Goal: Task Accomplishment & Management: Use online tool/utility

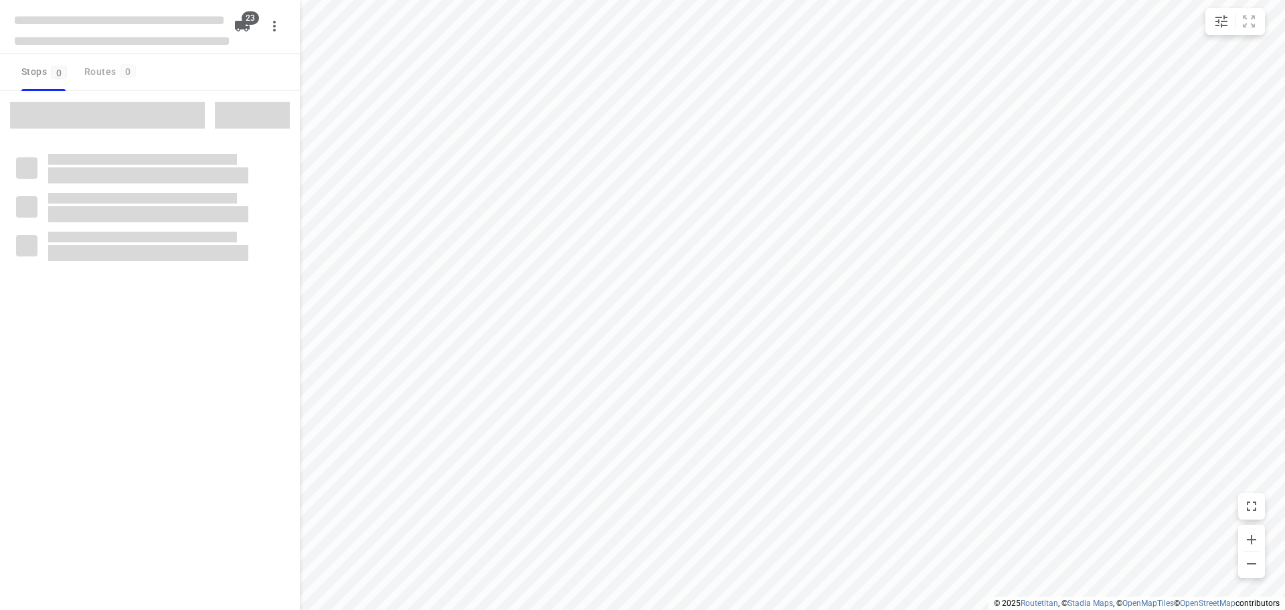
checkbox input "true"
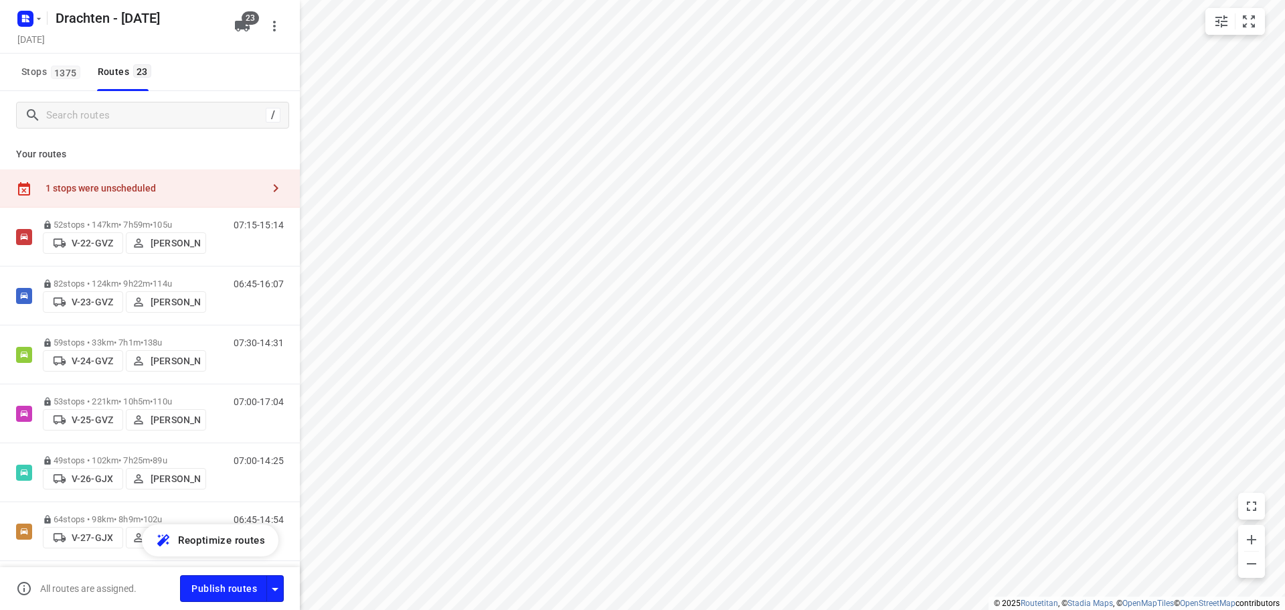
click at [160, 189] on div "1 stops were unscheduled" at bounding box center [154, 188] width 217 height 11
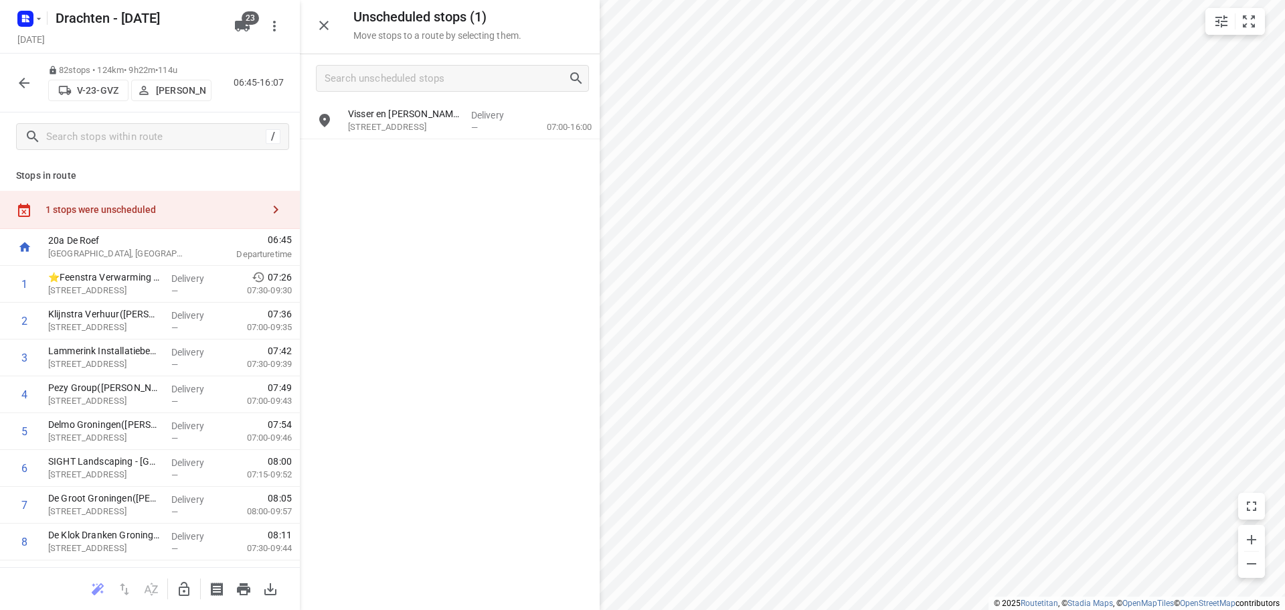
click at [180, 585] on icon "button" at bounding box center [184, 589] width 16 height 16
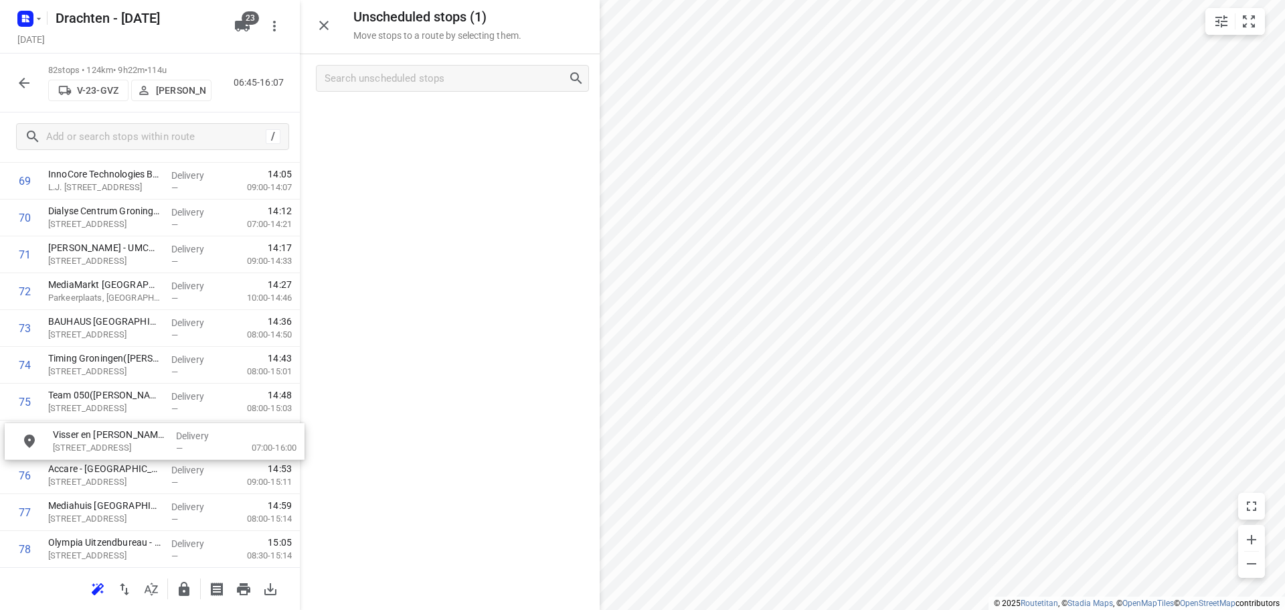
scroll to position [2606, 0]
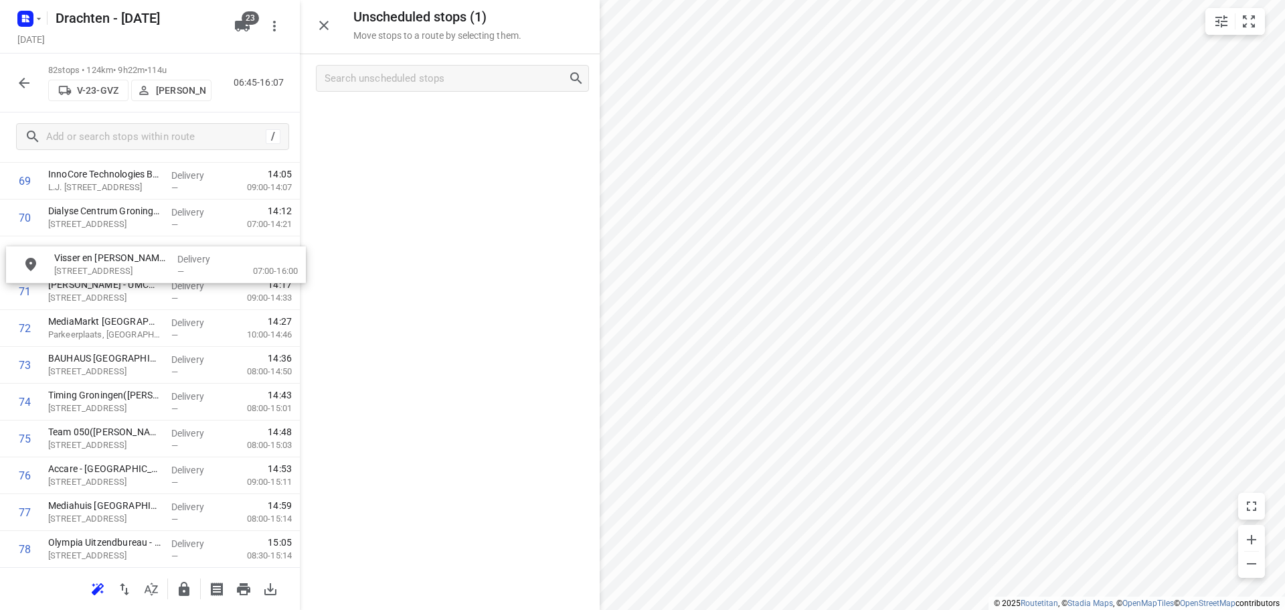
drag, startPoint x: 440, startPoint y: 132, endPoint x: 146, endPoint y: 280, distance: 329.5
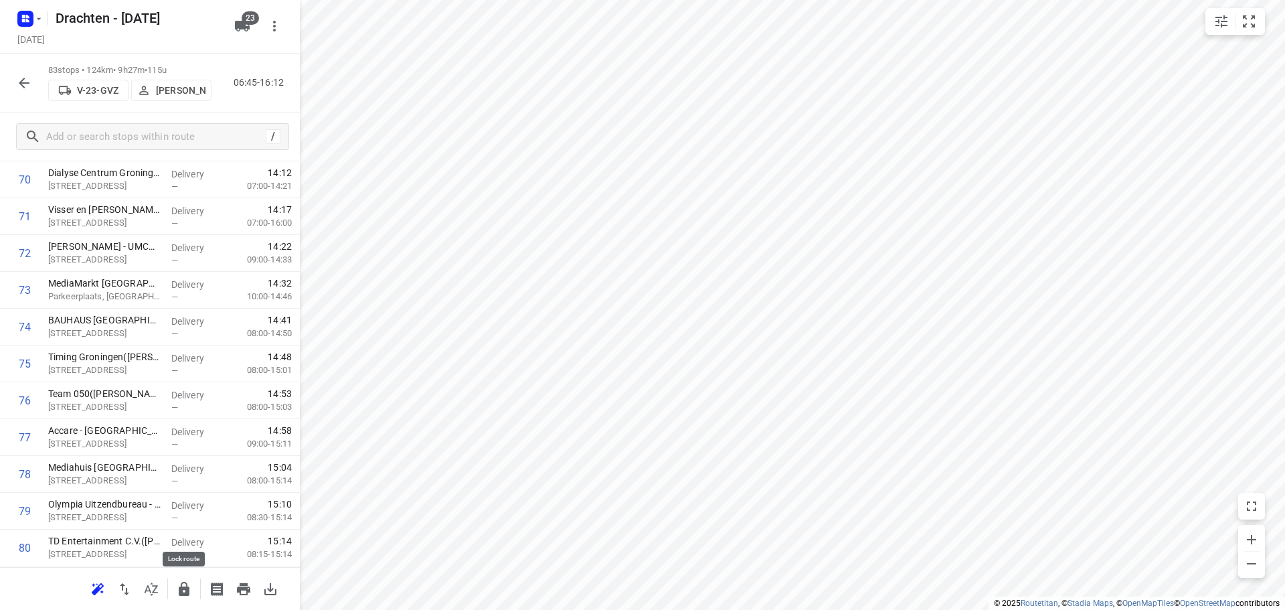
click at [187, 579] on button "button" at bounding box center [184, 589] width 27 height 27
click at [34, 73] on div at bounding box center [24, 83] width 27 height 27
click at [27, 81] on icon "button" at bounding box center [24, 83] width 16 height 16
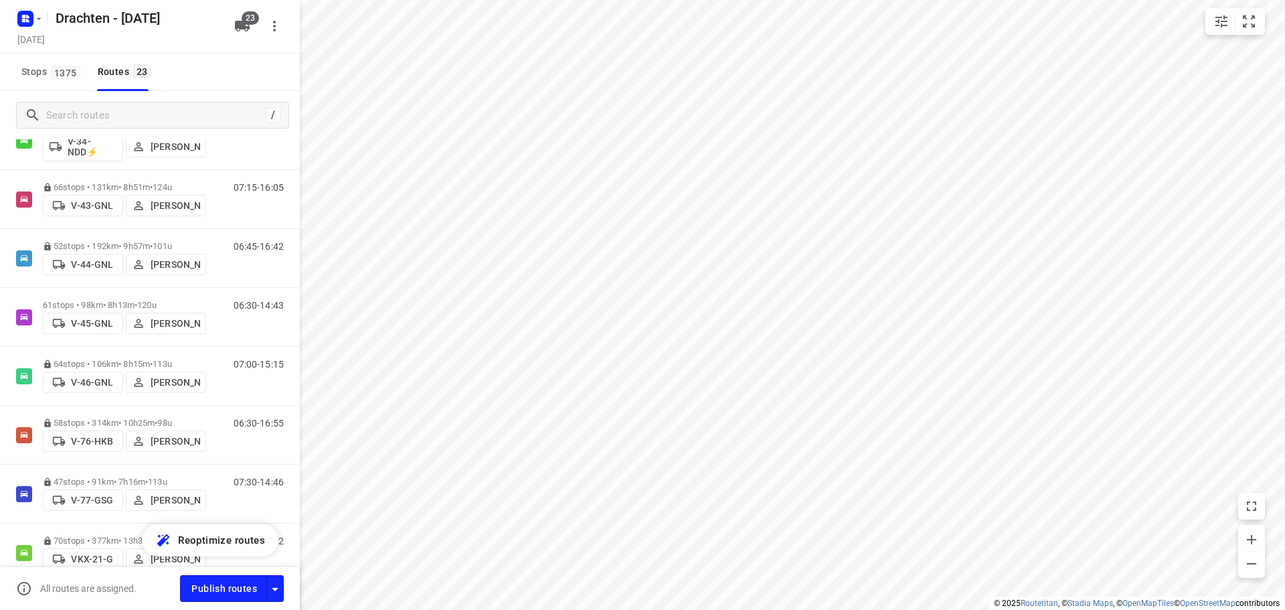
scroll to position [0, 0]
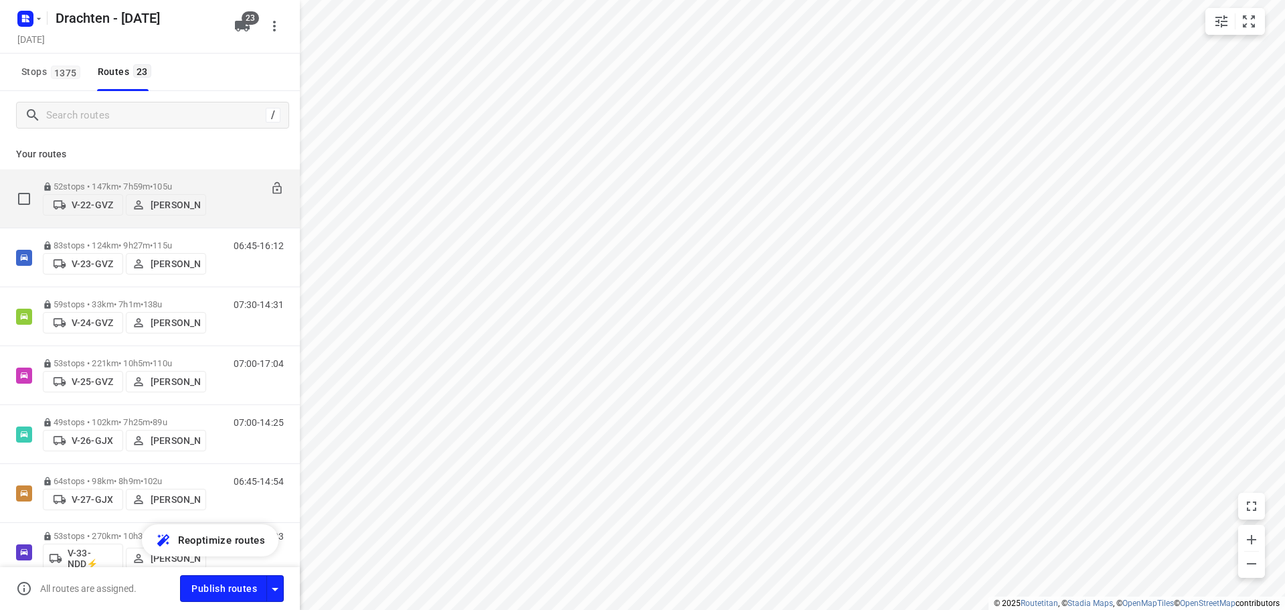
click at [197, 181] on p "52 stops • 147km • 7h59m • 105u" at bounding box center [124, 186] width 163 height 10
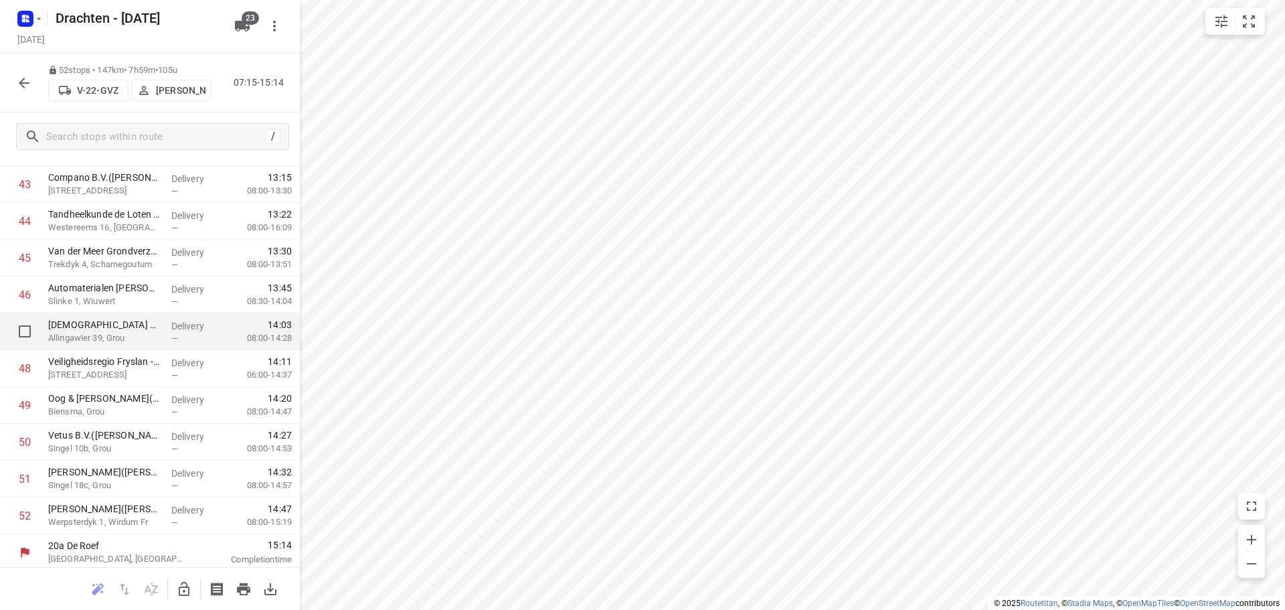
scroll to position [1612, 0]
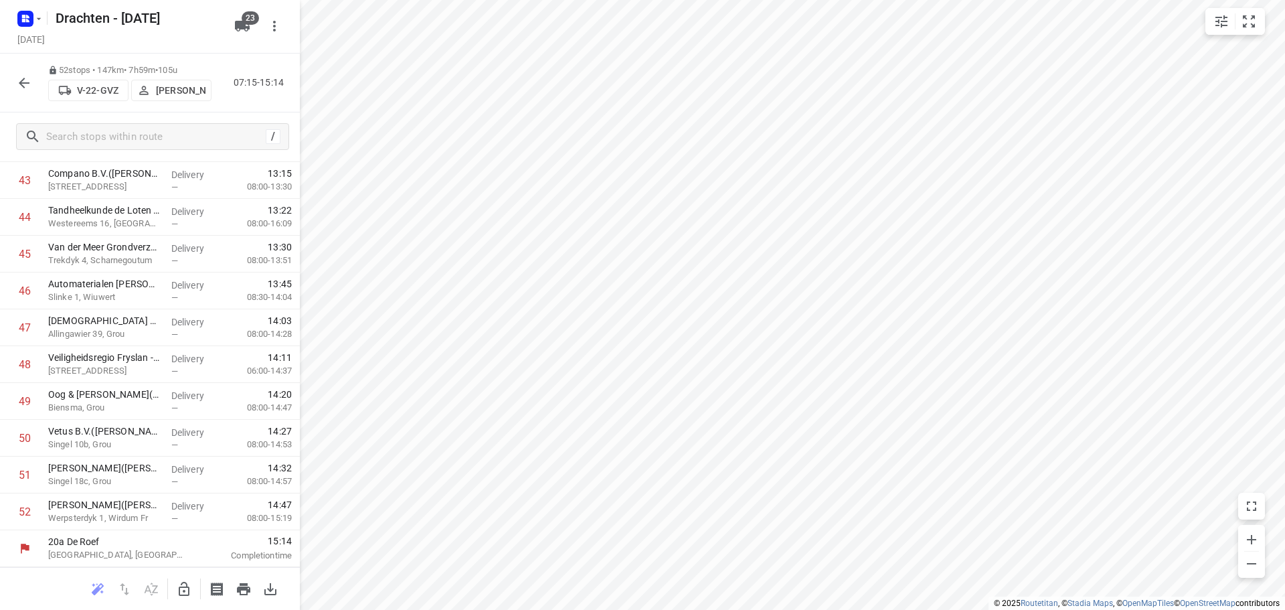
click at [15, 76] on button "button" at bounding box center [24, 83] width 27 height 27
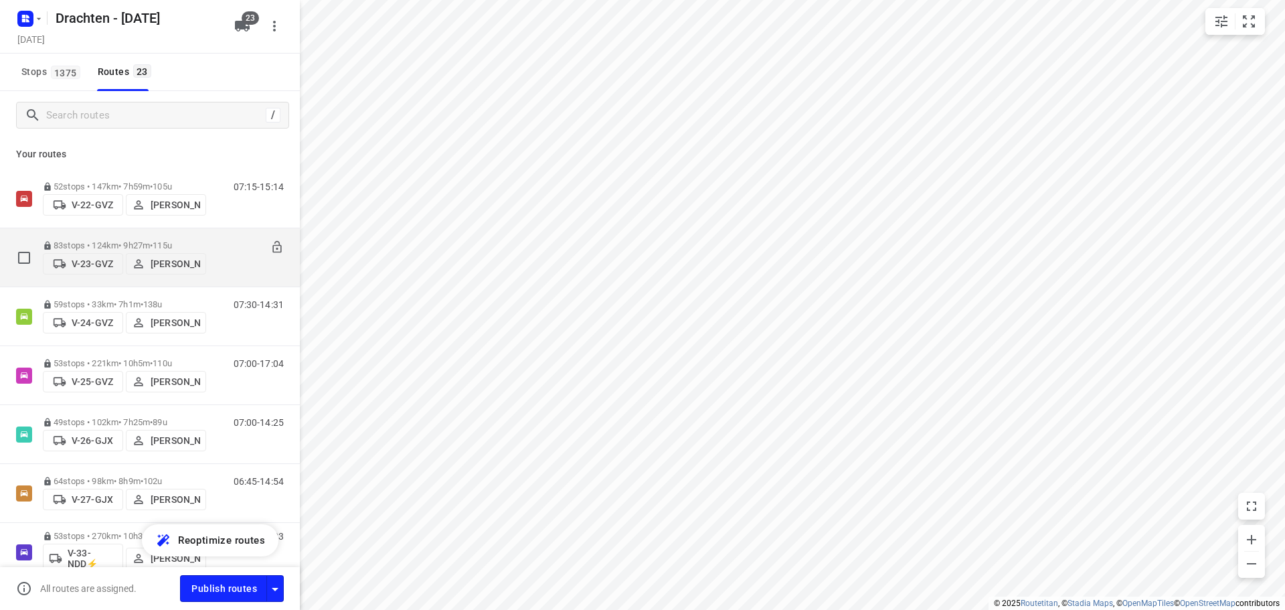
click at [185, 234] on div "83 stops • 124km • 9h27m • 115u V-23-GVZ Wopke de Vries" at bounding box center [124, 258] width 163 height 48
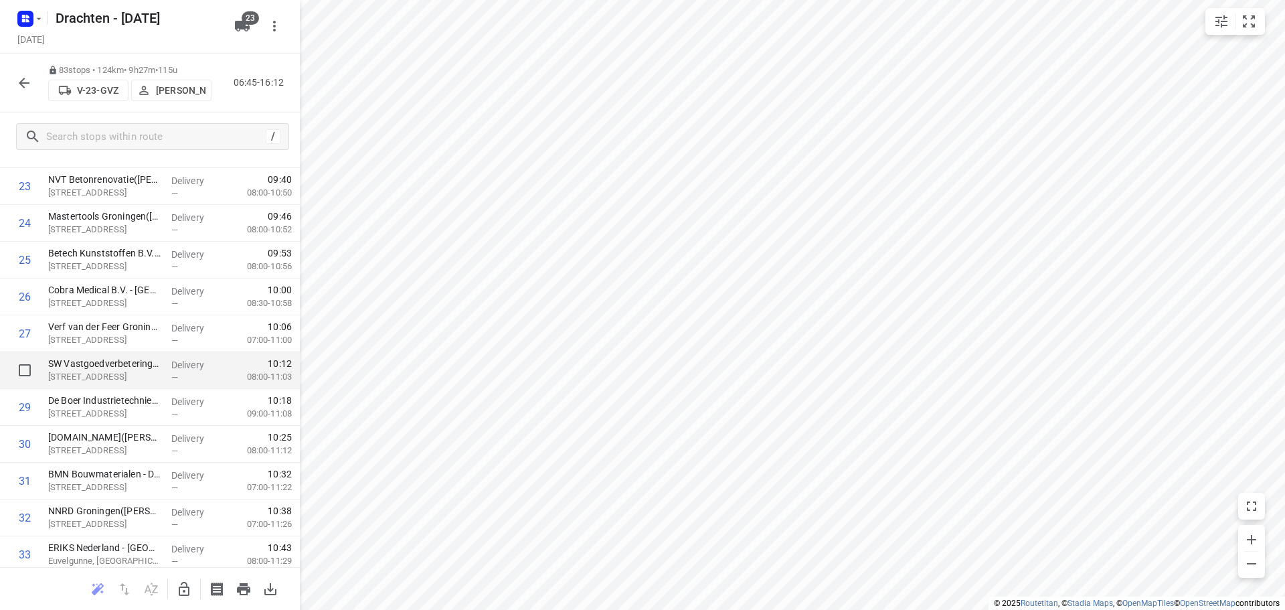
scroll to position [803, 0]
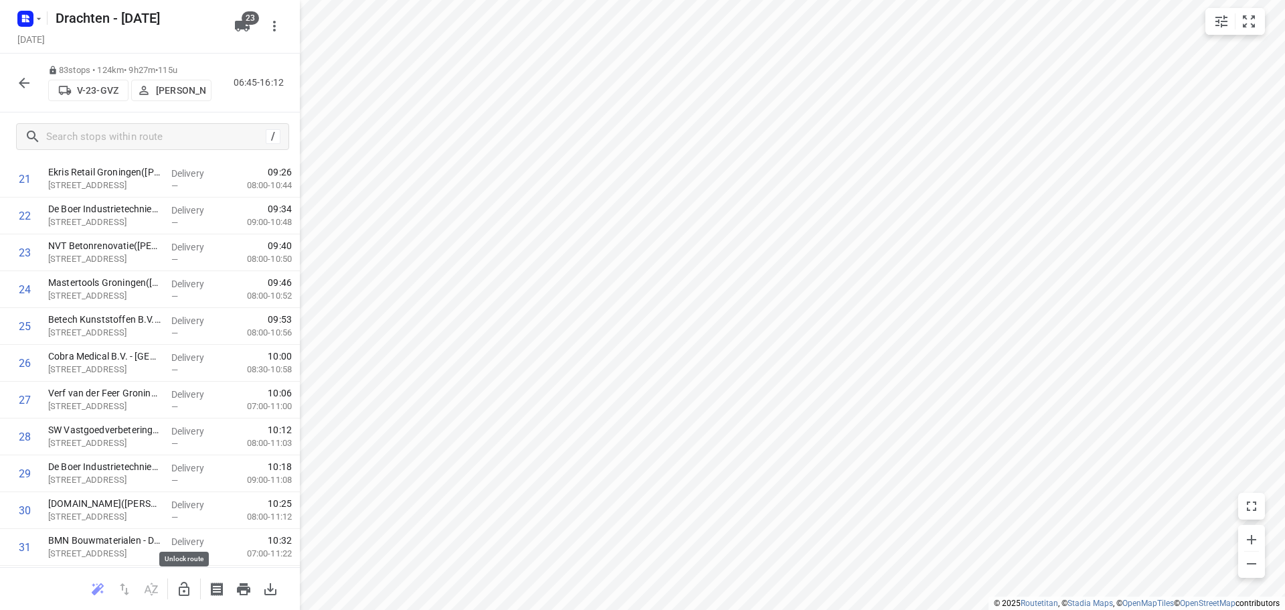
click at [193, 589] on button "button" at bounding box center [184, 589] width 27 height 27
drag, startPoint x: 139, startPoint y: 223, endPoint x: 137, endPoint y: 438, distance: 215.5
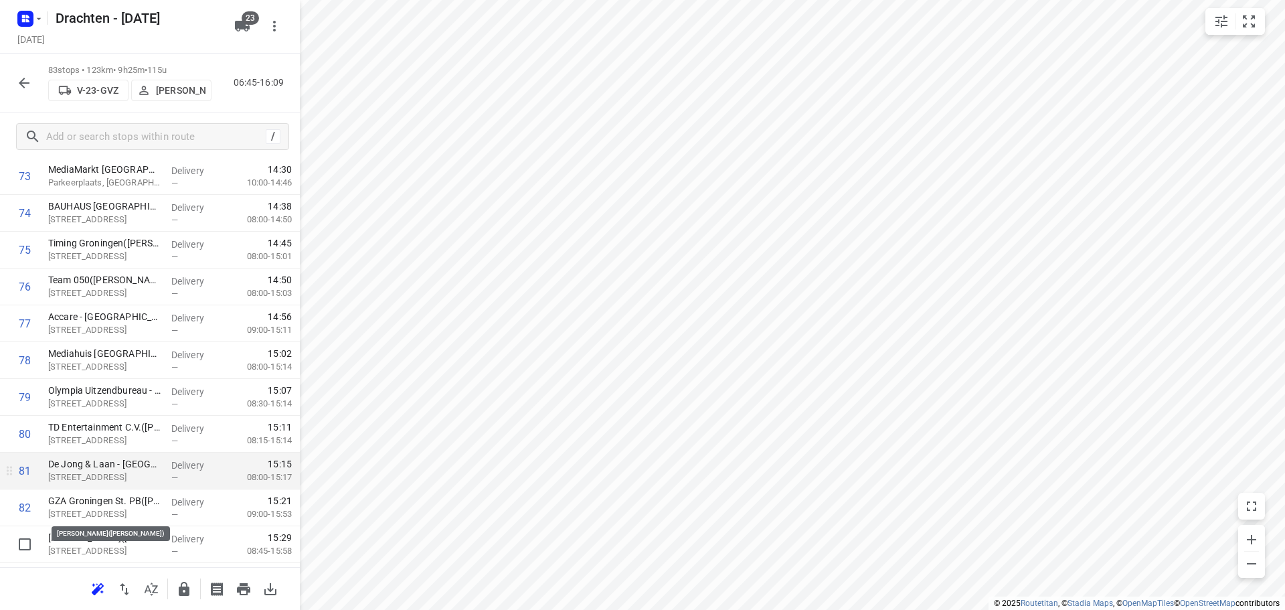
scroll to position [2753, 0]
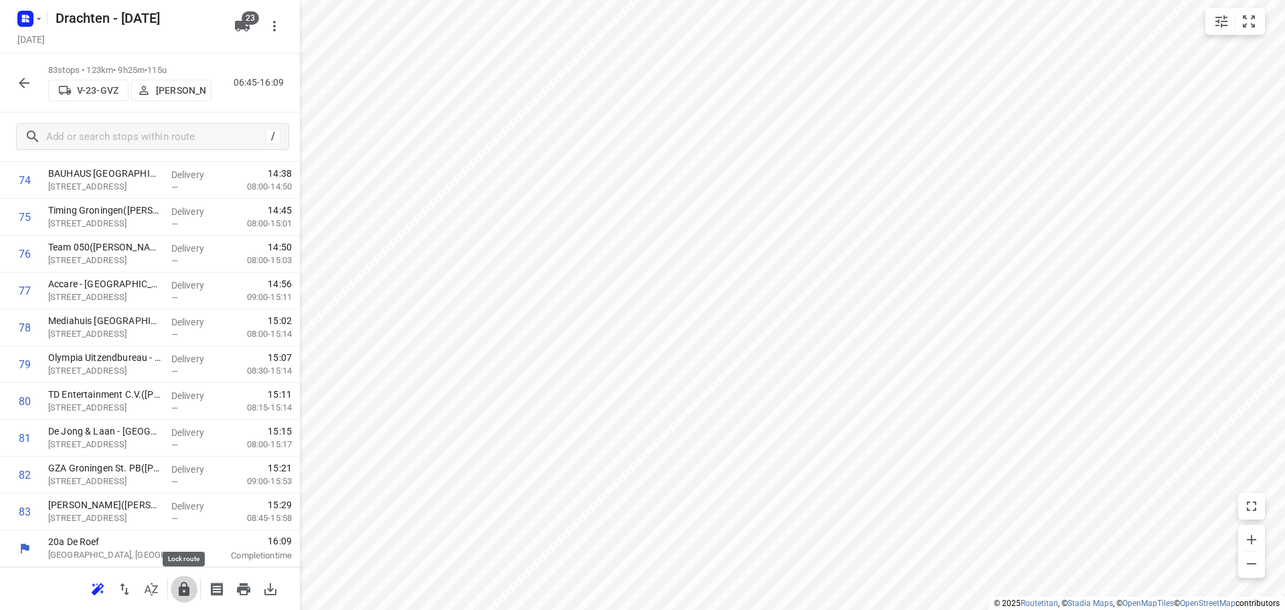
click at [189, 589] on icon "button" at bounding box center [184, 589] width 11 height 14
click at [31, 86] on icon "button" at bounding box center [24, 83] width 16 height 16
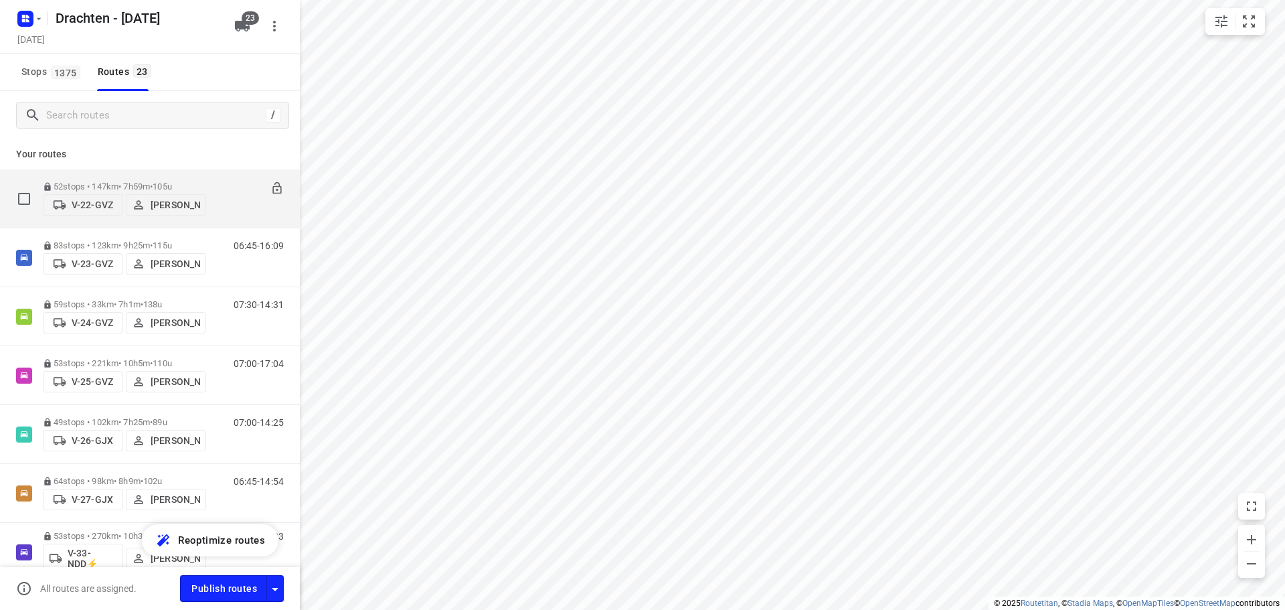
click at [166, 175] on div "52 stops • 147km • 7h59m • 105u V-22-GVZ Jelle Veenstra" at bounding box center [124, 199] width 163 height 48
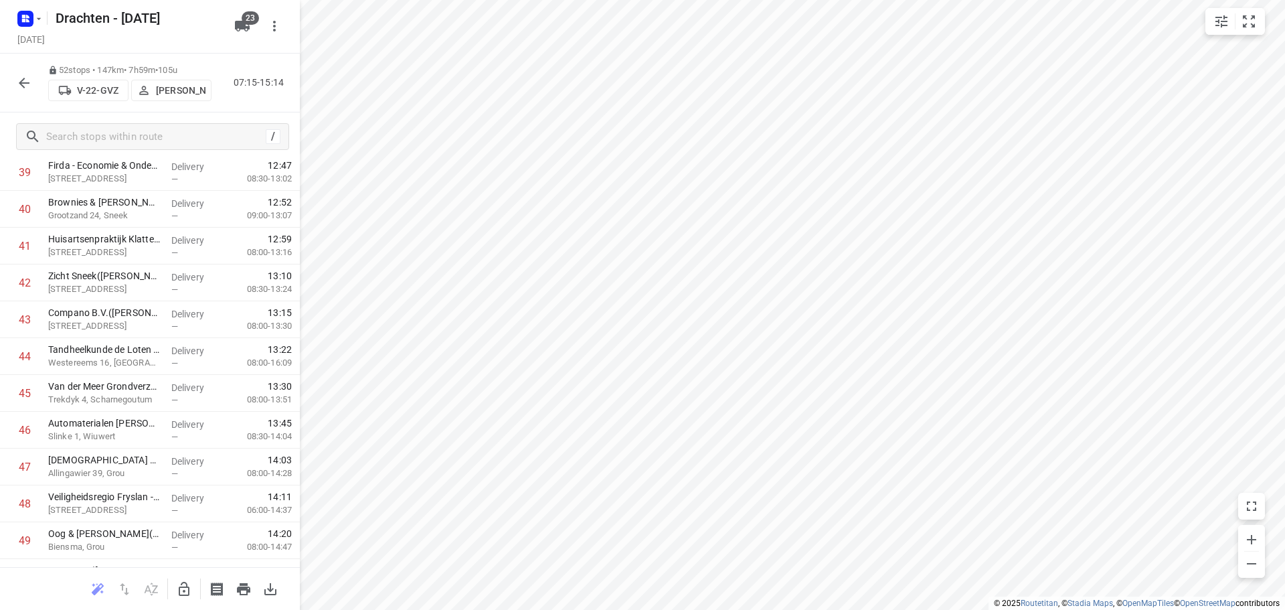
scroll to position [1612, 0]
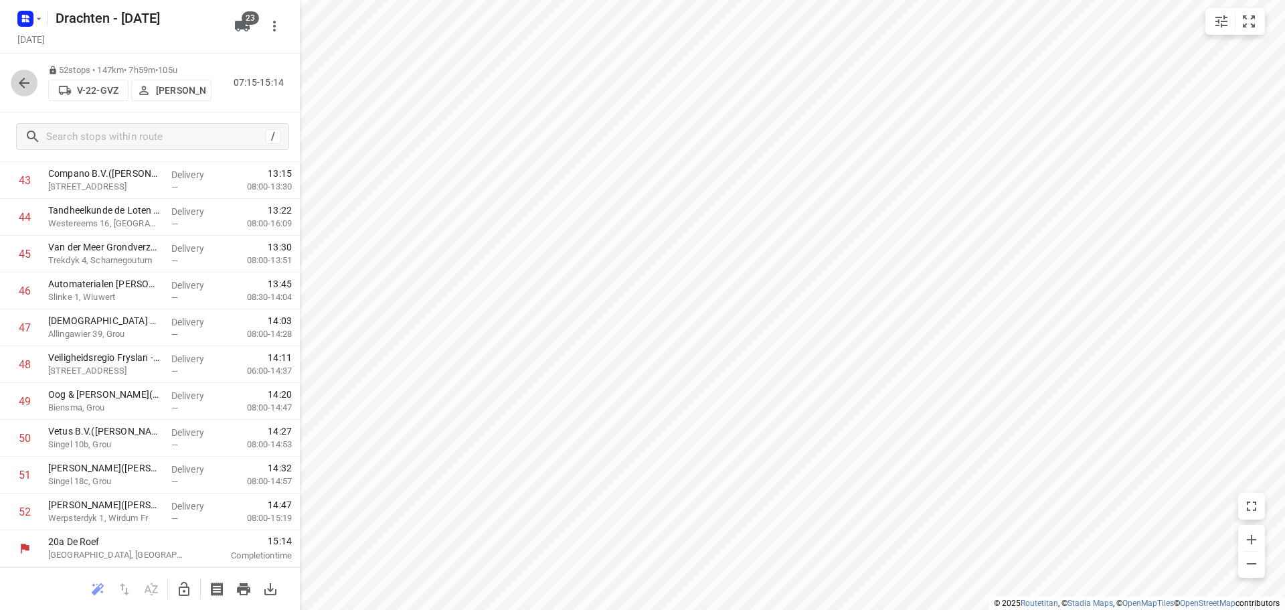
click at [24, 89] on icon "button" at bounding box center [24, 83] width 16 height 16
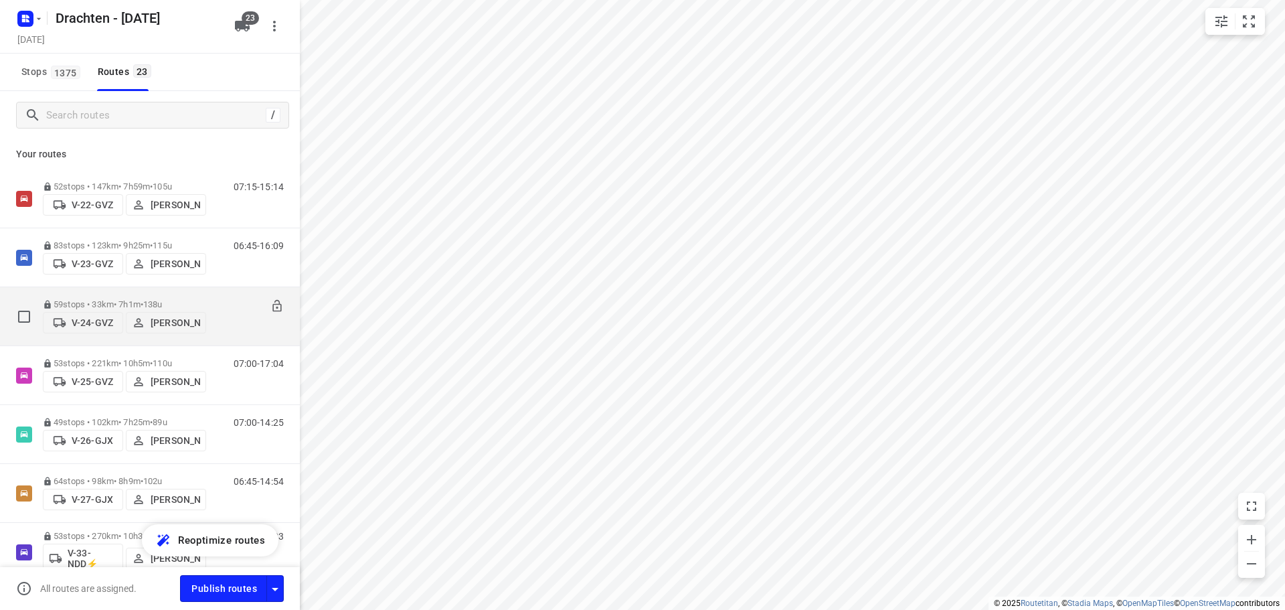
click at [143, 300] on span "•" at bounding box center [142, 304] width 3 height 10
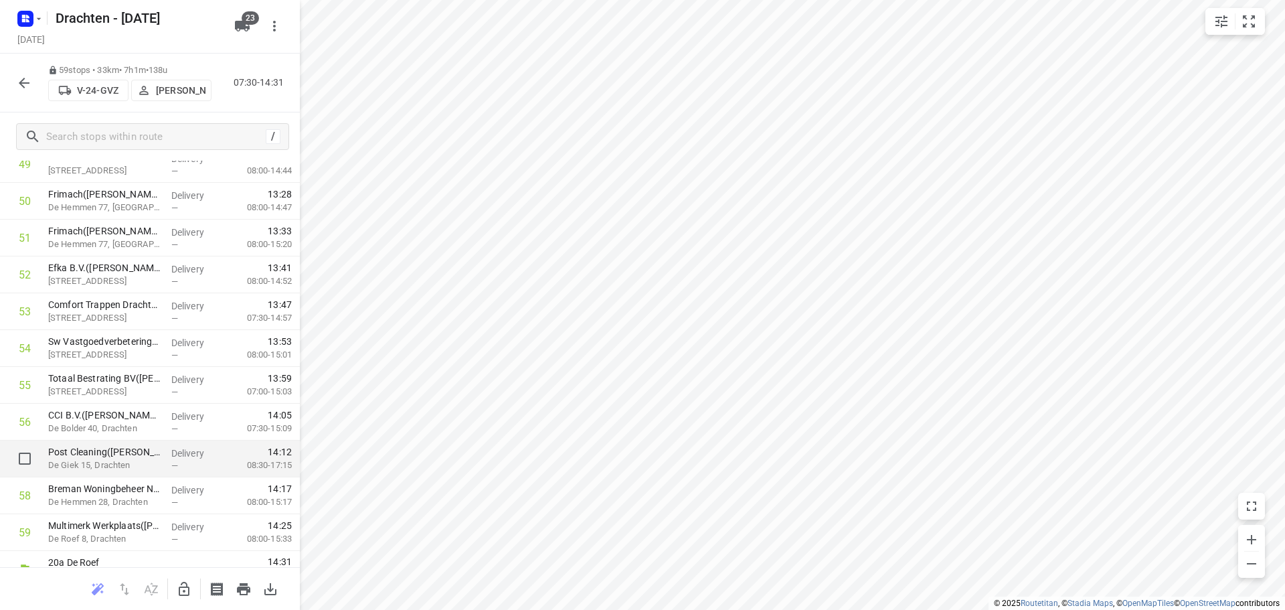
scroll to position [1869, 0]
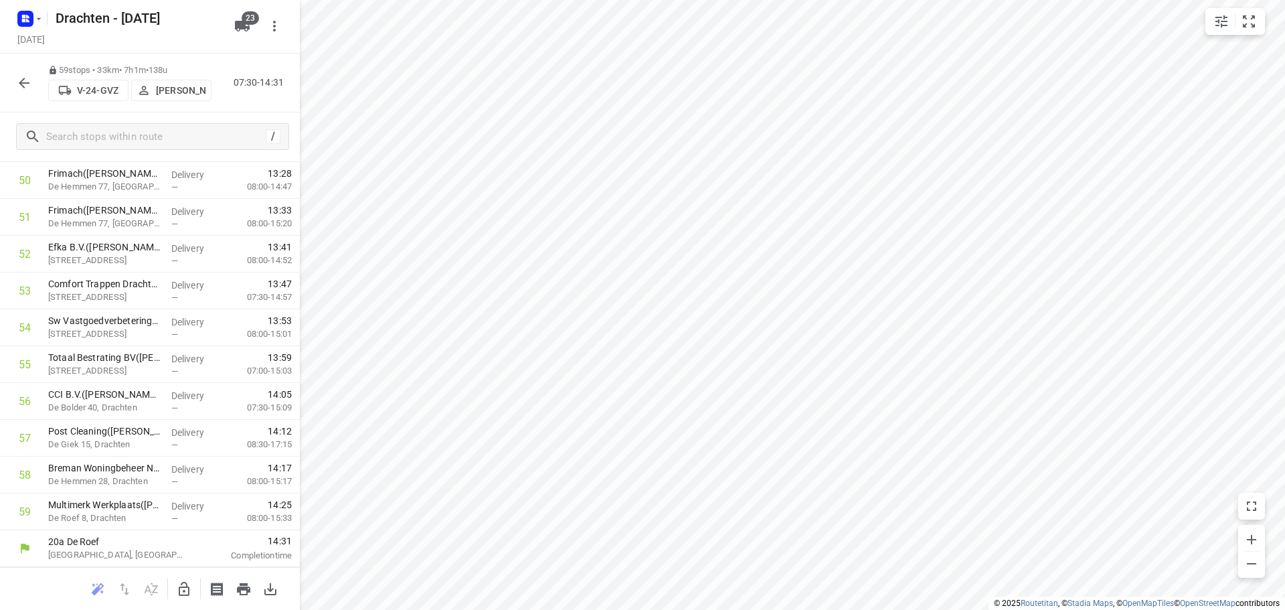
click at [29, 94] on button "button" at bounding box center [24, 83] width 27 height 27
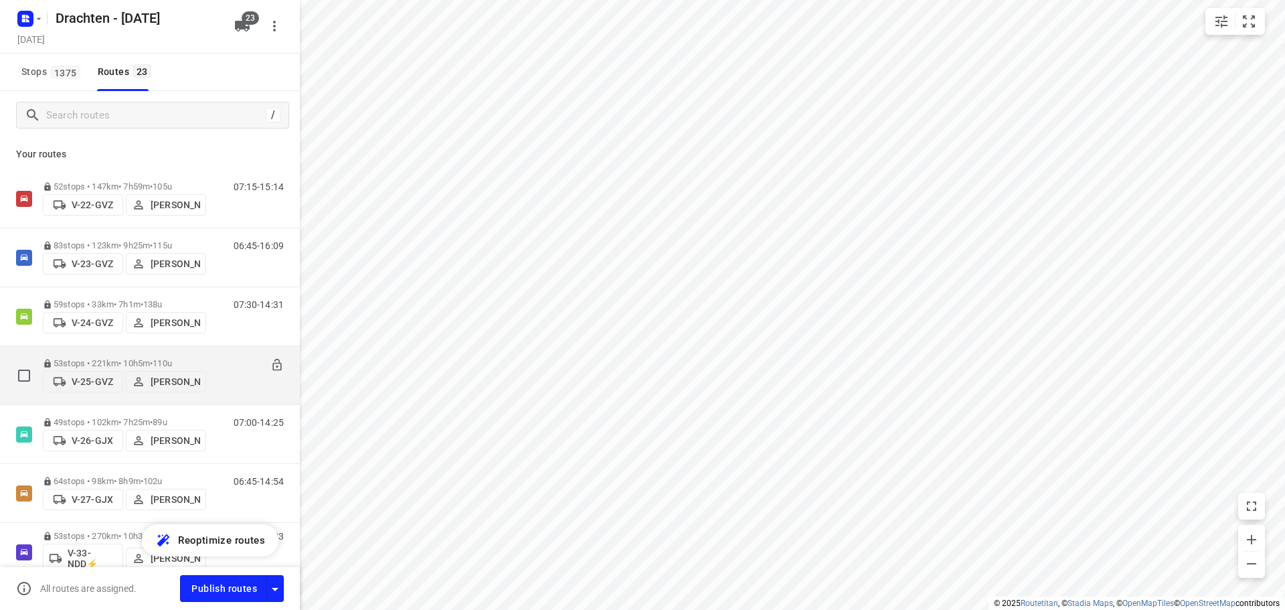
click at [149, 358] on p "53 stops • 221km • 10h5m • 110u" at bounding box center [124, 363] width 163 height 10
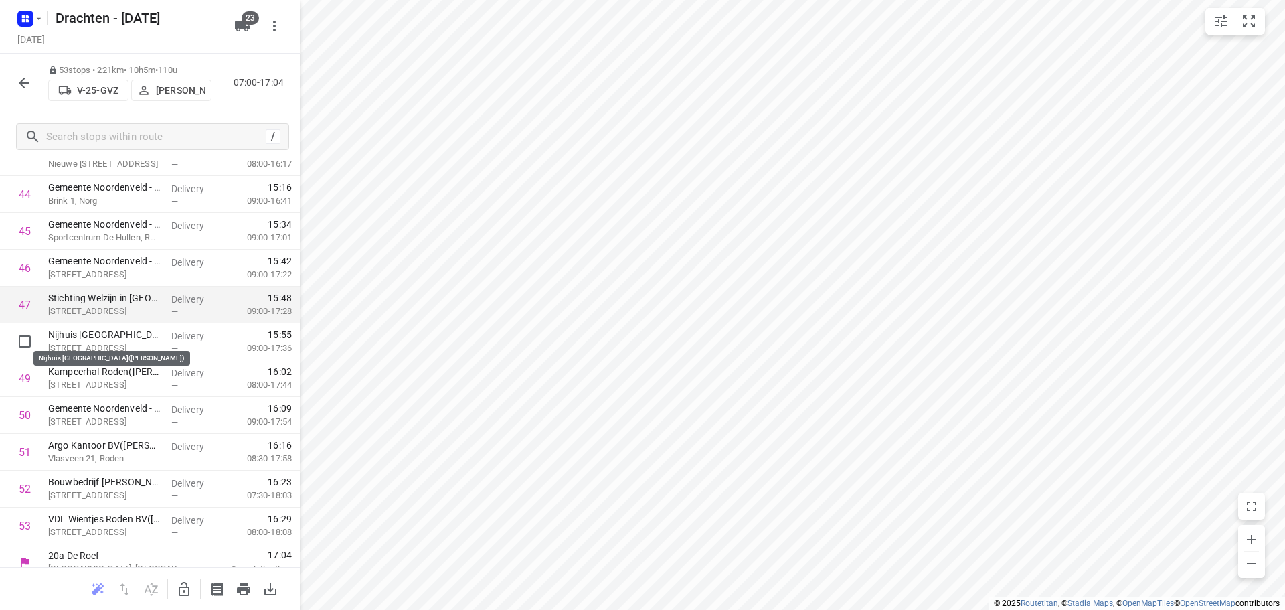
scroll to position [1648, 0]
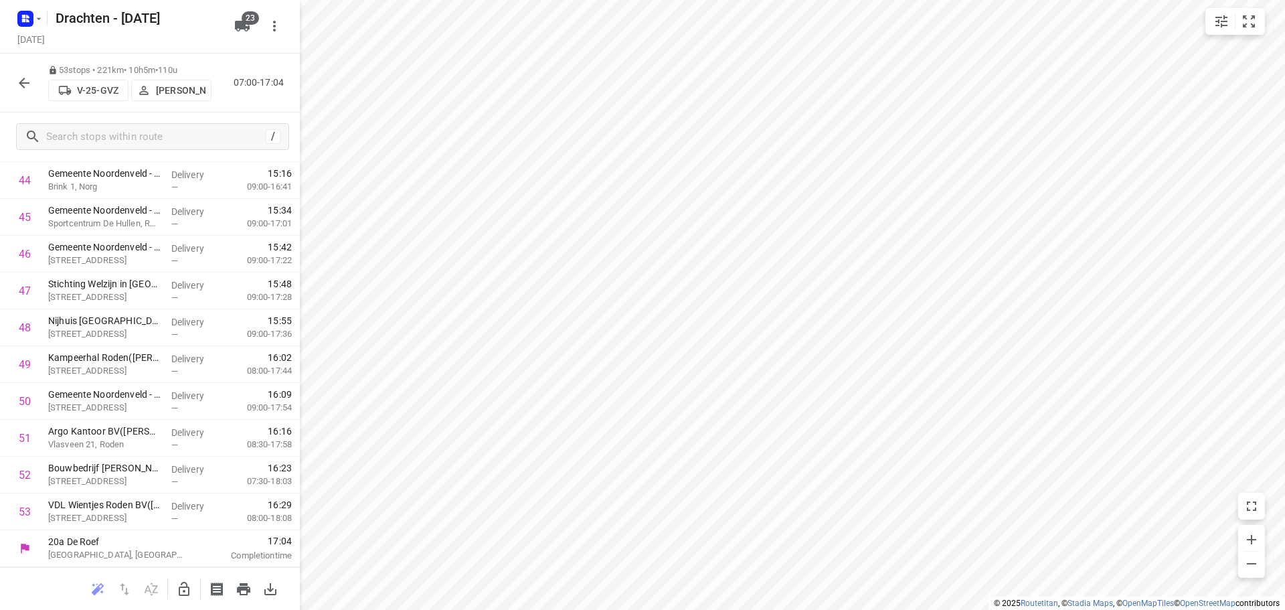
click at [25, 79] on icon "button" at bounding box center [24, 83] width 16 height 16
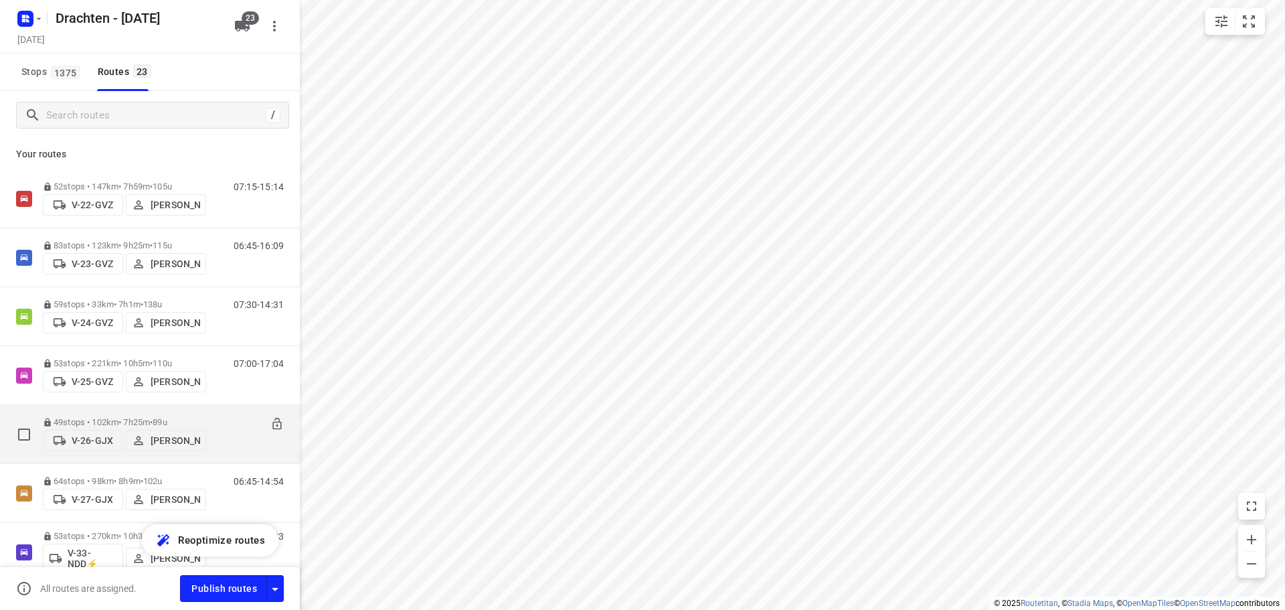
click at [162, 411] on div "49 stops • 102km • 7h25m • 89u V-26-GJX Benny van der Woude" at bounding box center [124, 434] width 163 height 48
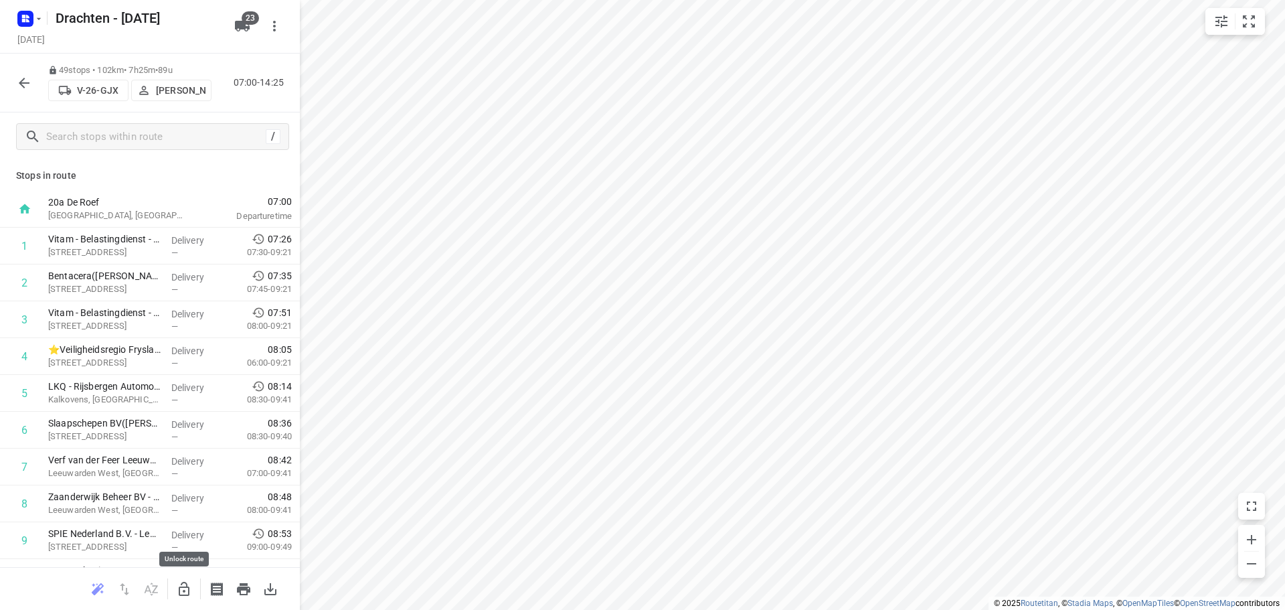
click at [179, 583] on icon "button" at bounding box center [184, 589] width 16 height 16
drag, startPoint x: 131, startPoint y: 304, endPoint x: 131, endPoint y: 284, distance: 19.4
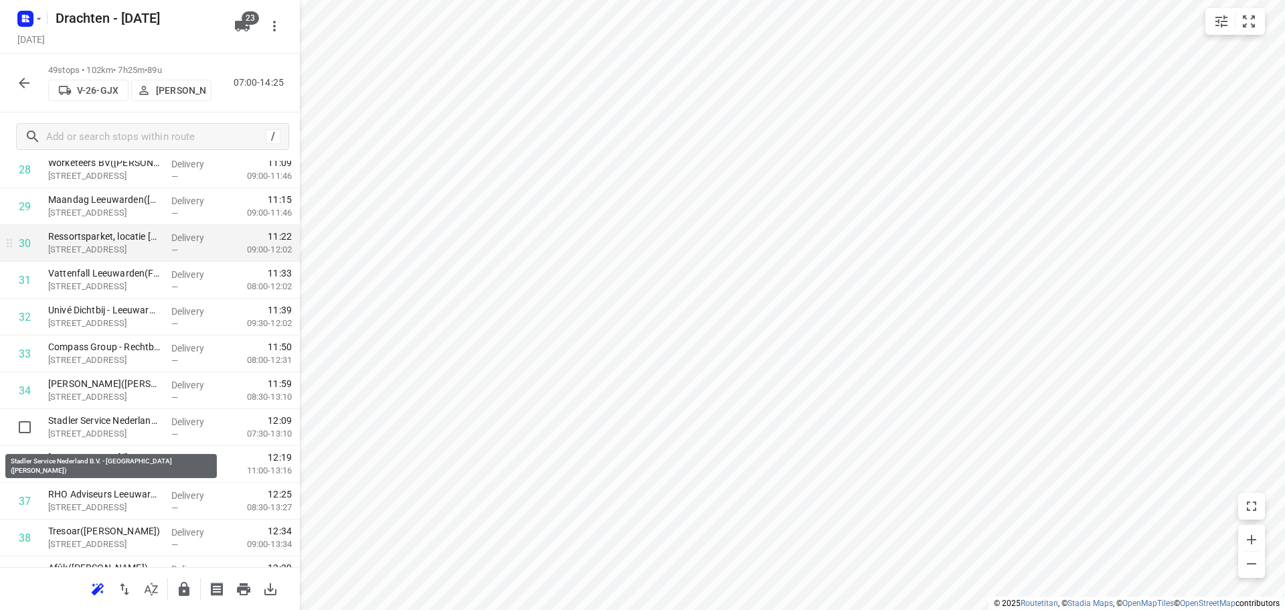
scroll to position [1071, 0]
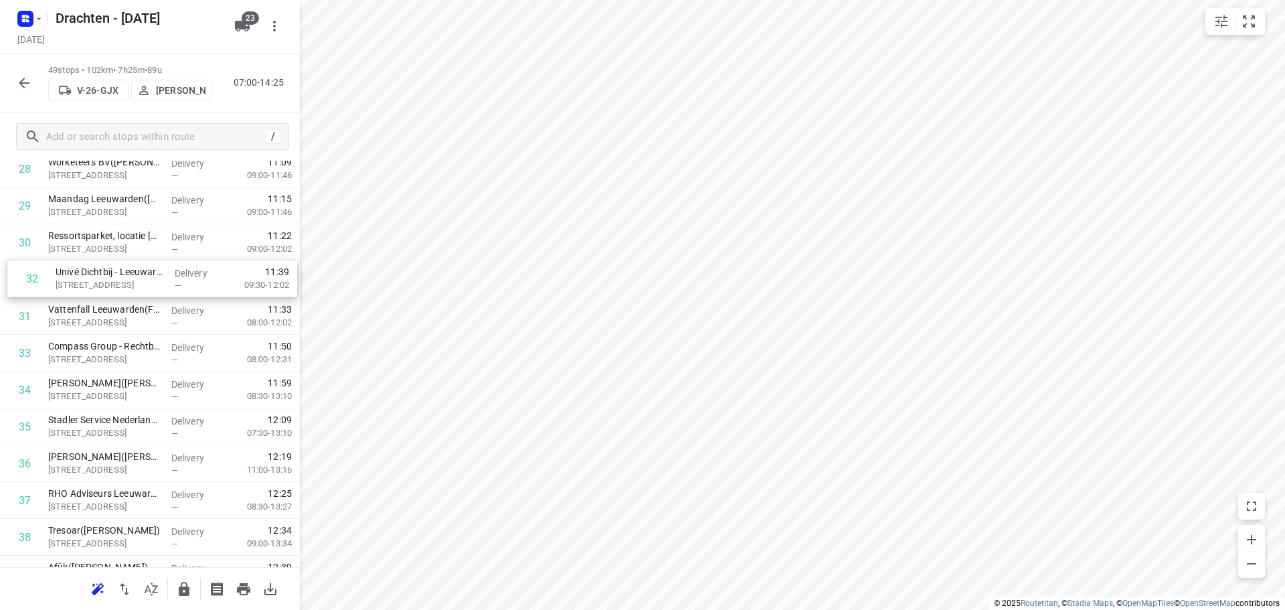
drag, startPoint x: 136, startPoint y: 319, endPoint x: 143, endPoint y: 276, distance: 43.5
click at [143, 276] on div "1 Vitam - Belastingdienst - Toeslagen - Leeuwarden(Desiree Smit) Tesselschadest…" at bounding box center [150, 59] width 300 height 1804
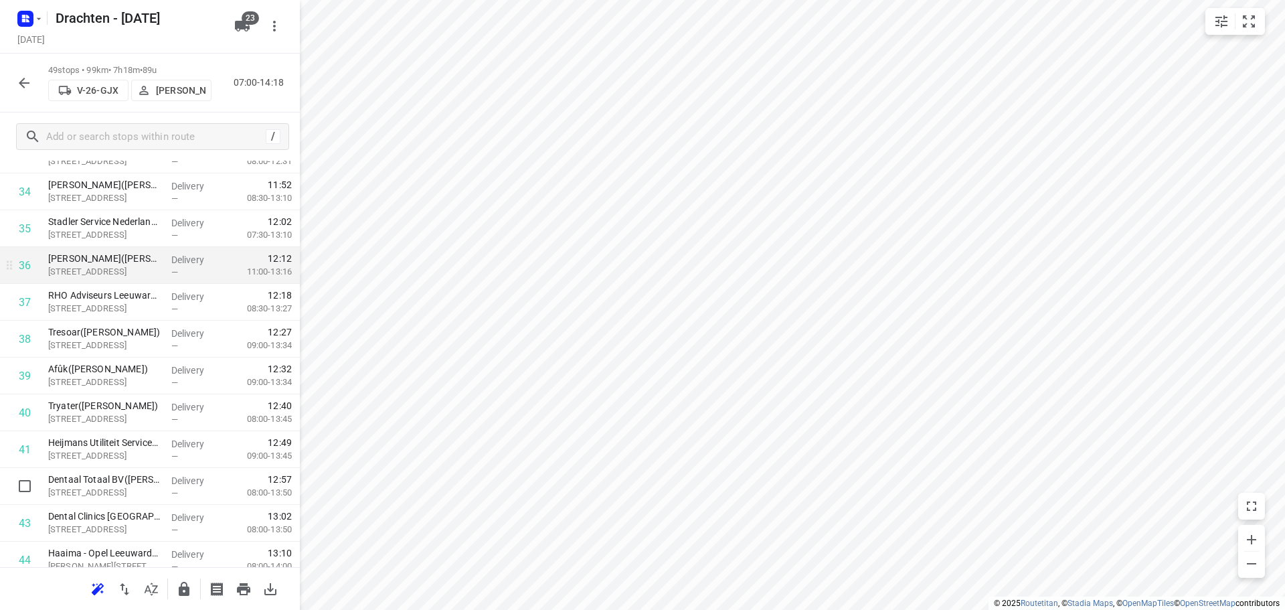
scroll to position [1272, 0]
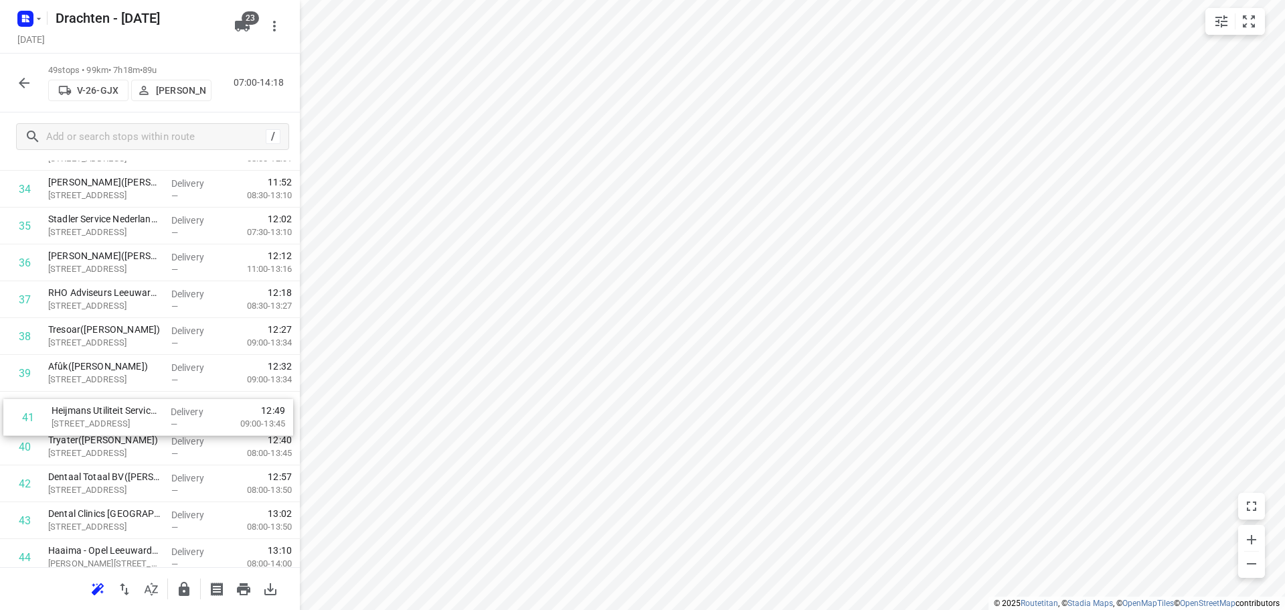
drag, startPoint x: 120, startPoint y: 444, endPoint x: 123, endPoint y: 412, distance: 32.9
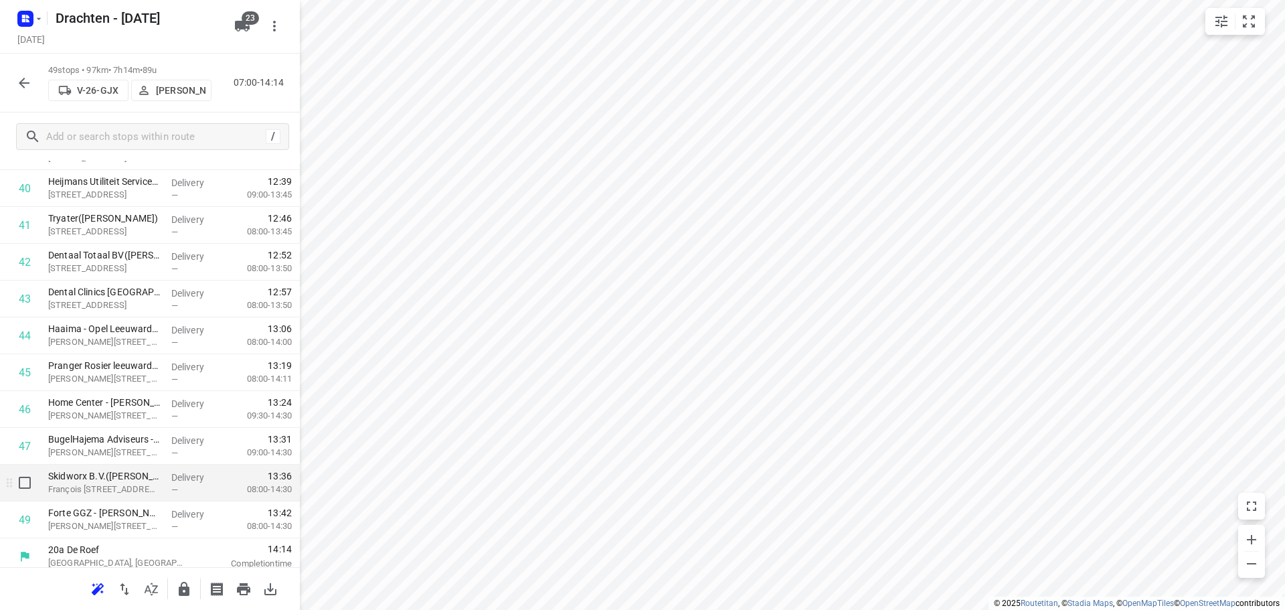
scroll to position [1501, 0]
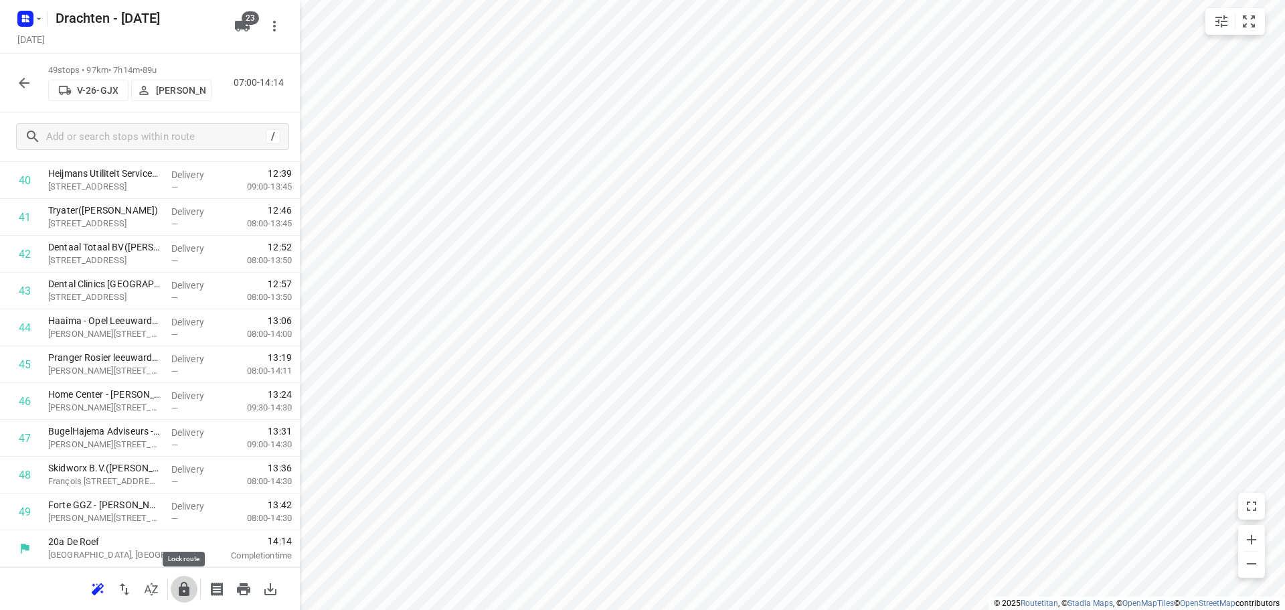
click at [184, 577] on button "button" at bounding box center [184, 589] width 27 height 27
click at [32, 86] on button "button" at bounding box center [24, 83] width 27 height 27
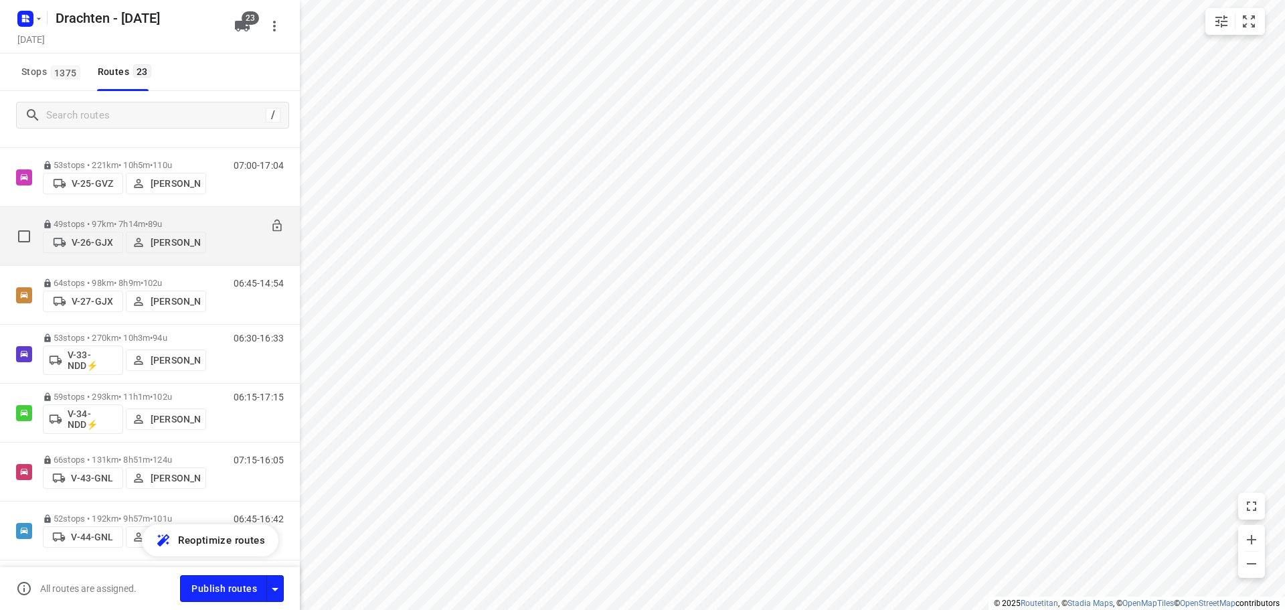
scroll to position [201, 0]
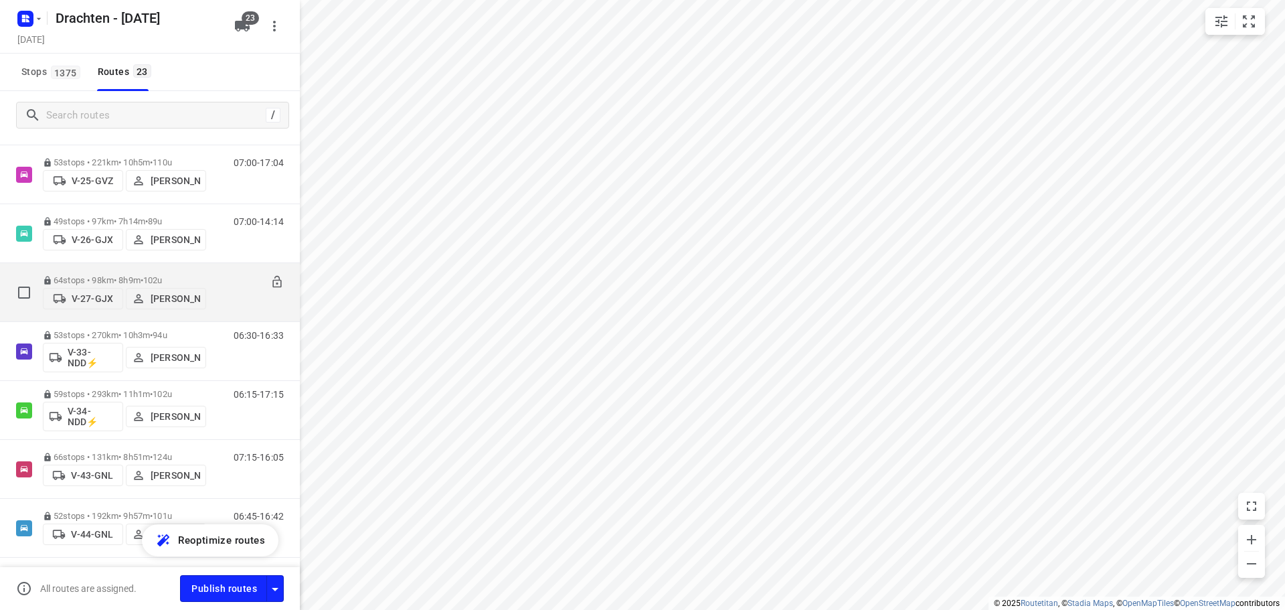
click at [155, 269] on div "64 stops • 98km • 8h9m • 102u V-27-GJX Wilco Huisman" at bounding box center [124, 292] width 163 height 48
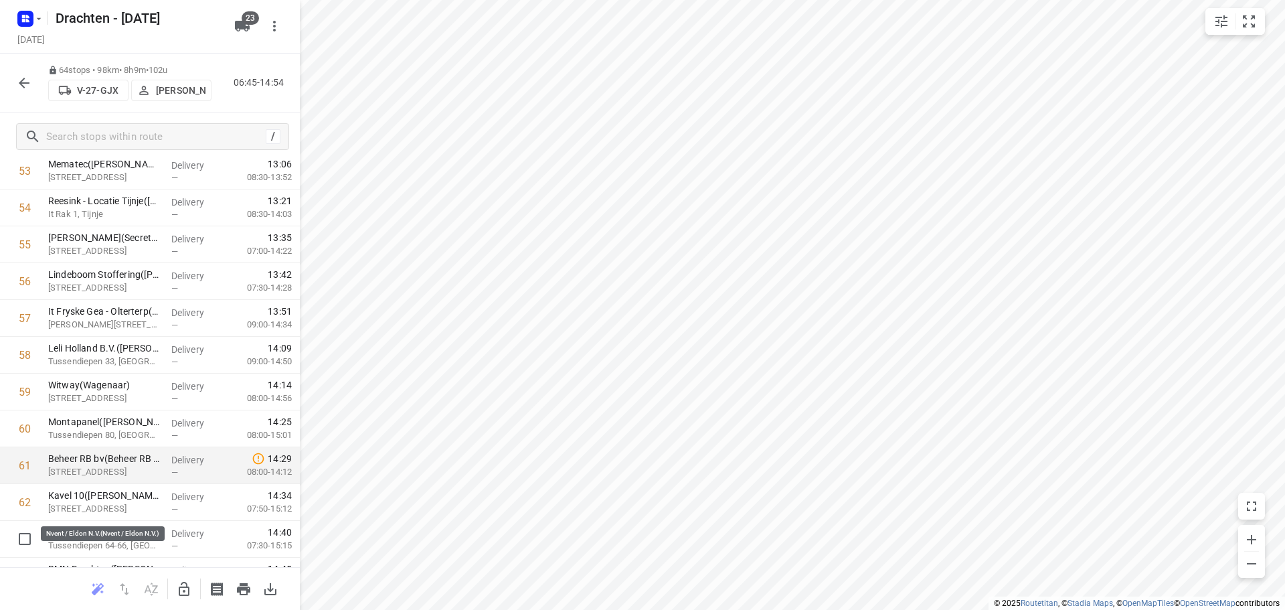
scroll to position [2053, 0]
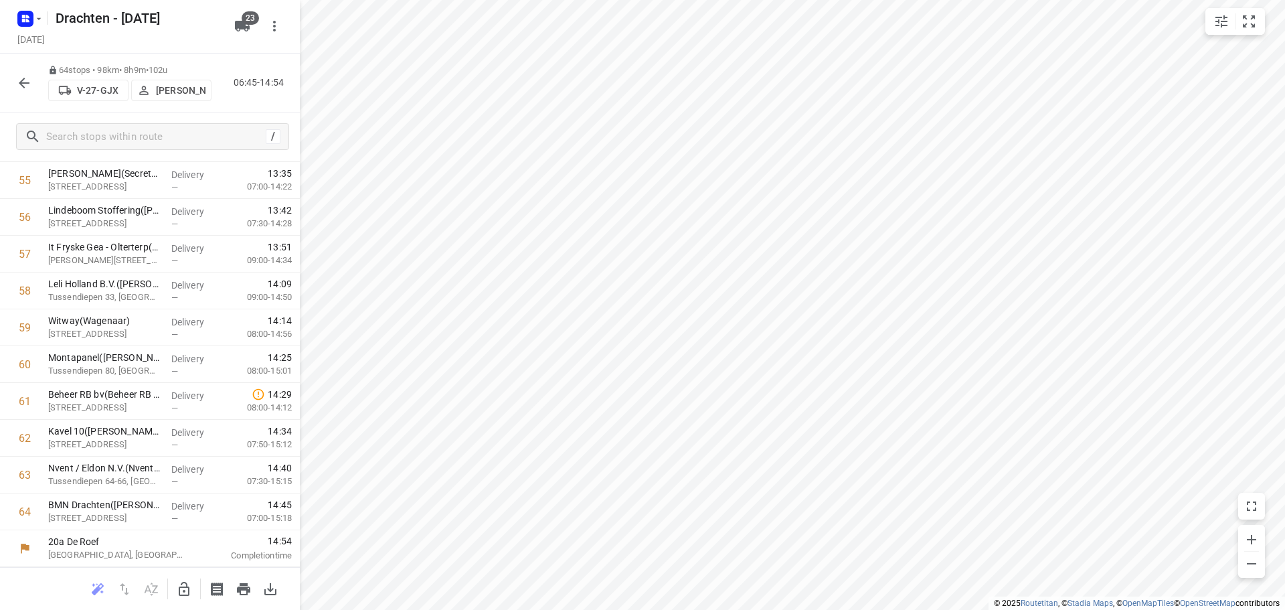
click at [13, 89] on button "button" at bounding box center [24, 83] width 27 height 27
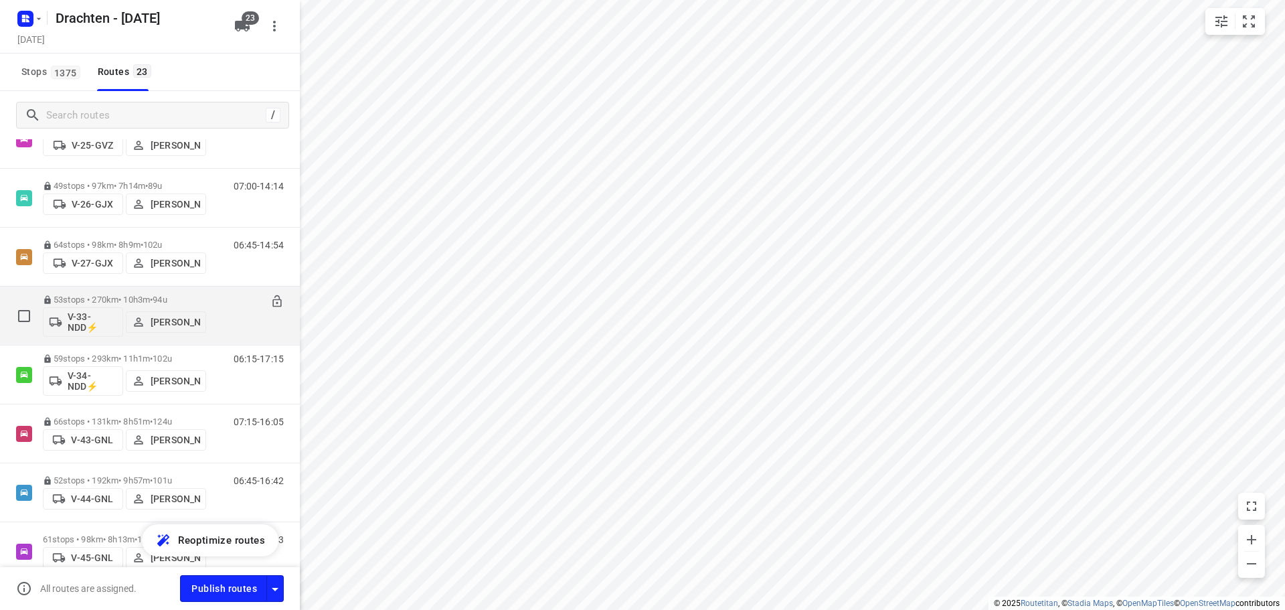
scroll to position [268, 0]
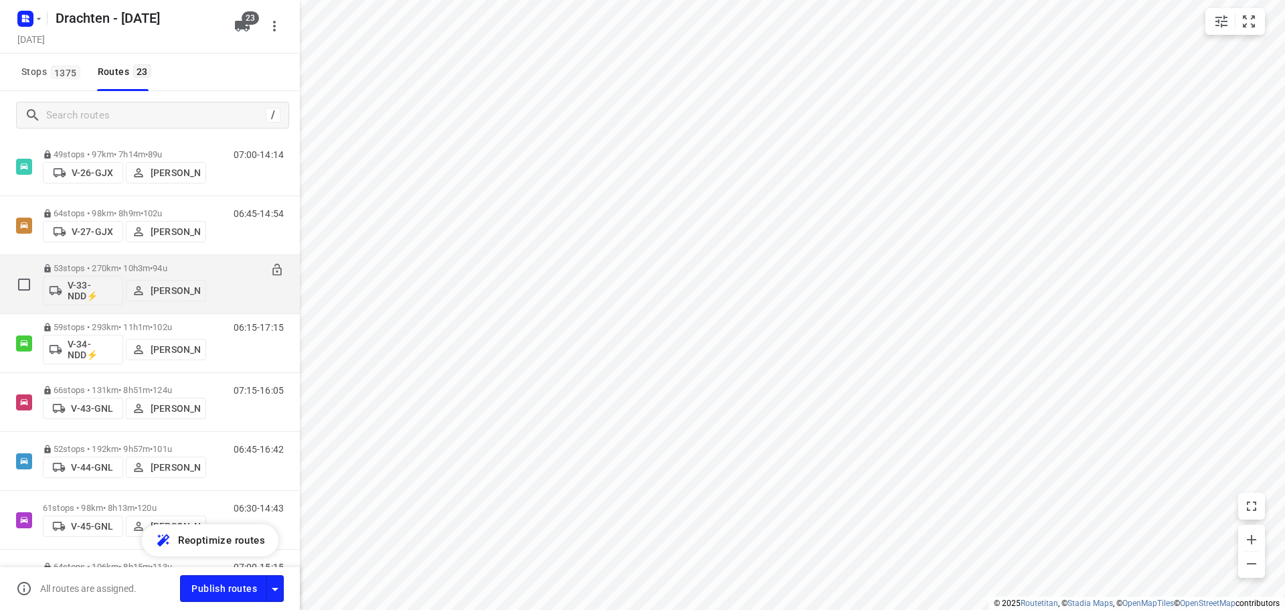
click at [153, 265] on p "53 stops • 270km • 10h3m • 94u" at bounding box center [124, 268] width 163 height 10
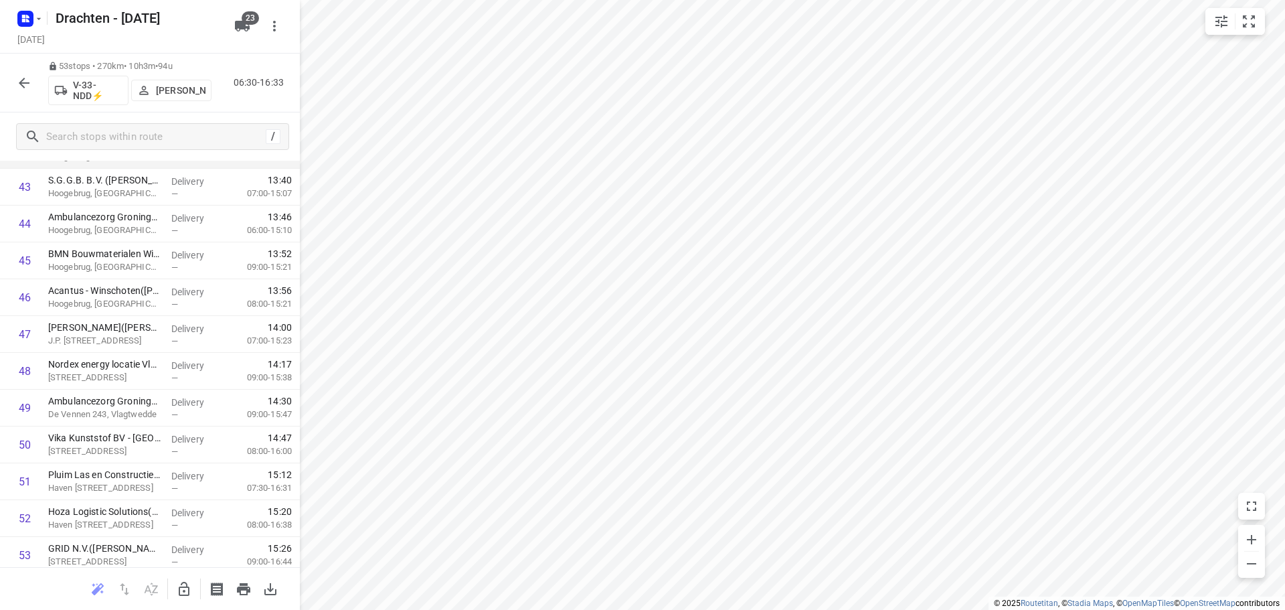
scroll to position [1648, 0]
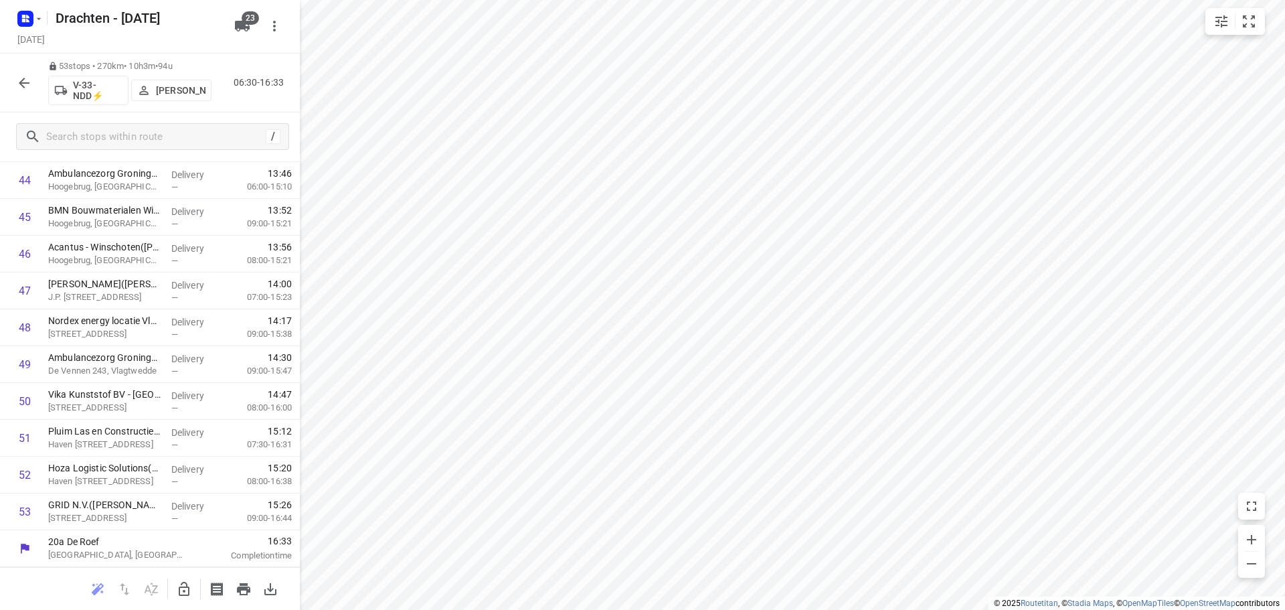
click at [13, 80] on button "button" at bounding box center [24, 83] width 27 height 27
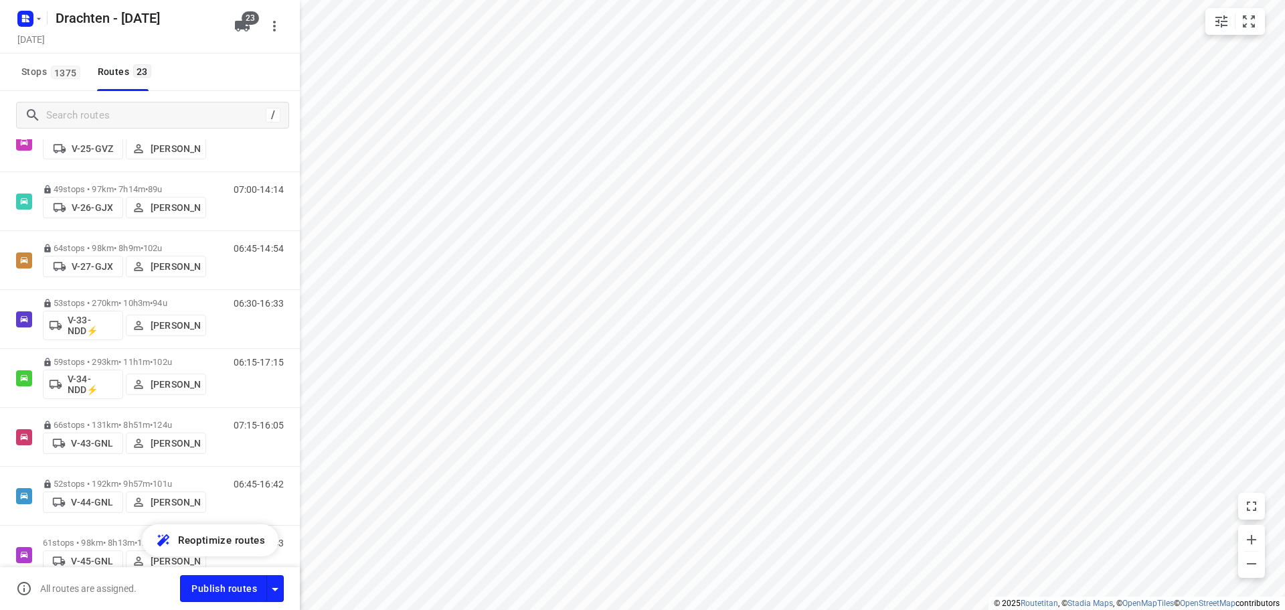
scroll to position [268, 0]
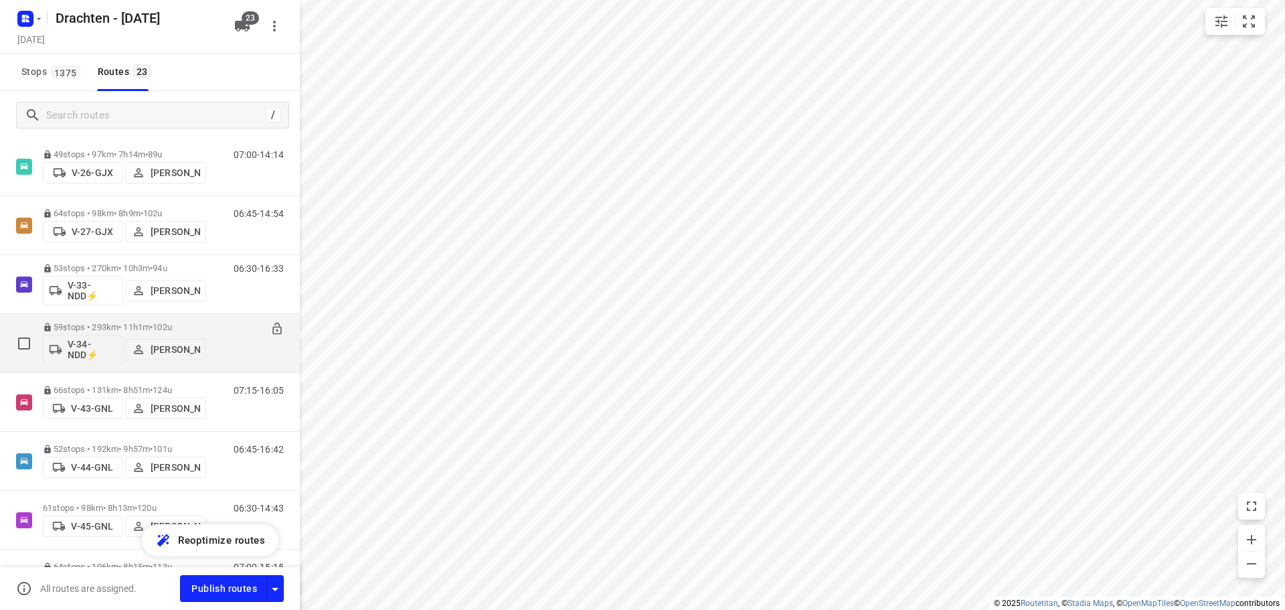
click at [143, 323] on p "59 stops • 293km • 11h1m • 102u" at bounding box center [124, 327] width 163 height 10
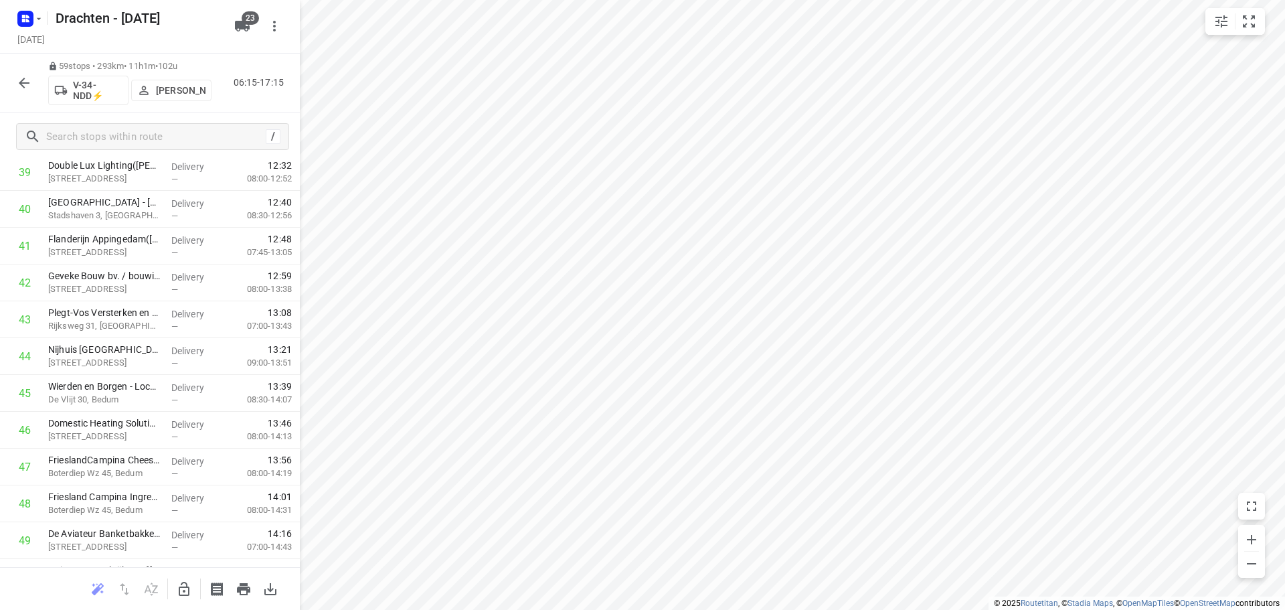
scroll to position [1869, 0]
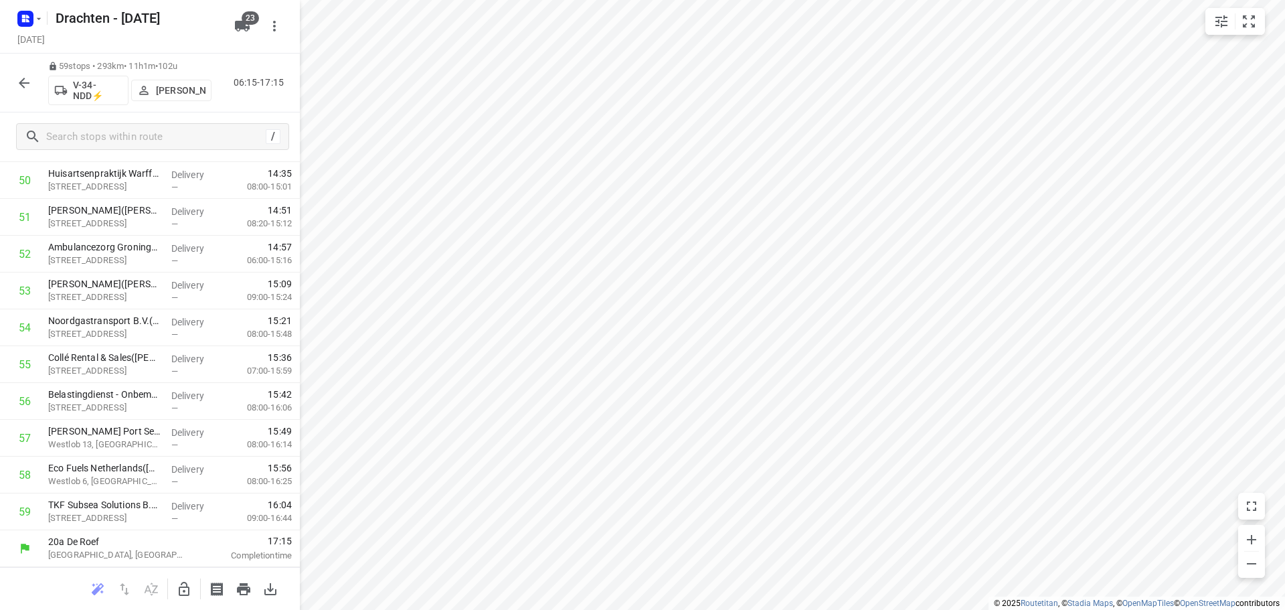
click at [19, 88] on icon "button" at bounding box center [24, 83] width 16 height 16
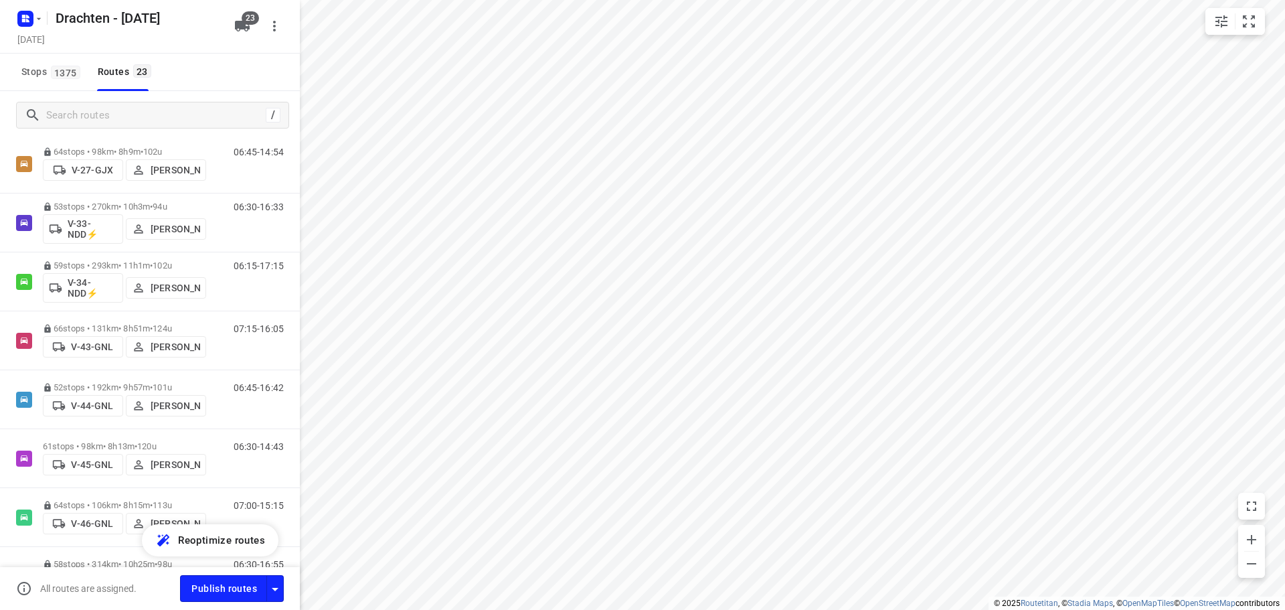
scroll to position [402, 0]
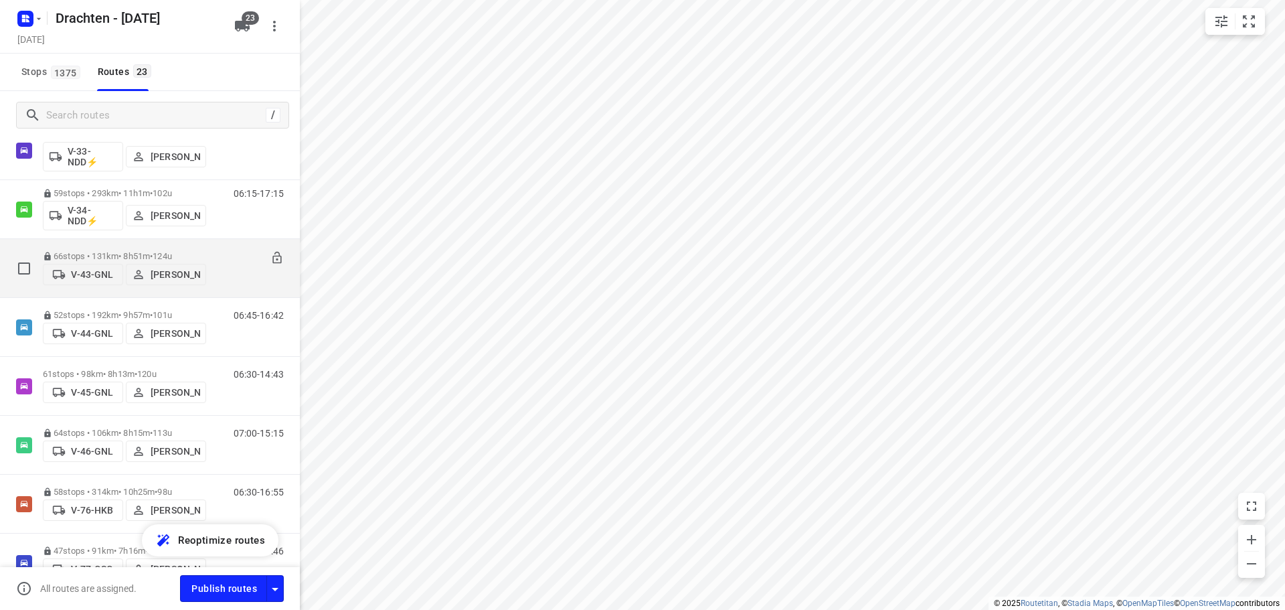
click at [155, 246] on div "66 stops • 131km • 8h51m • 124u V-43-GNL Henk Hooijenga" at bounding box center [124, 268] width 163 height 48
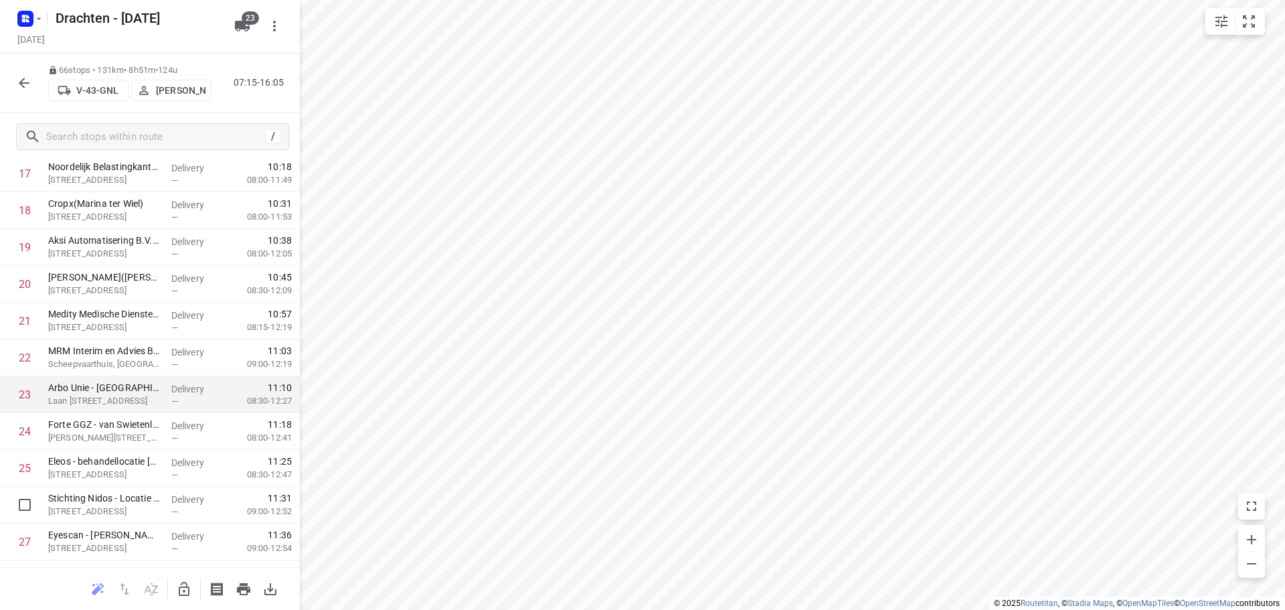
scroll to position [669, 0]
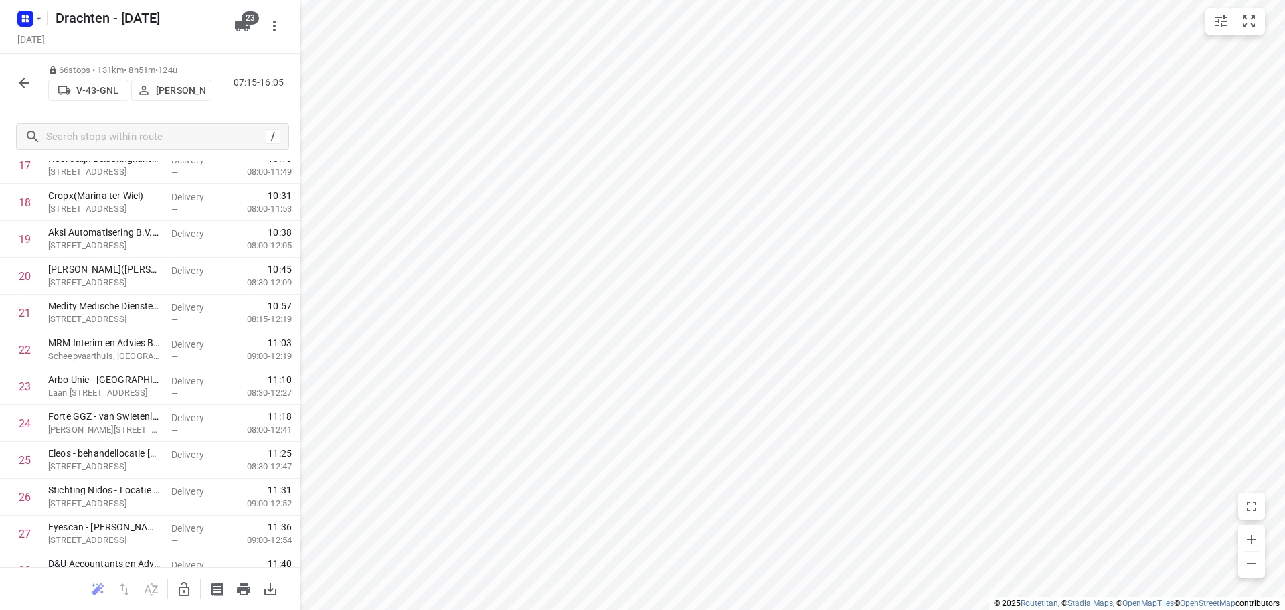
click at [179, 587] on icon "button" at bounding box center [184, 589] width 11 height 14
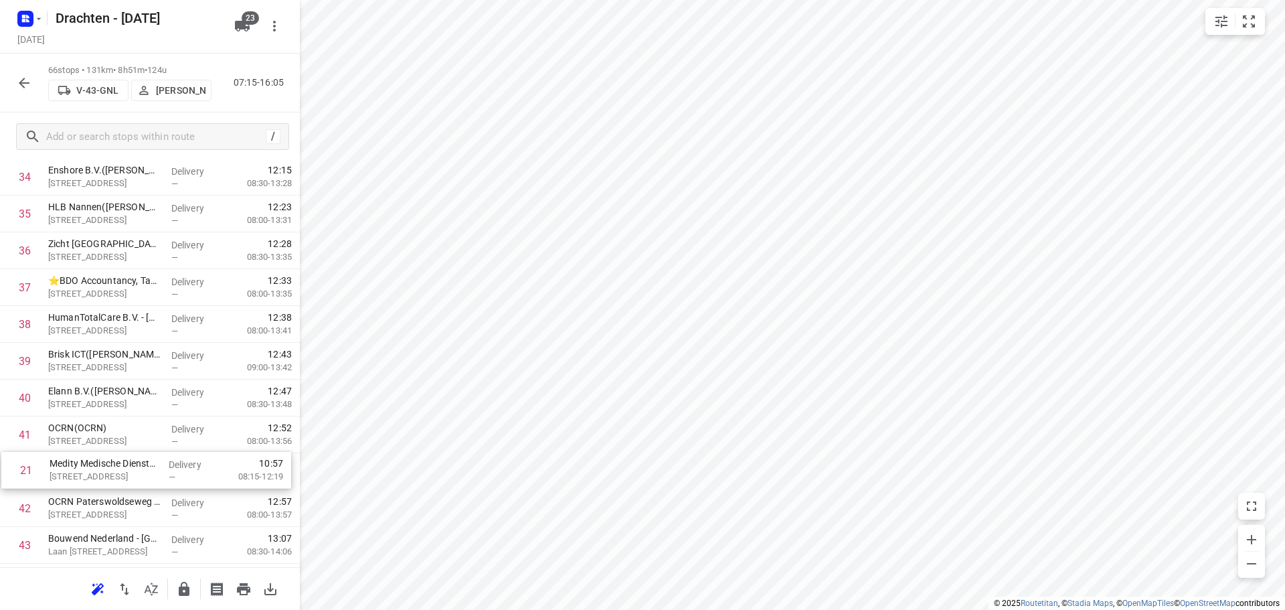
scroll to position [1249, 0]
drag, startPoint x: 138, startPoint y: 312, endPoint x: 150, endPoint y: 402, distance: 91.1
click at [150, 402] on div "1 Gomarus College vmbo(Eritia Weening) Vondelpad 2, Groningen Delivery — 07:49 …" at bounding box center [150, 193] width 300 height 2429
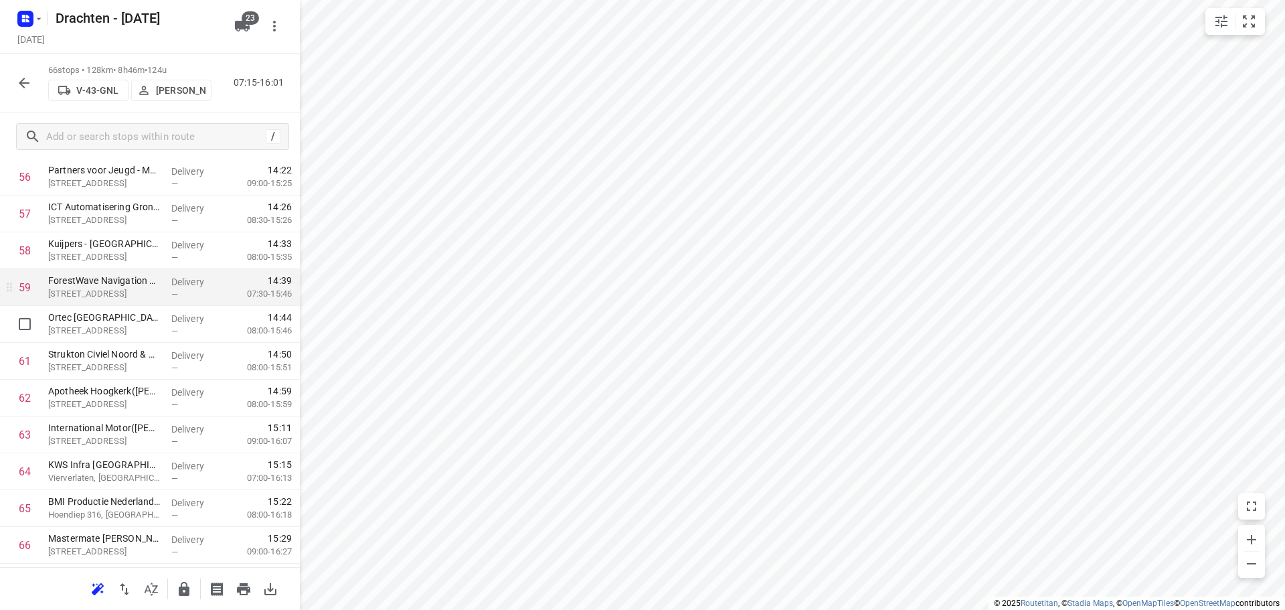
scroll to position [2127, 0]
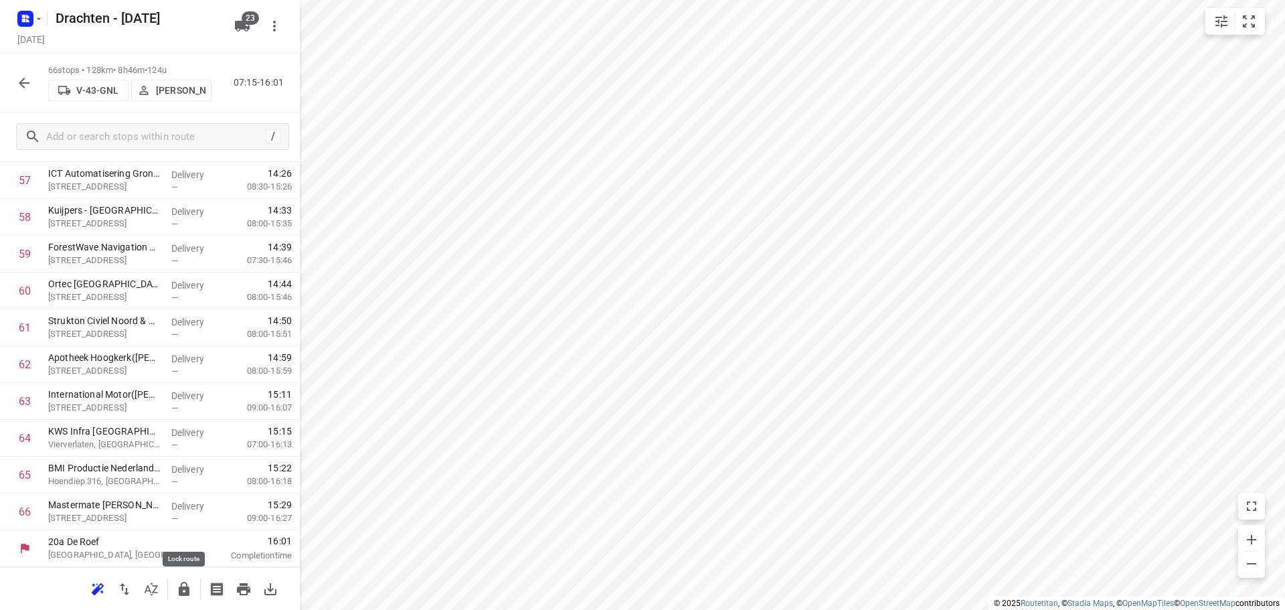
click at [182, 588] on icon "button" at bounding box center [184, 589] width 11 height 14
click at [29, 87] on icon "button" at bounding box center [24, 83] width 16 height 16
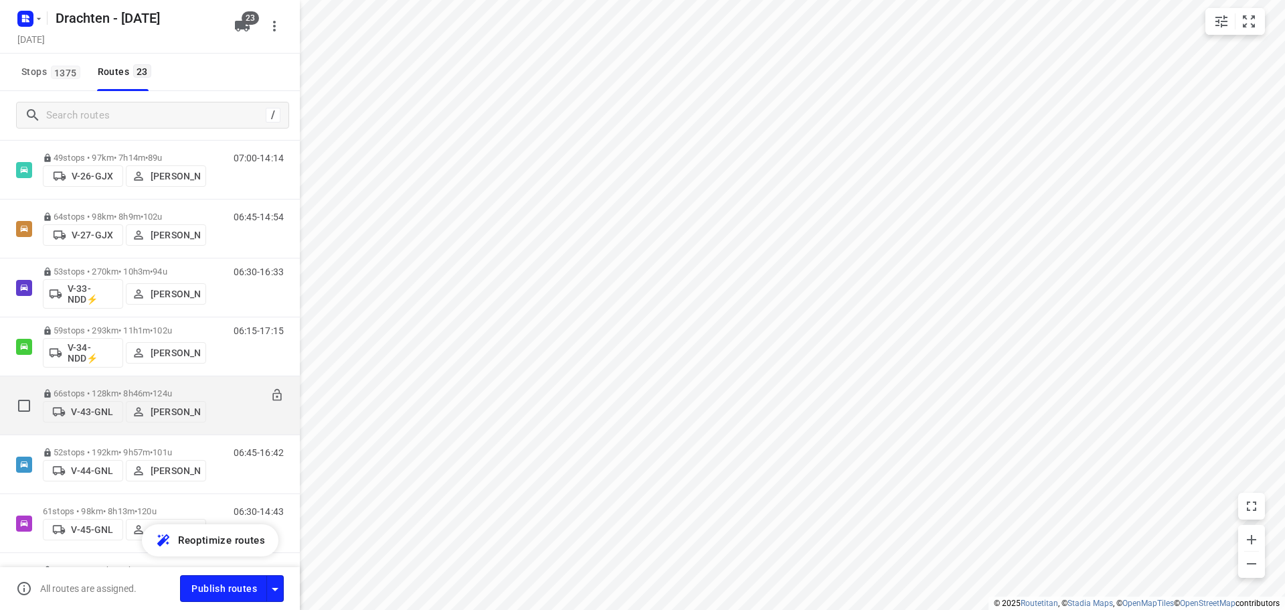
scroll to position [268, 0]
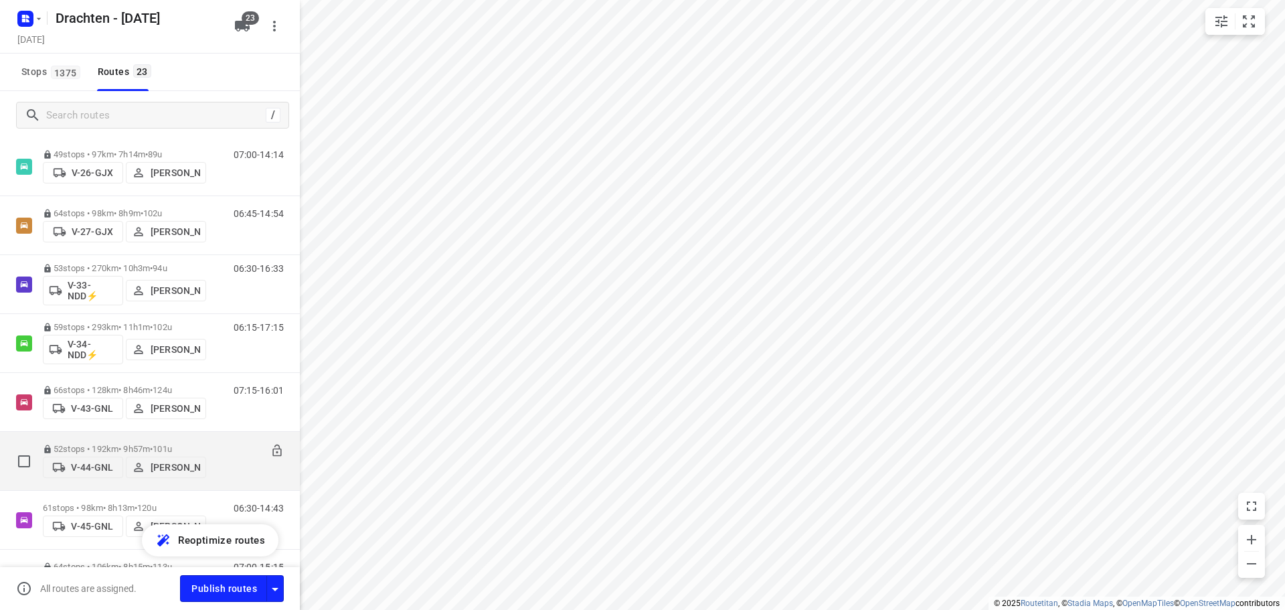
click at [151, 444] on p "52 stops • 192km • 9h57m • 101u" at bounding box center [124, 449] width 163 height 10
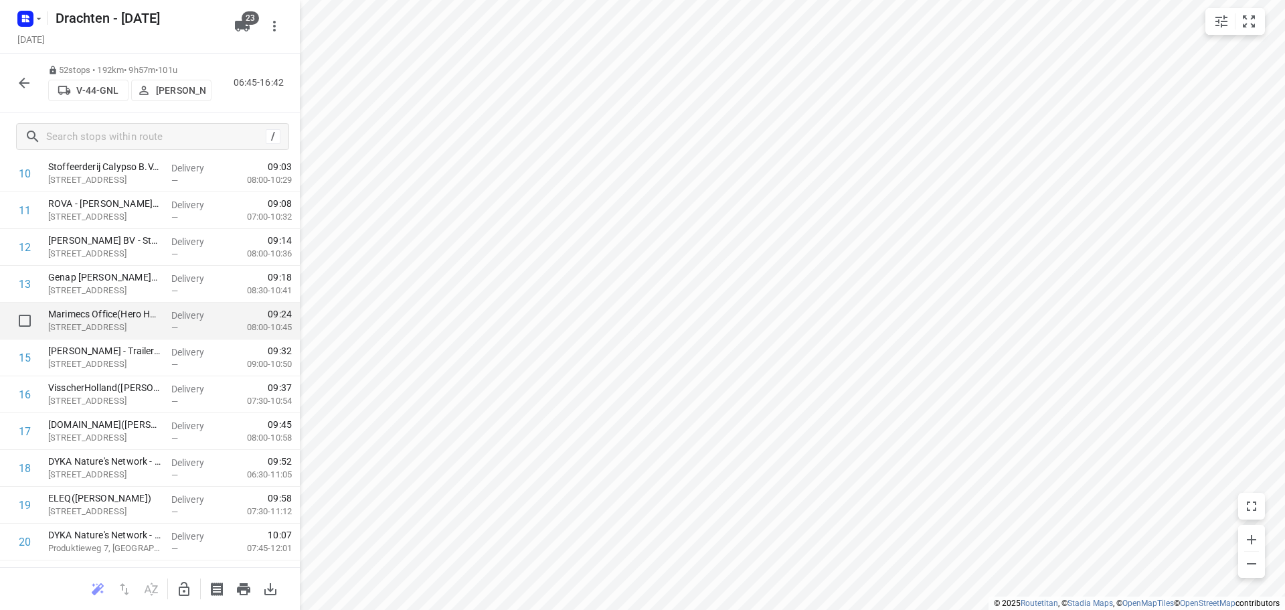
scroll to position [468, 0]
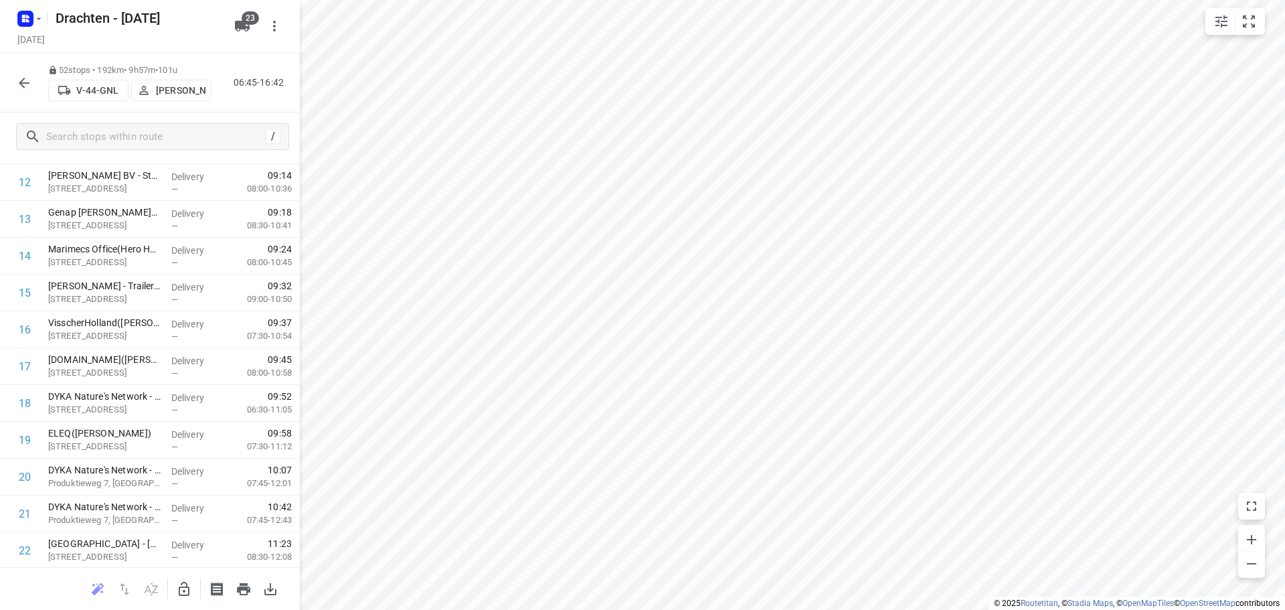
click at [186, 575] on div at bounding box center [150, 588] width 300 height 43
click at [183, 588] on icon "button" at bounding box center [184, 589] width 16 height 16
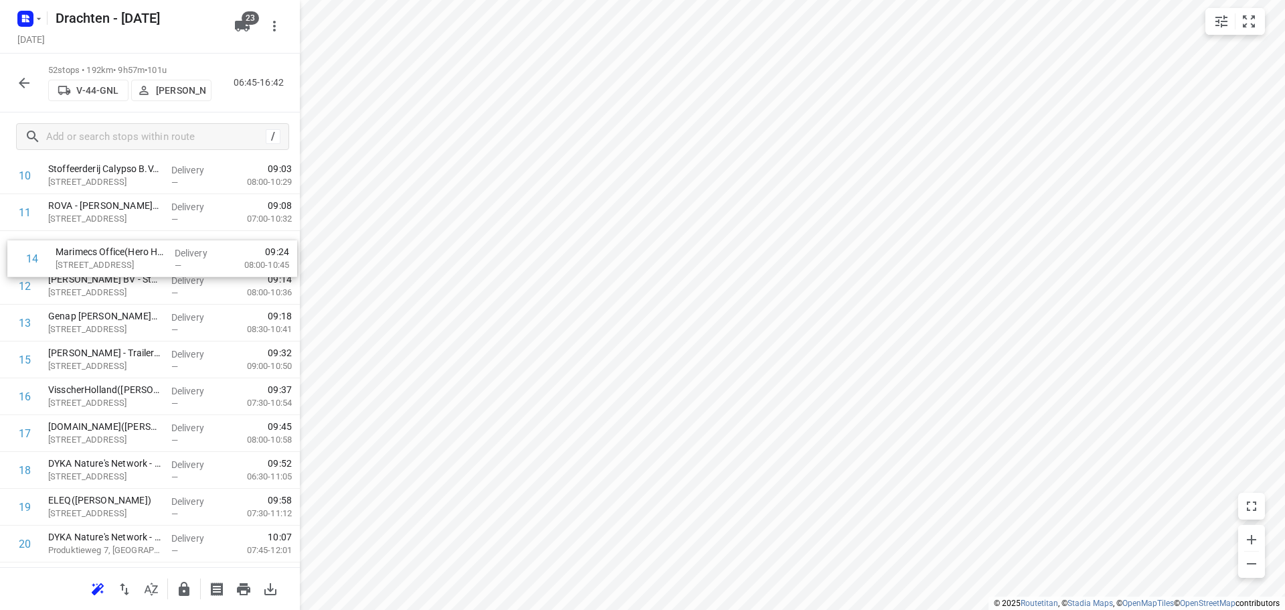
scroll to position [395, 0]
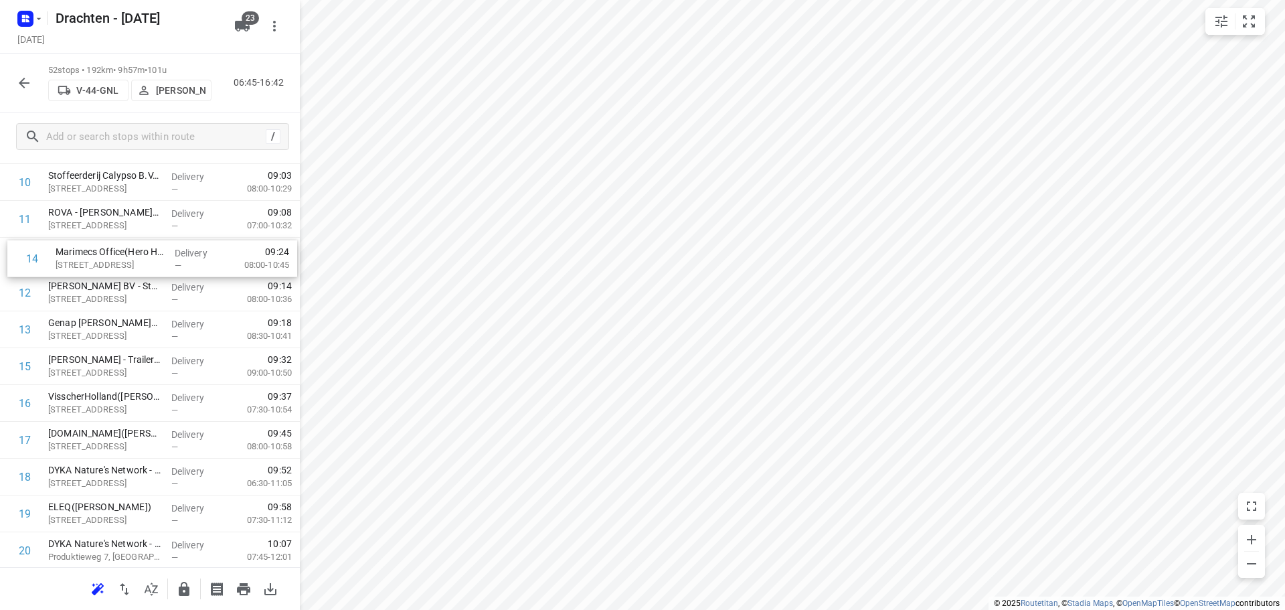
drag, startPoint x: 98, startPoint y: 337, endPoint x: 108, endPoint y: 262, distance: 75.0
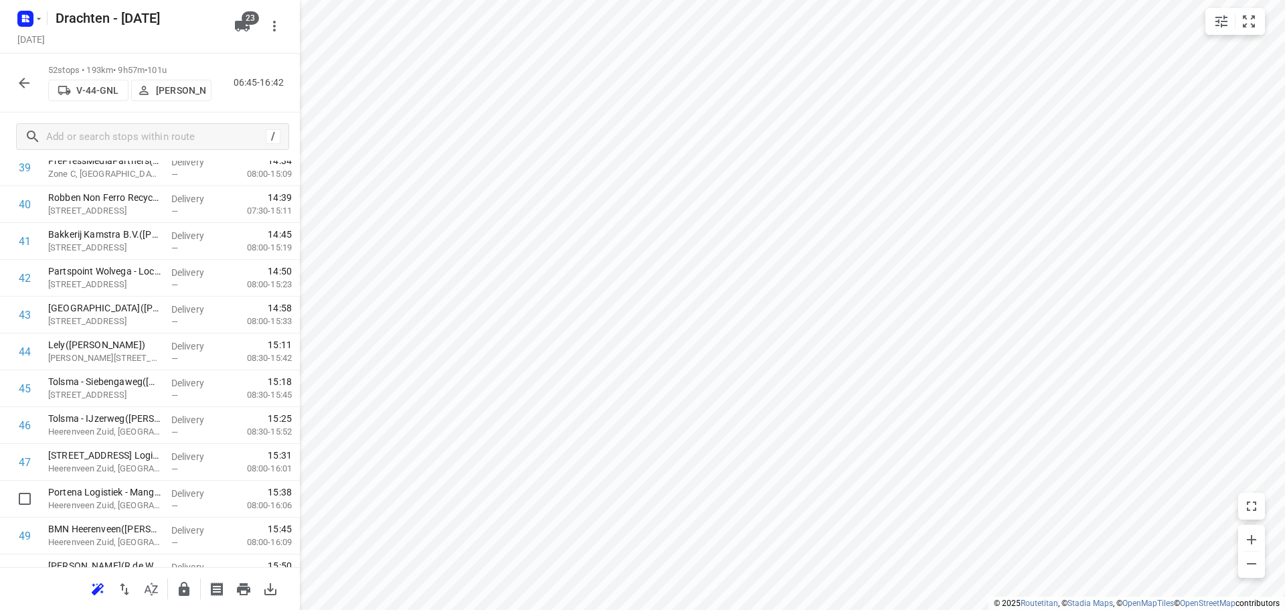
scroll to position [1612, 0]
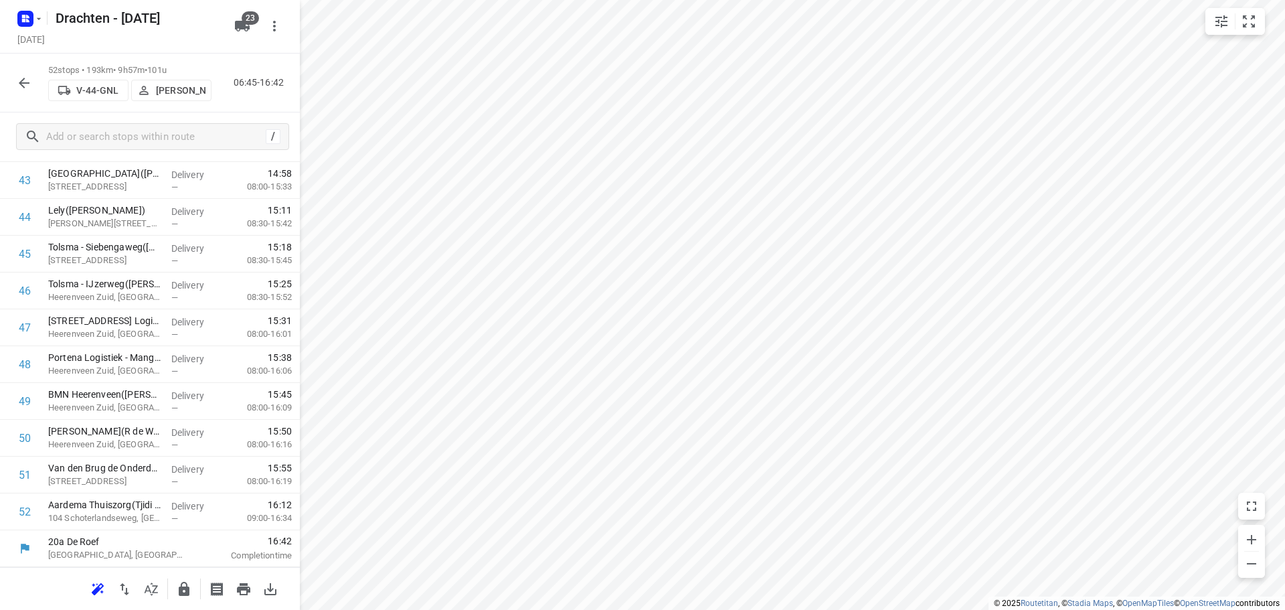
click at [181, 591] on icon "button" at bounding box center [184, 589] width 11 height 14
click at [33, 90] on button "button" at bounding box center [24, 83] width 27 height 27
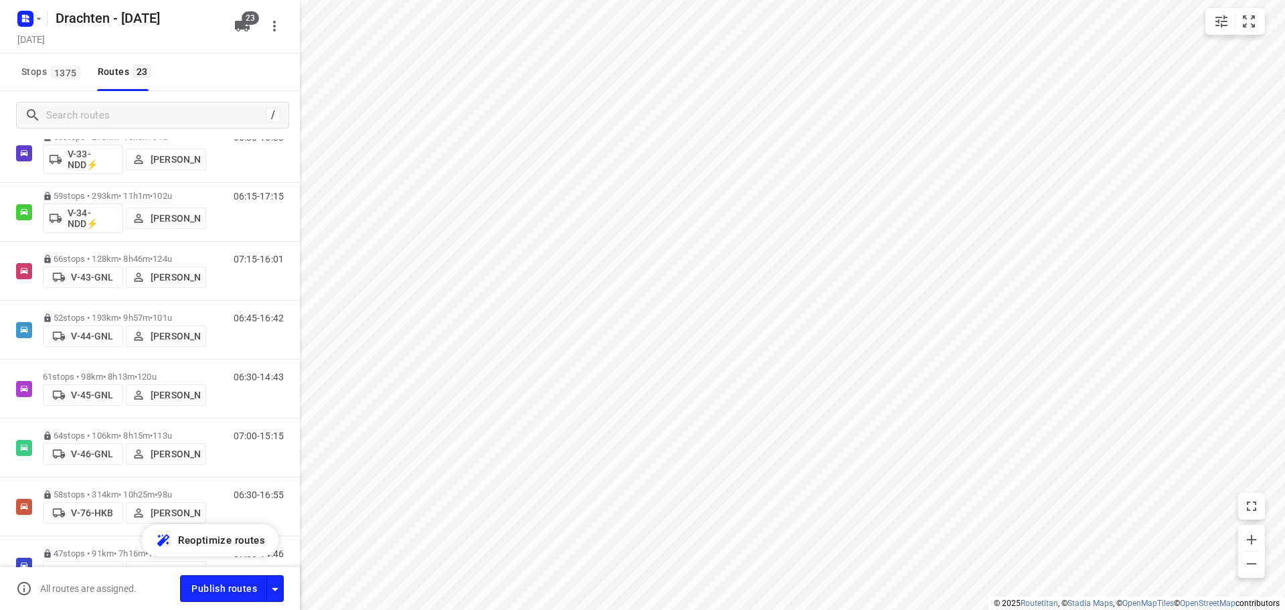
scroll to position [402, 0]
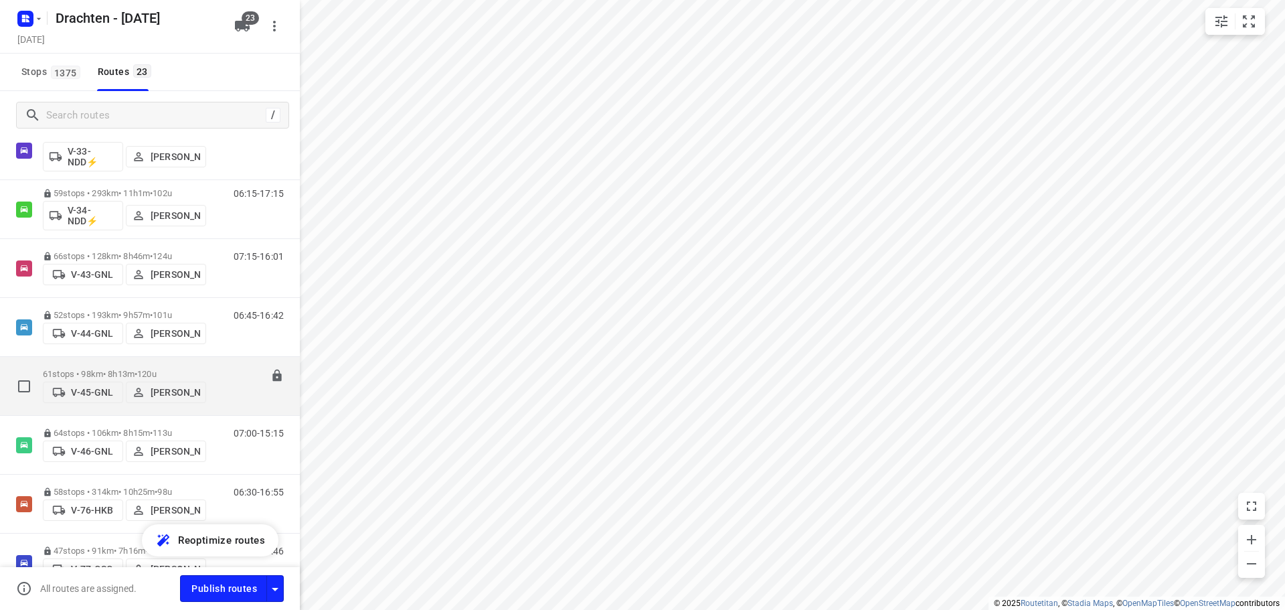
click at [147, 362] on div "61 stops • 98km • 8h13m • 120u V-45-GNL Sjouke Veenstra" at bounding box center [124, 386] width 163 height 48
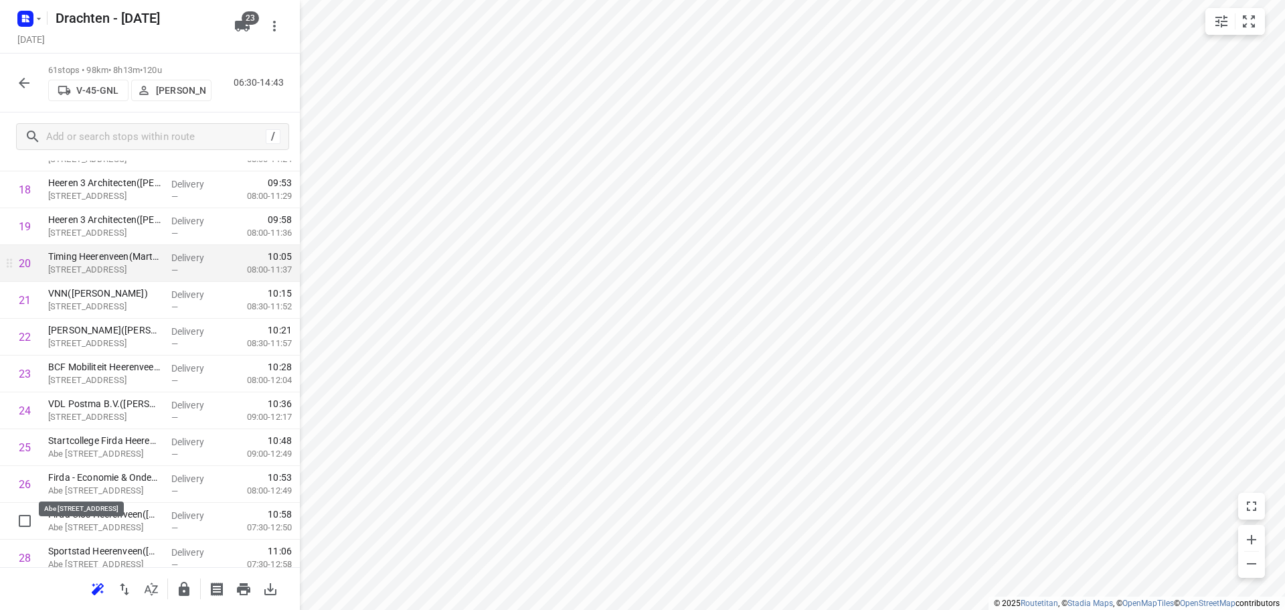
scroll to position [736, 0]
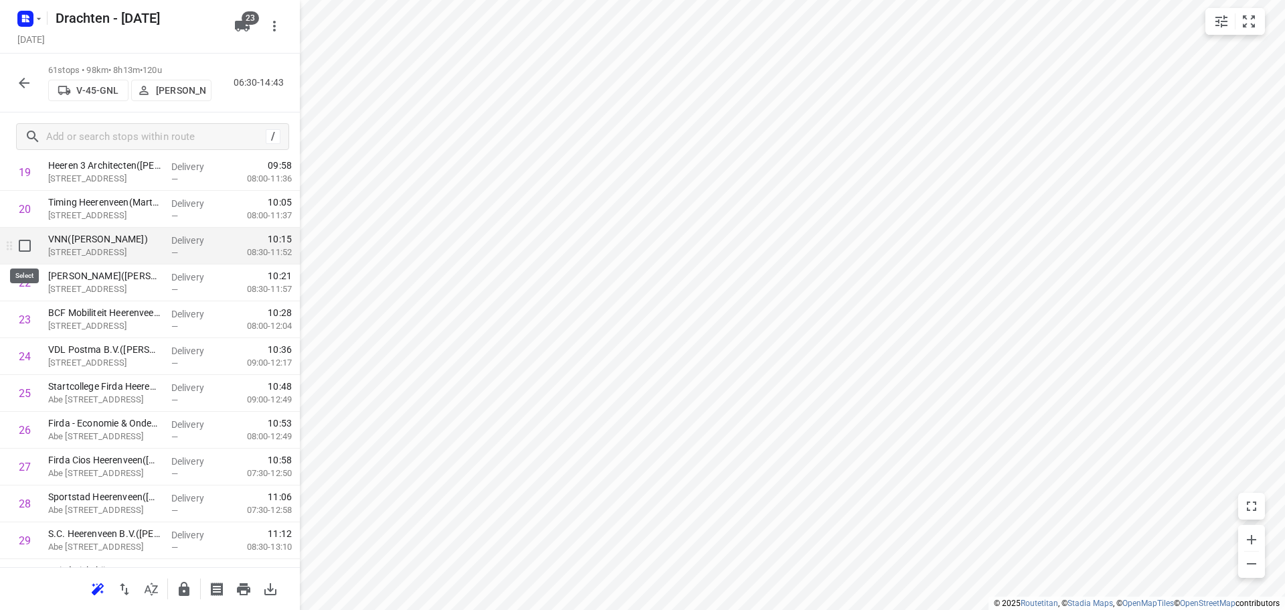
click at [23, 242] on input "checkbox" at bounding box center [24, 245] width 27 height 27
checkbox input "true"
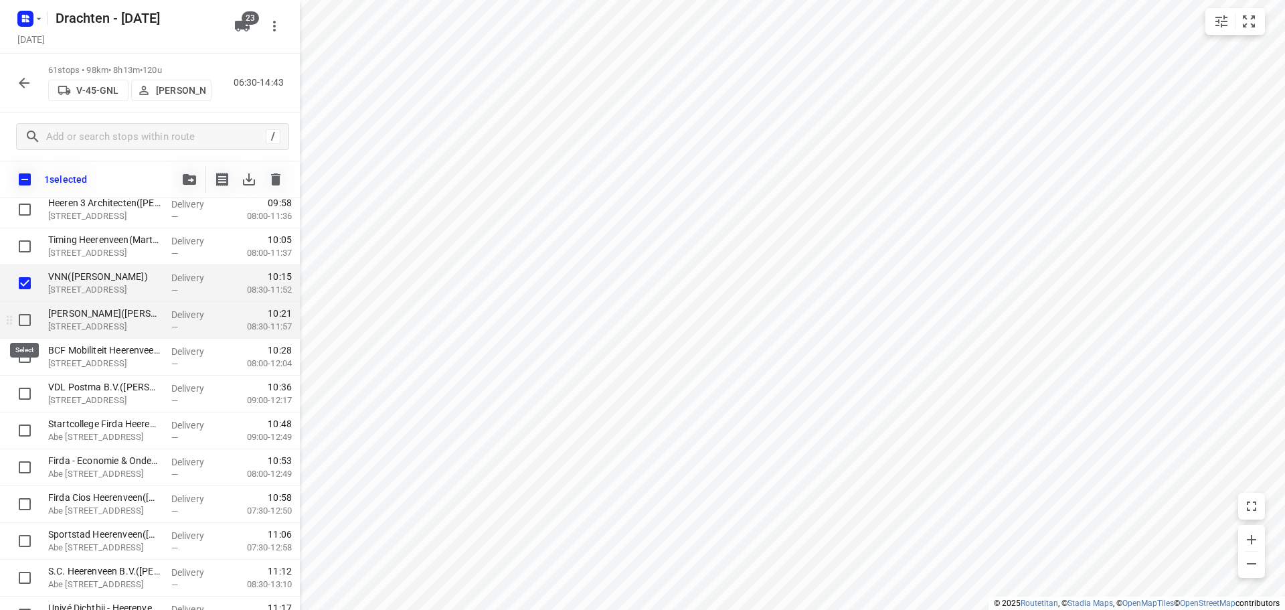
click at [29, 330] on input "checkbox" at bounding box center [24, 320] width 27 height 27
checkbox input "true"
click at [30, 362] on input "checkbox" at bounding box center [24, 356] width 27 height 27
checkbox input "true"
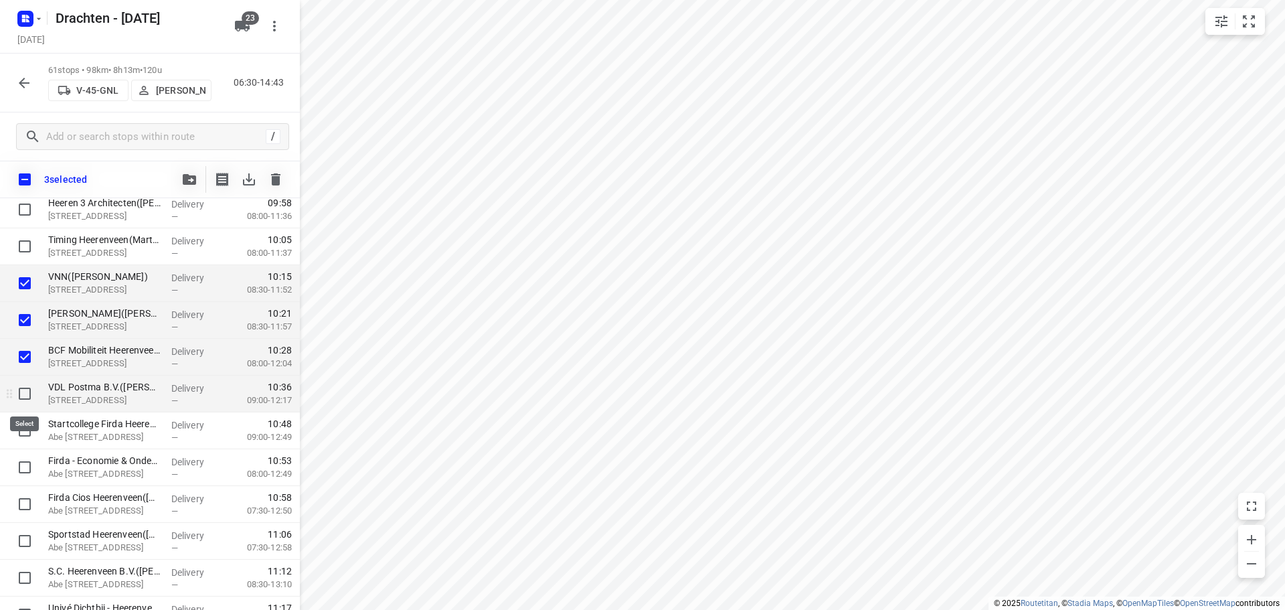
click at [23, 403] on input "checkbox" at bounding box center [24, 393] width 27 height 27
checkbox input "true"
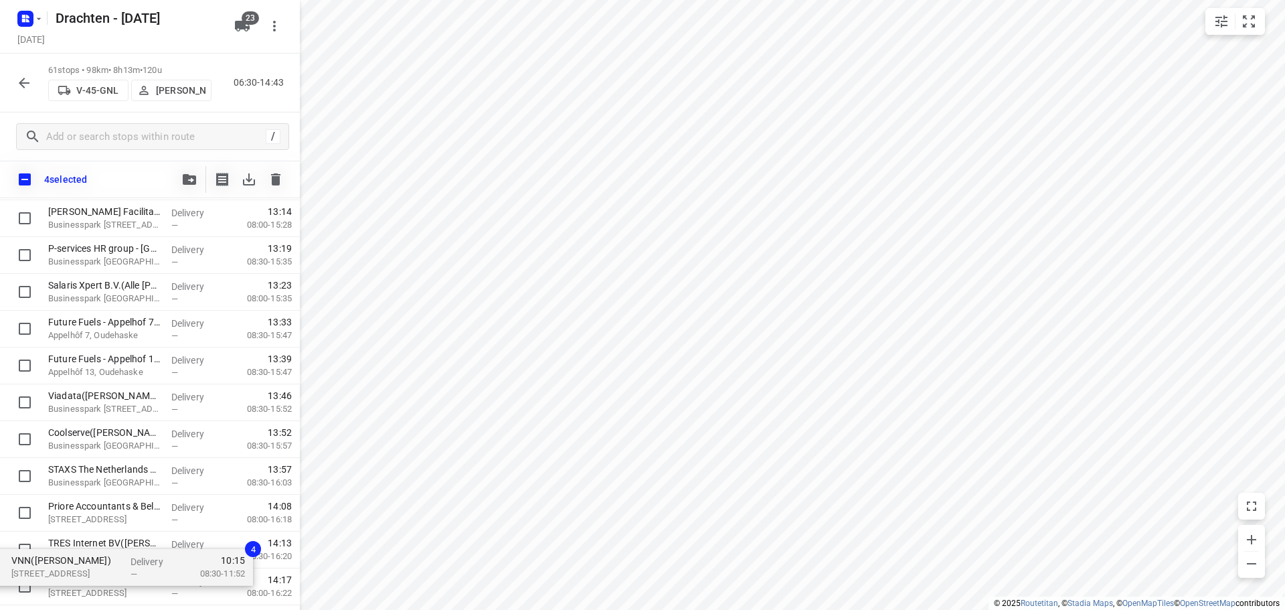
scroll to position [1937, 0]
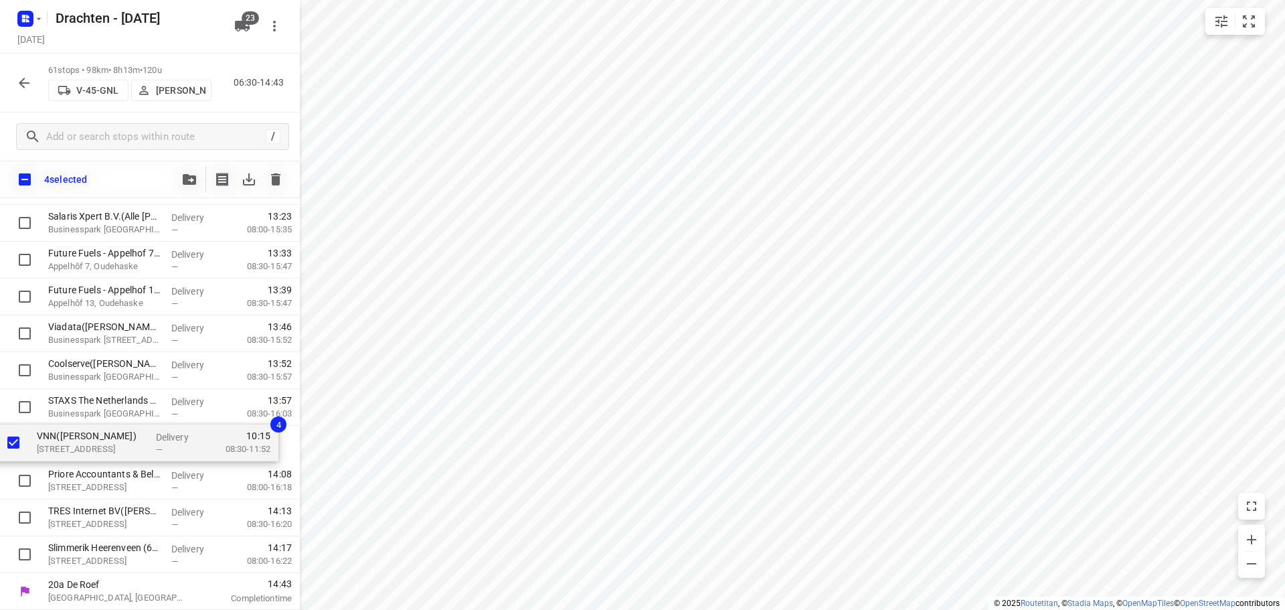
drag, startPoint x: 126, startPoint y: 291, endPoint x: 113, endPoint y: 456, distance: 165.2
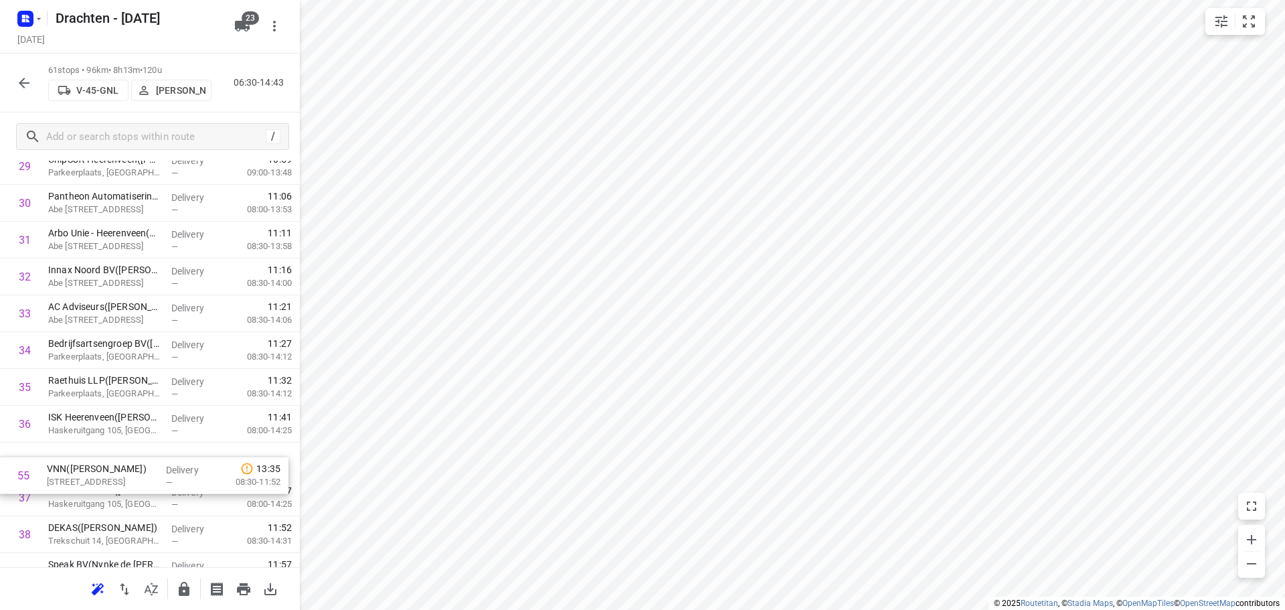
scroll to position [1112, 0]
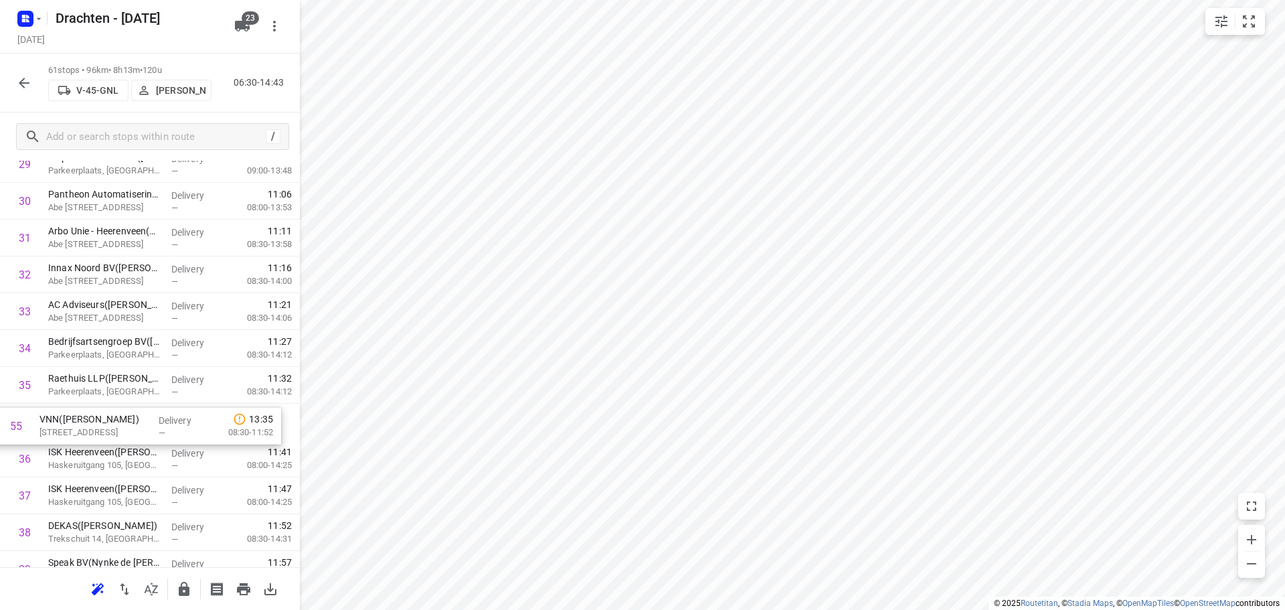
drag, startPoint x: 110, startPoint y: 296, endPoint x: 102, endPoint y: 426, distance: 130.1
click at [102, 426] on div "1 ⭐Van der Werff Logistics | It Dok 8(Lieneke) Kanaal, Heerenveen Delivery — 06…" at bounding box center [150, 237] width 300 height 2245
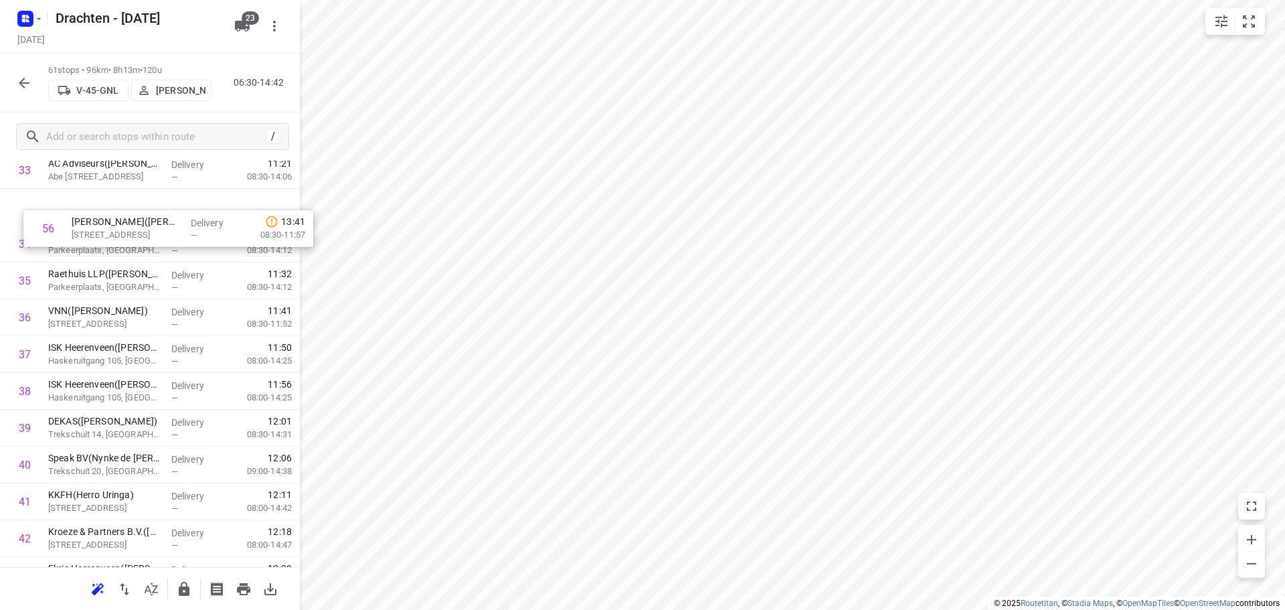
scroll to position [1206, 0]
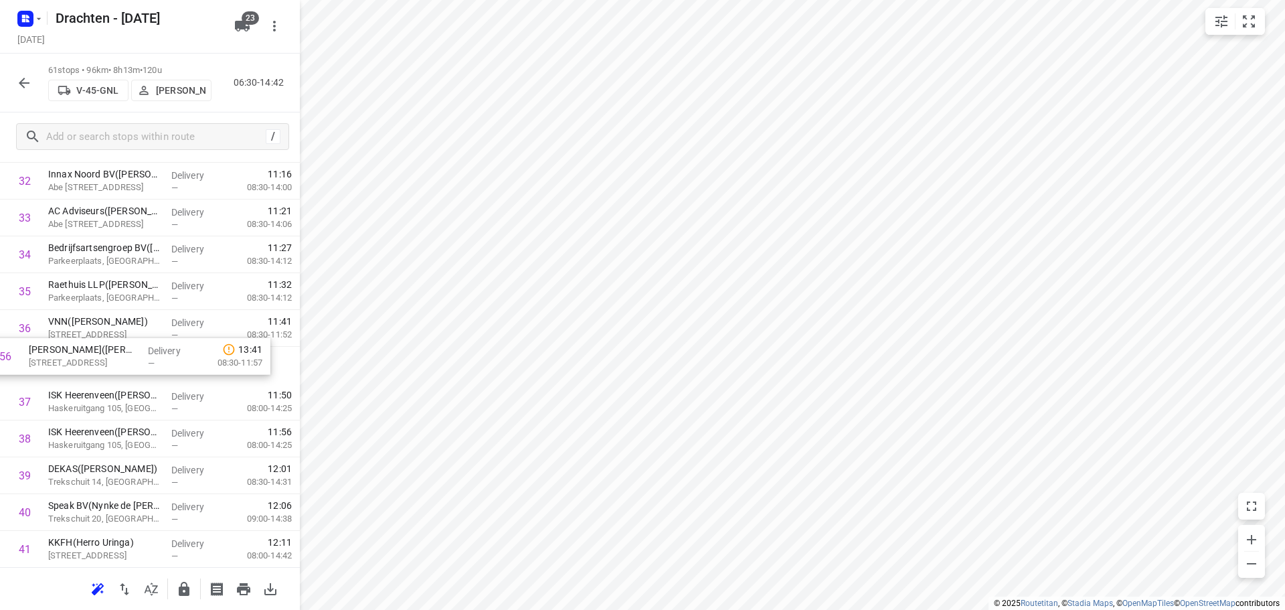
drag, startPoint x: 137, startPoint y: 527, endPoint x: 114, endPoint y: 353, distance: 174.9
click at [114, 353] on div "1 ⭐Van der Werff Logistics | It Dok 8(Lieneke) Kanaal, Heerenveen Delivery — 06…" at bounding box center [150, 144] width 300 height 2245
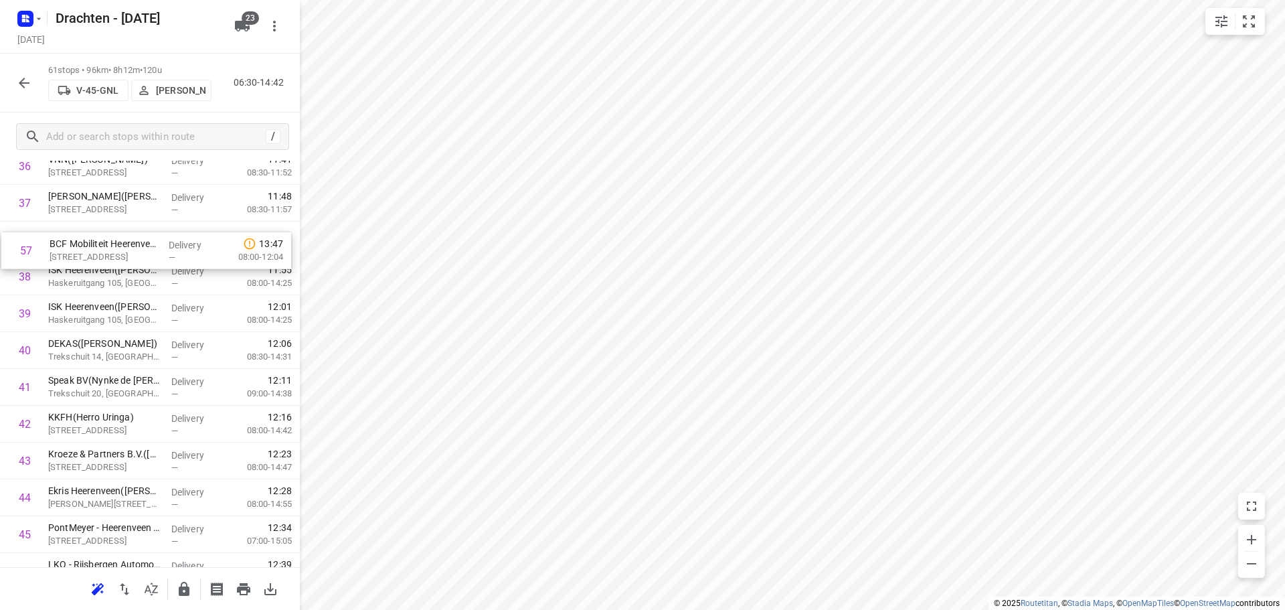
scroll to position [1363, 0]
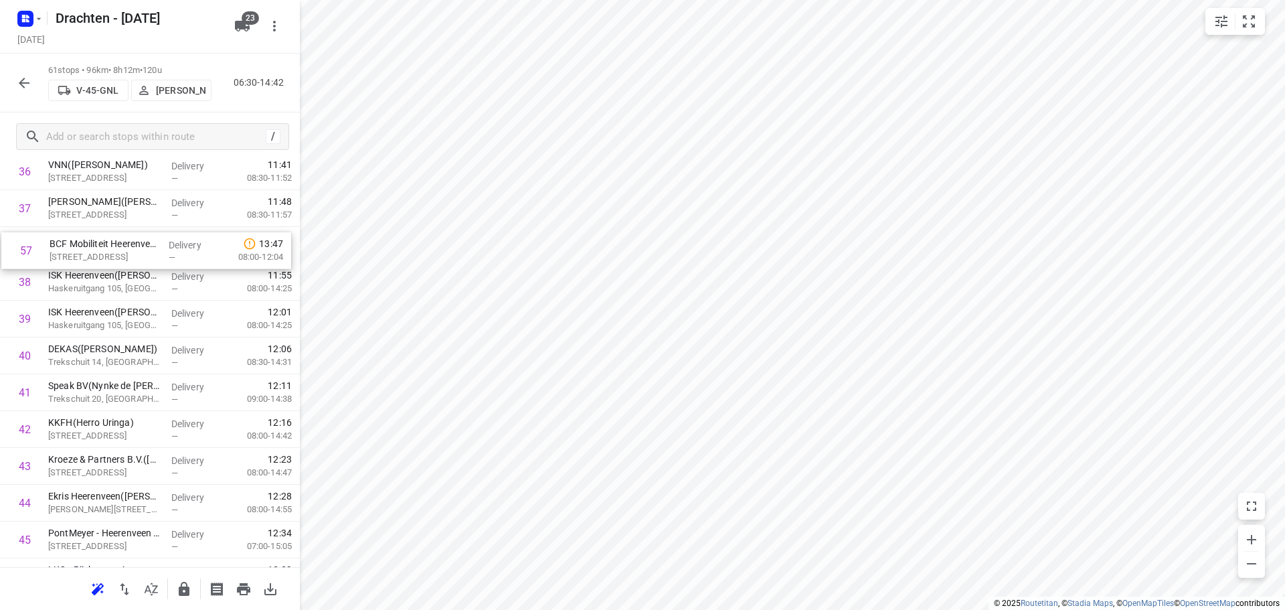
drag, startPoint x: 81, startPoint y: 440, endPoint x: 85, endPoint y: 253, distance: 186.8
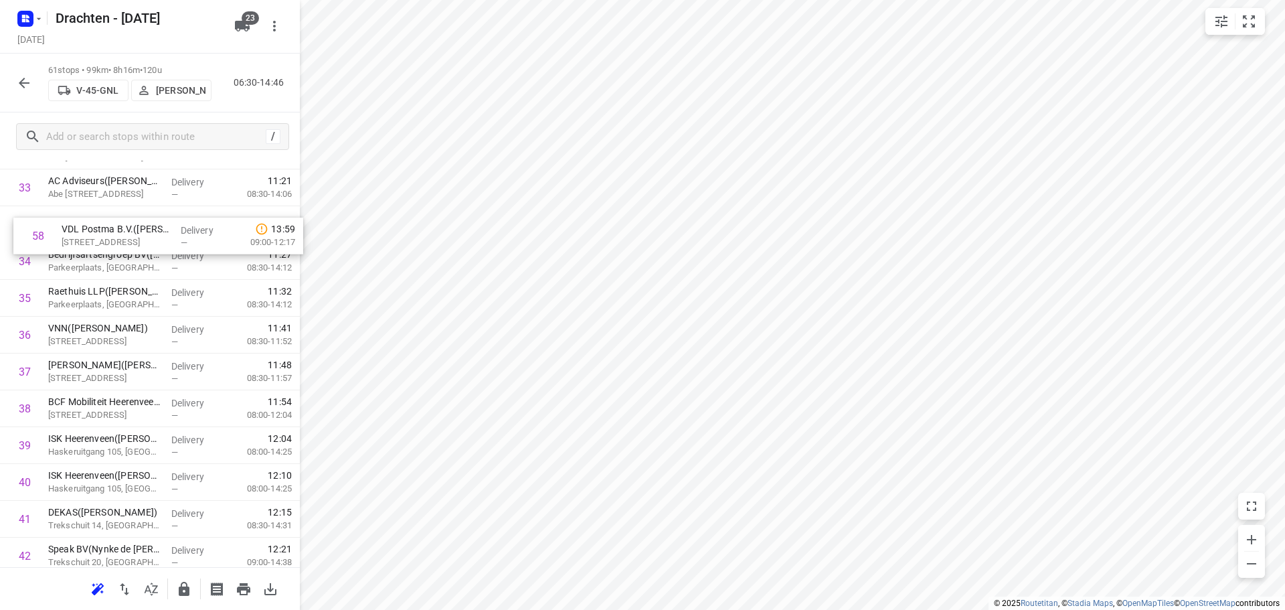
scroll to position [1234, 0]
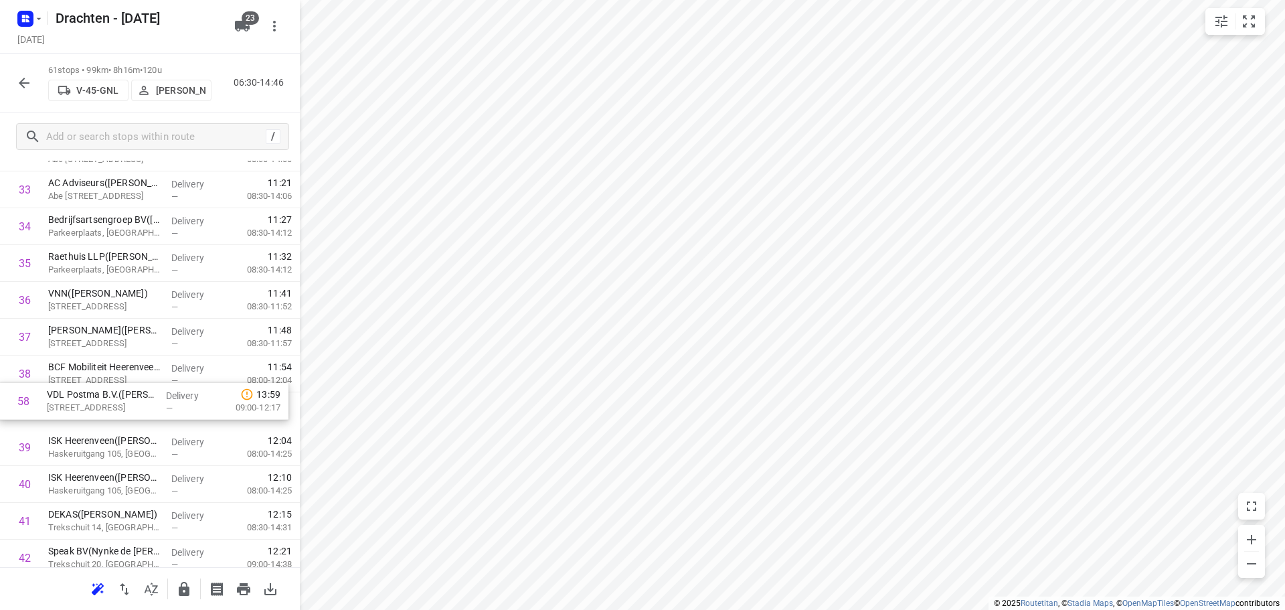
click at [119, 414] on div "1 ⭐Van der Werff Logistics | It Dok 8(Lieneke) Kanaal, Heerenveen Delivery — 06…" at bounding box center [150, 115] width 300 height 2245
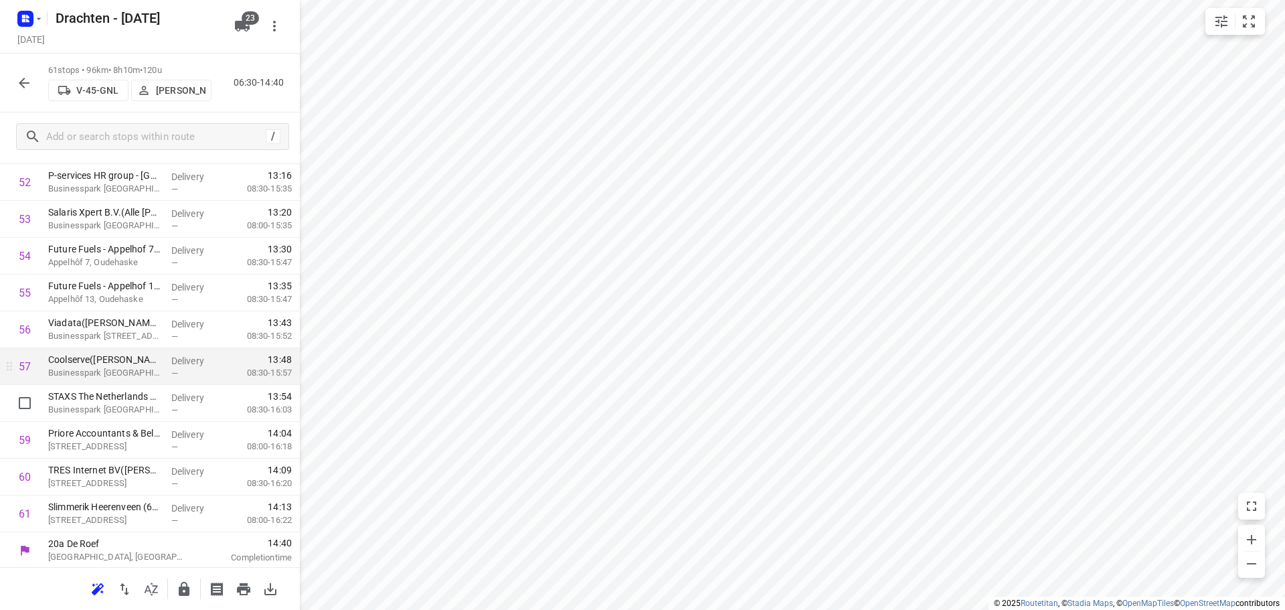
scroll to position [1943, 0]
click at [181, 578] on button "button" at bounding box center [184, 589] width 27 height 27
click at [23, 80] on icon "button" at bounding box center [24, 83] width 11 height 11
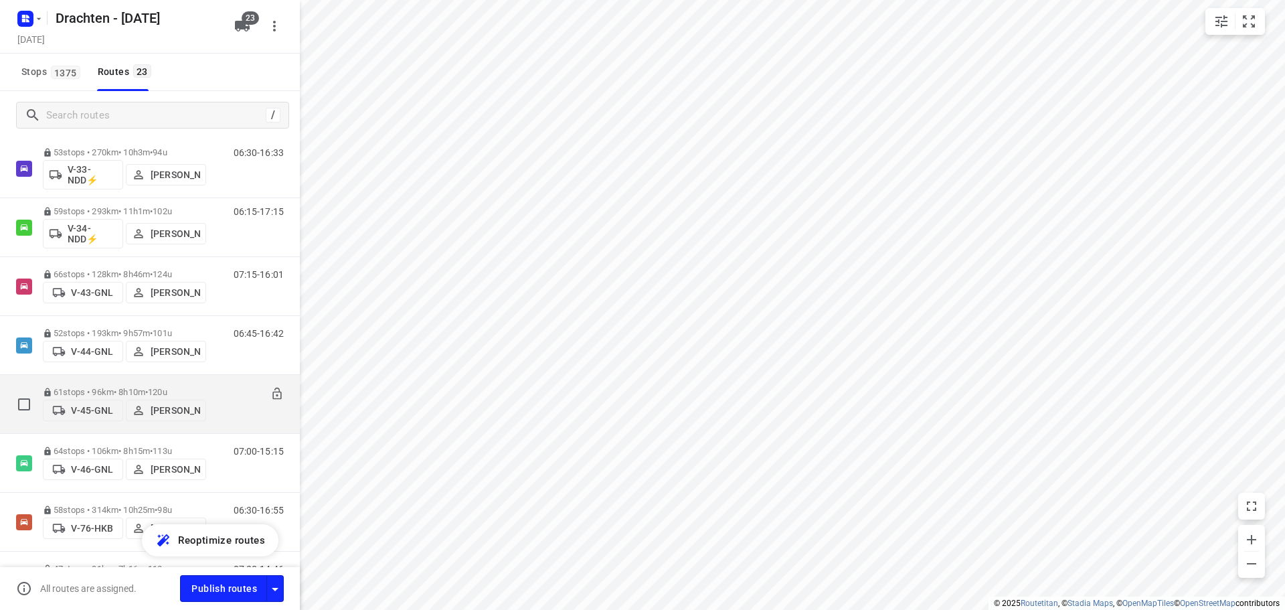
scroll to position [402, 0]
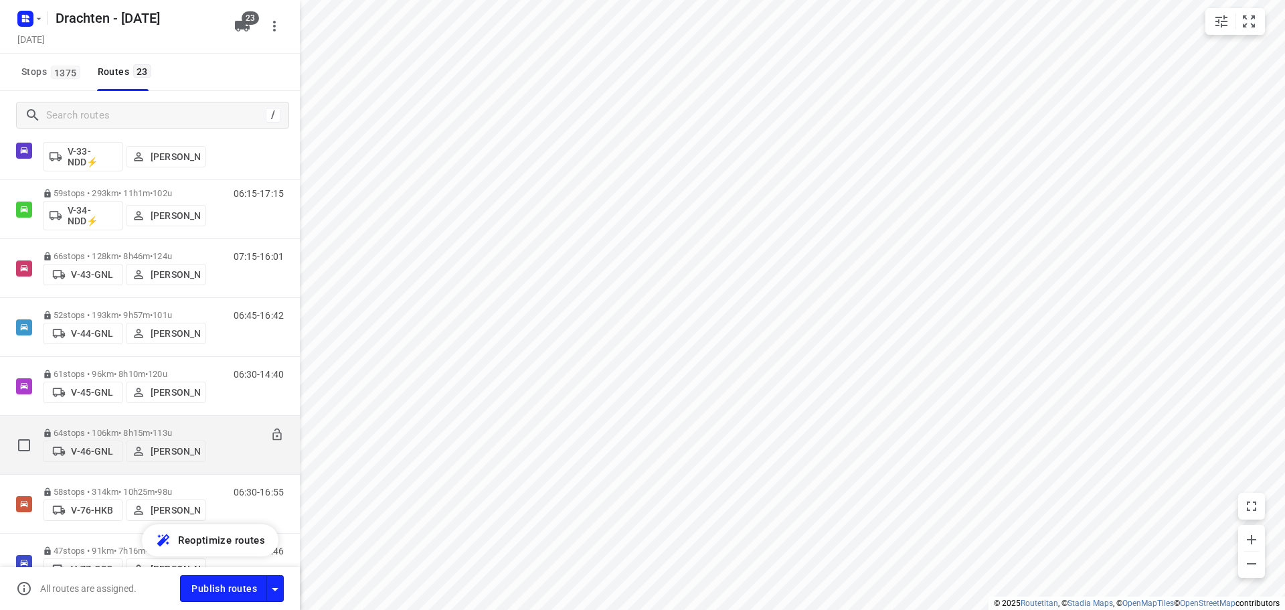
click at [136, 428] on p "64 stops • 106km • 8h15m • 113u" at bounding box center [124, 433] width 163 height 10
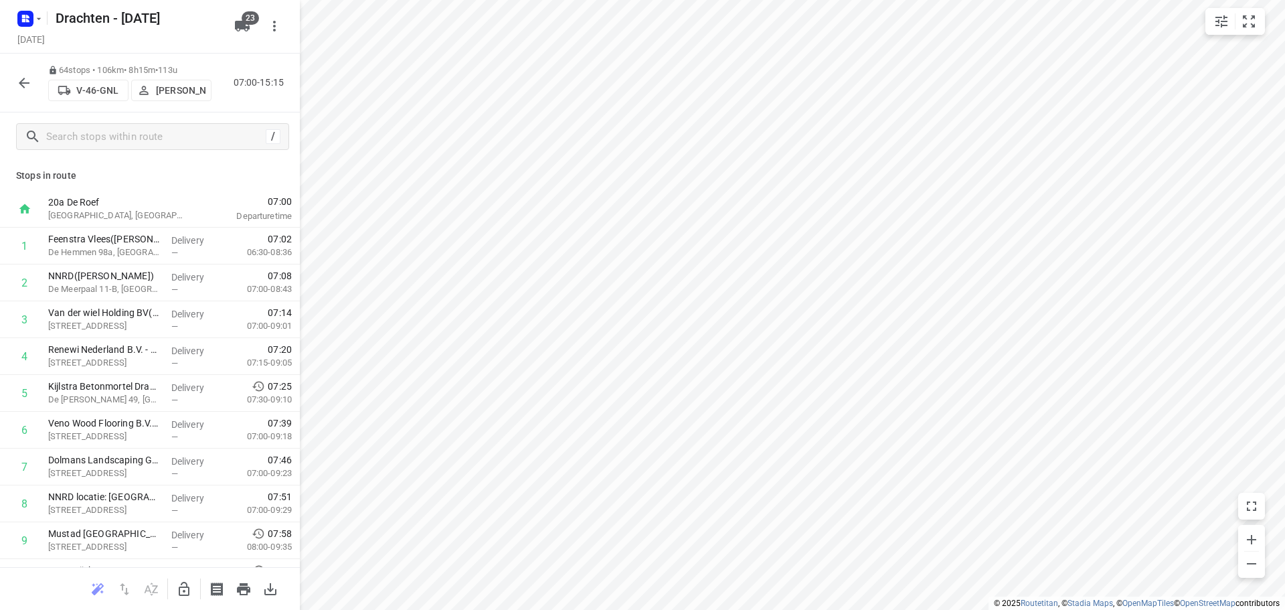
click at [187, 596] on icon "button" at bounding box center [184, 589] width 16 height 16
drag, startPoint x: 112, startPoint y: 371, endPoint x: 115, endPoint y: 338, distance: 33.0
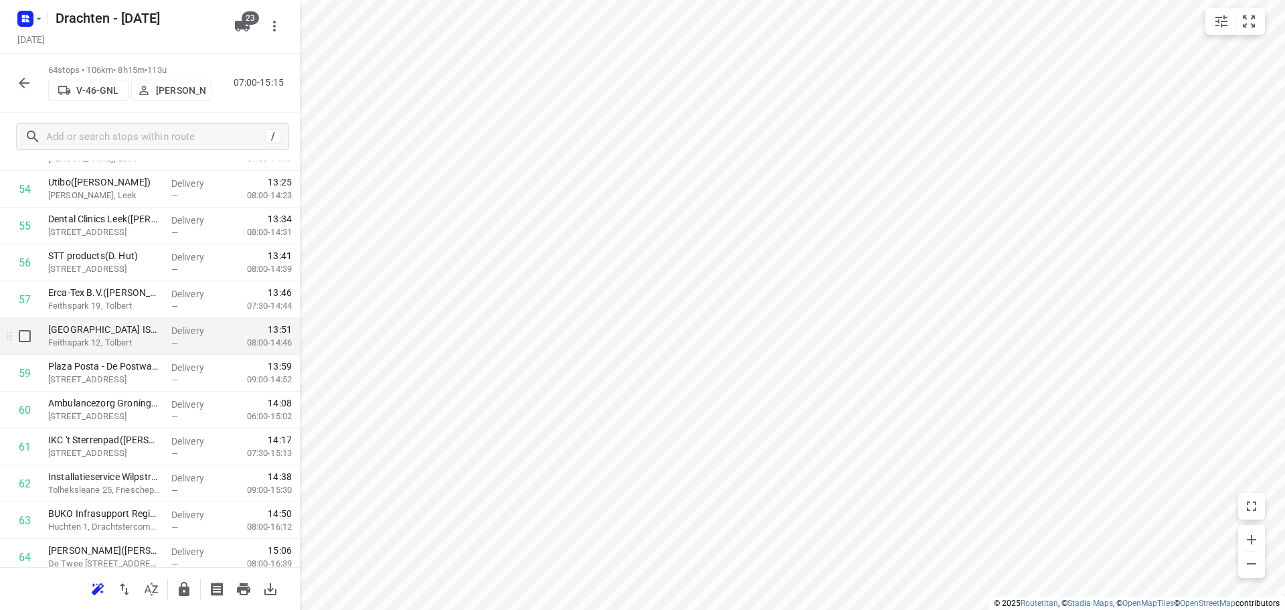
scroll to position [2053, 0]
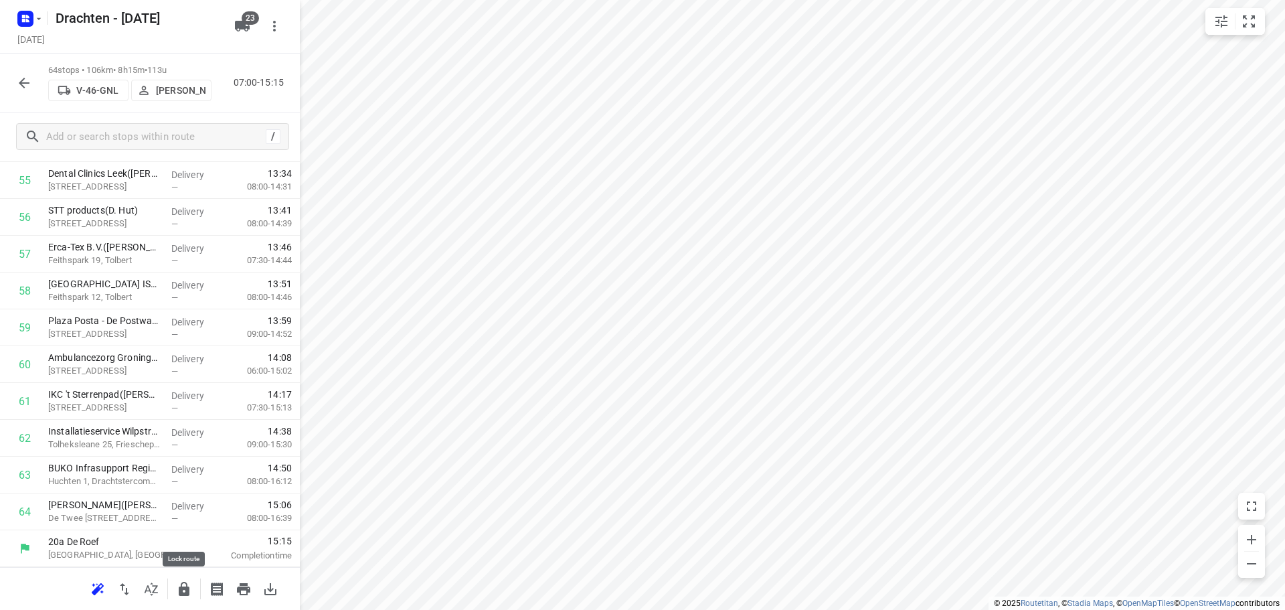
click at [181, 594] on icon "button" at bounding box center [184, 589] width 11 height 14
click at [25, 82] on icon "button" at bounding box center [24, 83] width 11 height 11
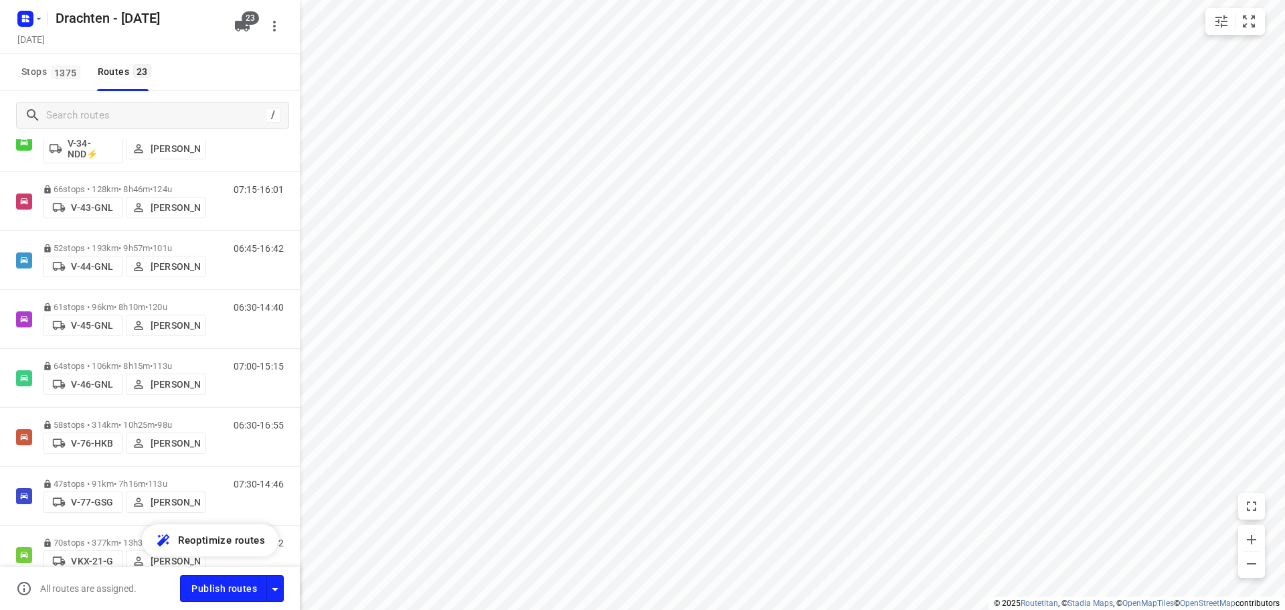
scroll to position [535, 0]
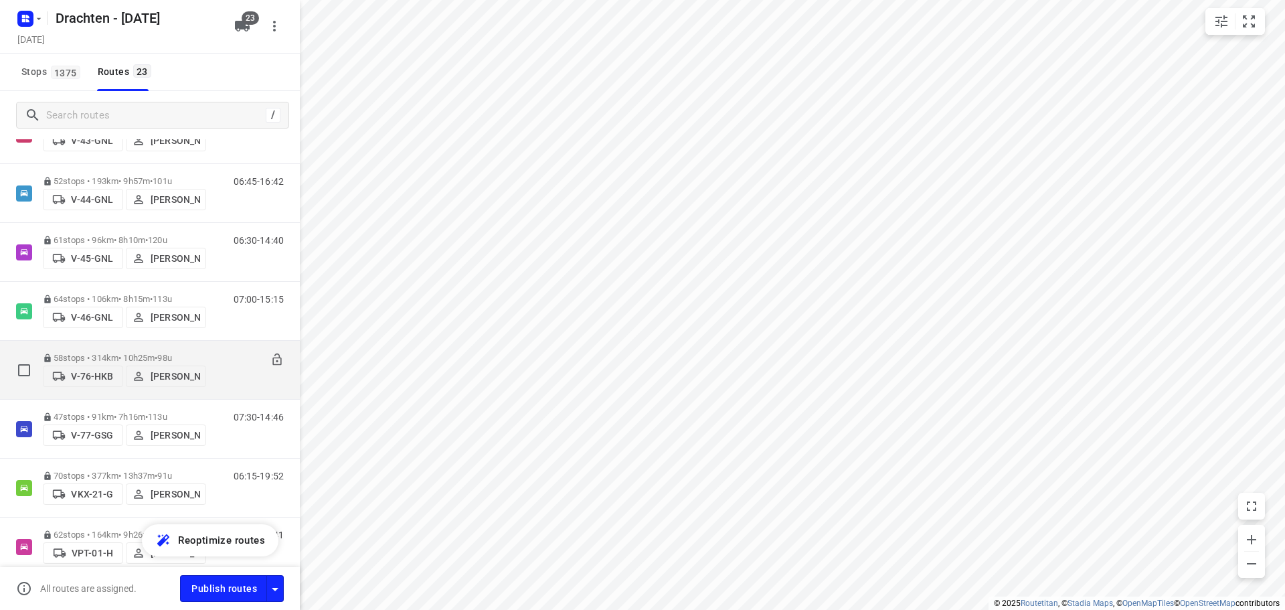
click at [163, 346] on div "58 stops • 314km • 10h25m • 98u V-76-HKB Steijn Groothof" at bounding box center [124, 370] width 163 height 48
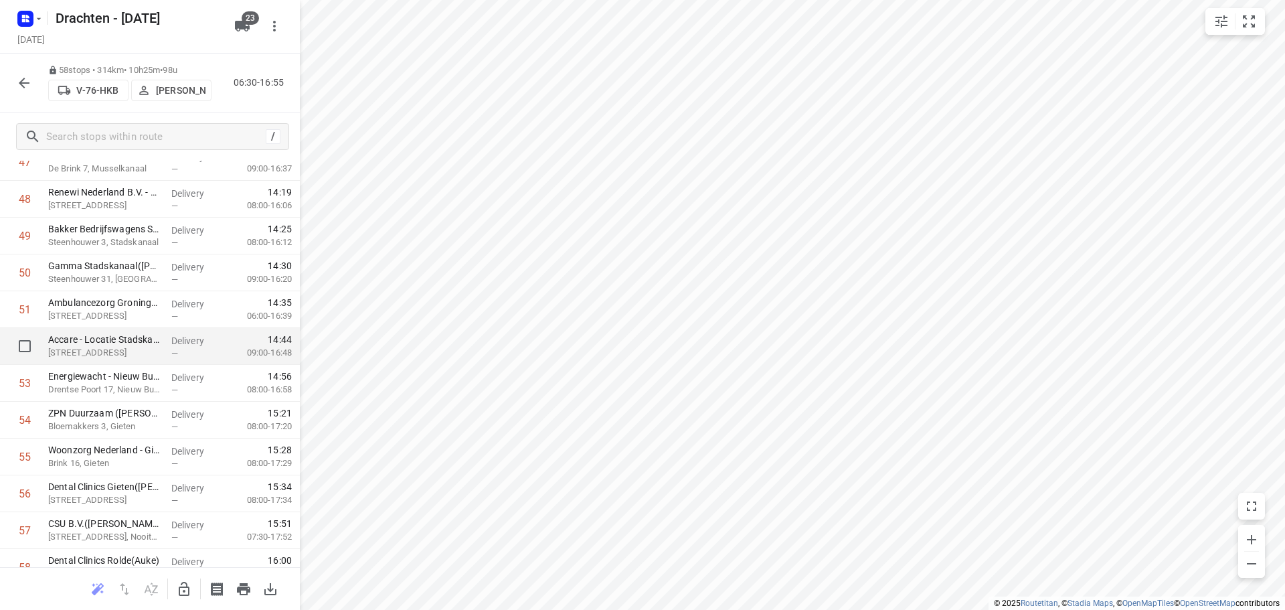
scroll to position [1832, 0]
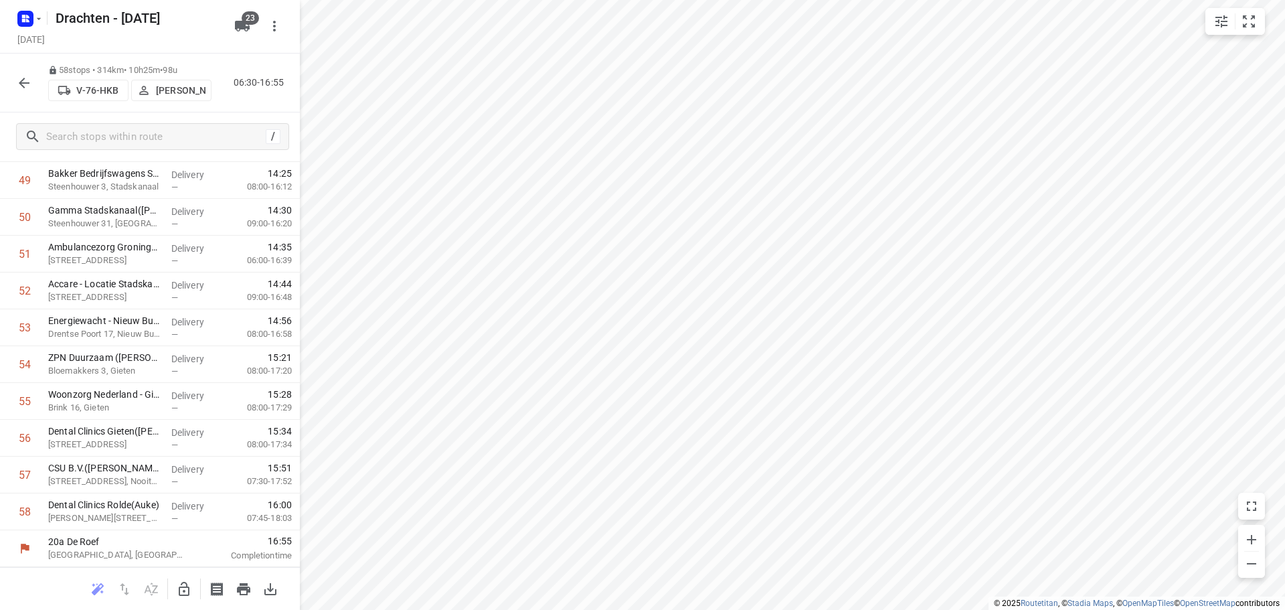
click at [25, 79] on icon "button" at bounding box center [24, 83] width 16 height 16
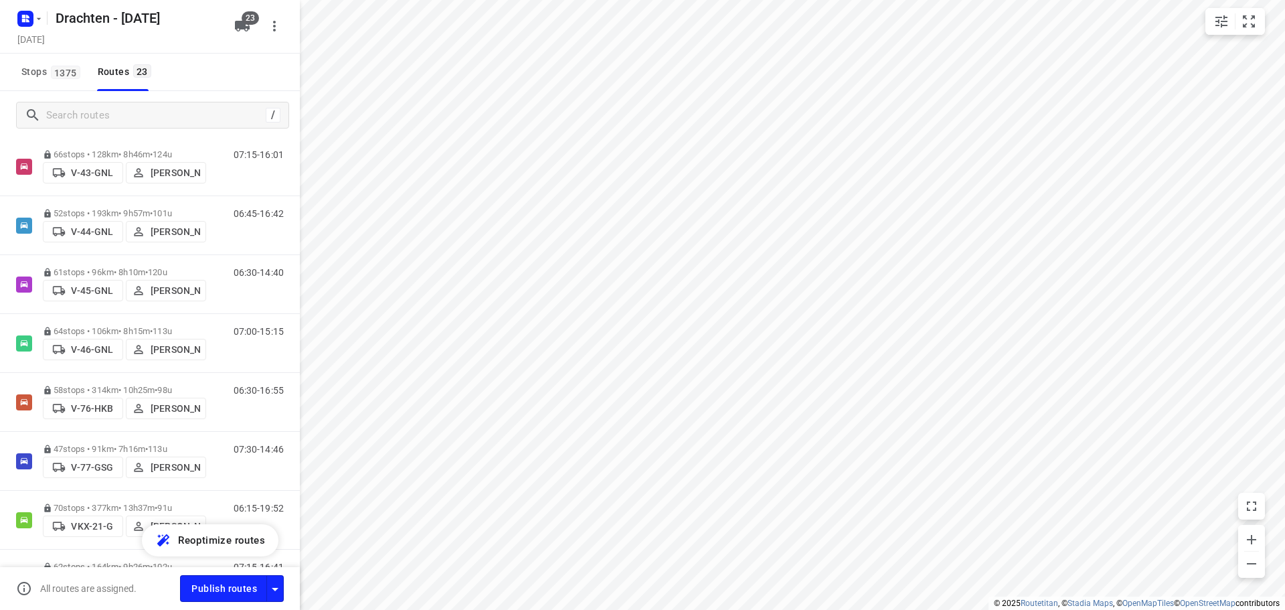
scroll to position [535, 0]
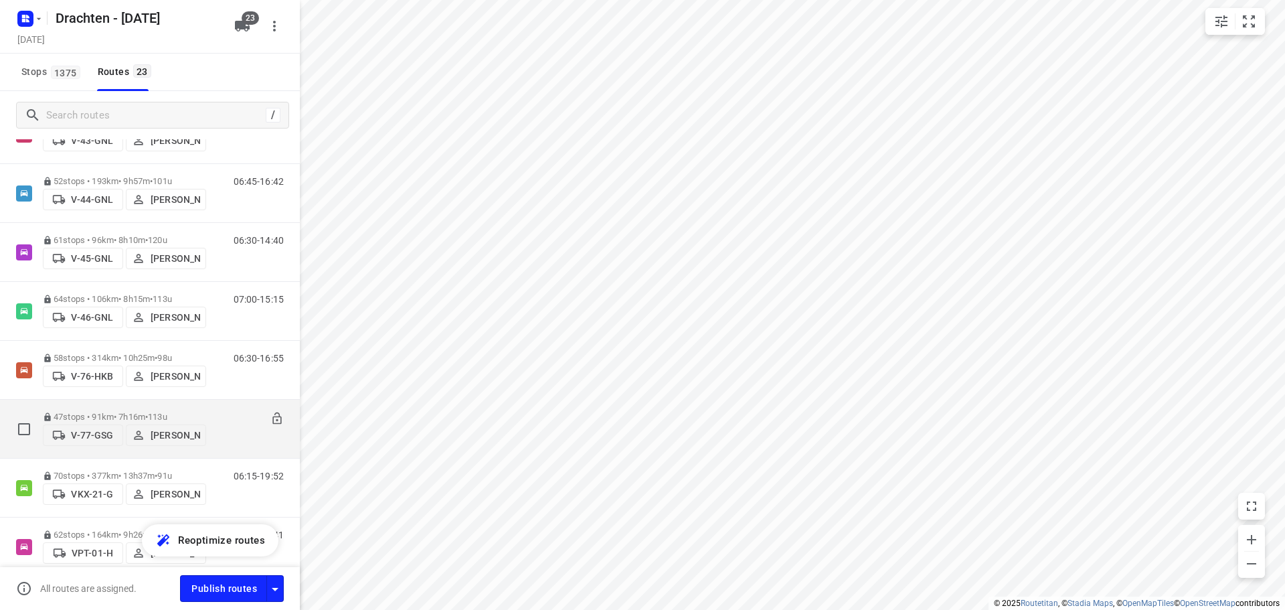
click at [177, 400] on div "47 stops • 91km • 7h16m • 113u V-77-GSG Harm Jongsma 07:30-14:46" at bounding box center [150, 429] width 300 height 59
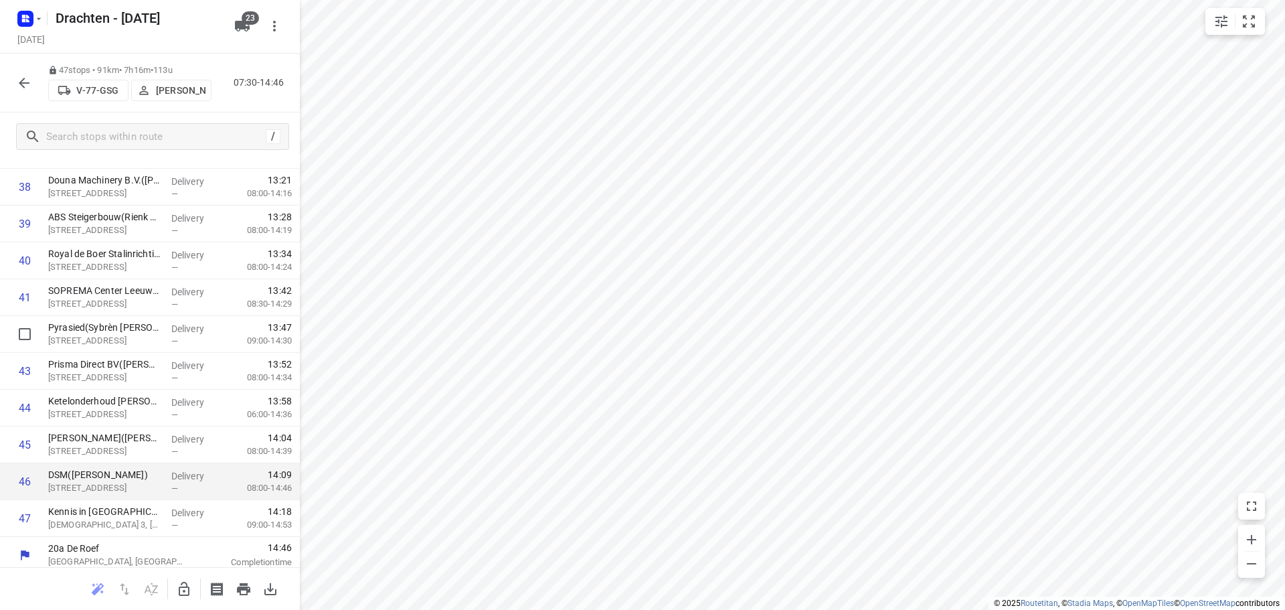
scroll to position [1427, 0]
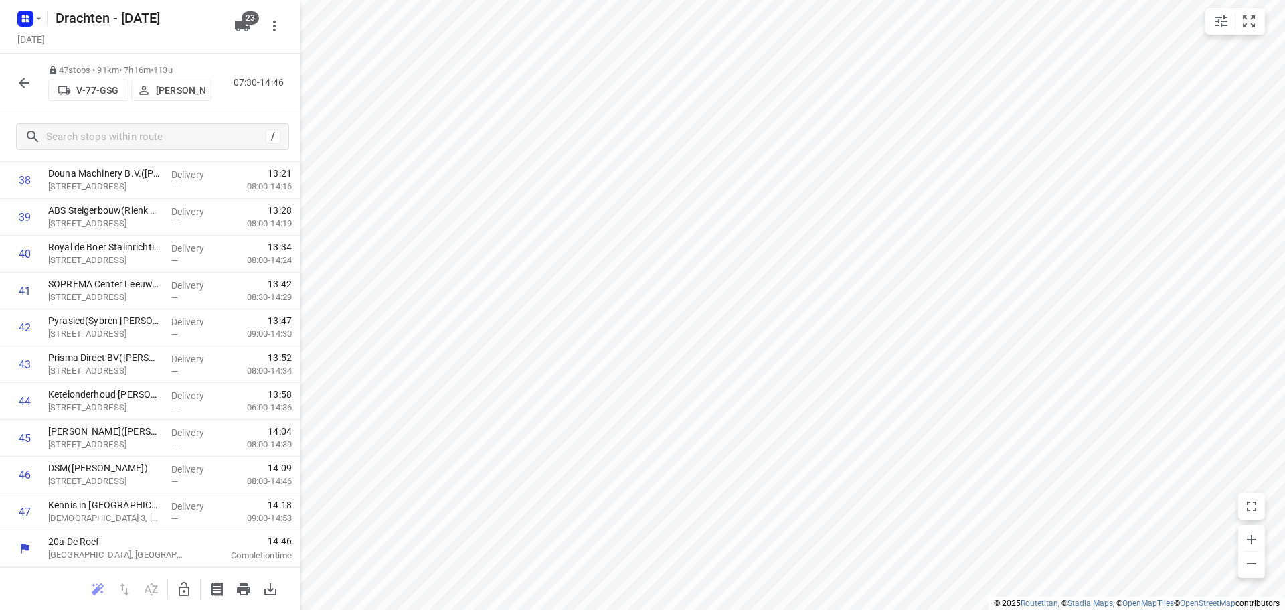
click at [26, 96] on button "button" at bounding box center [24, 83] width 27 height 27
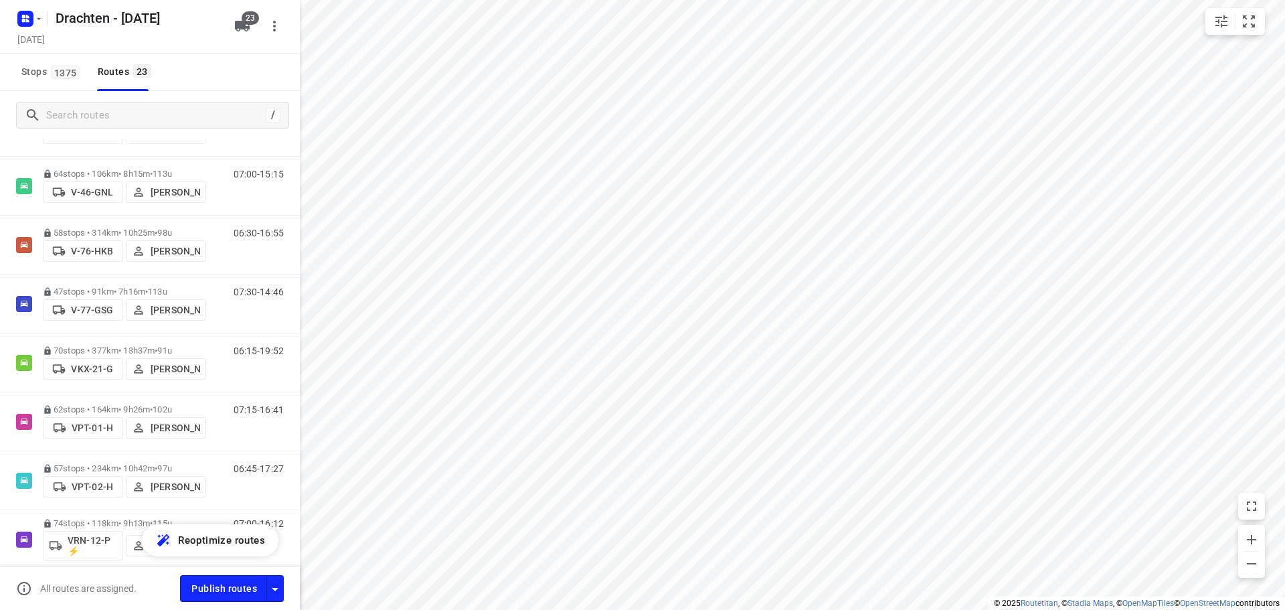
scroll to position [669, 0]
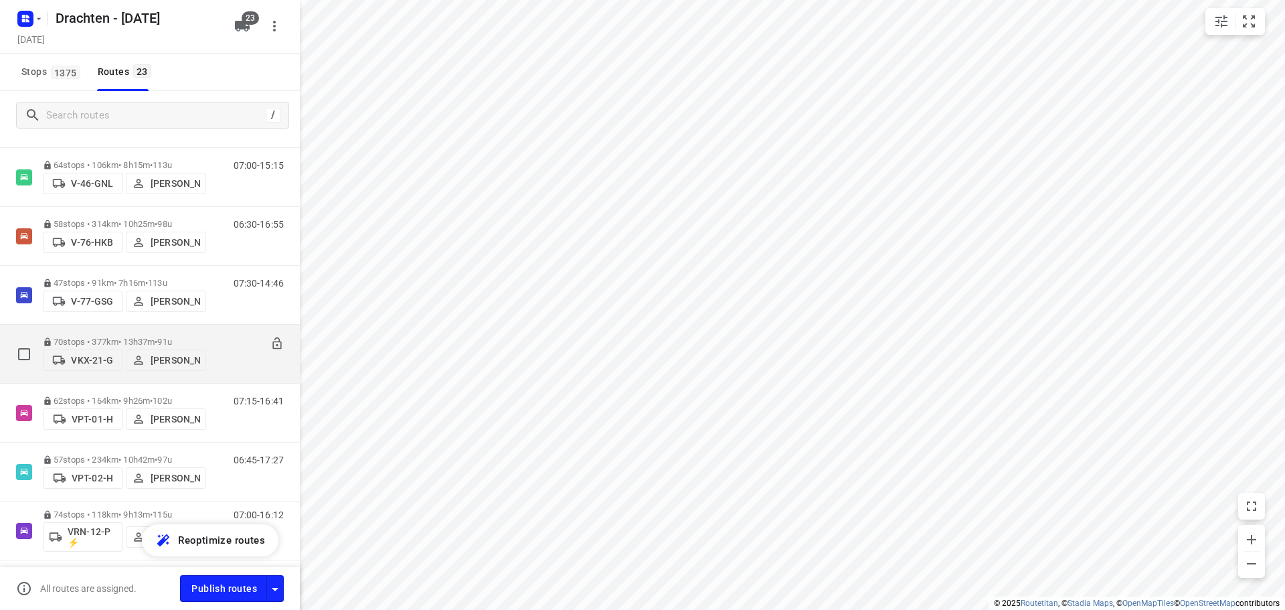
click at [165, 325] on div "70 stops • 377km • 13h37m • 91u VKX-21-G Paul de Jong 06:15-19:52" at bounding box center [150, 354] width 300 height 59
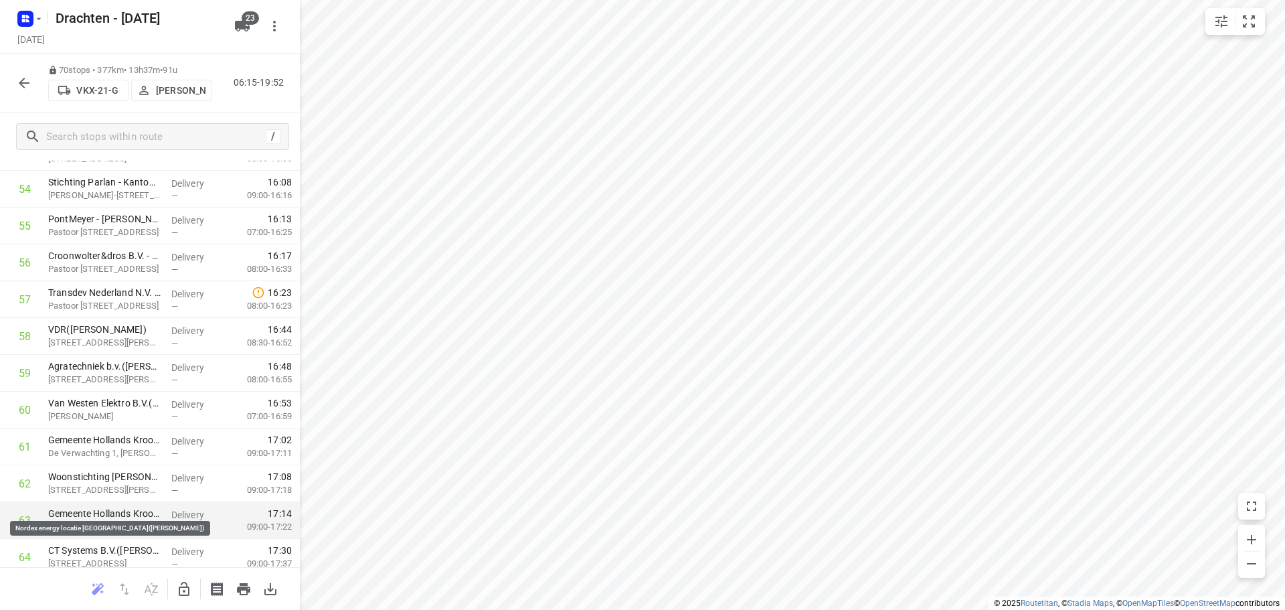
scroll to position [2274, 0]
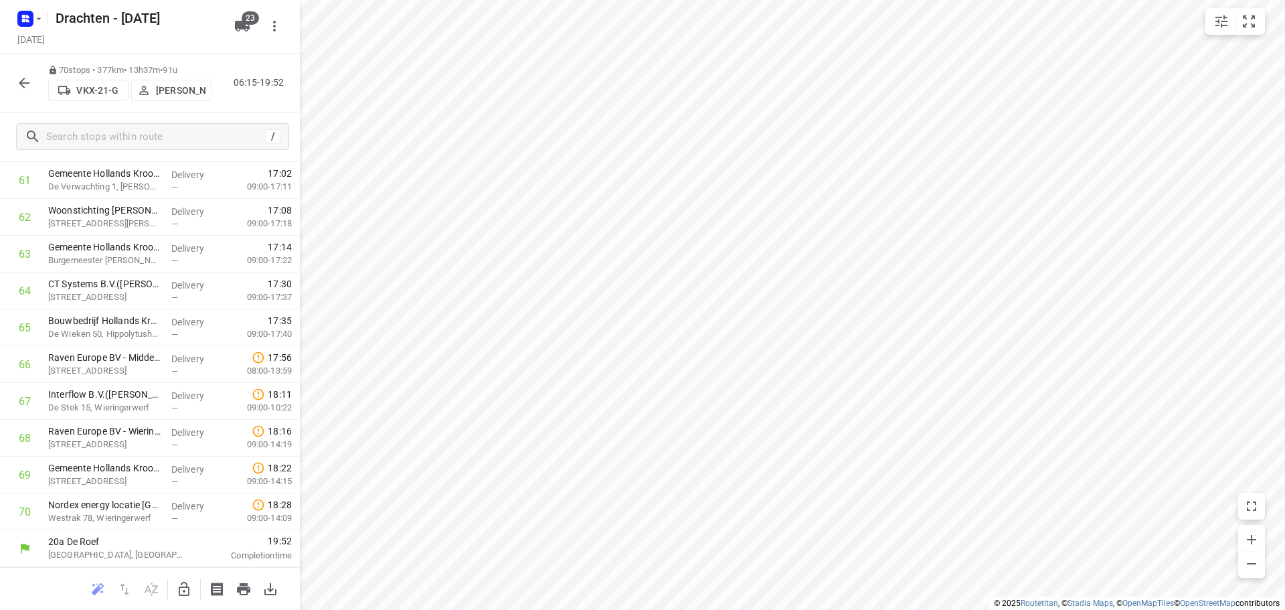
click at [32, 89] on button "button" at bounding box center [24, 83] width 27 height 27
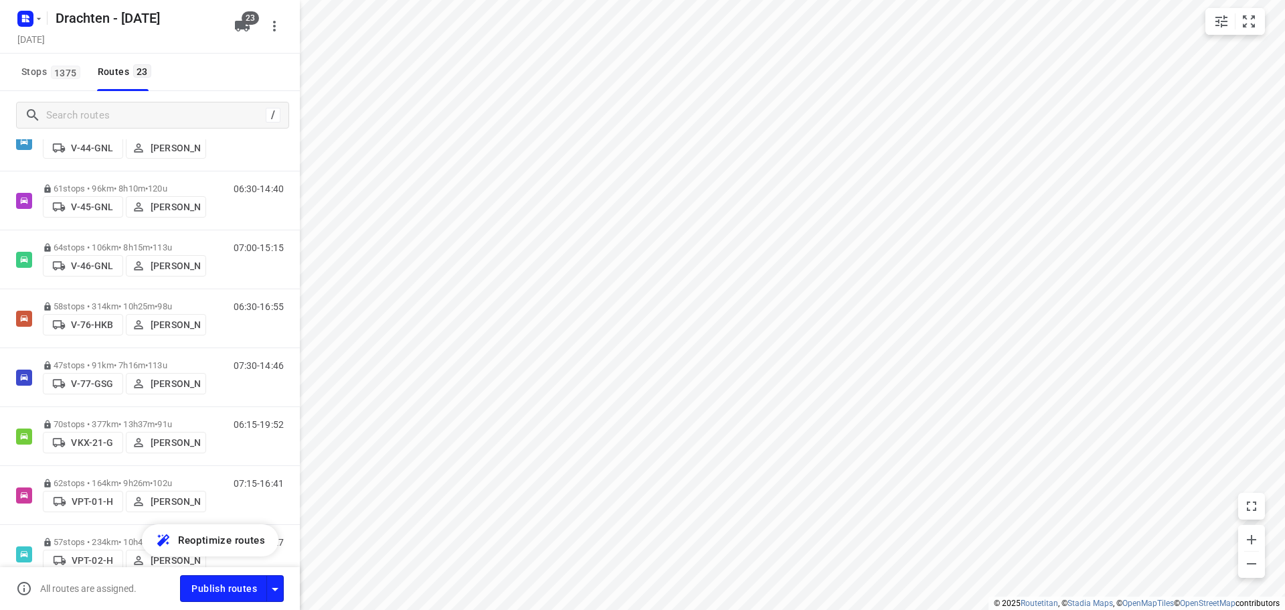
scroll to position [669, 0]
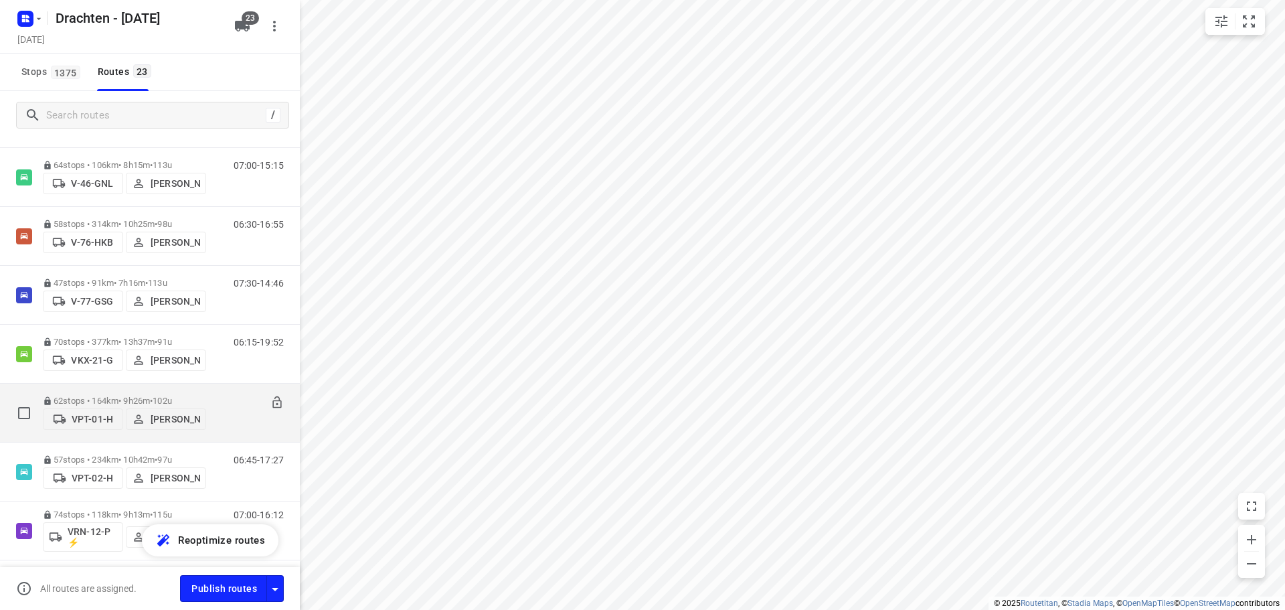
click at [149, 392] on div "62 stops • 164km • 9h26m • 102u VPT-01-H Piet Wijma" at bounding box center [124, 413] width 163 height 48
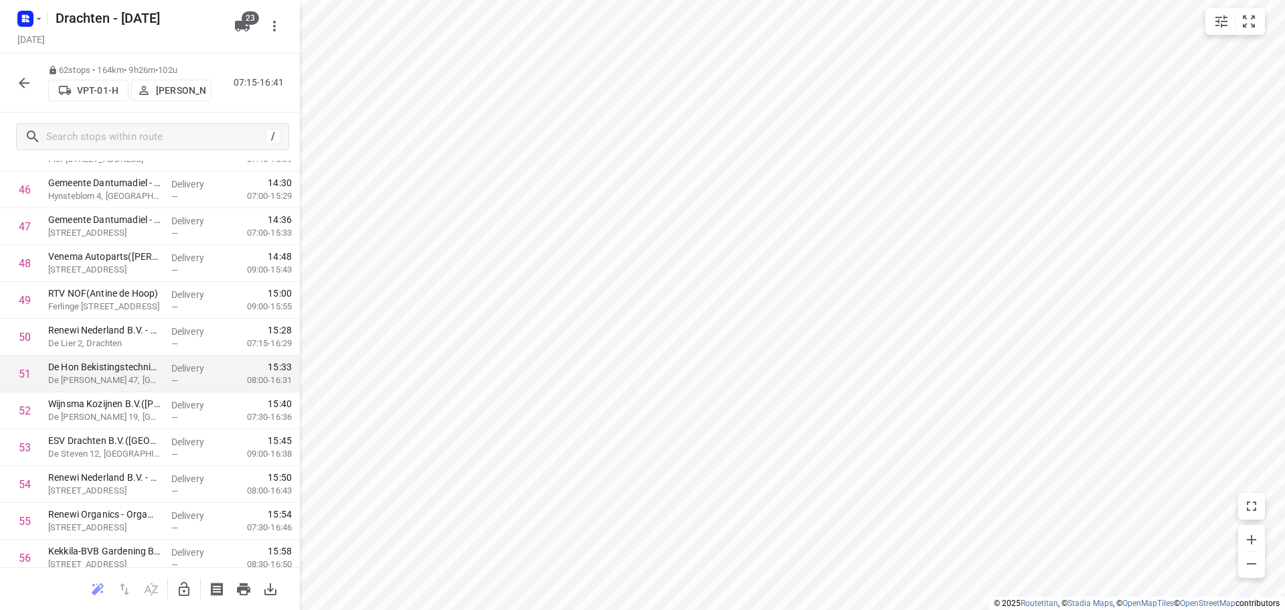
scroll to position [1712, 0]
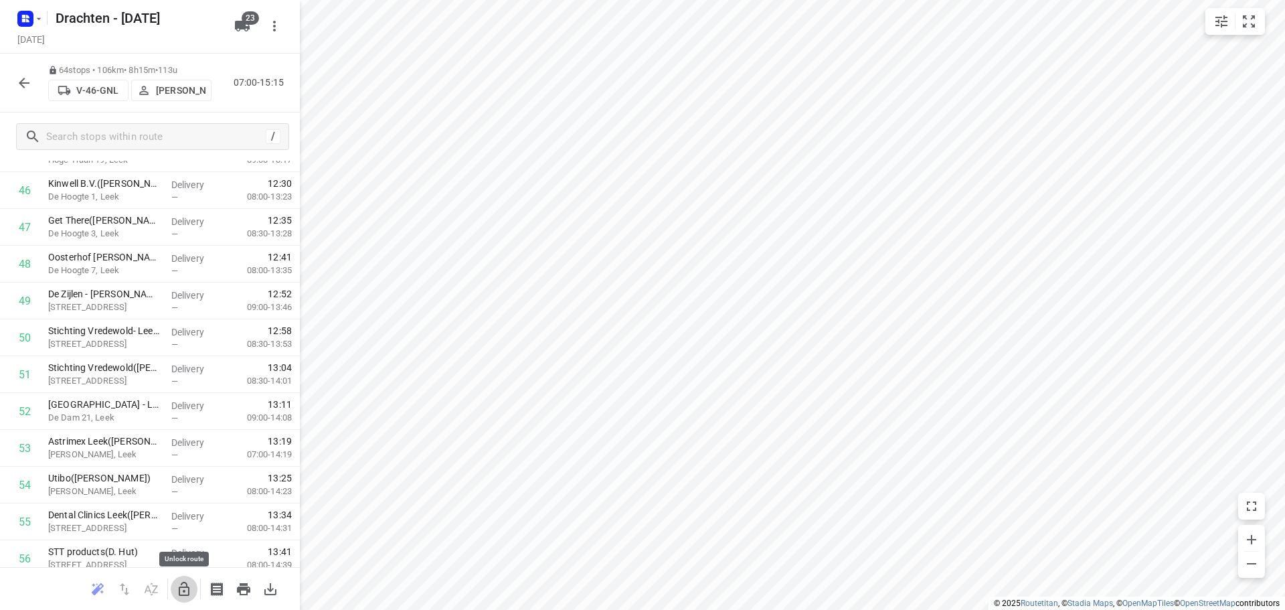
click at [179, 595] on icon "button" at bounding box center [184, 589] width 16 height 16
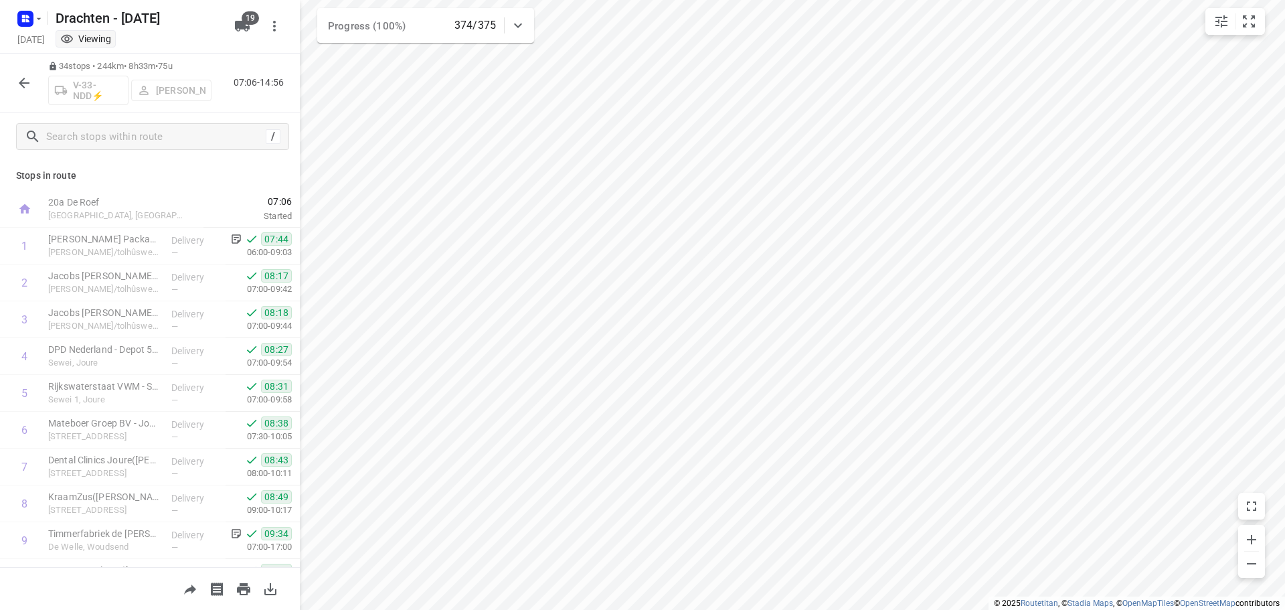
scroll to position [949, 0]
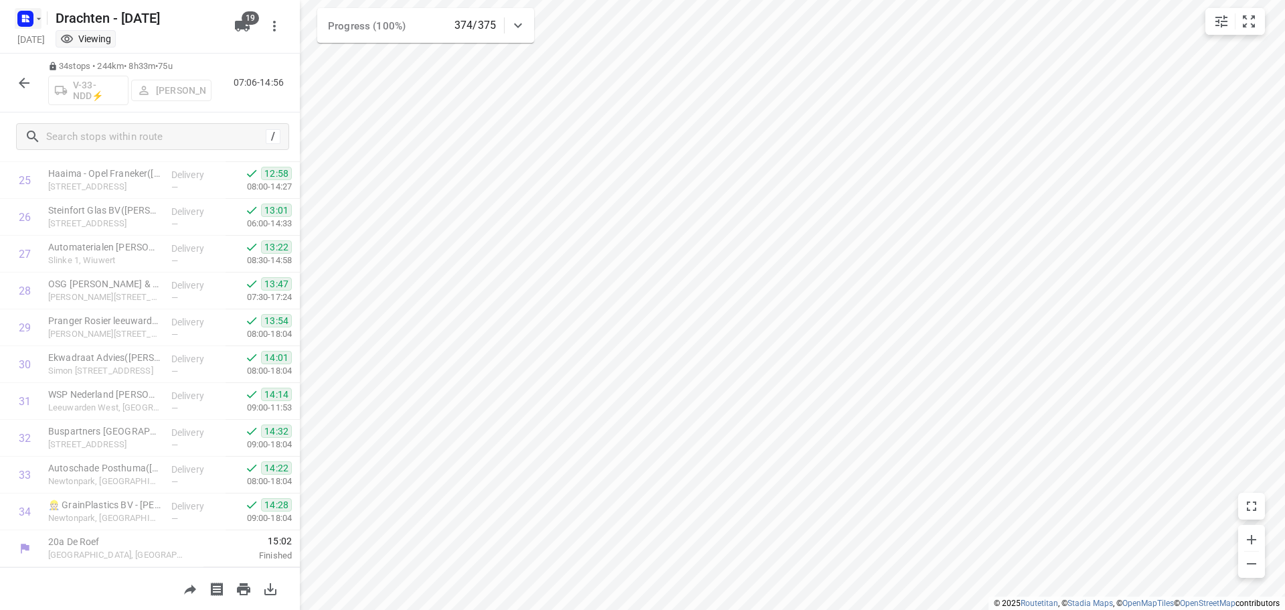
click at [28, 10] on icon "button" at bounding box center [25, 18] width 21 height 21
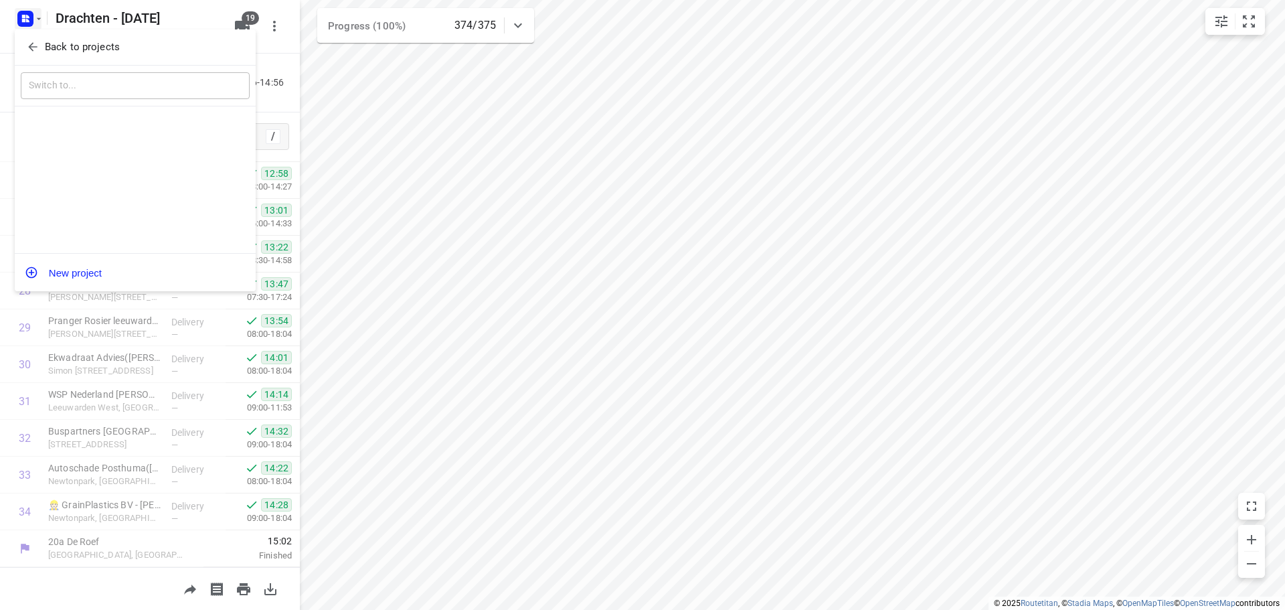
click at [86, 40] on p "Back to projects" at bounding box center [82, 46] width 75 height 15
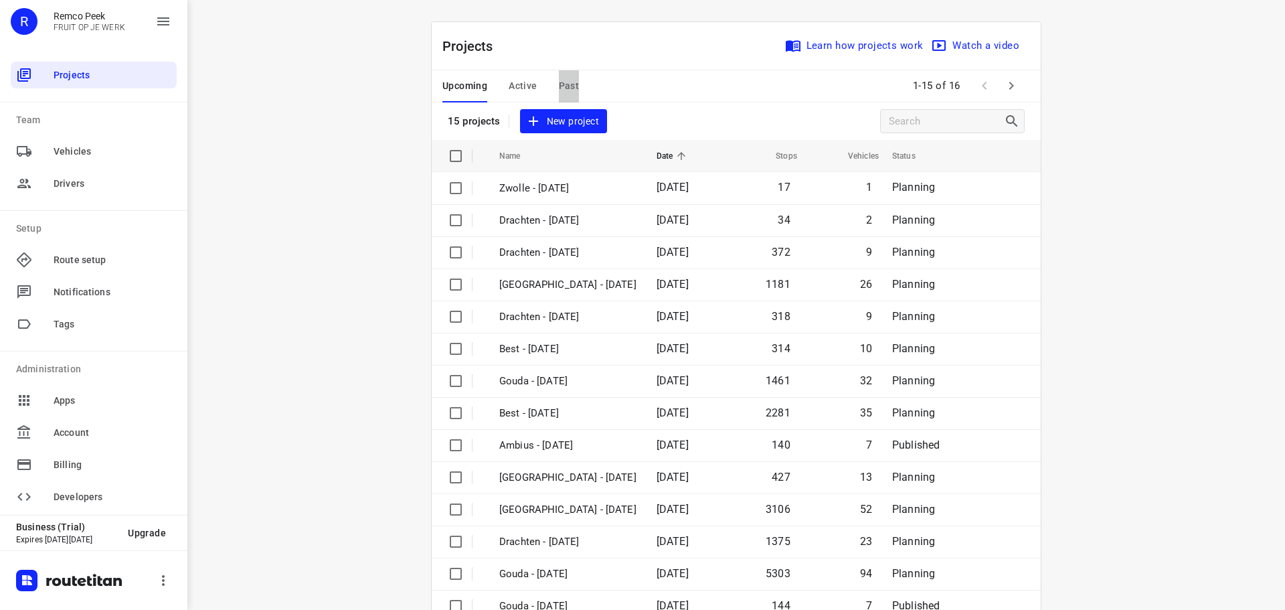
click at [567, 85] on span "Past" at bounding box center [569, 86] width 21 height 17
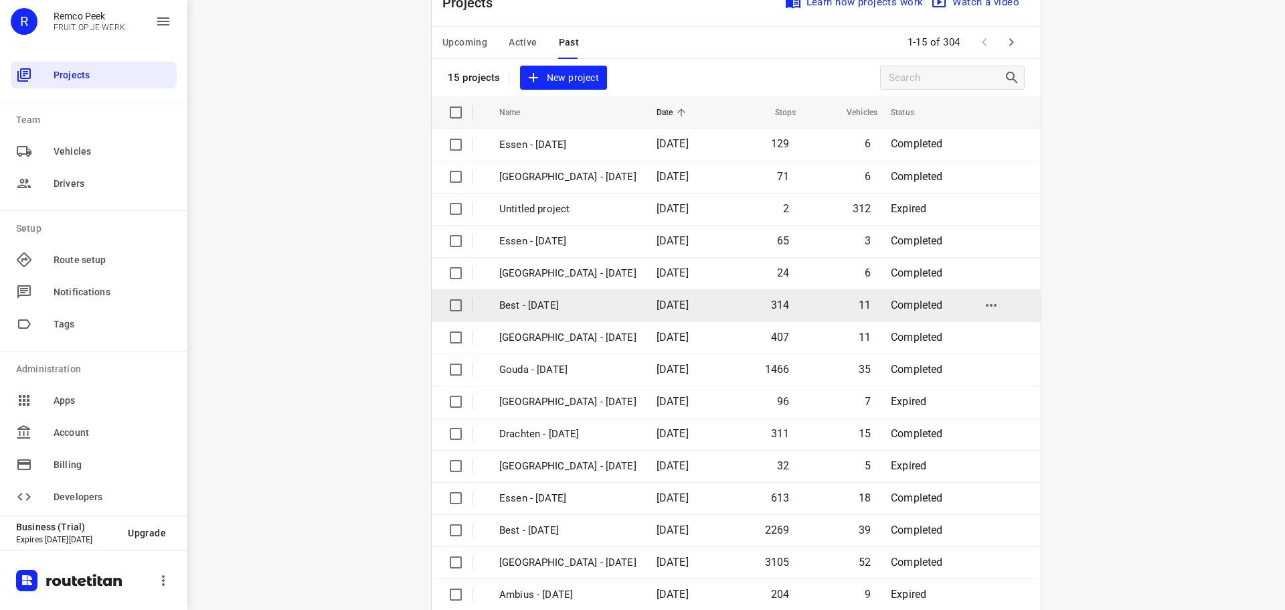
scroll to position [67, 0]
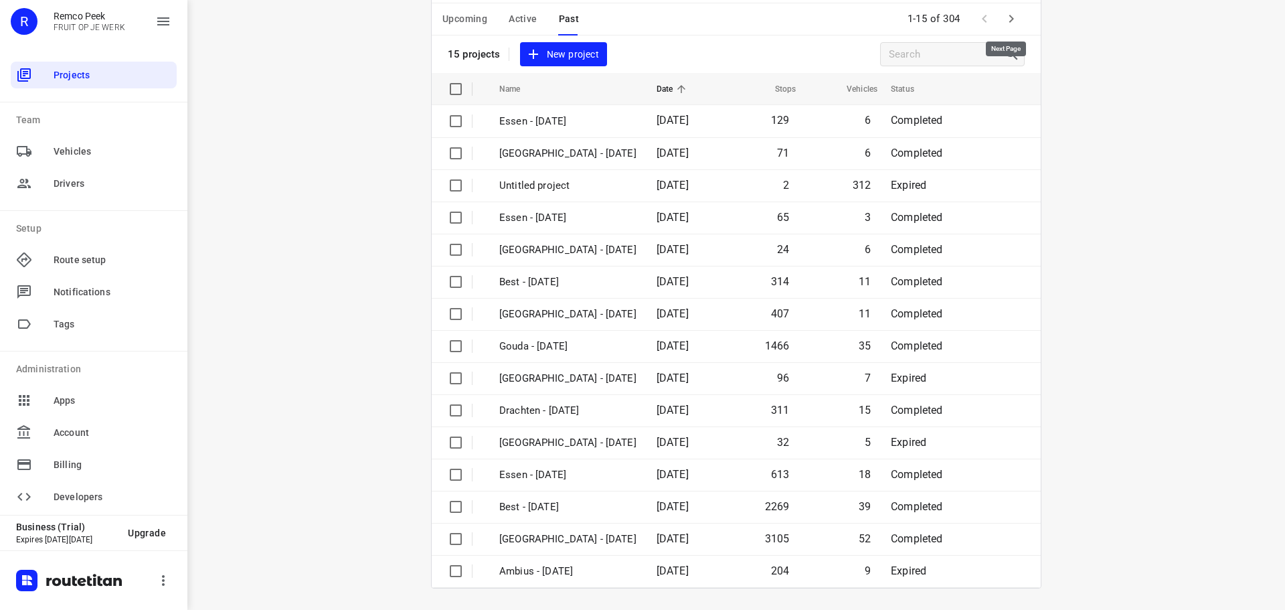
click at [1003, 25] on icon "button" at bounding box center [1011, 19] width 16 height 16
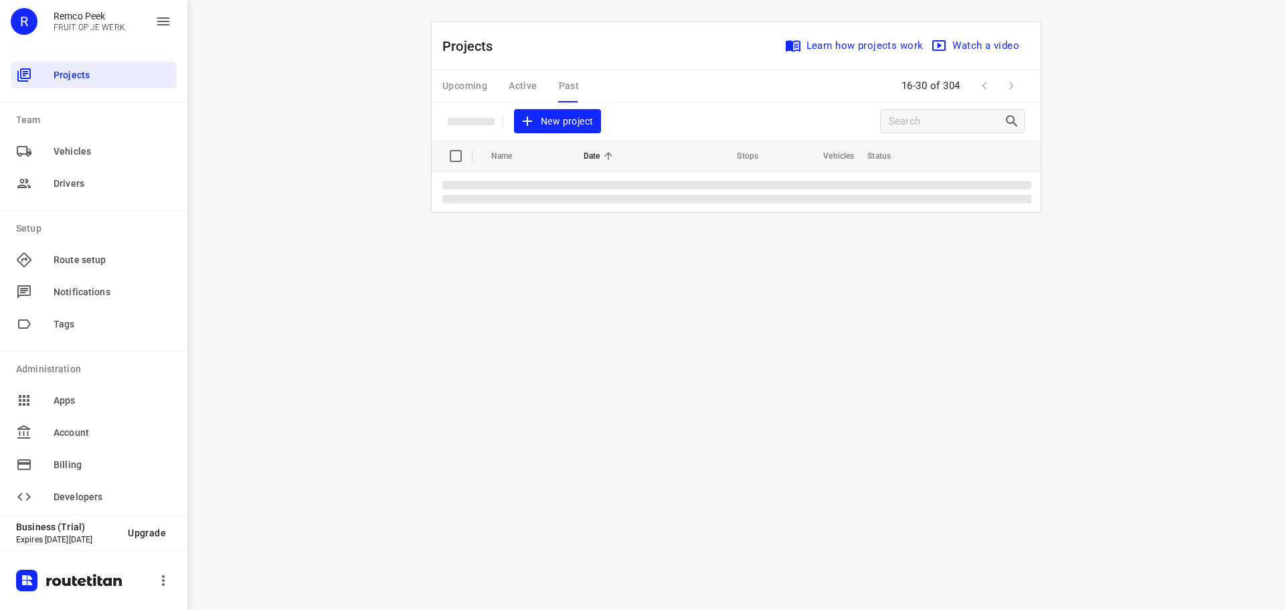
scroll to position [0, 0]
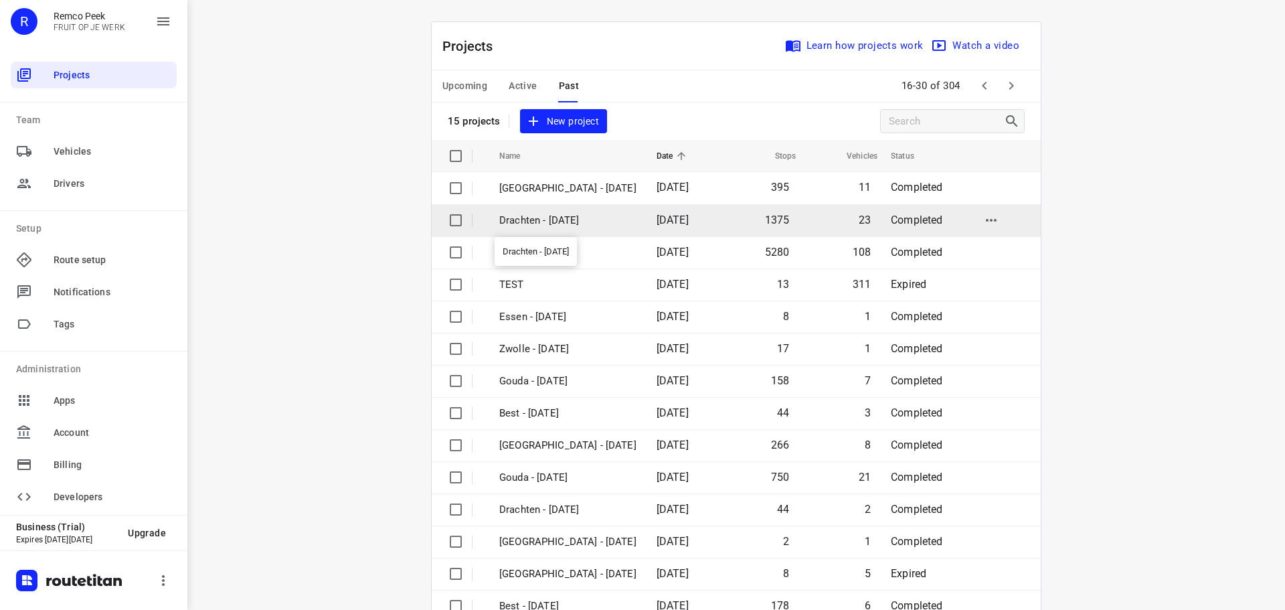
click at [507, 215] on p "Drachten - [DATE]" at bounding box center [567, 220] width 137 height 15
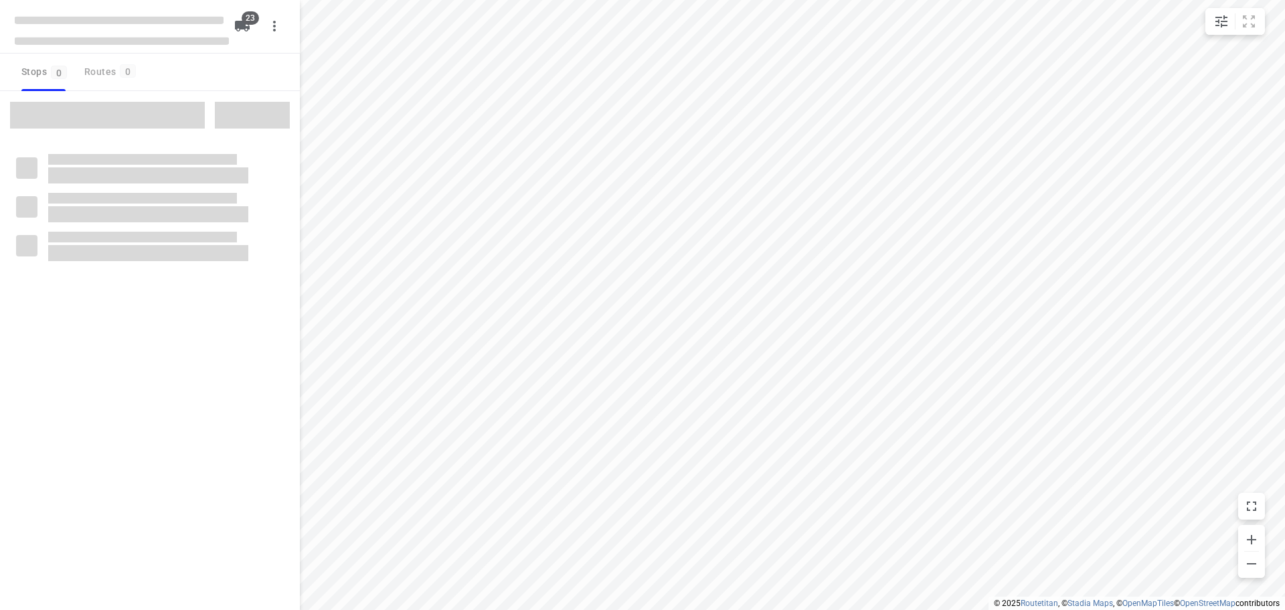
checkbox input "true"
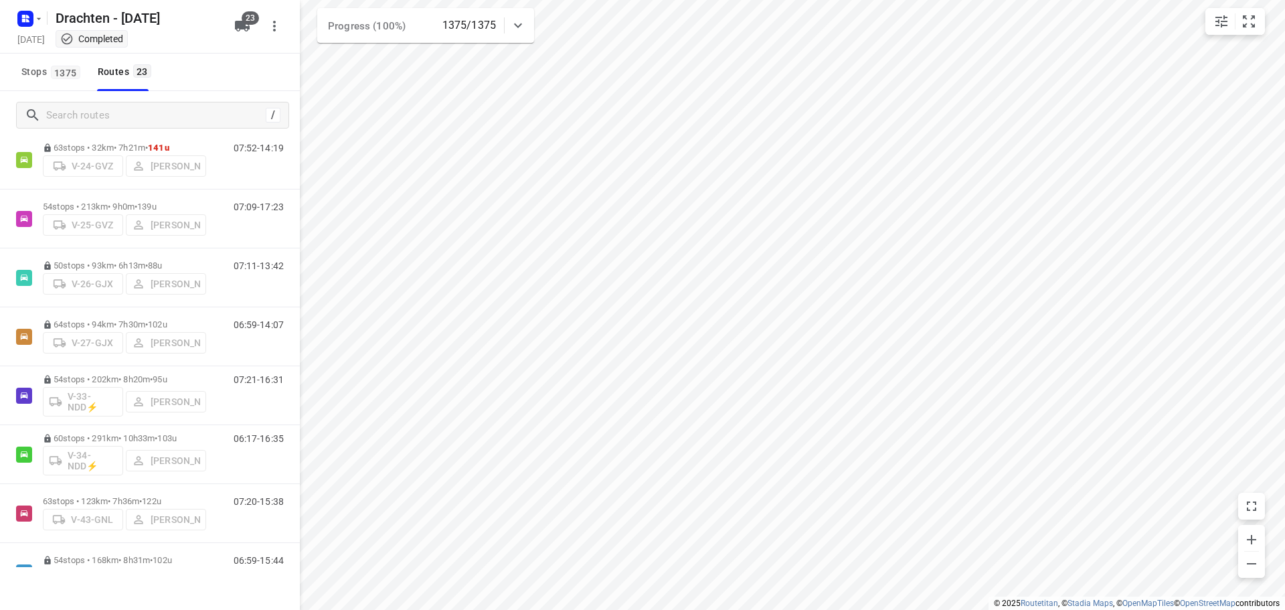
scroll to position [201, 0]
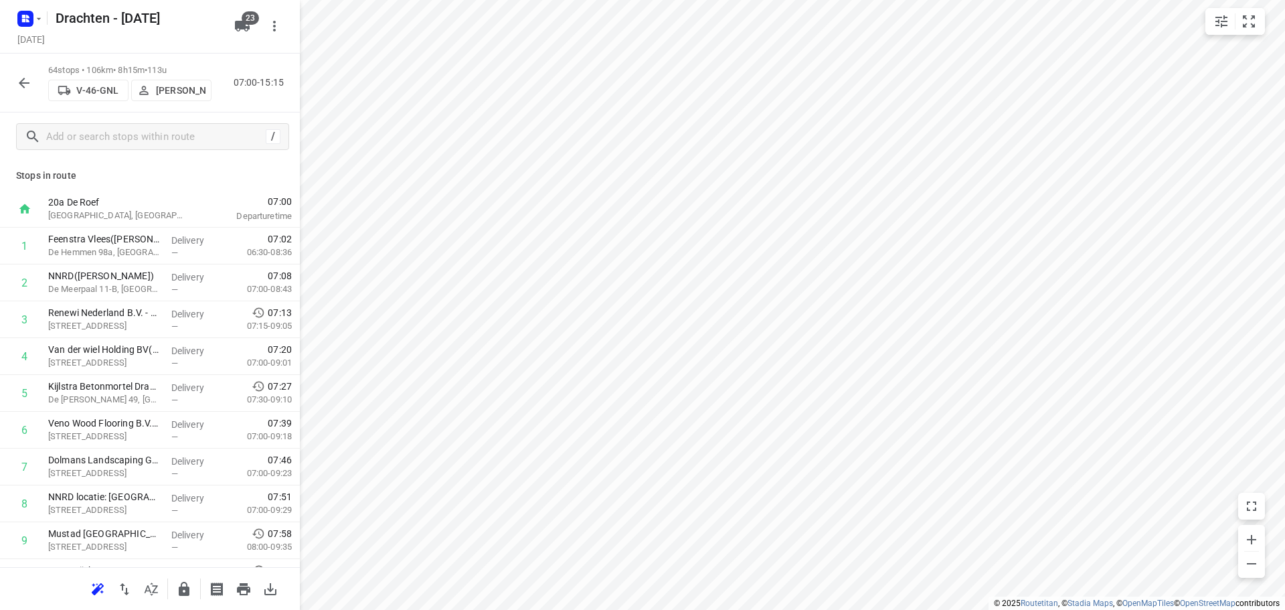
scroll to position [1712, 0]
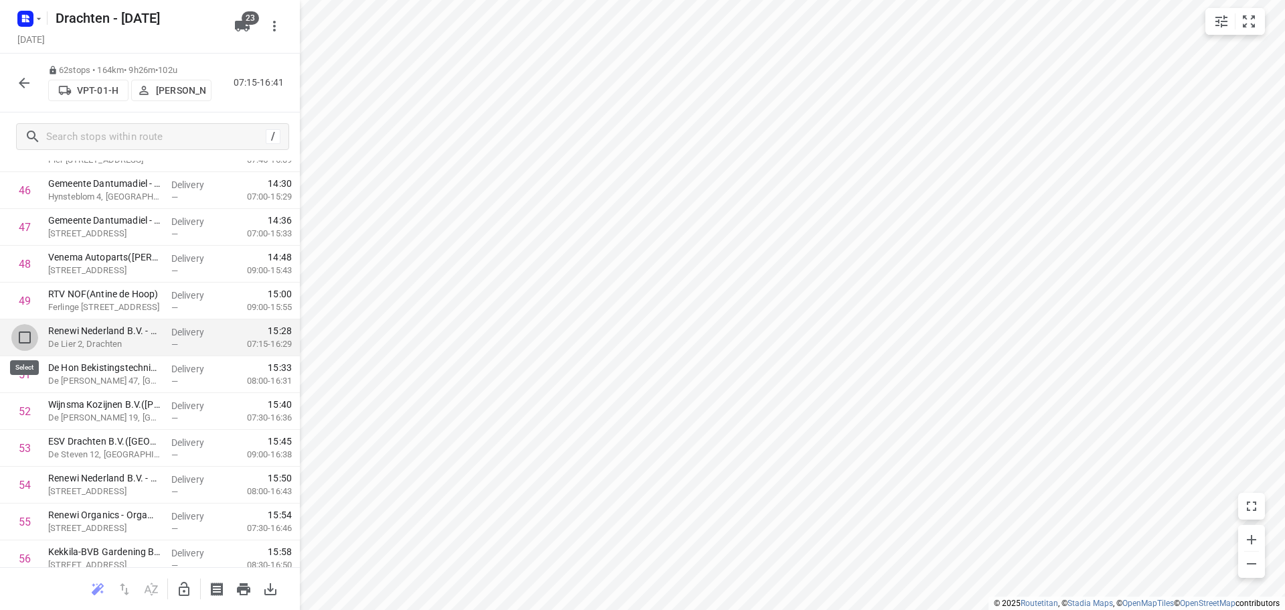
click at [23, 341] on input "checkbox" at bounding box center [24, 337] width 27 height 27
checkbox input "true"
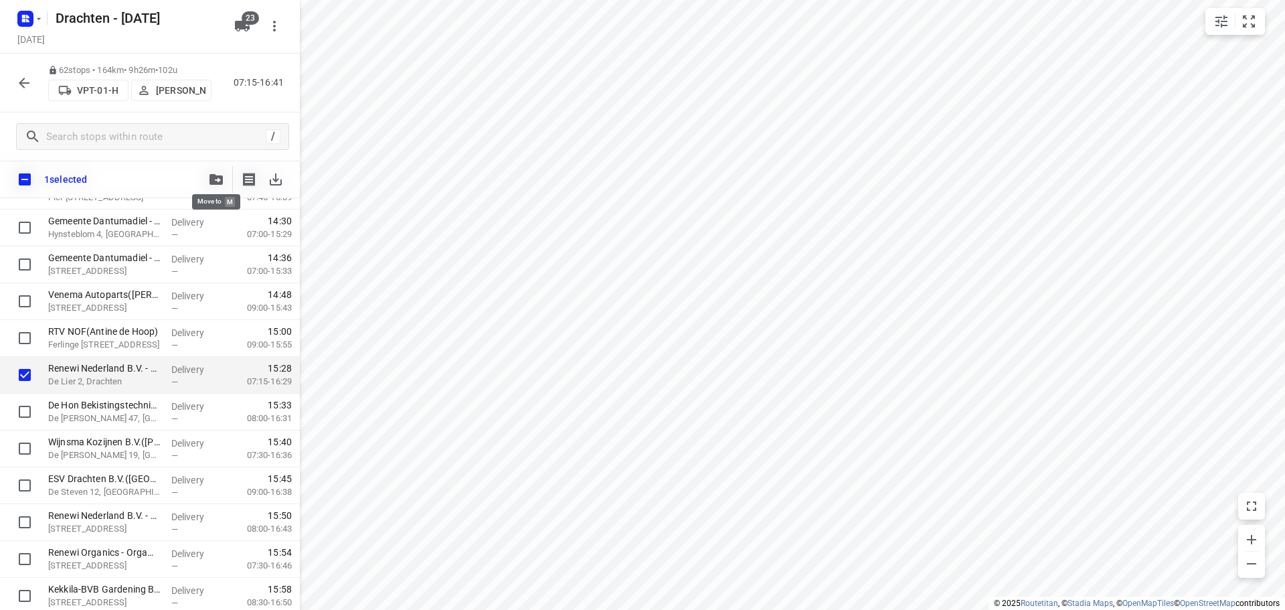
click at [214, 174] on icon "button" at bounding box center [215, 179] width 13 height 11
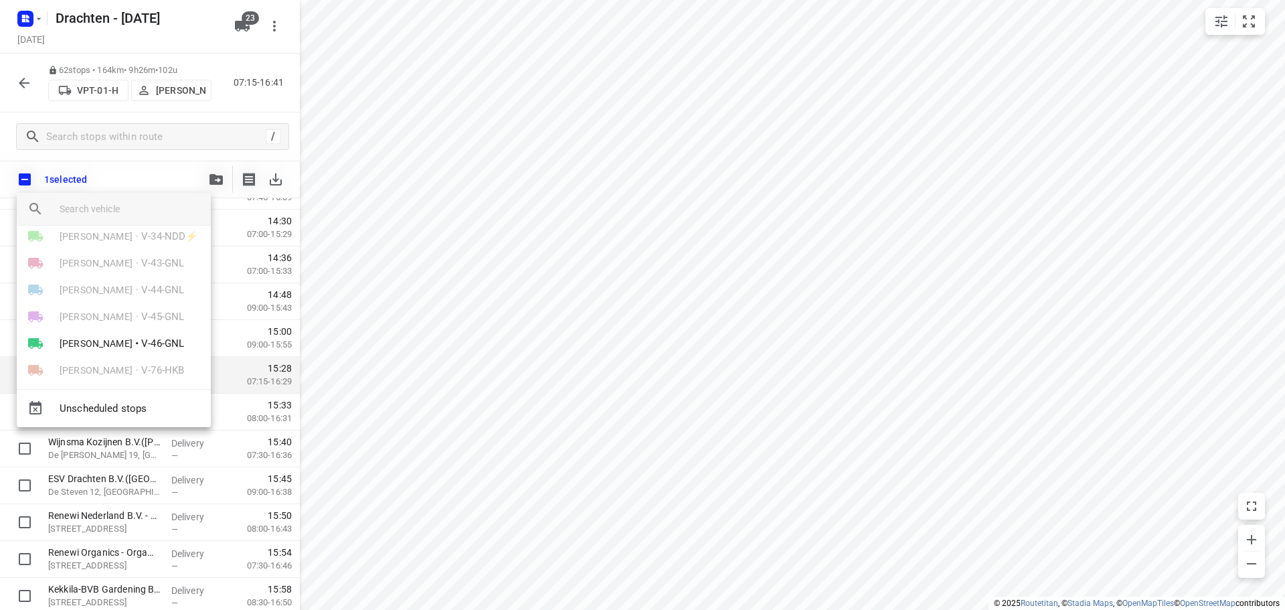
scroll to position [268, 0]
click at [141, 274] on span "V-46-GNL" at bounding box center [162, 276] width 43 height 15
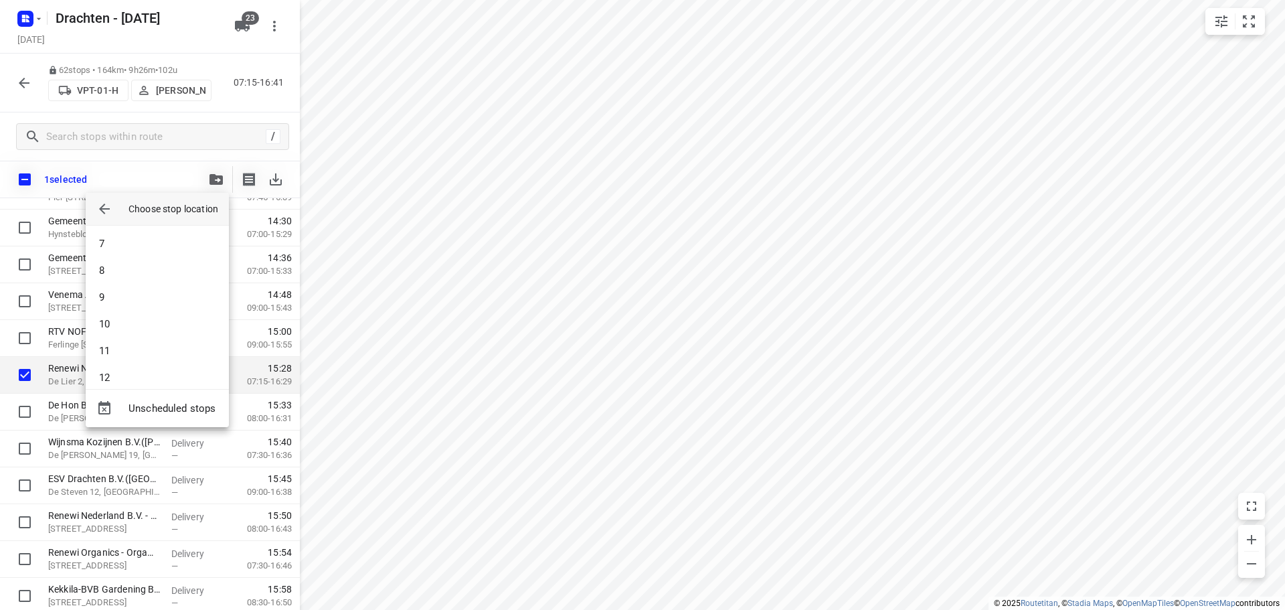
scroll to position [134, 0]
click at [131, 254] on li "6" at bounding box center [157, 244] width 143 height 27
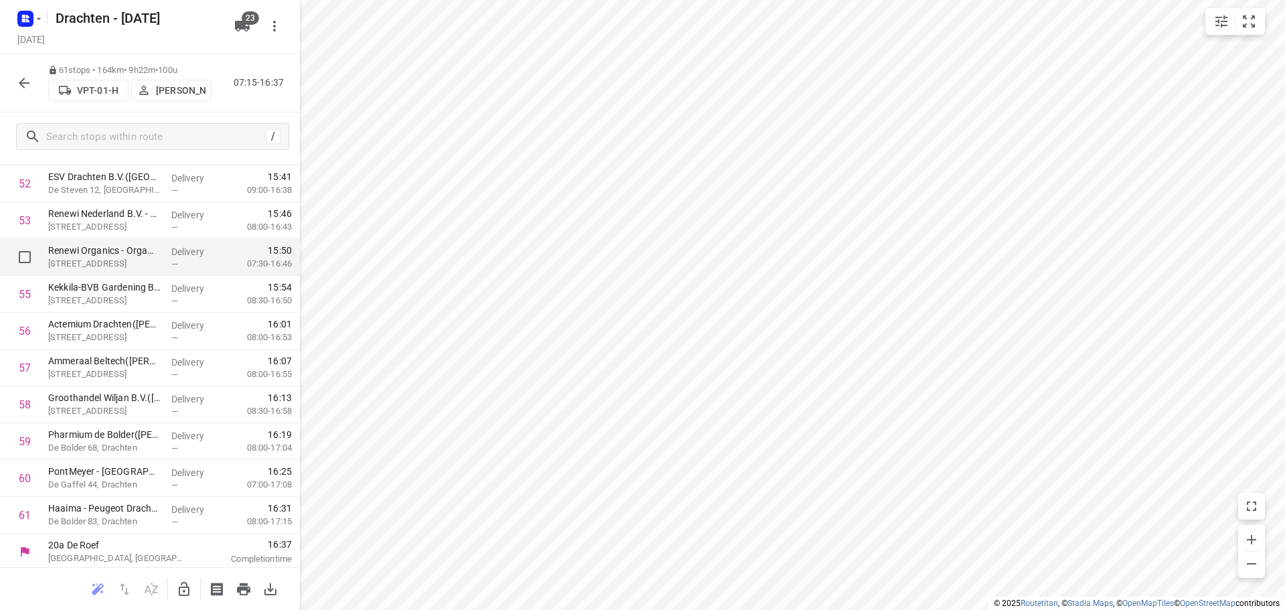
scroll to position [1943, 0]
click at [185, 579] on button "button" at bounding box center [184, 589] width 27 height 27
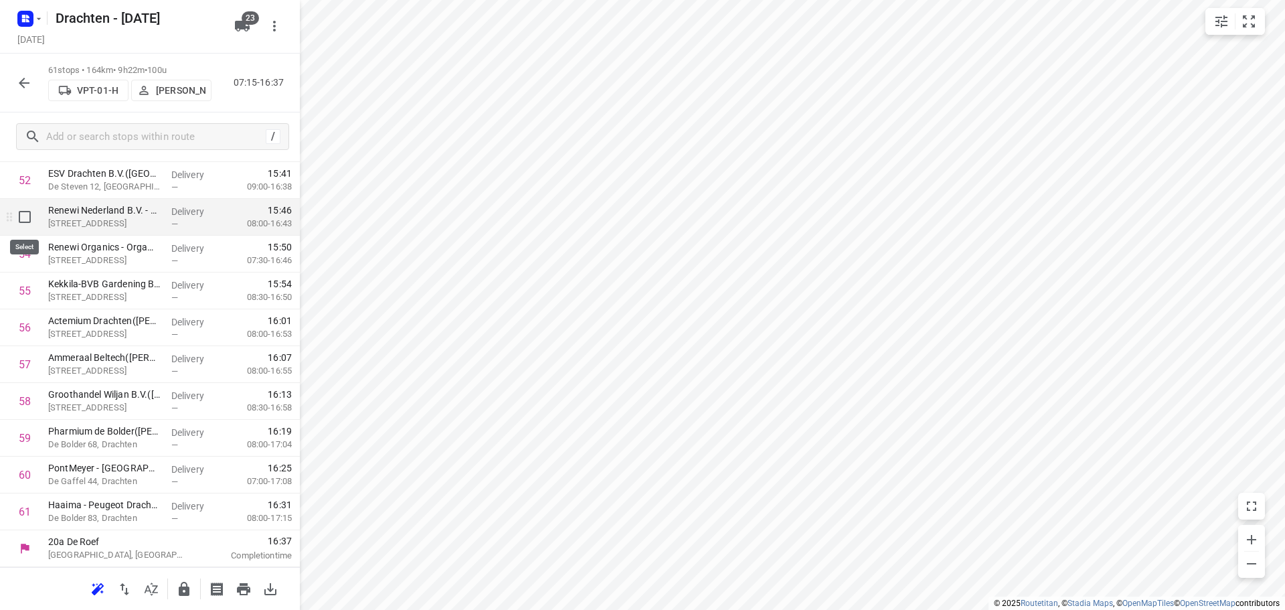
click at [31, 228] on input "checkbox" at bounding box center [24, 216] width 27 height 27
checkbox input "true"
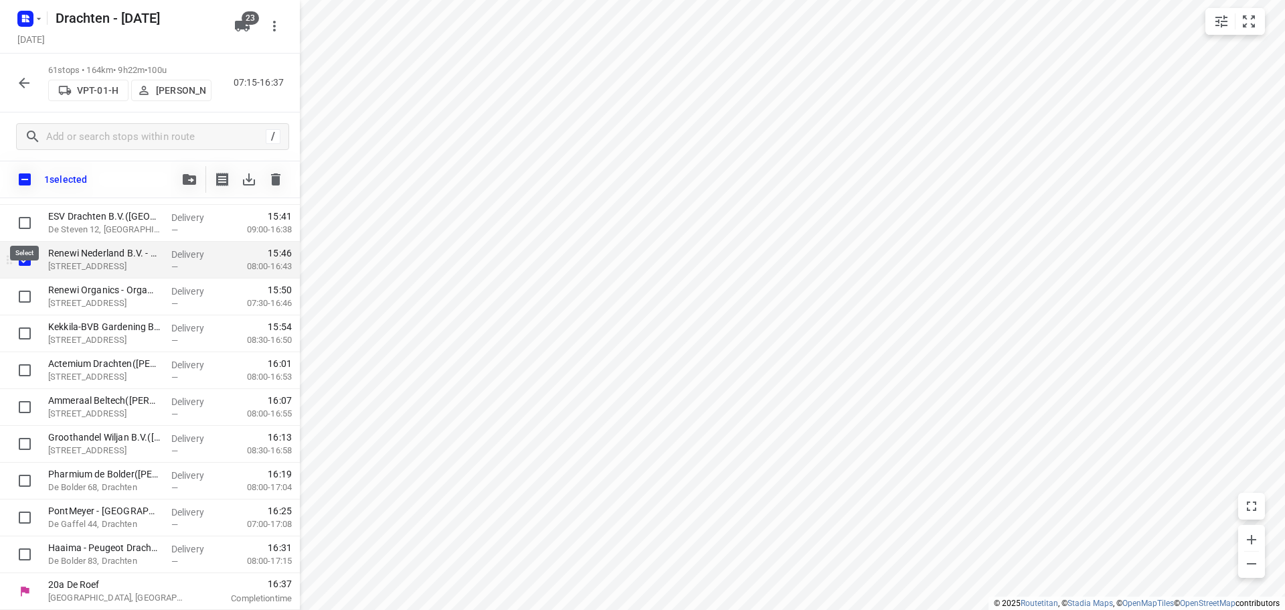
scroll to position [1937, 0]
click at [15, 292] on input "checkbox" at bounding box center [24, 296] width 27 height 27
checkbox input "true"
click at [192, 179] on icon "button" at bounding box center [189, 179] width 13 height 11
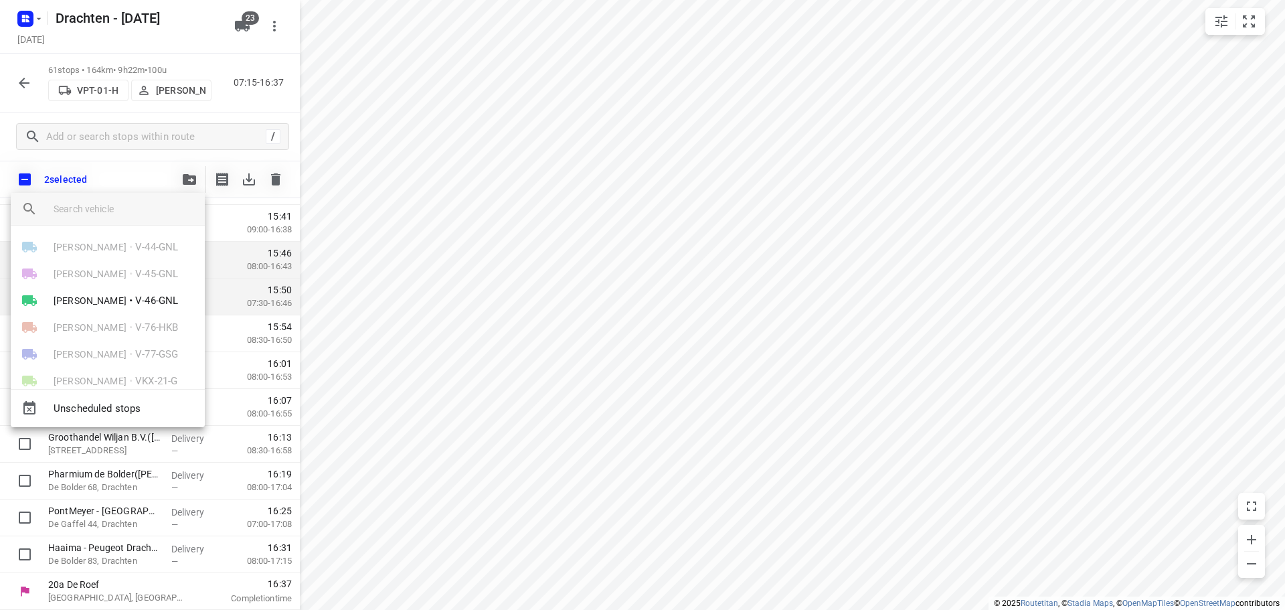
scroll to position [268, 0]
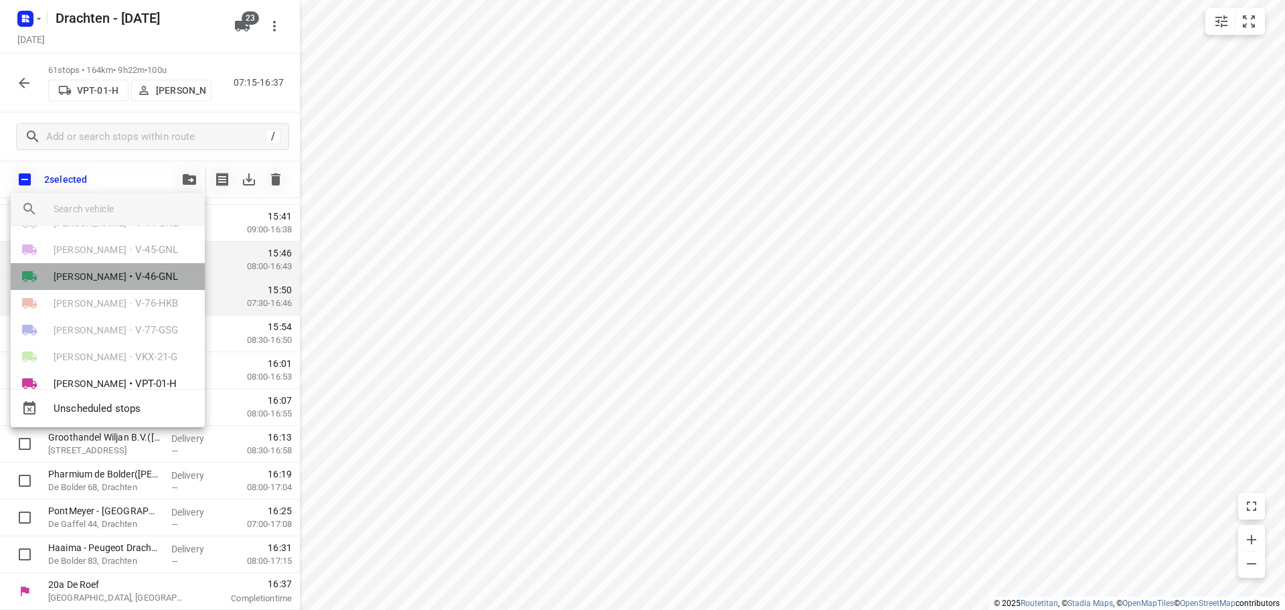
click at [146, 277] on span "V-46-GNL" at bounding box center [156, 276] width 43 height 15
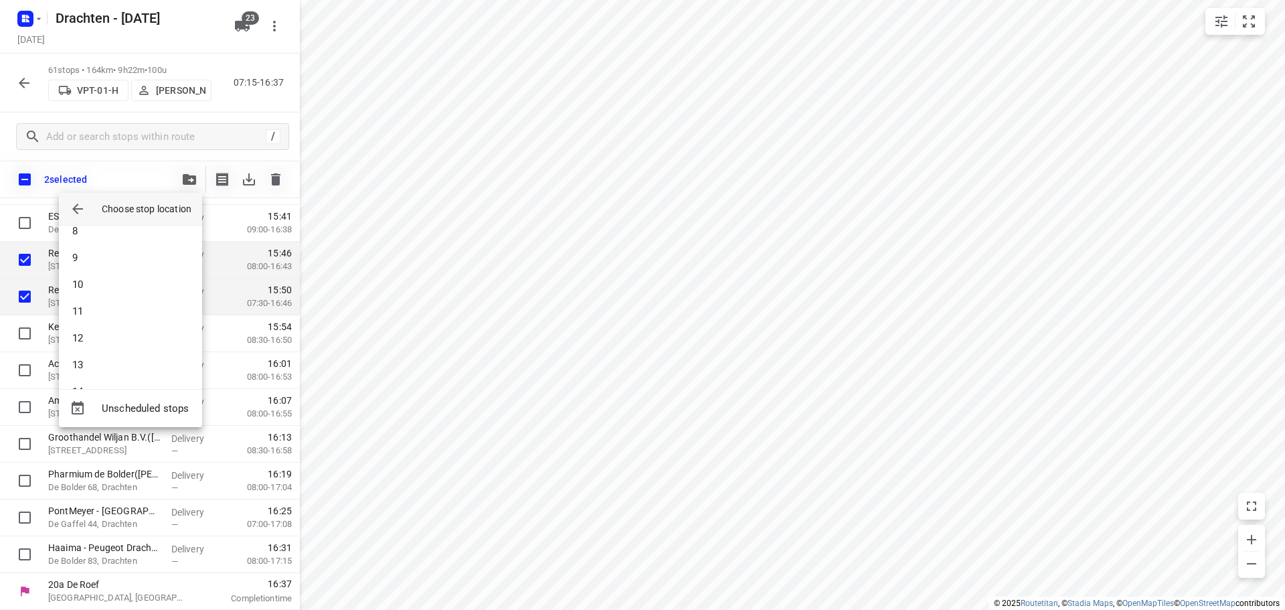
scroll to position [134, 0]
click at [122, 269] on li "7" at bounding box center [130, 271] width 143 height 27
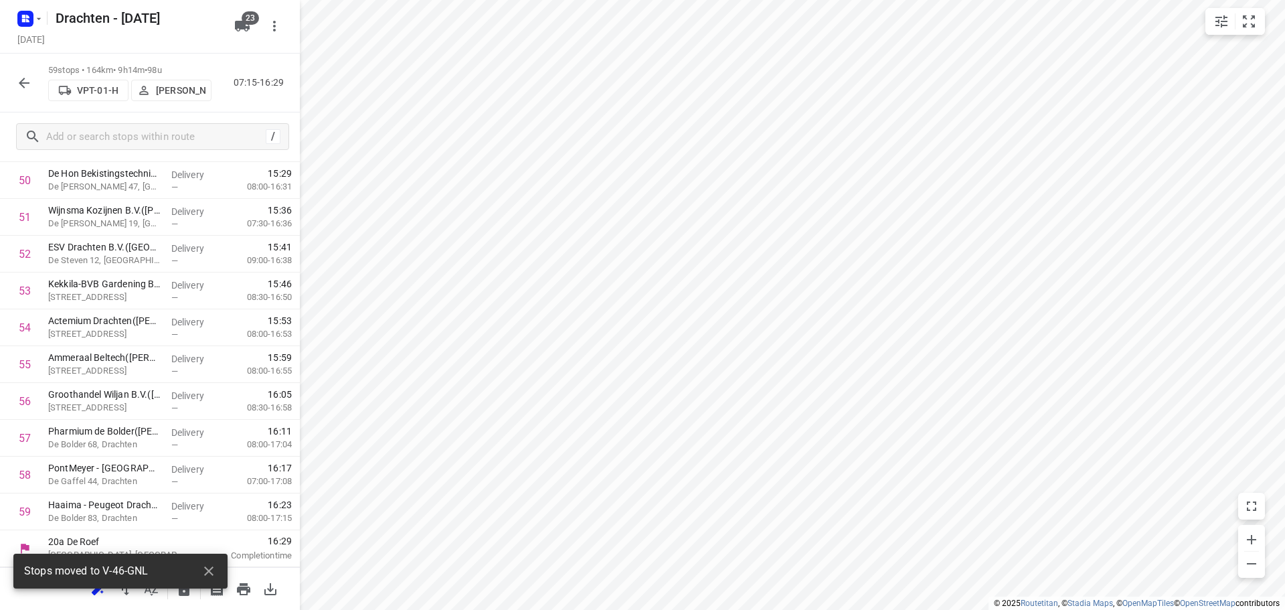
scroll to position [1869, 0]
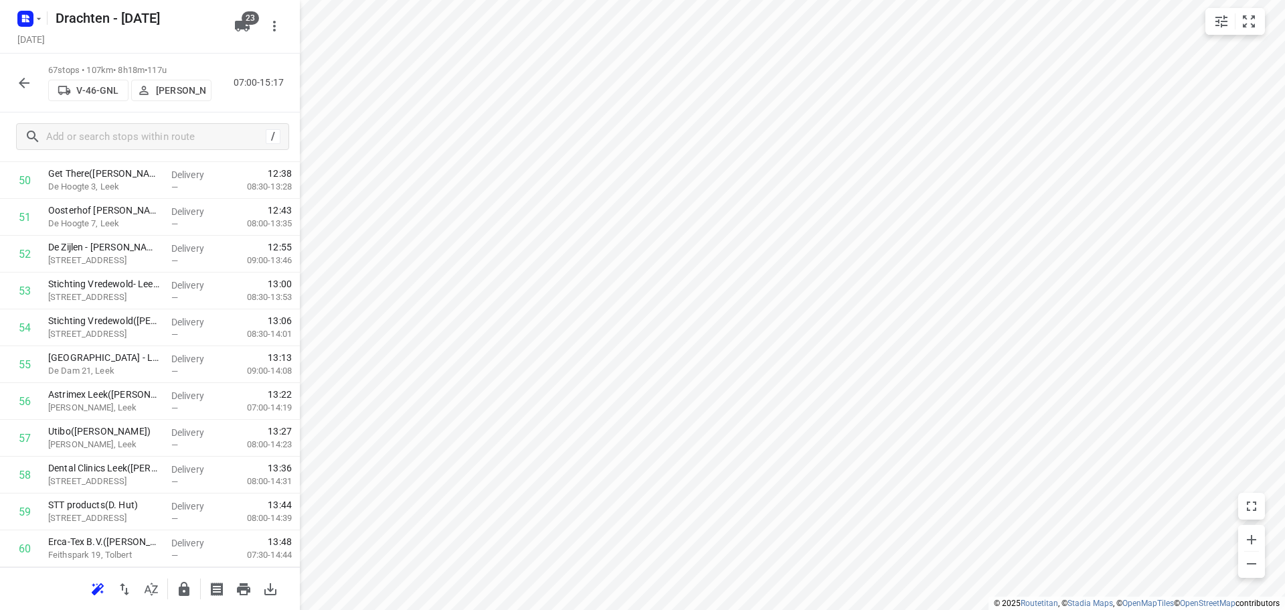
click at [186, 588] on icon "button" at bounding box center [184, 589] width 11 height 14
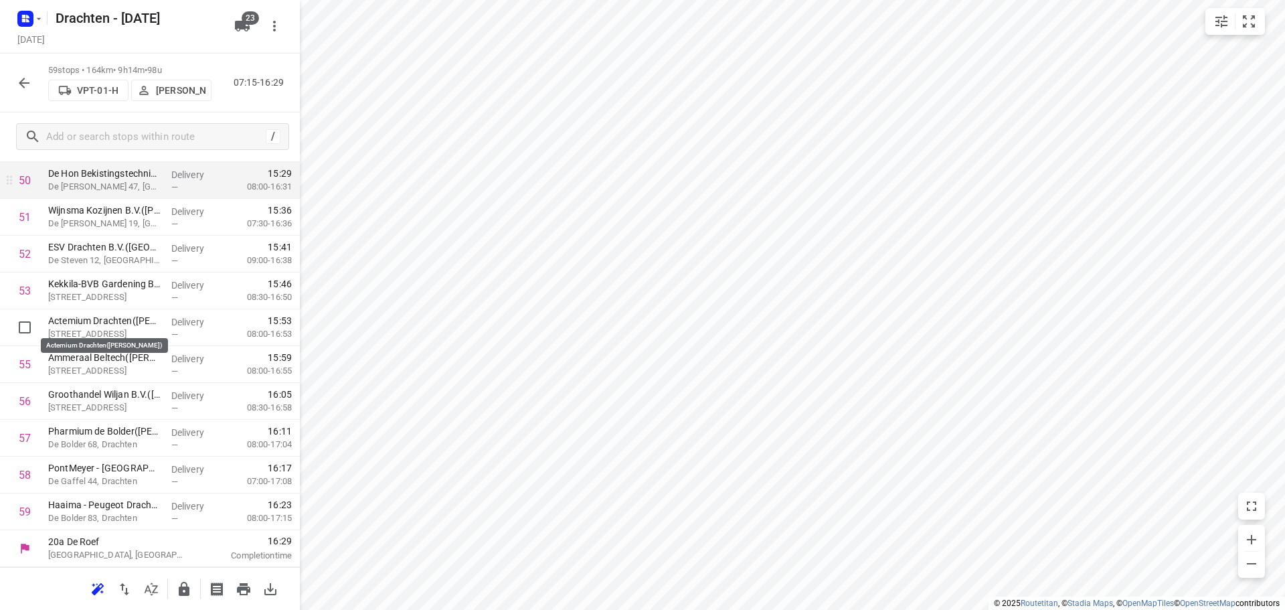
scroll to position [1802, 0]
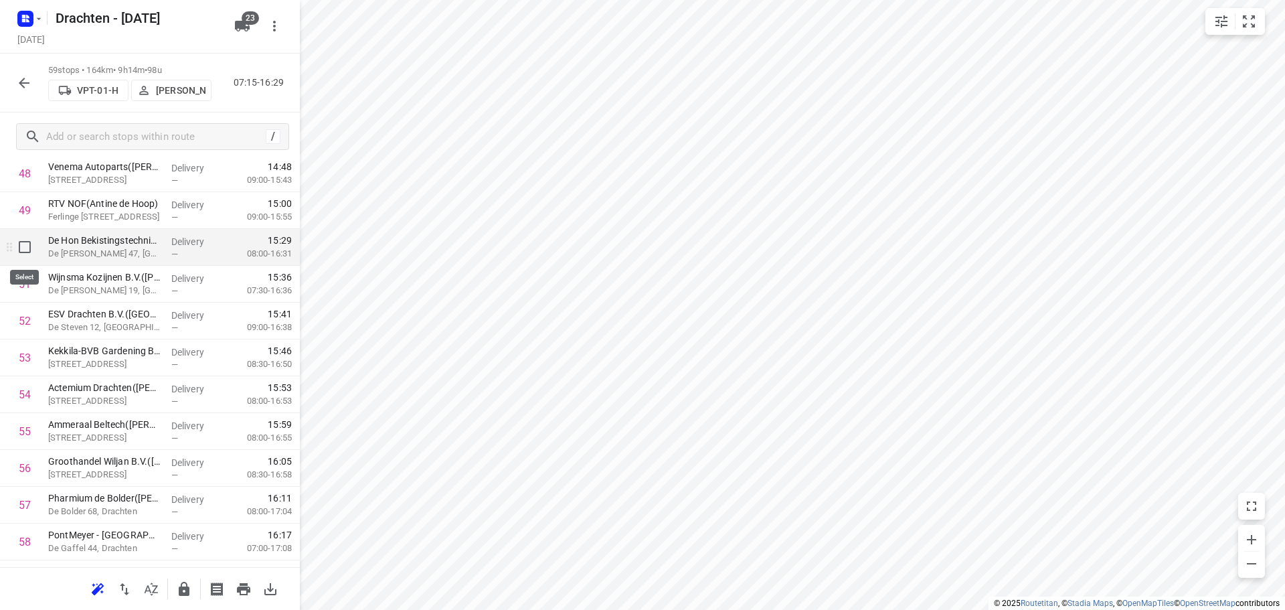
click at [27, 254] on input "checkbox" at bounding box center [24, 247] width 27 height 27
checkbox input "true"
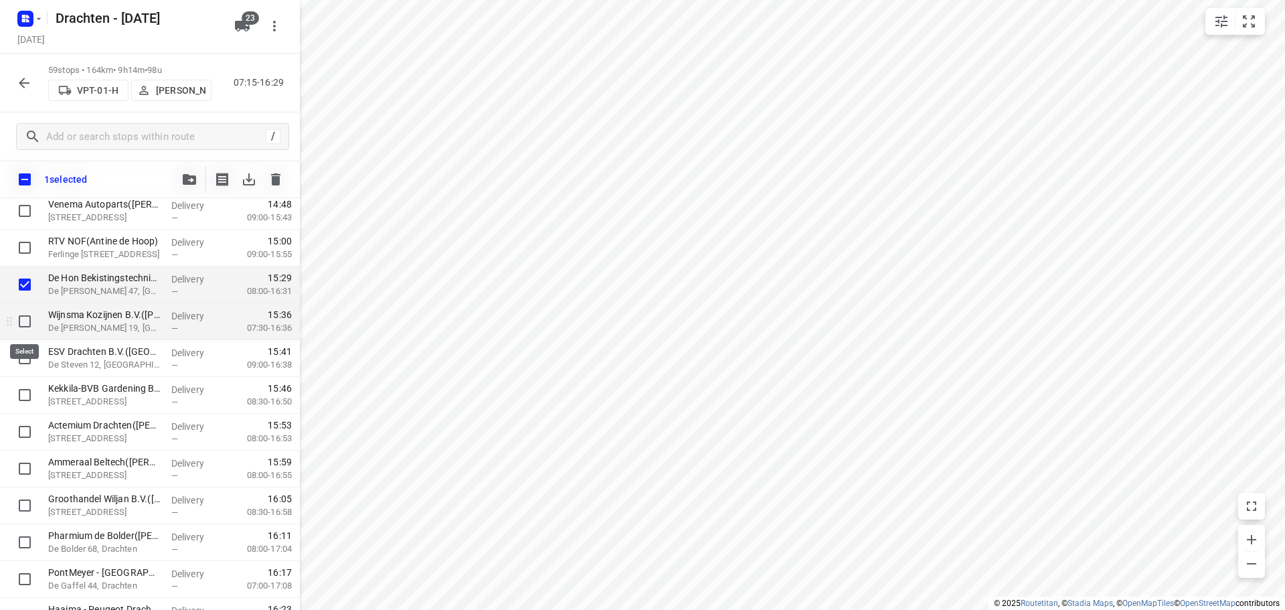
click at [22, 326] on input "checkbox" at bounding box center [24, 321] width 27 height 27
checkbox input "true"
click at [17, 357] on input "checkbox" at bounding box center [24, 358] width 27 height 27
checkbox input "true"
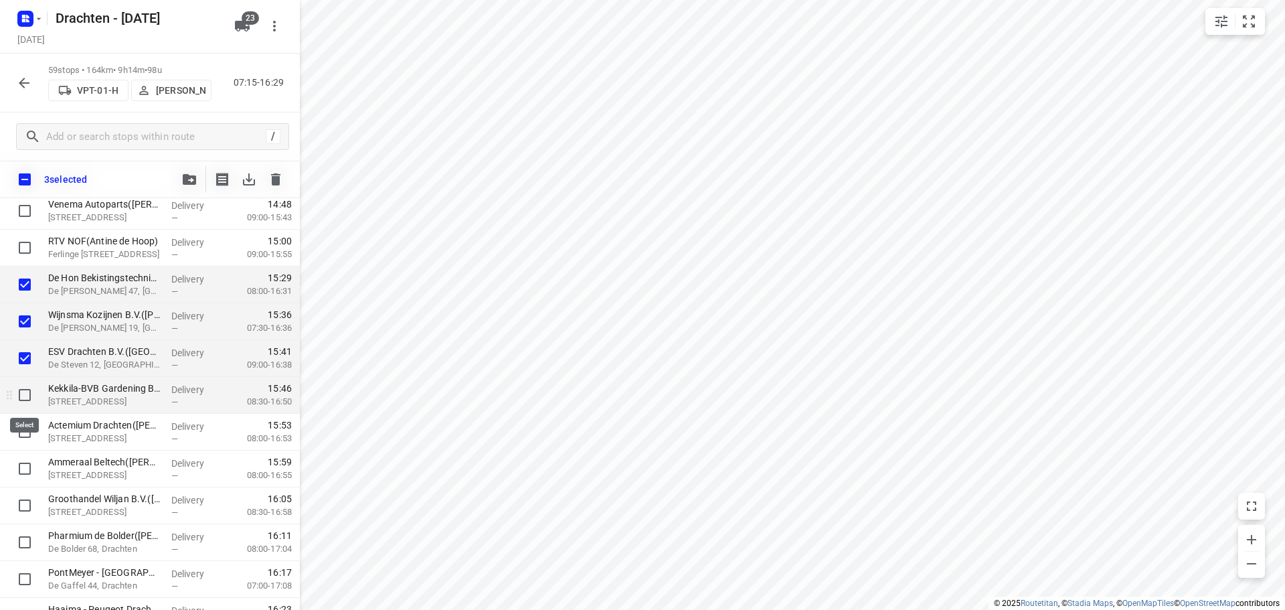
click at [24, 390] on input "checkbox" at bounding box center [24, 394] width 27 height 27
checkbox input "true"
click at [23, 432] on input "checkbox" at bounding box center [24, 431] width 27 height 27
checkbox input "true"
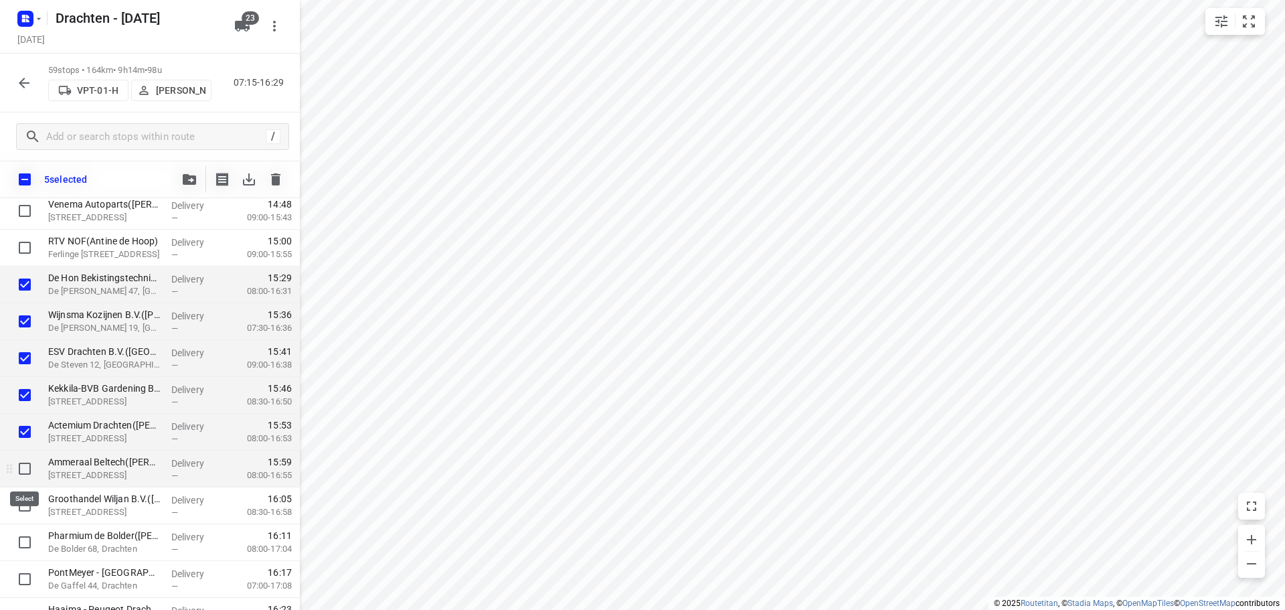
click at [19, 472] on input "checkbox" at bounding box center [24, 468] width 27 height 27
checkbox input "true"
click at [26, 505] on input "checkbox" at bounding box center [24, 505] width 27 height 27
checkbox input "true"
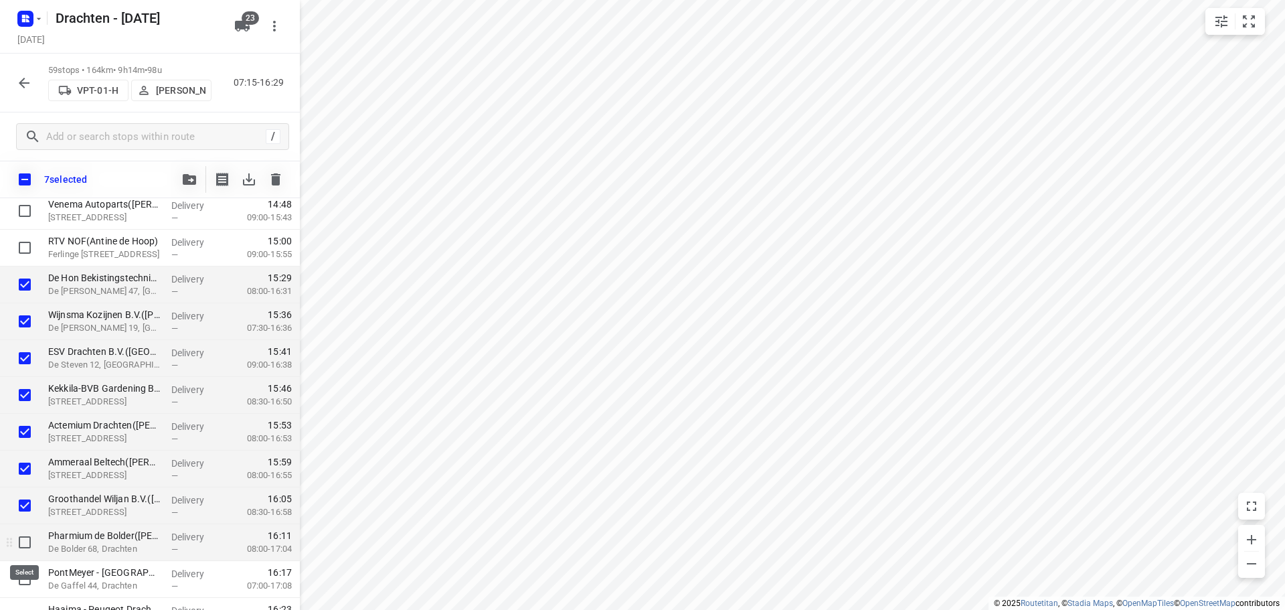
click at [23, 546] on input "checkbox" at bounding box center [24, 542] width 27 height 27
checkbox input "true"
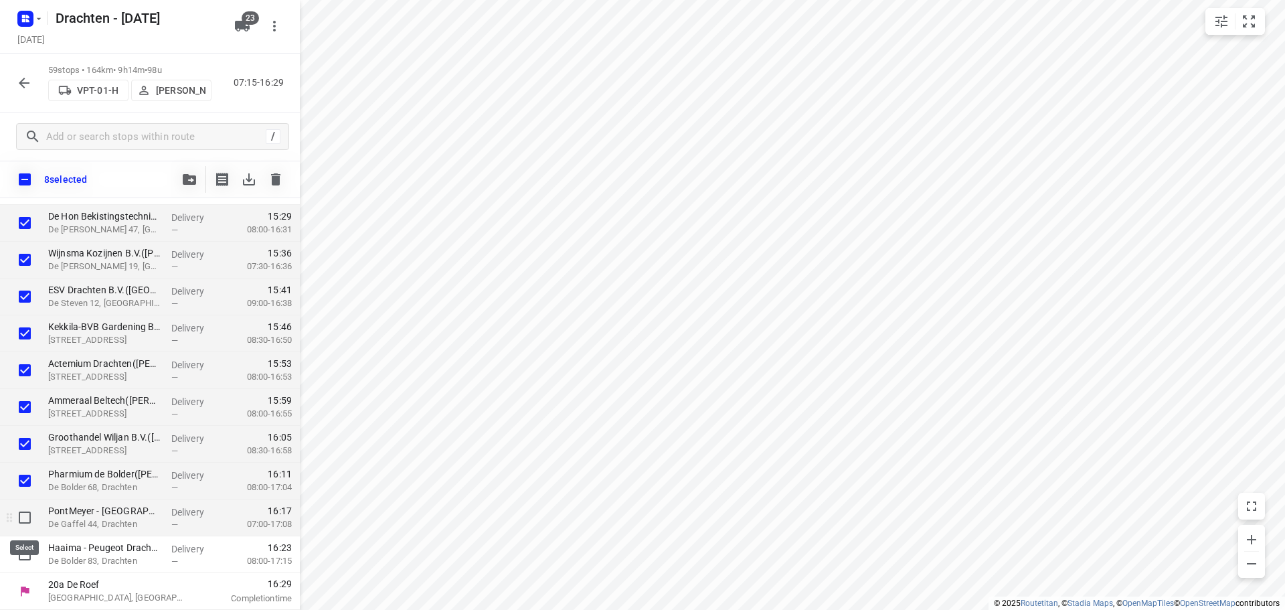
click at [19, 521] on input "checkbox" at bounding box center [24, 517] width 27 height 27
checkbox input "true"
click at [29, 550] on input "checkbox" at bounding box center [24, 554] width 27 height 27
checkbox input "true"
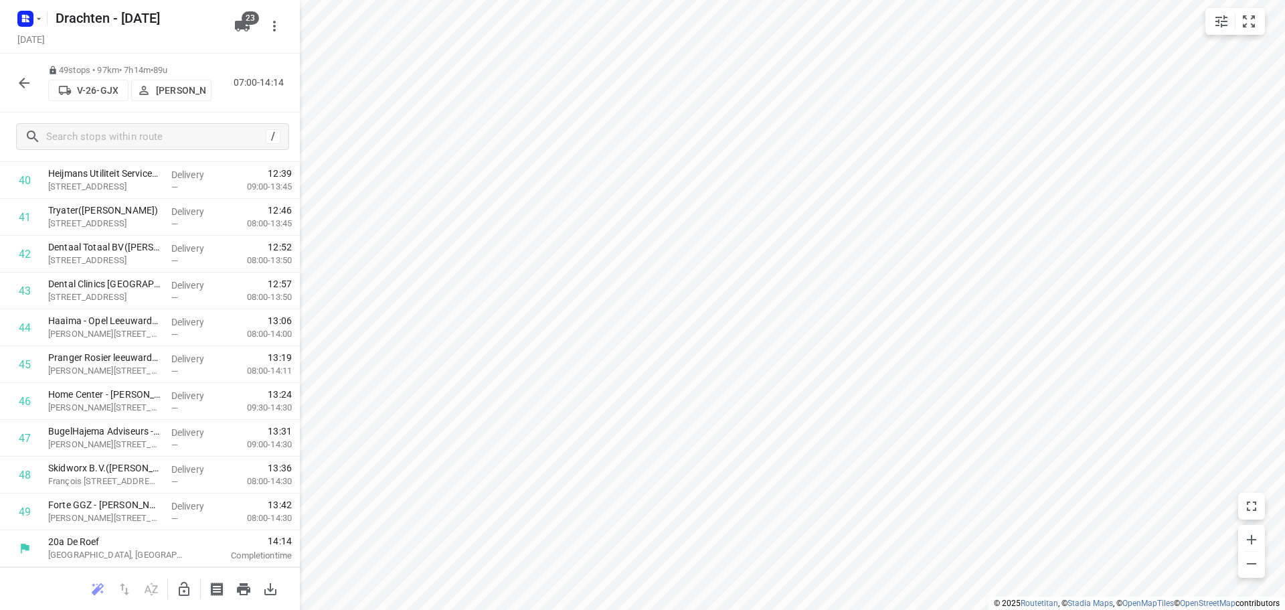
scroll to position [1501, 0]
click at [179, 586] on icon "button" at bounding box center [184, 589] width 11 height 14
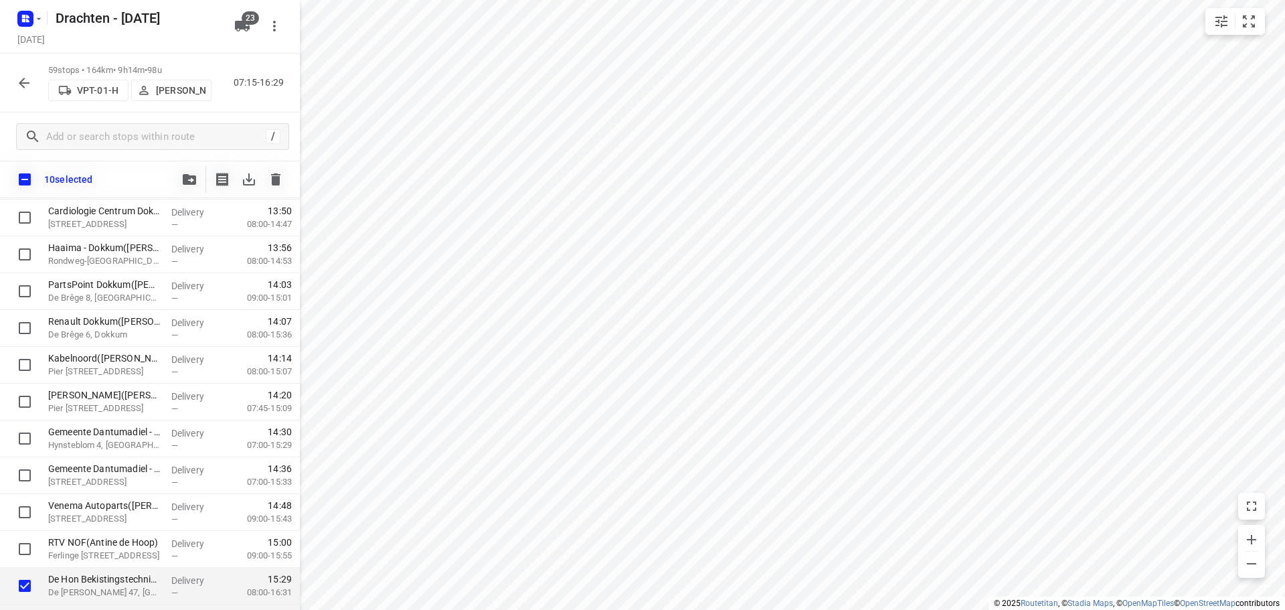
scroll to position [1496, 0]
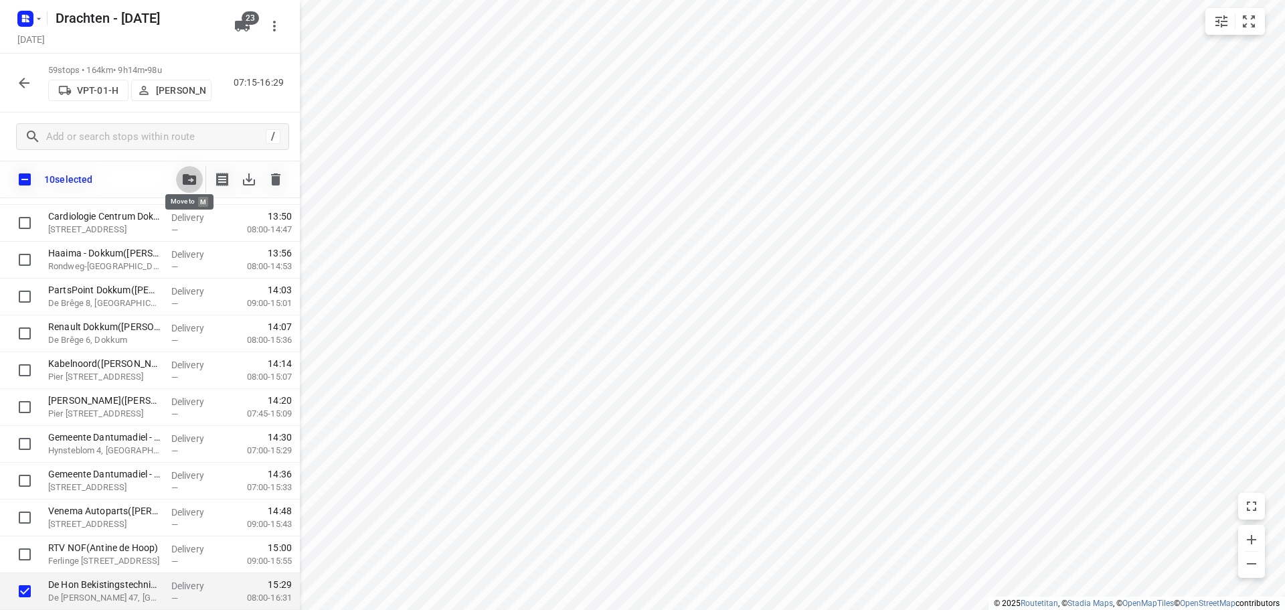
click at [189, 180] on icon "button" at bounding box center [189, 179] width 13 height 11
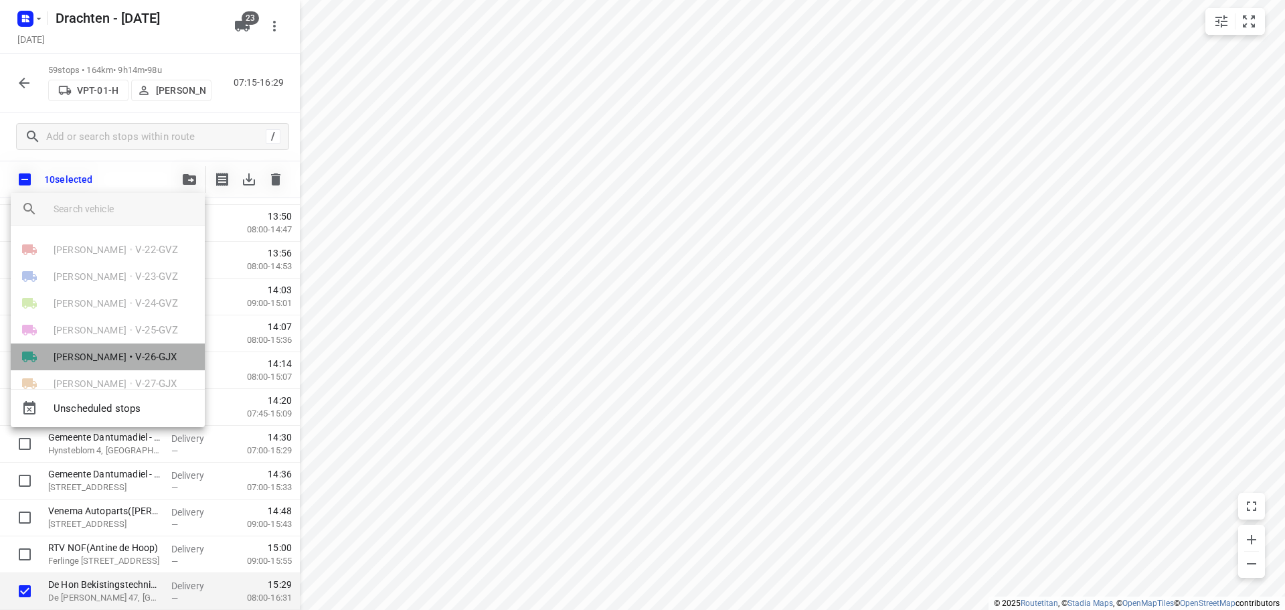
click at [114, 353] on span "[PERSON_NAME]" at bounding box center [90, 356] width 73 height 13
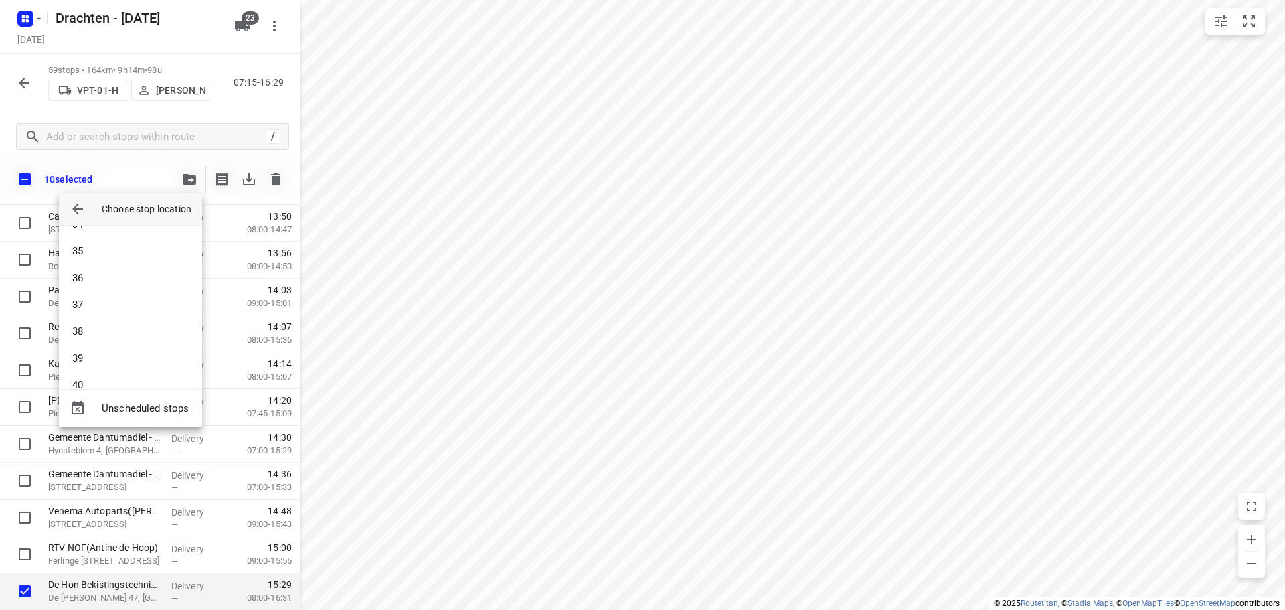
scroll to position [1164, 0]
click at [98, 371] on li "49" at bounding box center [130, 364] width 143 height 27
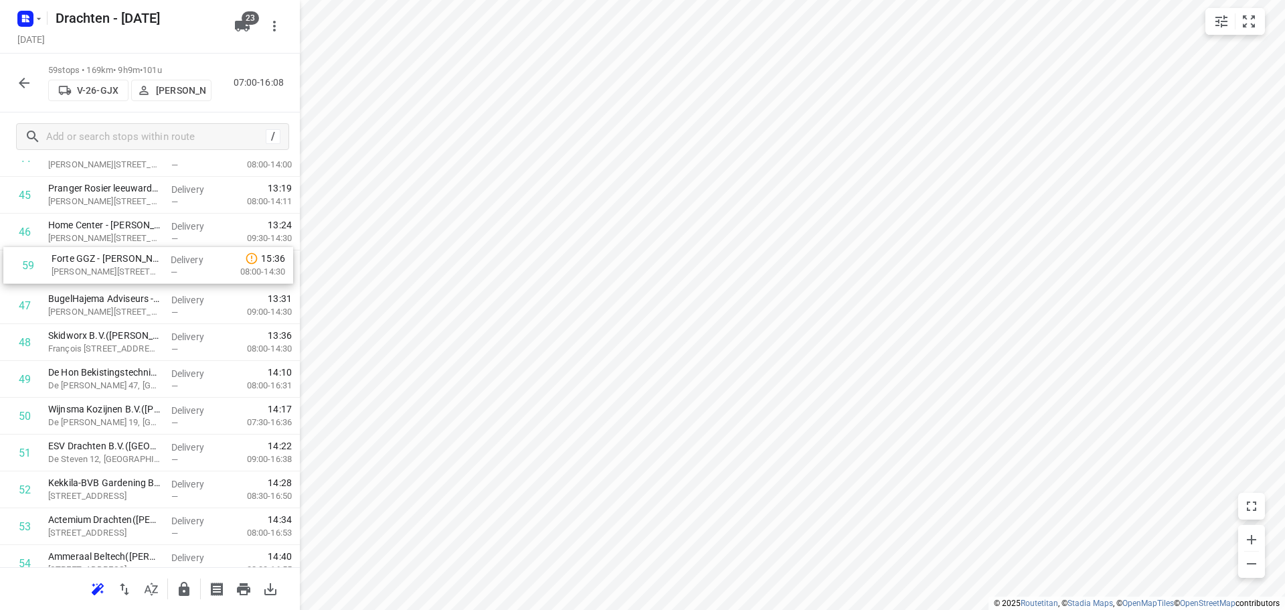
scroll to position [1667, 0]
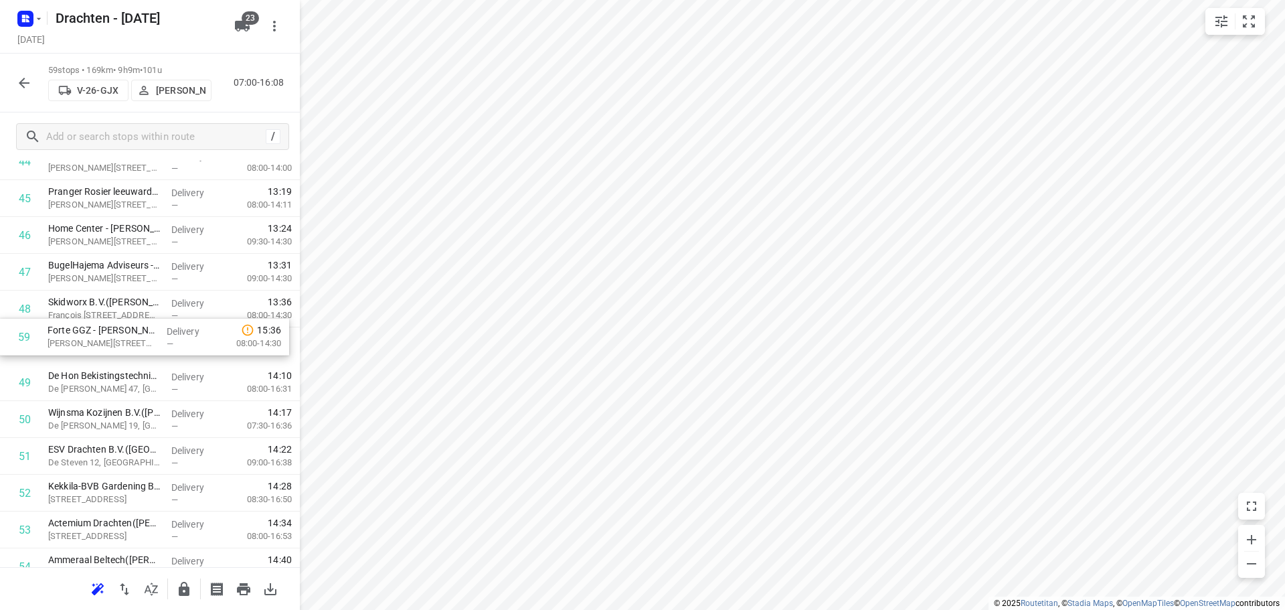
drag, startPoint x: 157, startPoint y: 523, endPoint x: 157, endPoint y: 339, distance: 184.0
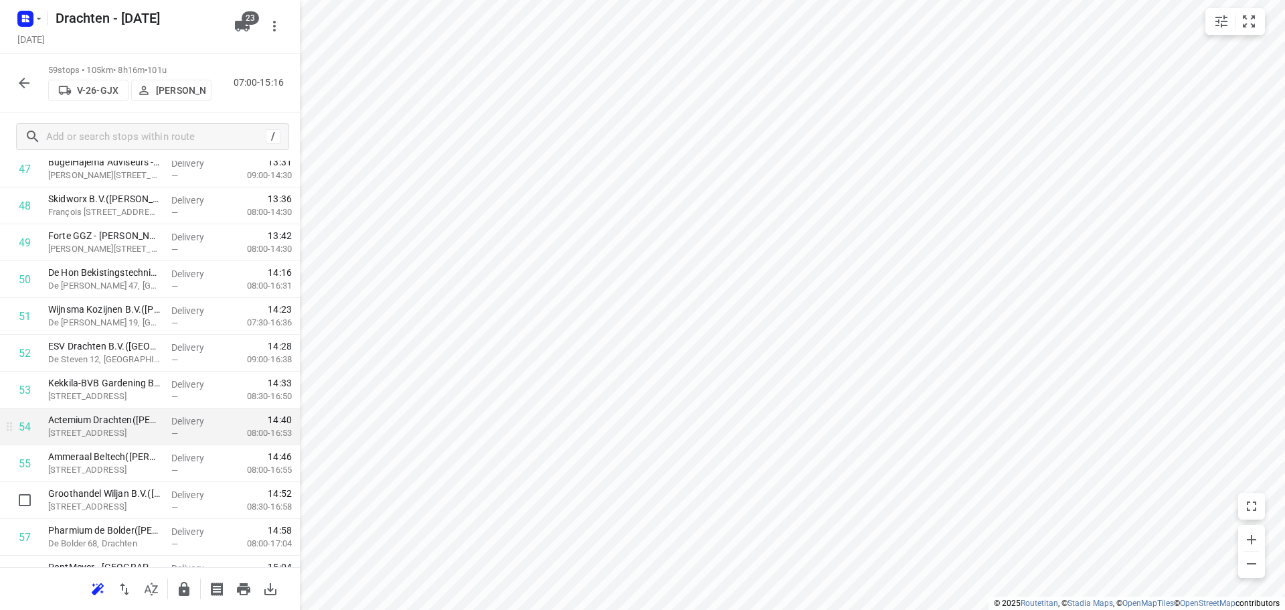
scroll to position [1869, 0]
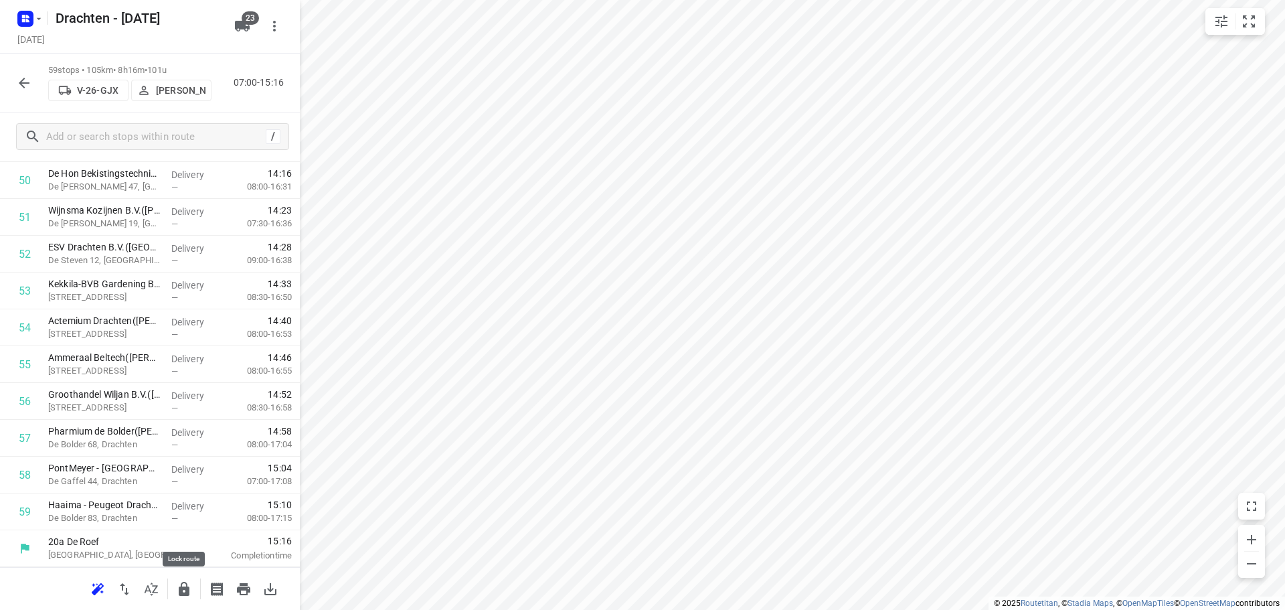
click at [187, 594] on icon "button" at bounding box center [184, 589] width 11 height 14
click at [187, 598] on button "button" at bounding box center [184, 589] width 27 height 27
click at [19, 86] on icon "button" at bounding box center [24, 83] width 16 height 16
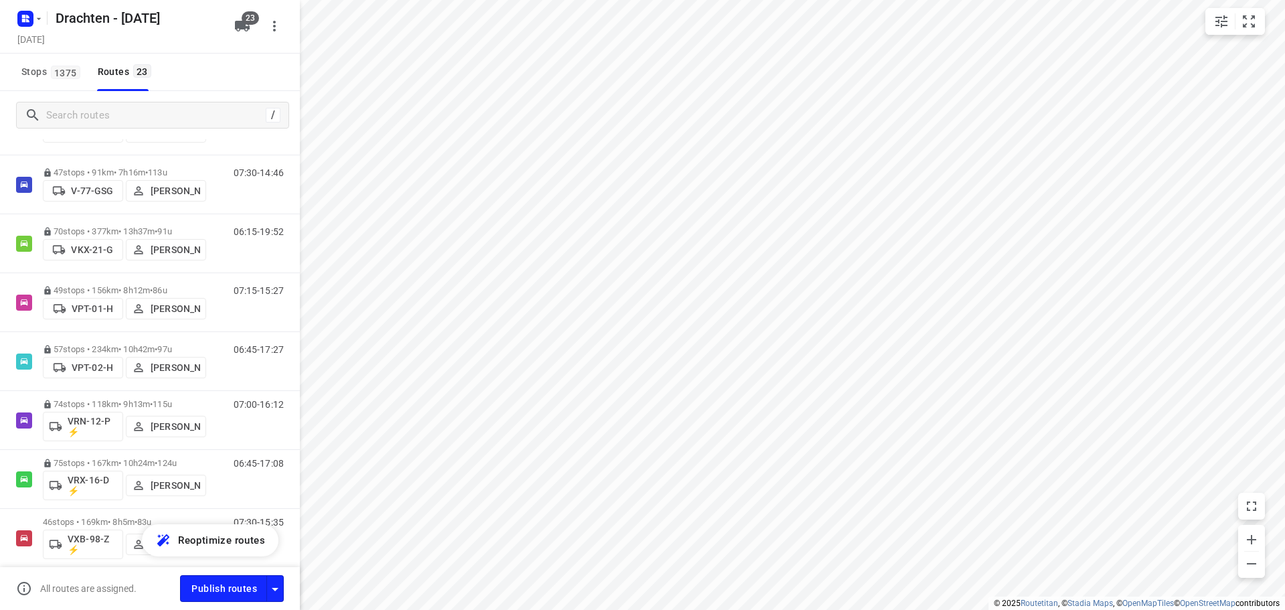
scroll to position [803, 0]
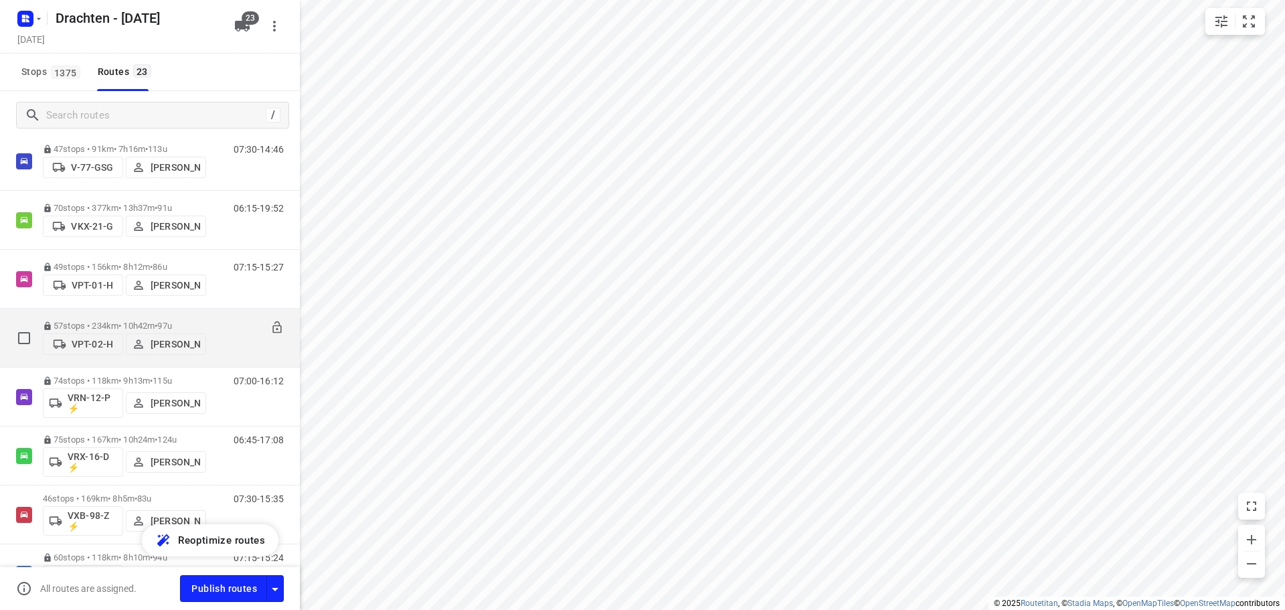
click at [157, 321] on span "•" at bounding box center [156, 326] width 3 height 10
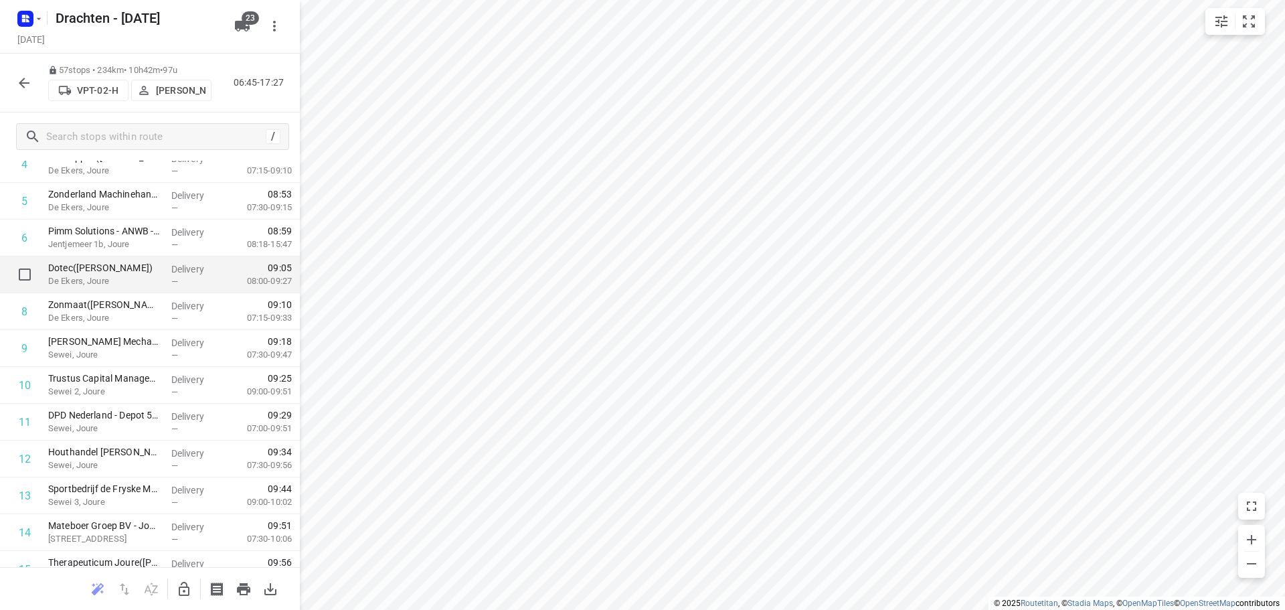
scroll to position [201, 0]
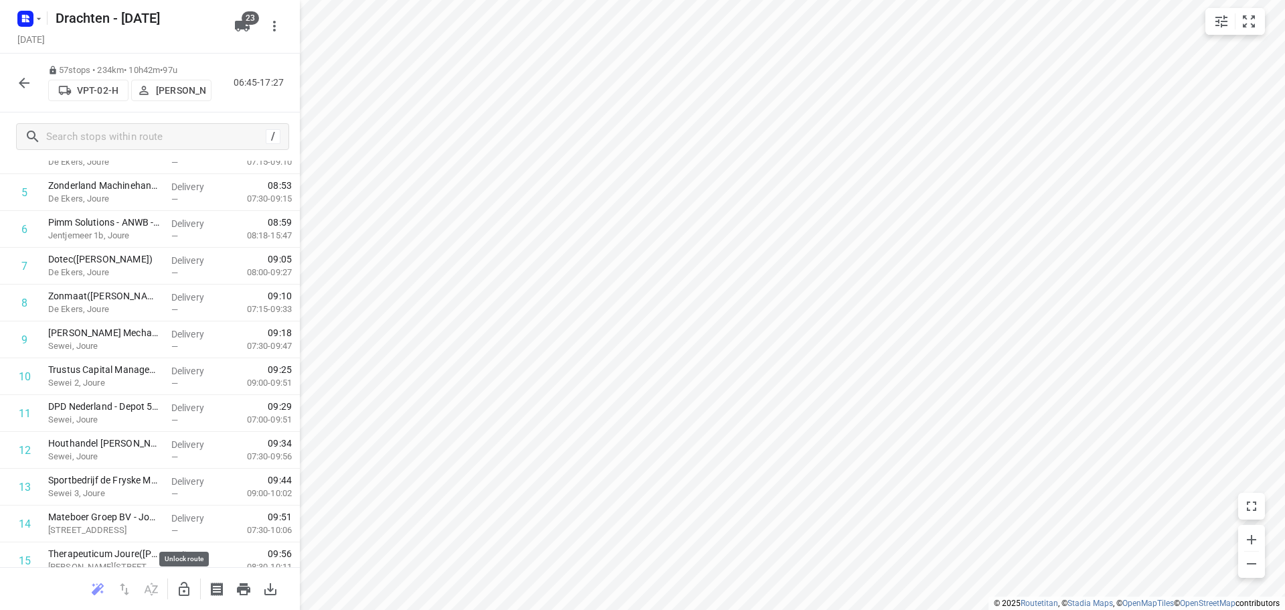
click at [187, 591] on icon "button" at bounding box center [184, 589] width 16 height 16
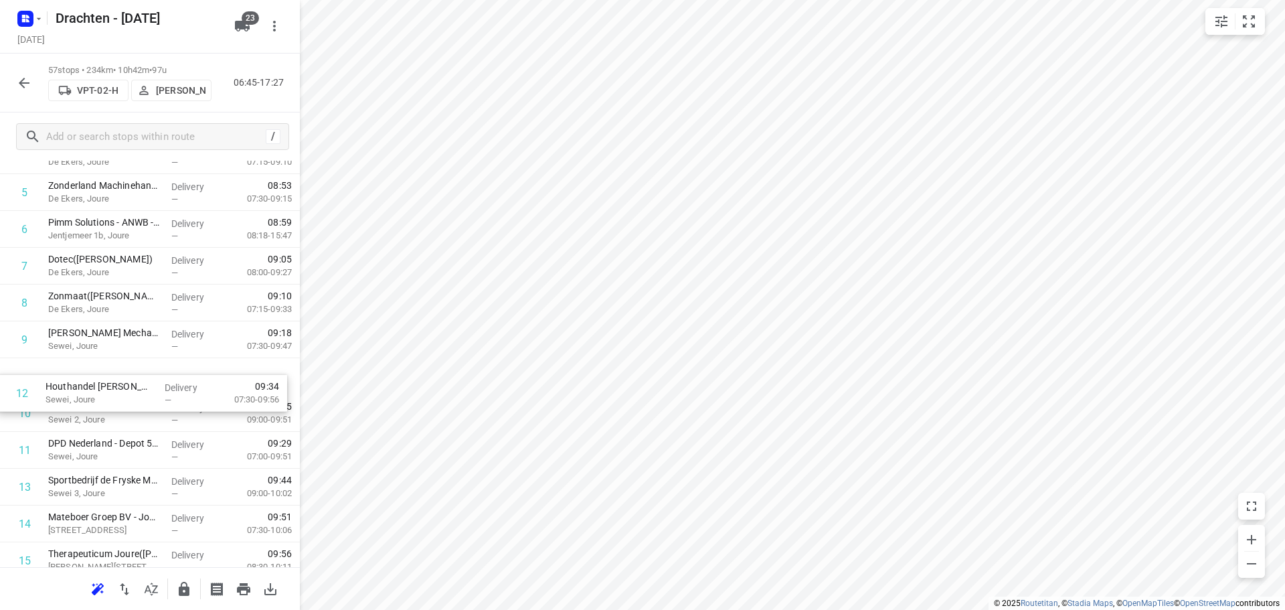
drag, startPoint x: 135, startPoint y: 456, endPoint x: 132, endPoint y: 387, distance: 69.0
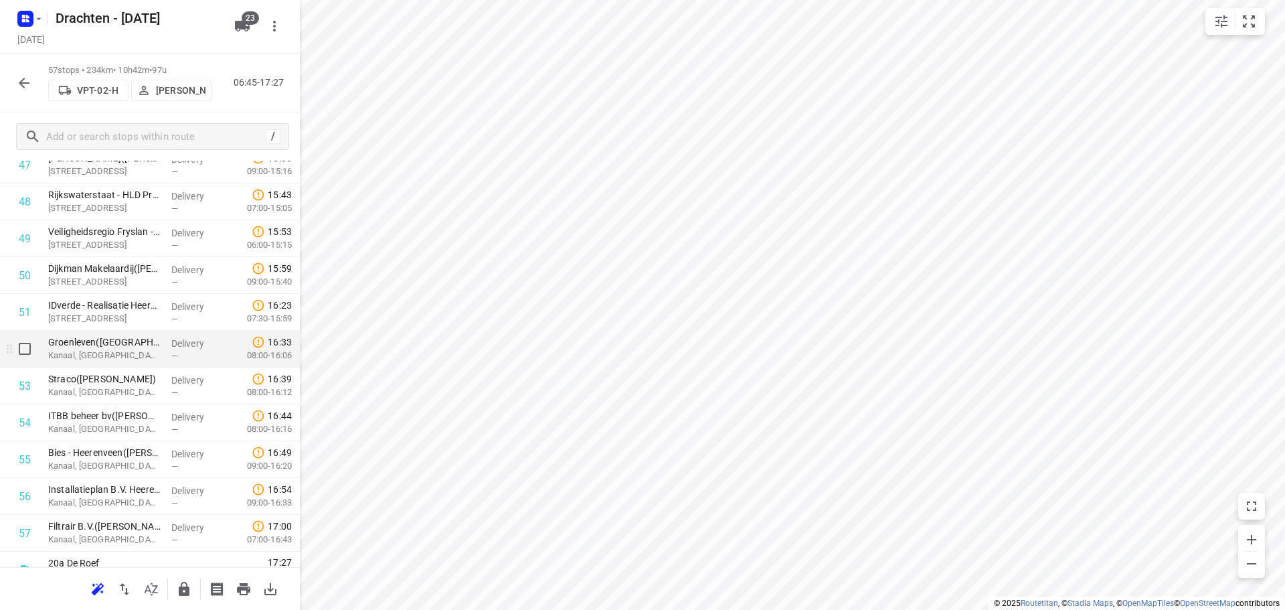
scroll to position [1796, 0]
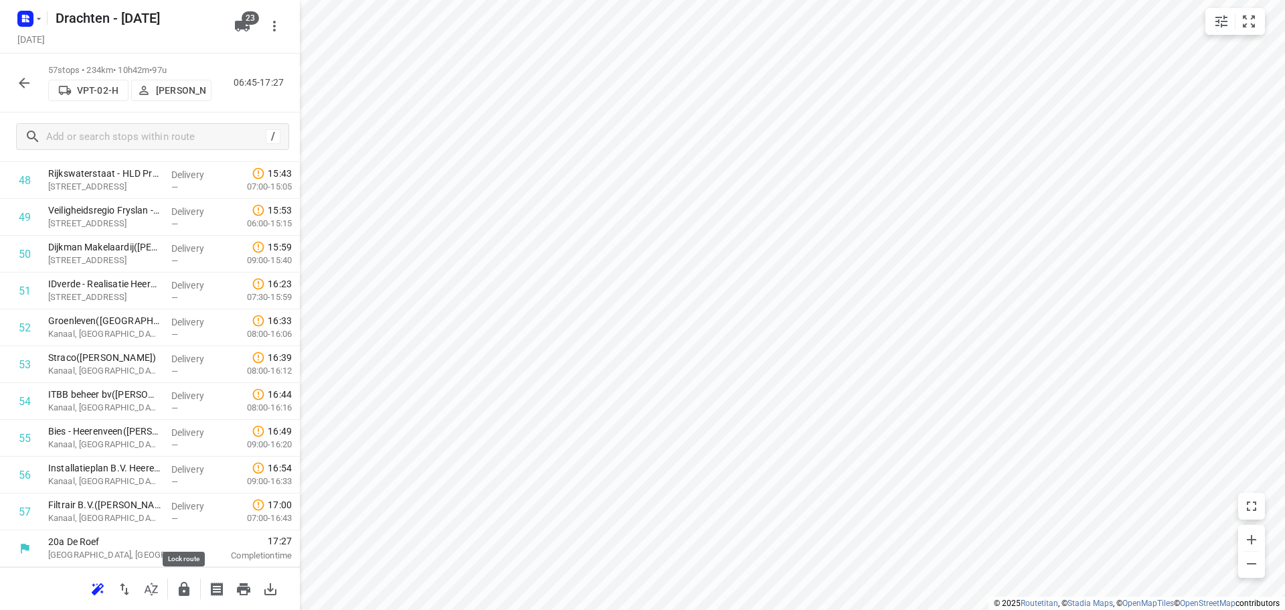
click at [182, 594] on icon "button" at bounding box center [184, 589] width 11 height 14
click at [22, 85] on icon "button" at bounding box center [24, 83] width 11 height 11
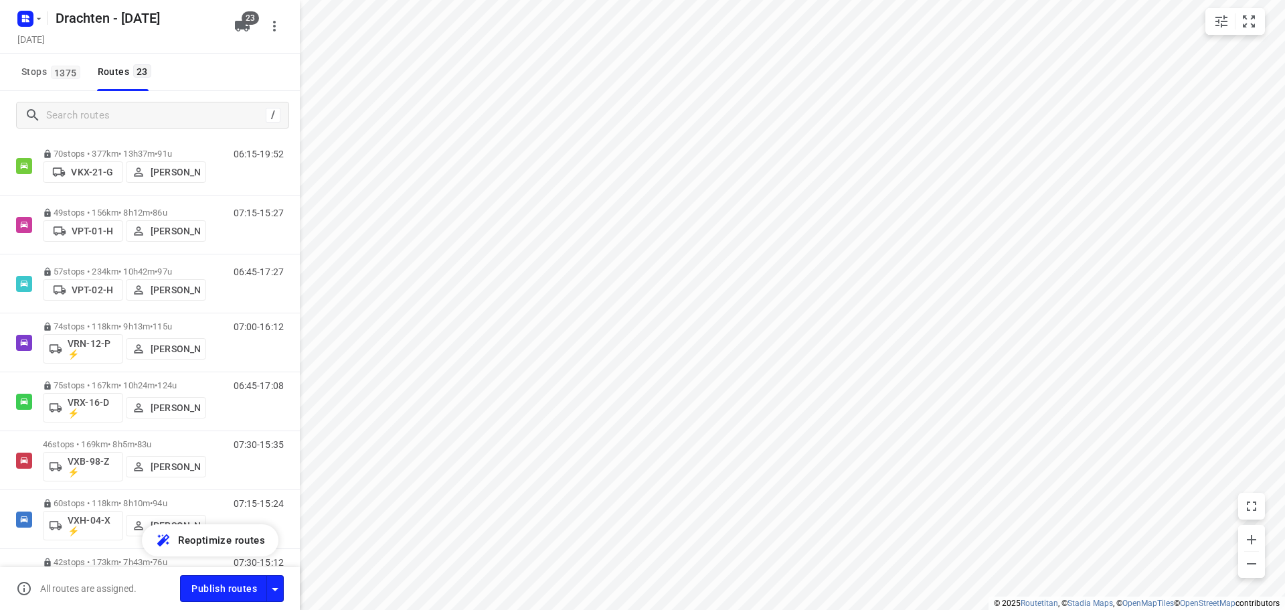
scroll to position [870, 0]
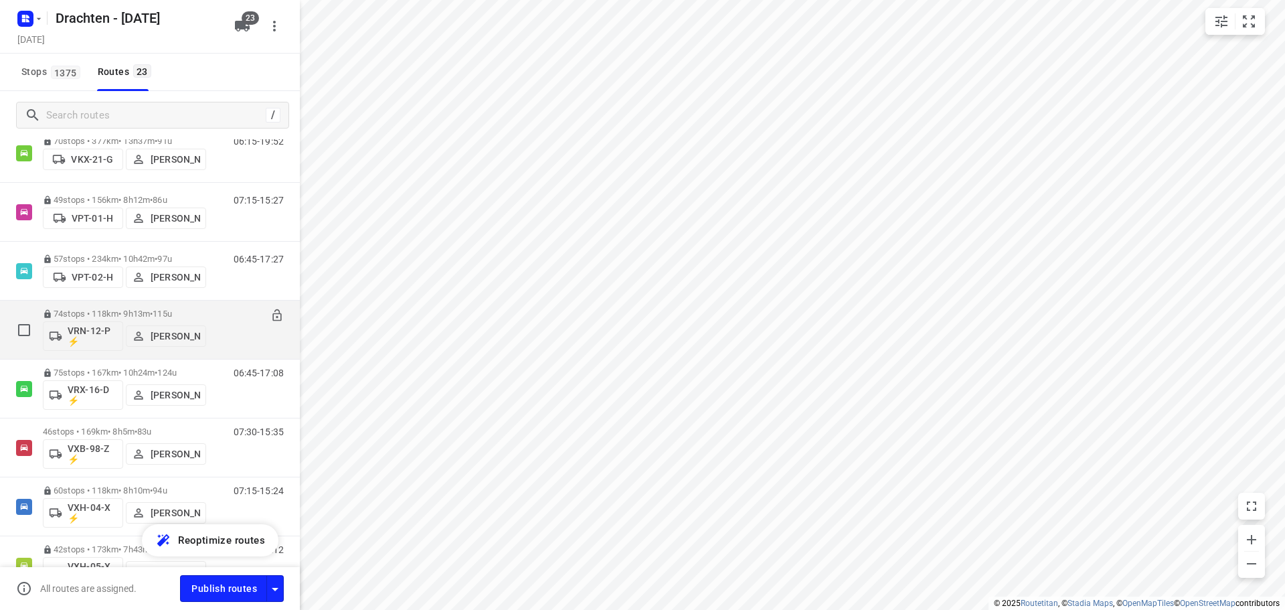
click at [172, 311] on span "115u" at bounding box center [162, 314] width 19 height 10
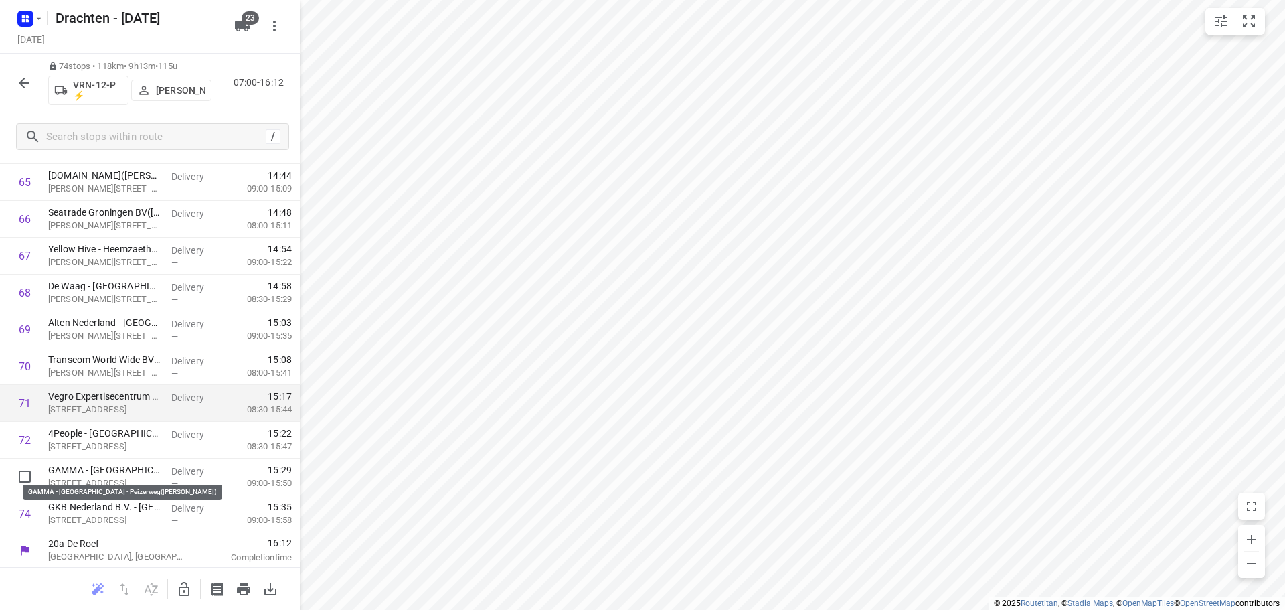
scroll to position [2421, 0]
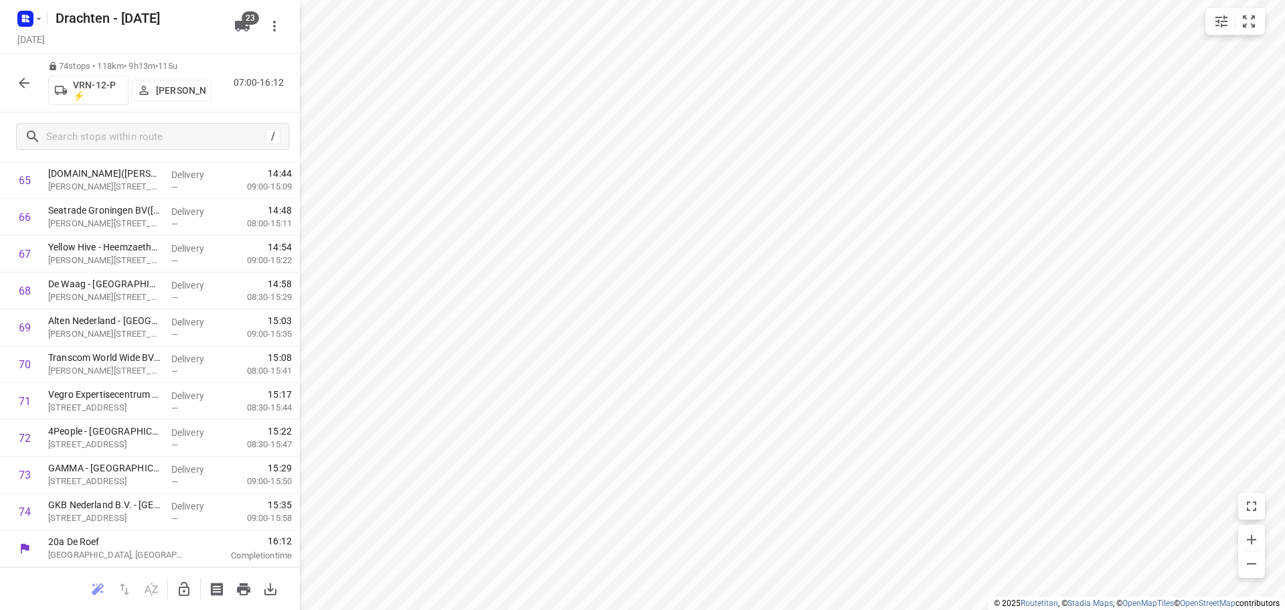
click at [20, 88] on icon "button" at bounding box center [24, 83] width 16 height 16
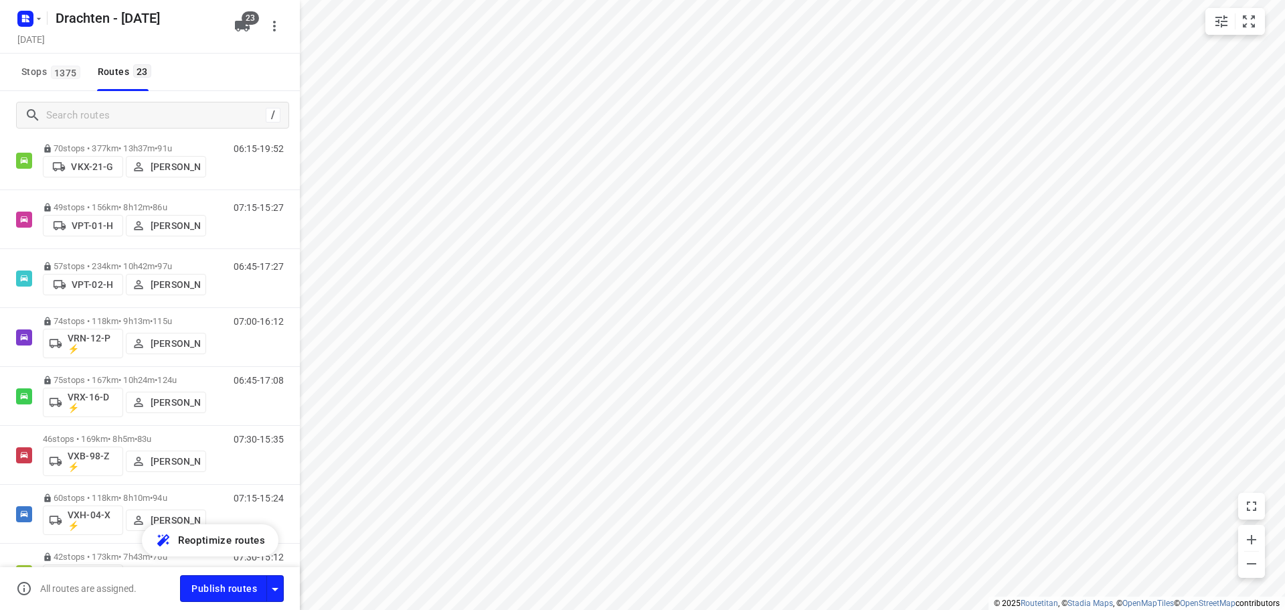
scroll to position [870, 0]
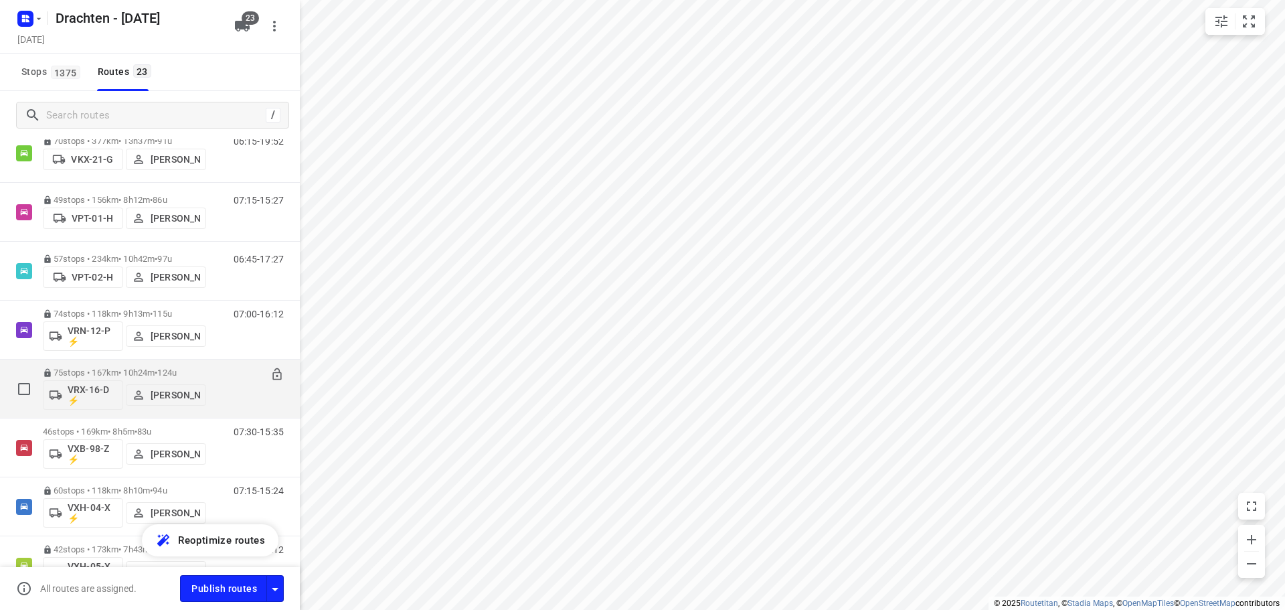
click at [177, 374] on span "124u" at bounding box center [166, 372] width 19 height 10
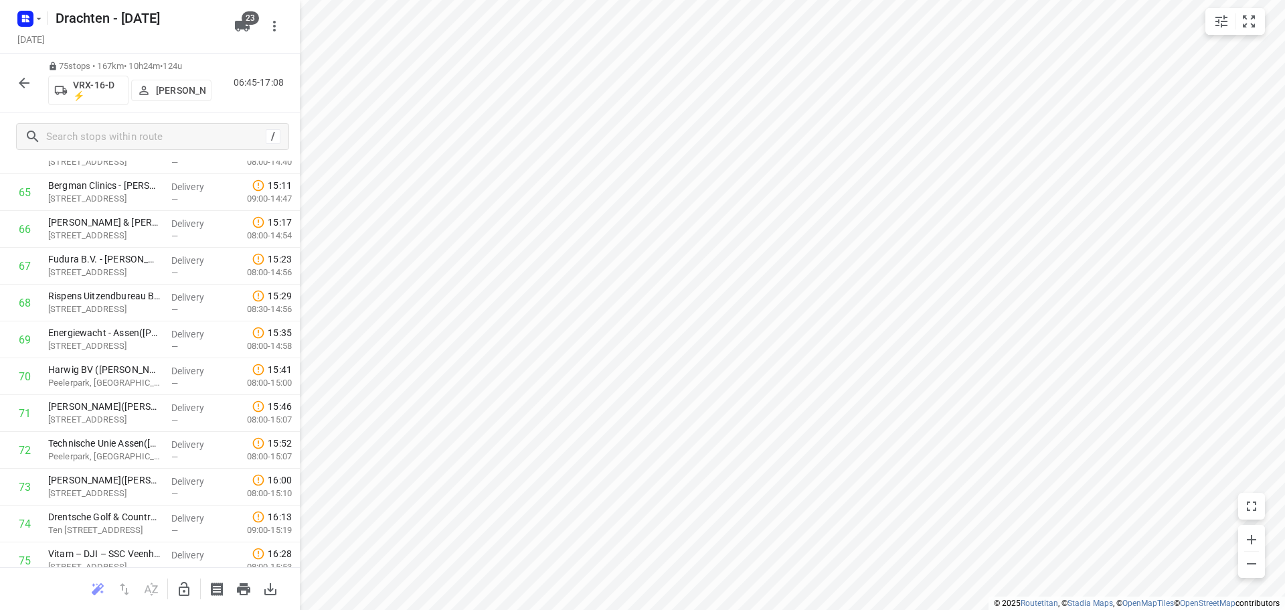
scroll to position [2458, 0]
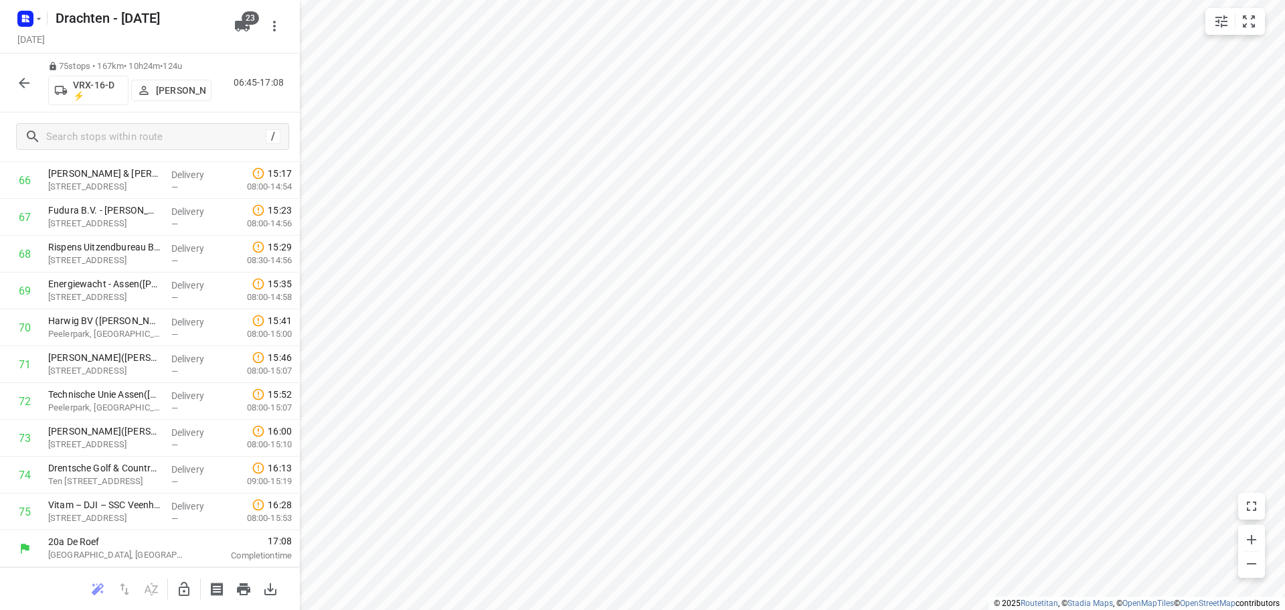
click at [17, 88] on icon "button" at bounding box center [24, 83] width 16 height 16
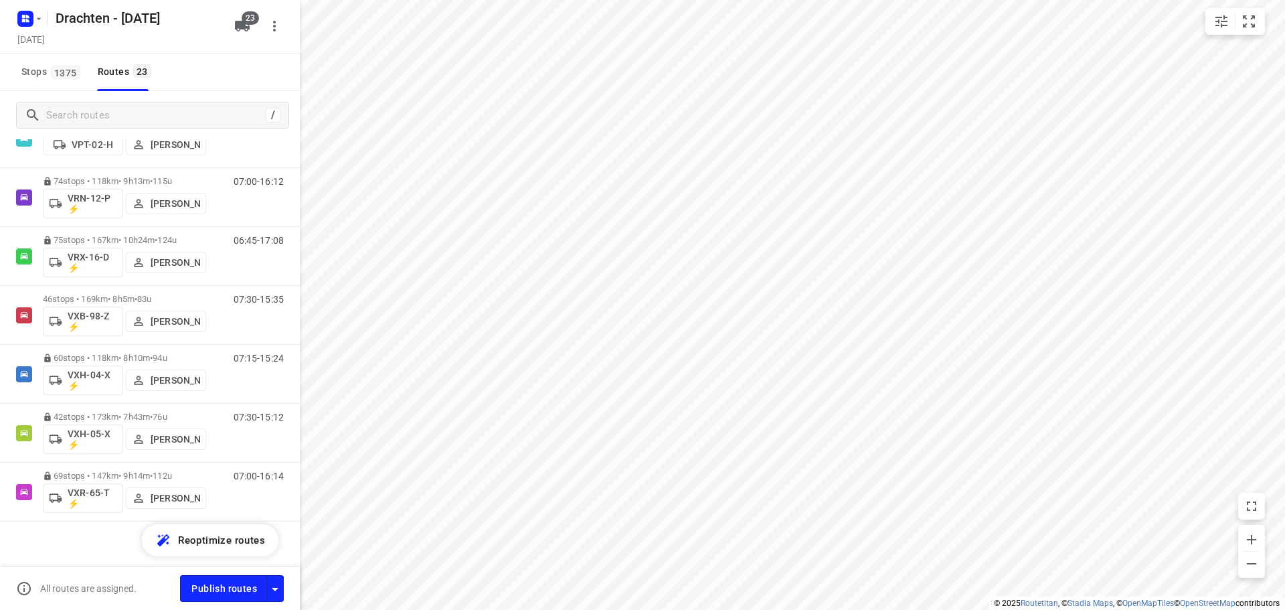
scroll to position [1004, 0]
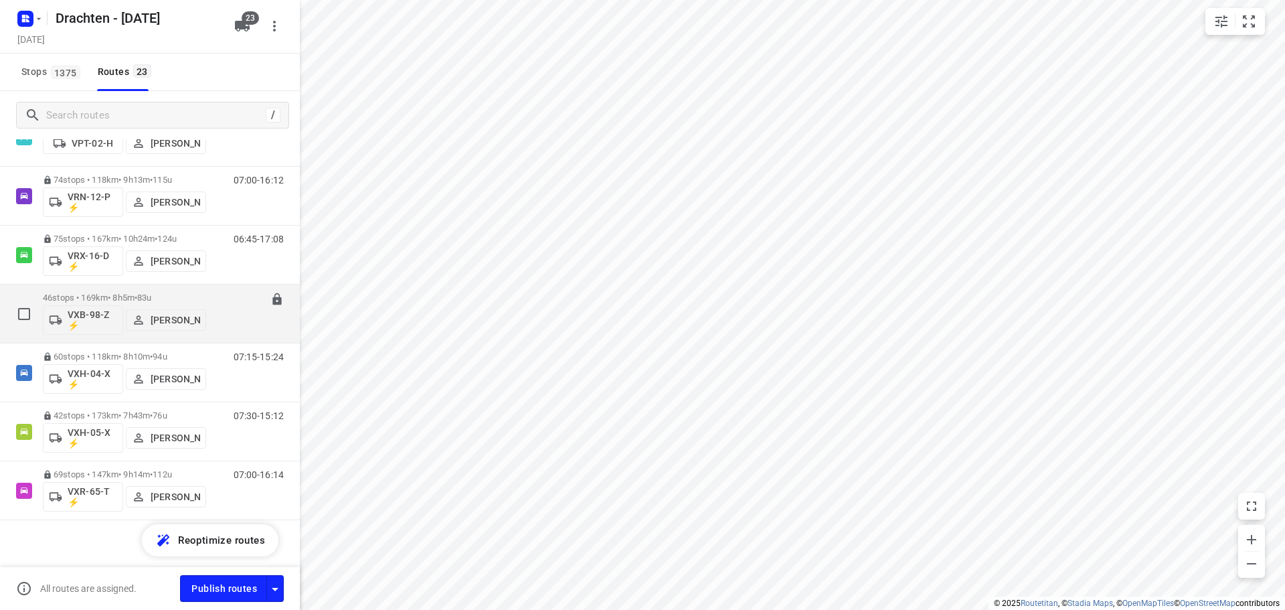
click at [150, 296] on span "83u" at bounding box center [144, 297] width 14 height 10
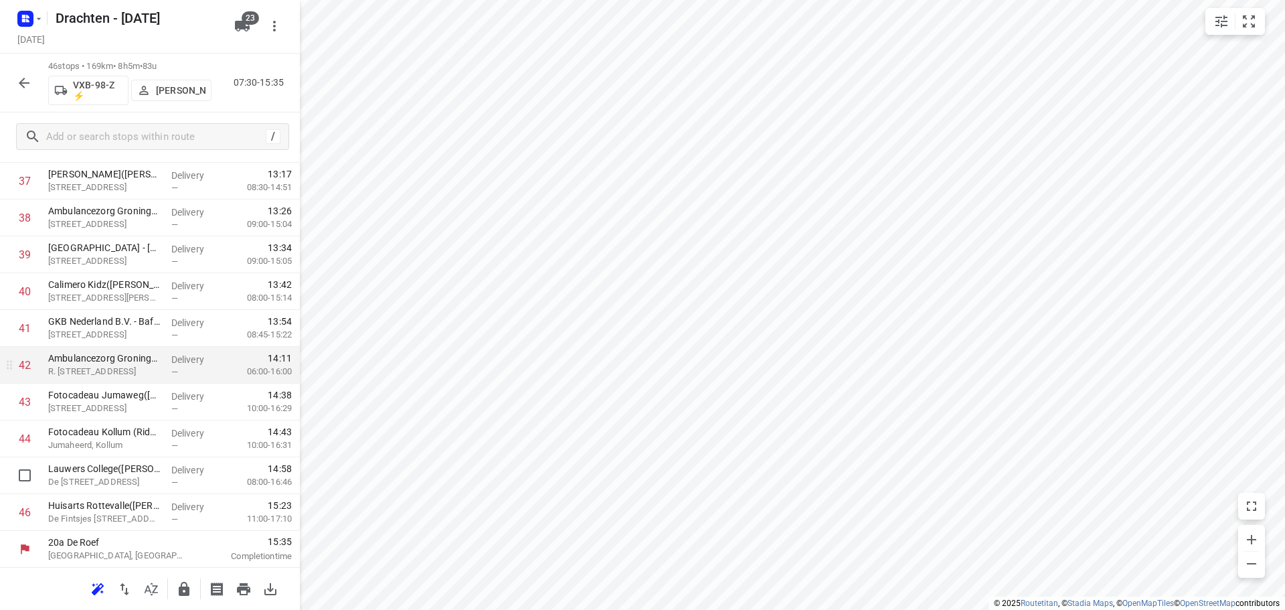
scroll to position [1391, 0]
click at [186, 593] on icon "button" at bounding box center [184, 589] width 11 height 14
click at [14, 76] on button "button" at bounding box center [24, 83] width 27 height 27
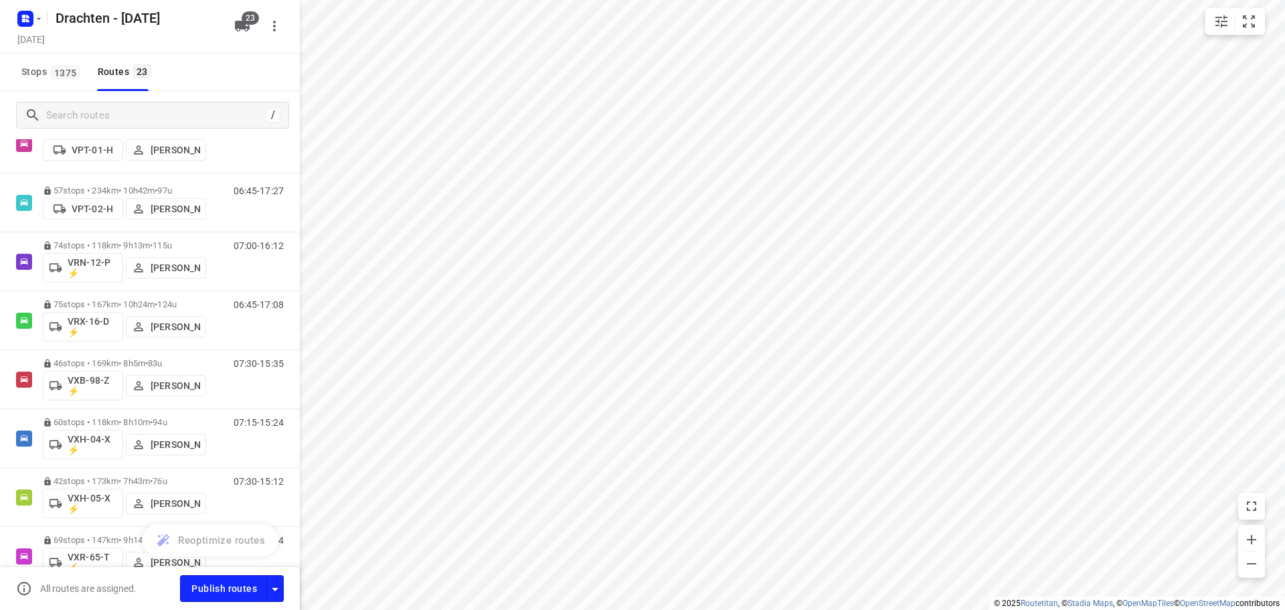
scroll to position [1004, 0]
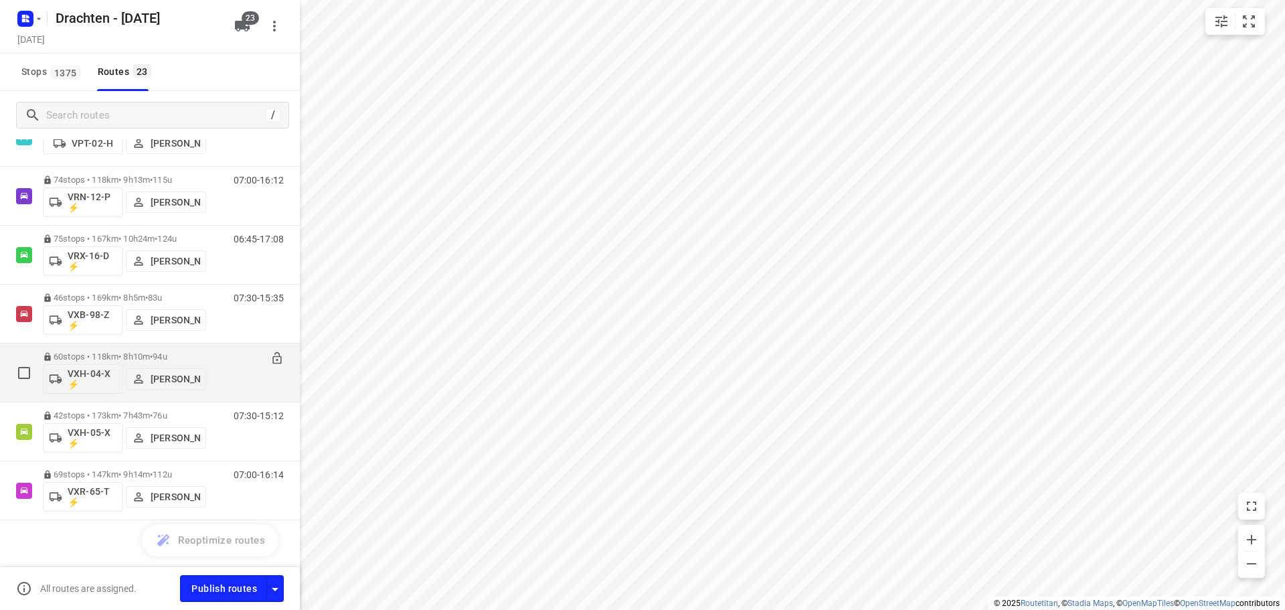
click at [177, 349] on div "60 stops • 118km • 8h10m • 94u VXH-04-X ⚡ Dirk van den Berg" at bounding box center [124, 373] width 163 height 56
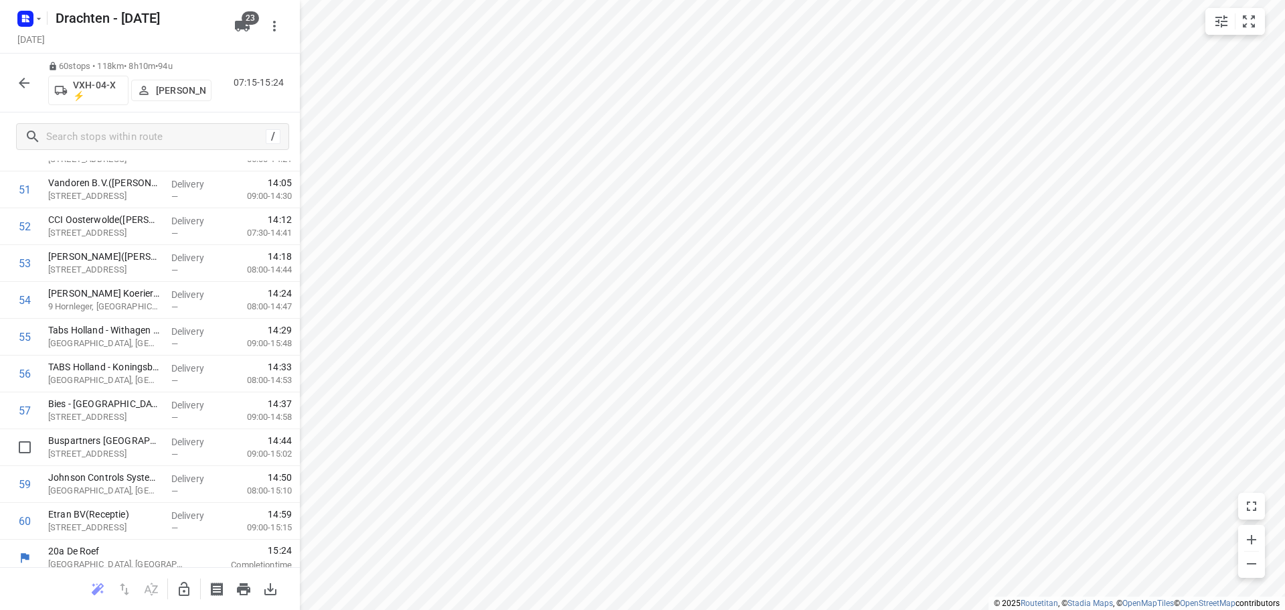
scroll to position [1906, 0]
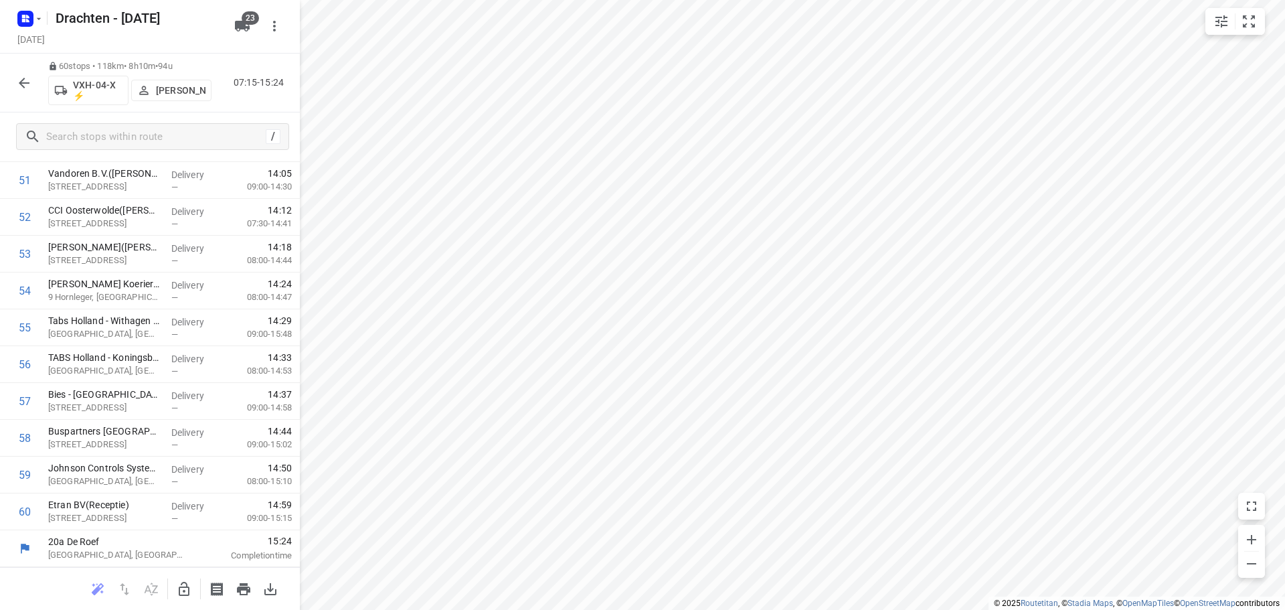
click at [22, 72] on button "button" at bounding box center [24, 83] width 27 height 27
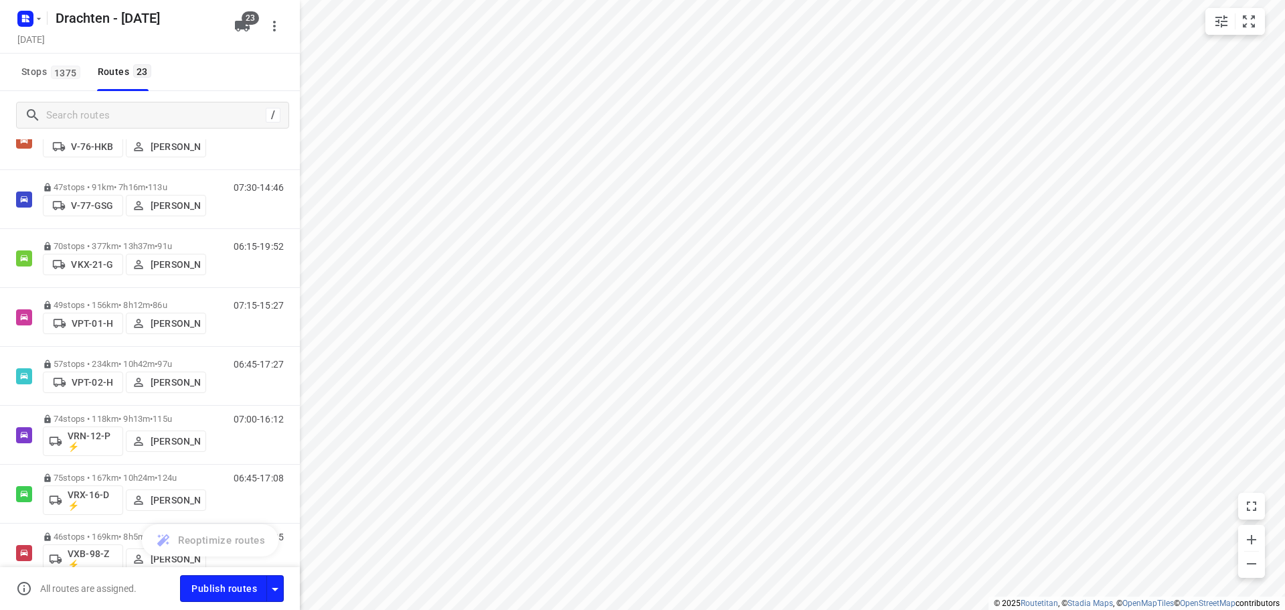
scroll to position [937, 0]
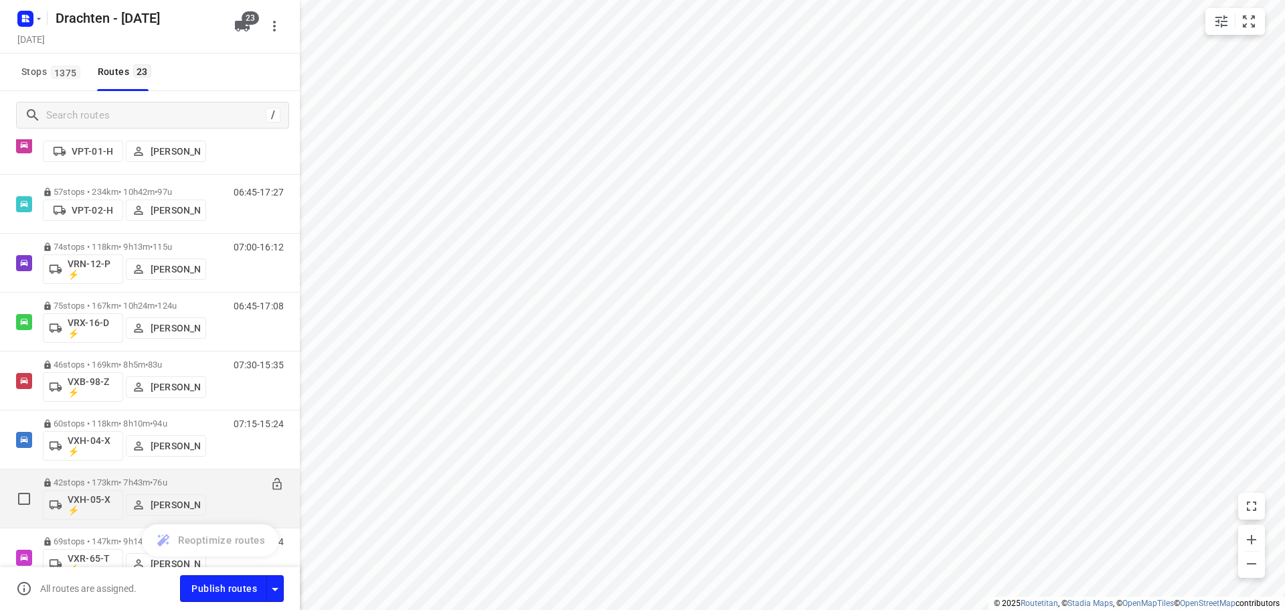
click at [135, 473] on div "42 stops • 173km • 7h43m • 76u VXH-05-X ⚡ Ruben Kommerie" at bounding box center [124, 498] width 163 height 56
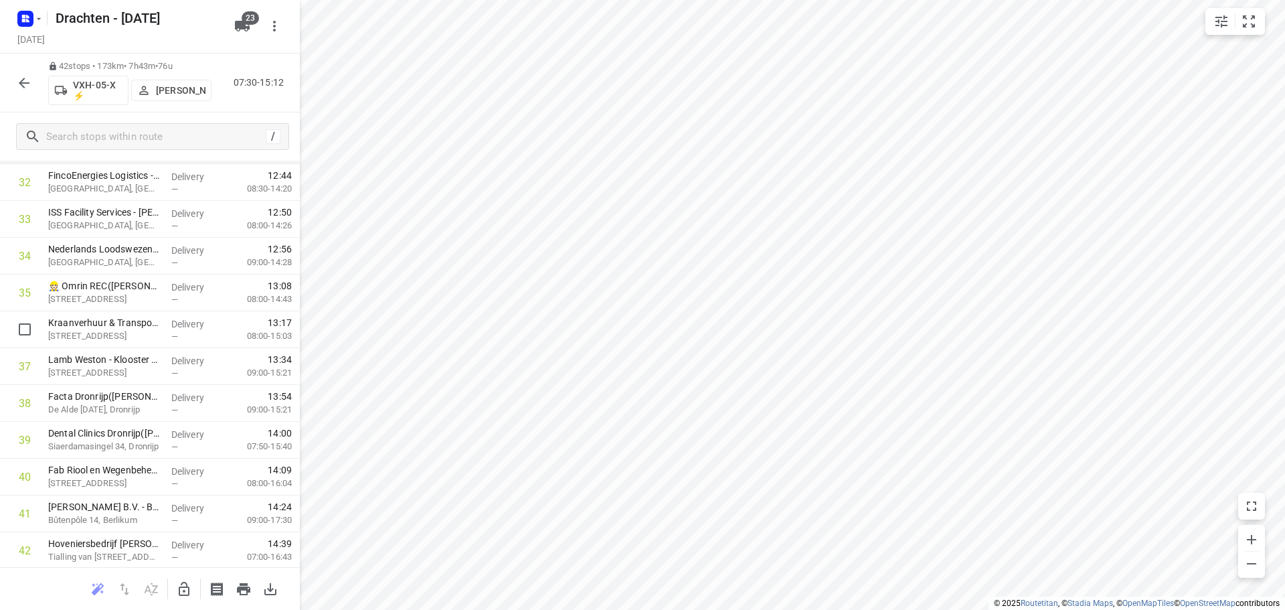
scroll to position [1243, 0]
click at [25, 80] on icon "button" at bounding box center [24, 83] width 16 height 16
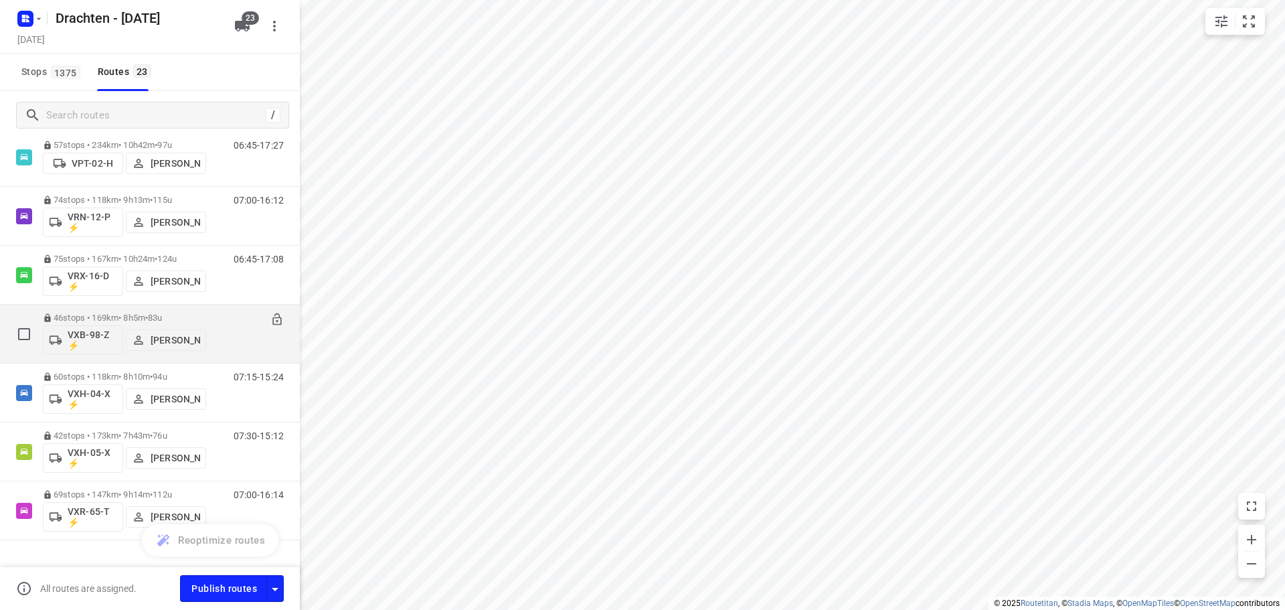
scroll to position [1011, 0]
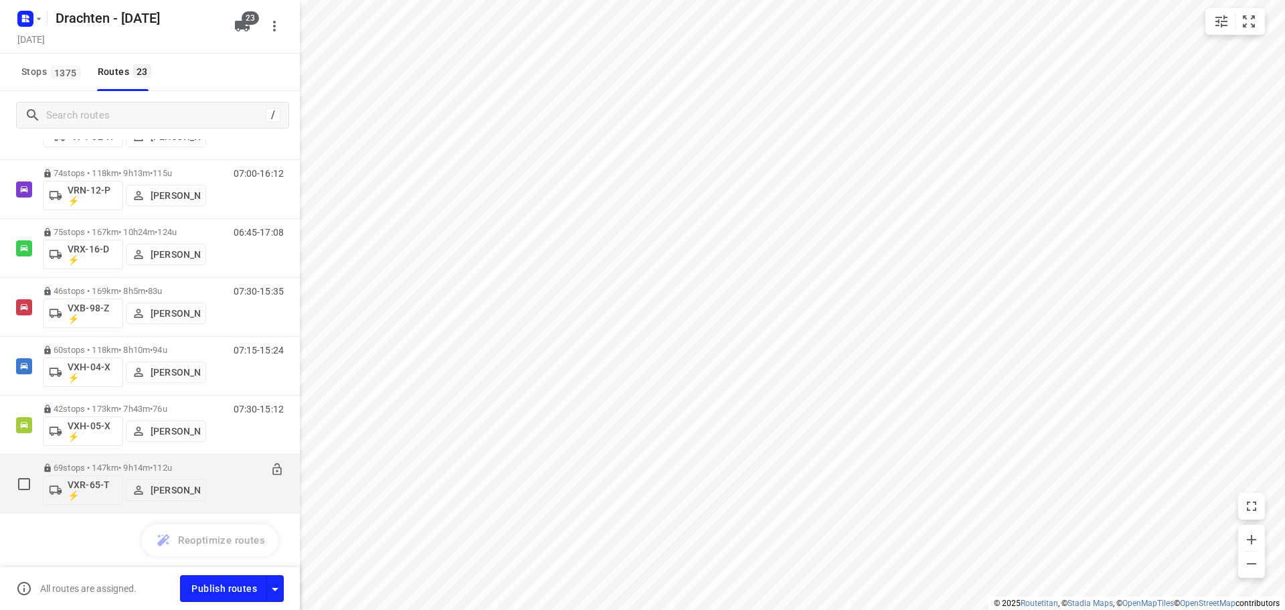
click at [159, 455] on div "69 stops • 147km • 9h14m • 112u VXR-65-T ⚡ Harry Van der Laan 07:00-16:14" at bounding box center [150, 483] width 300 height 59
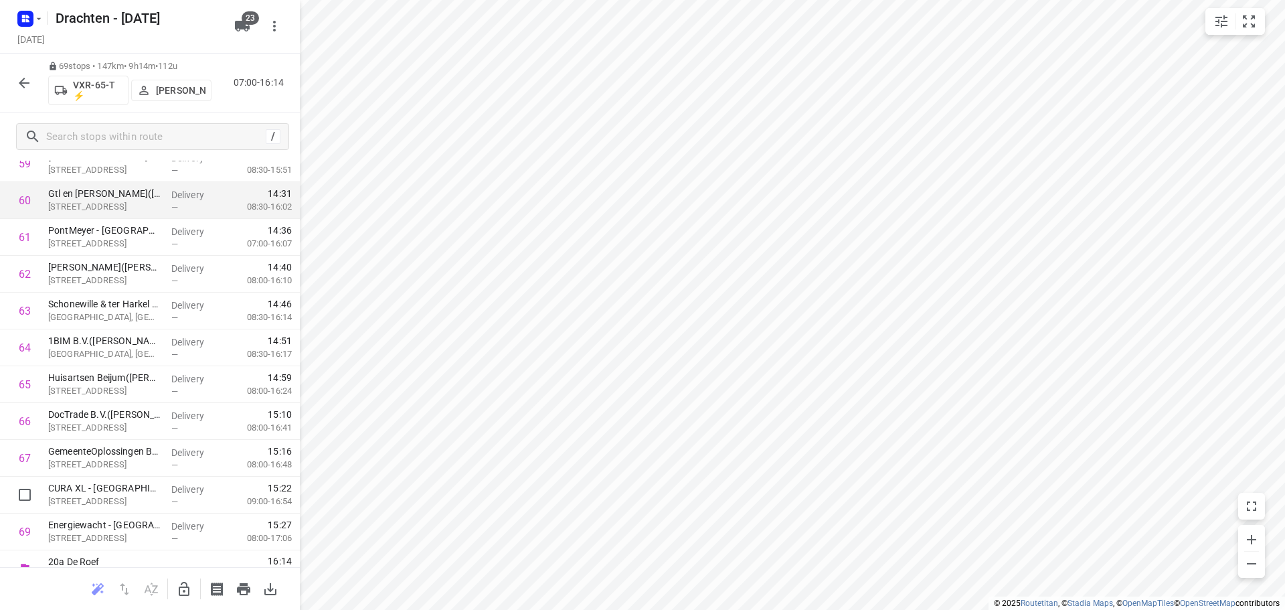
scroll to position [2237, 0]
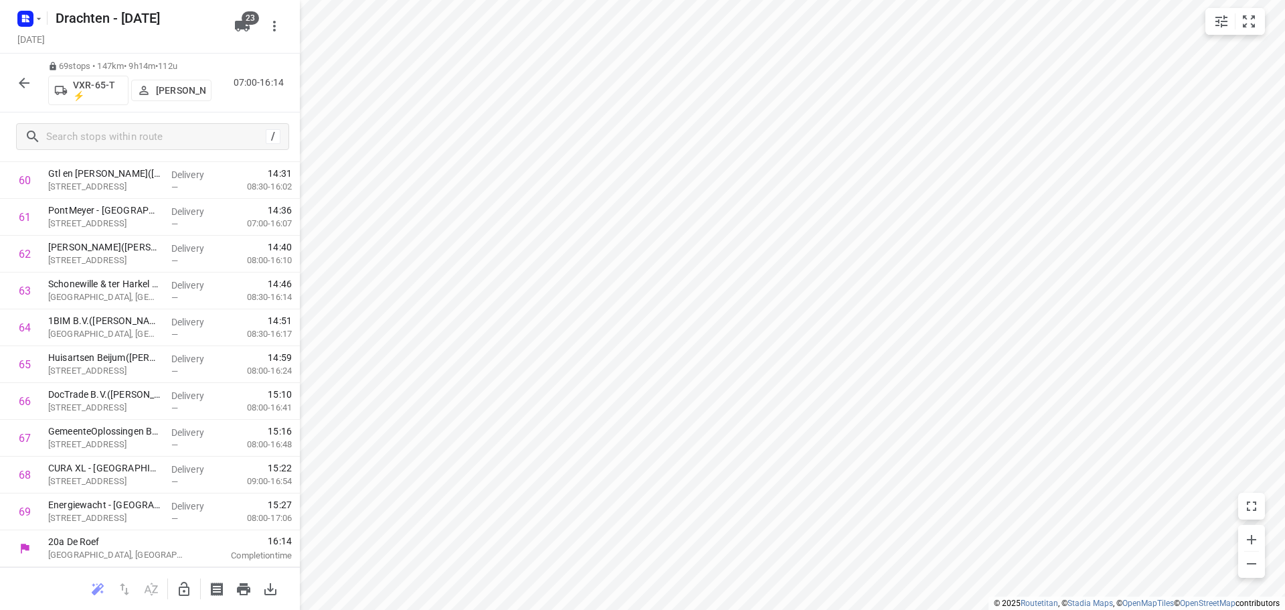
click at [23, 84] on icon "button" at bounding box center [24, 83] width 16 height 16
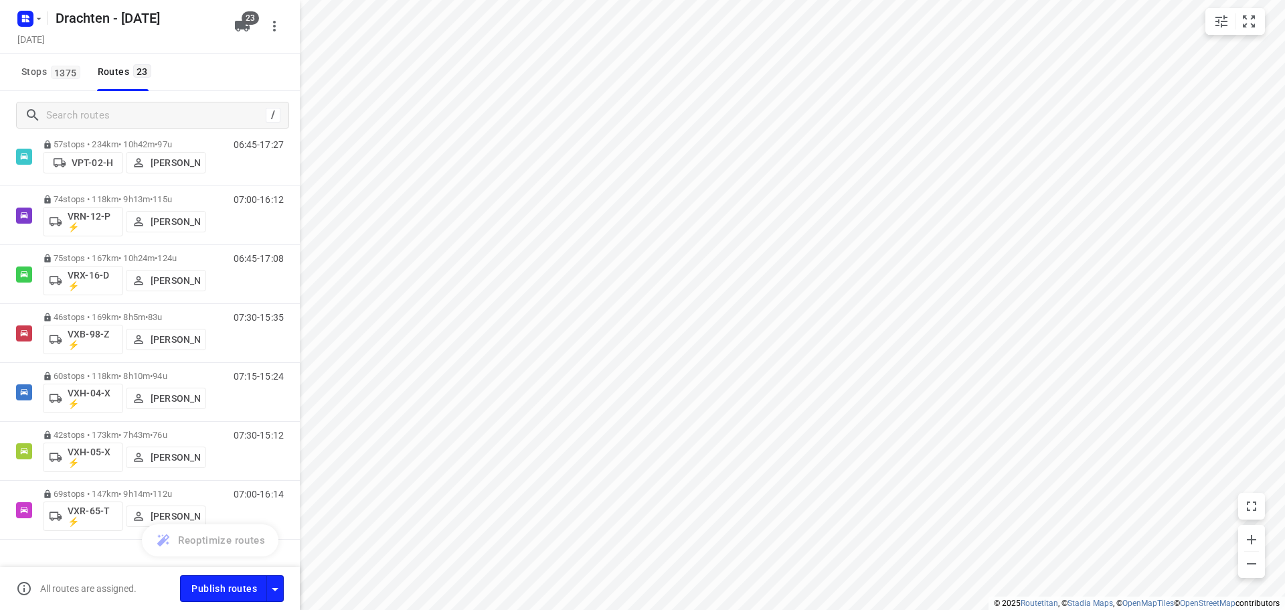
scroll to position [1011, 0]
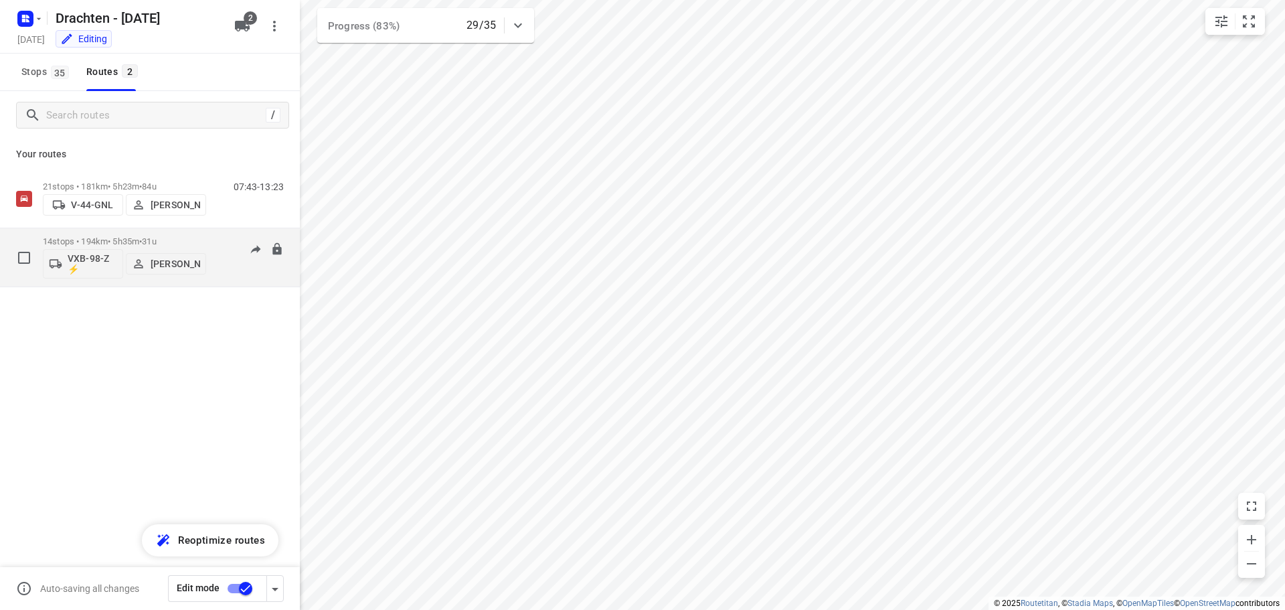
click at [155, 238] on span "31u" at bounding box center [149, 241] width 14 height 10
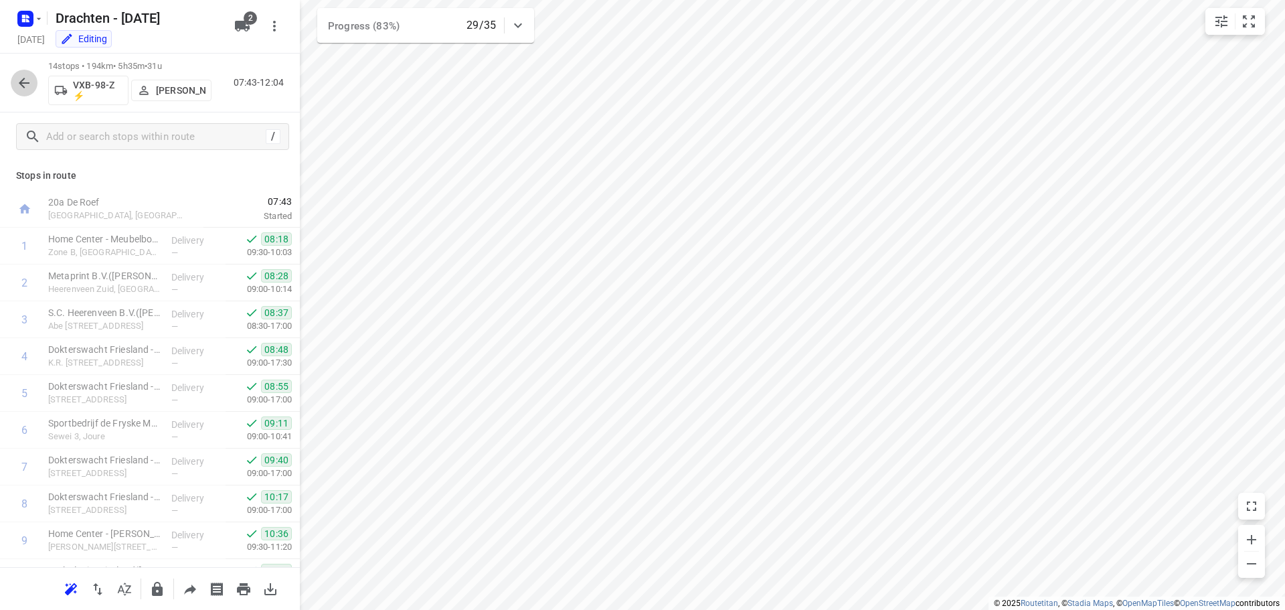
click at [26, 75] on icon "button" at bounding box center [24, 83] width 16 height 16
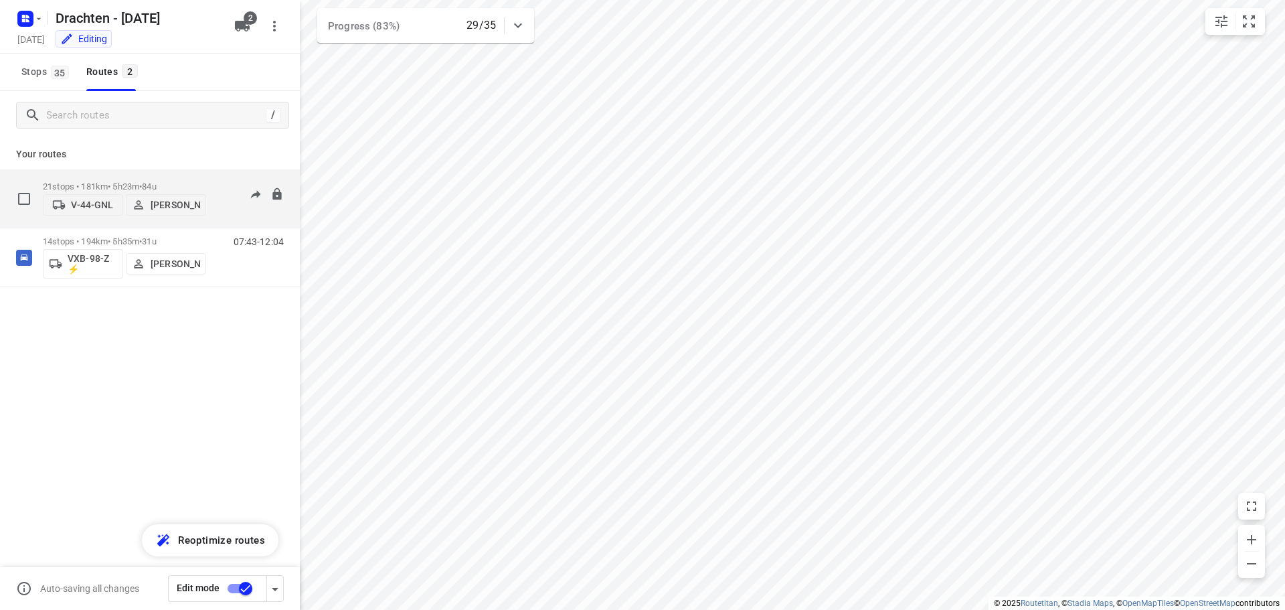
click at [109, 175] on div "21 stops • 181km • 5h23m • 84u V-44-GNL Jurre Woudwijk" at bounding box center [124, 199] width 163 height 48
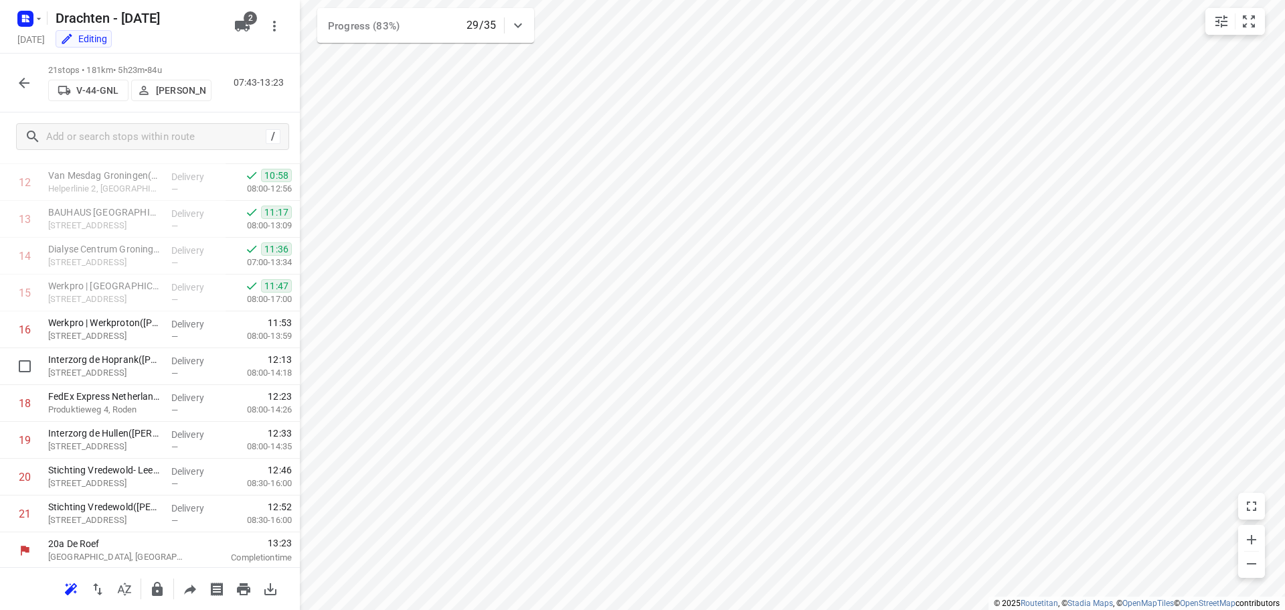
scroll to position [470, 0]
click at [23, 84] on icon "button" at bounding box center [24, 83] width 16 height 16
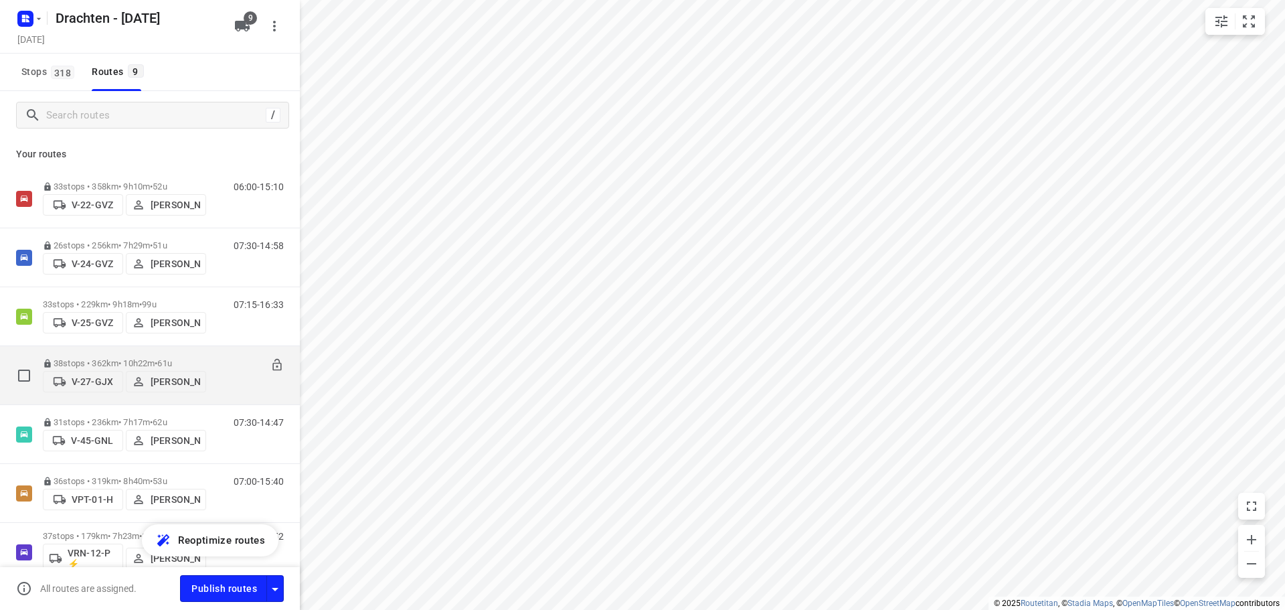
click at [115, 359] on p "38 stops • 362km • 10h22m • 61u" at bounding box center [124, 363] width 163 height 10
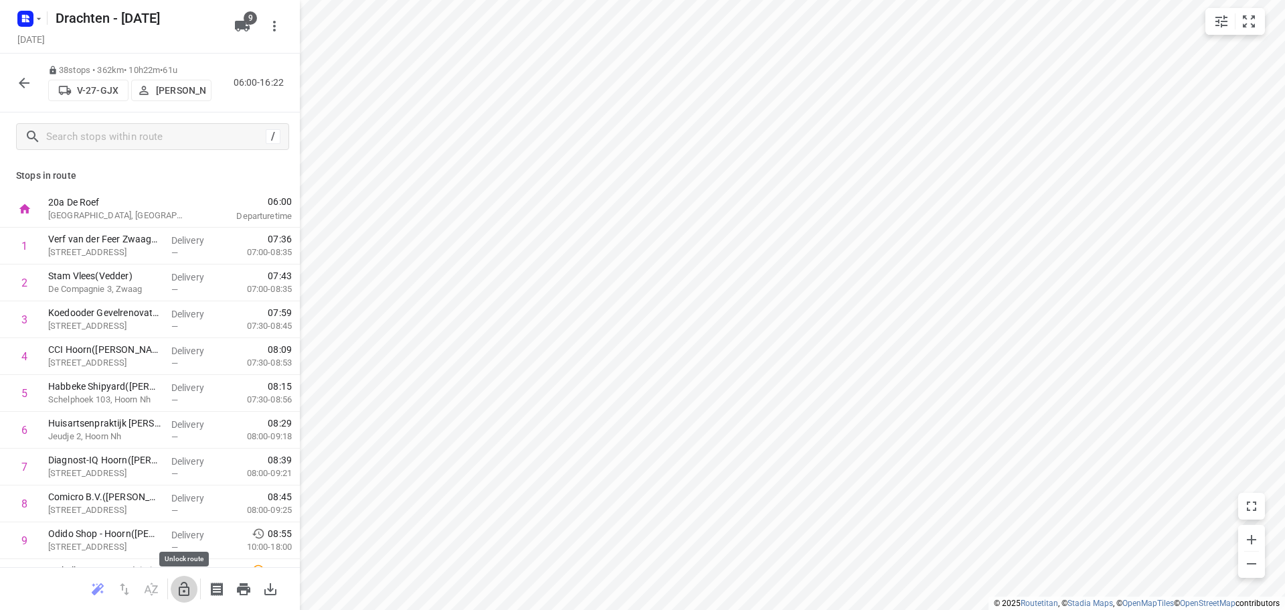
click at [193, 597] on button "button" at bounding box center [184, 589] width 27 height 27
click at [133, 588] on button "button" at bounding box center [124, 589] width 27 height 27
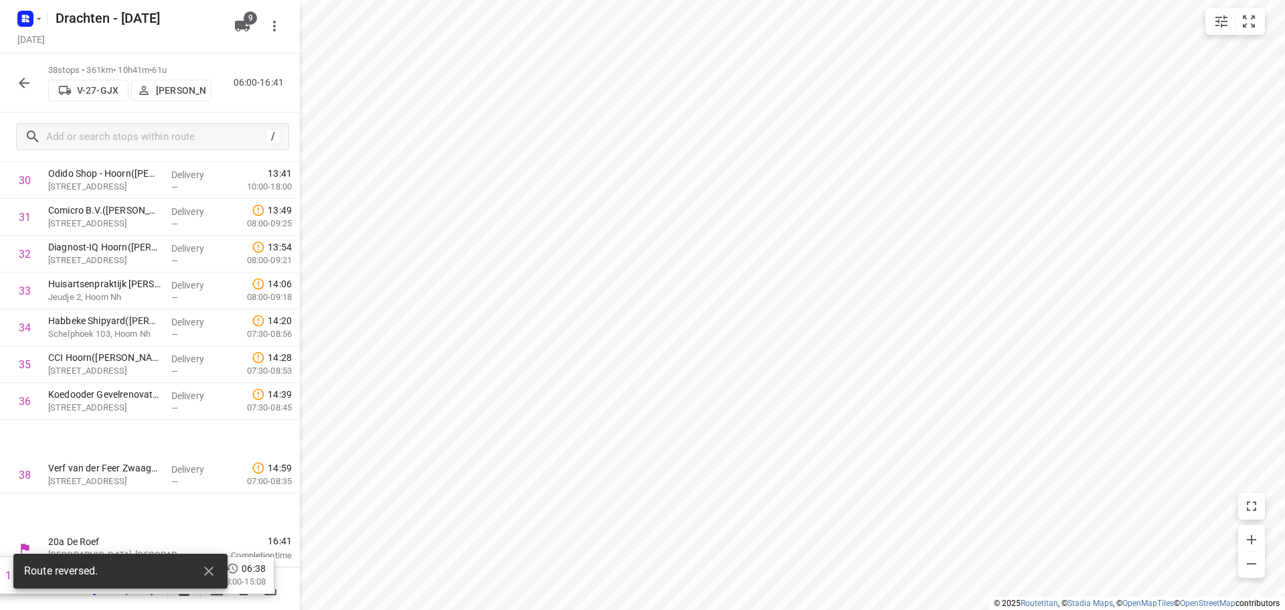
scroll to position [1096, 0]
drag, startPoint x: 176, startPoint y: 246, endPoint x: 171, endPoint y: 526, distance: 279.8
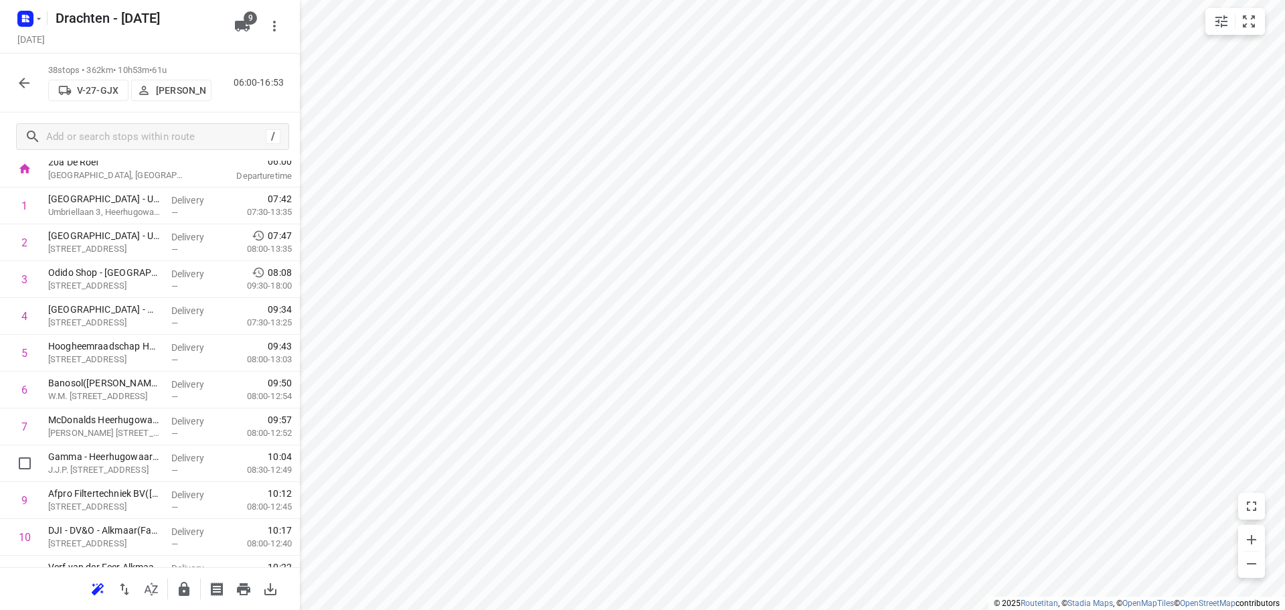
scroll to position [0, 0]
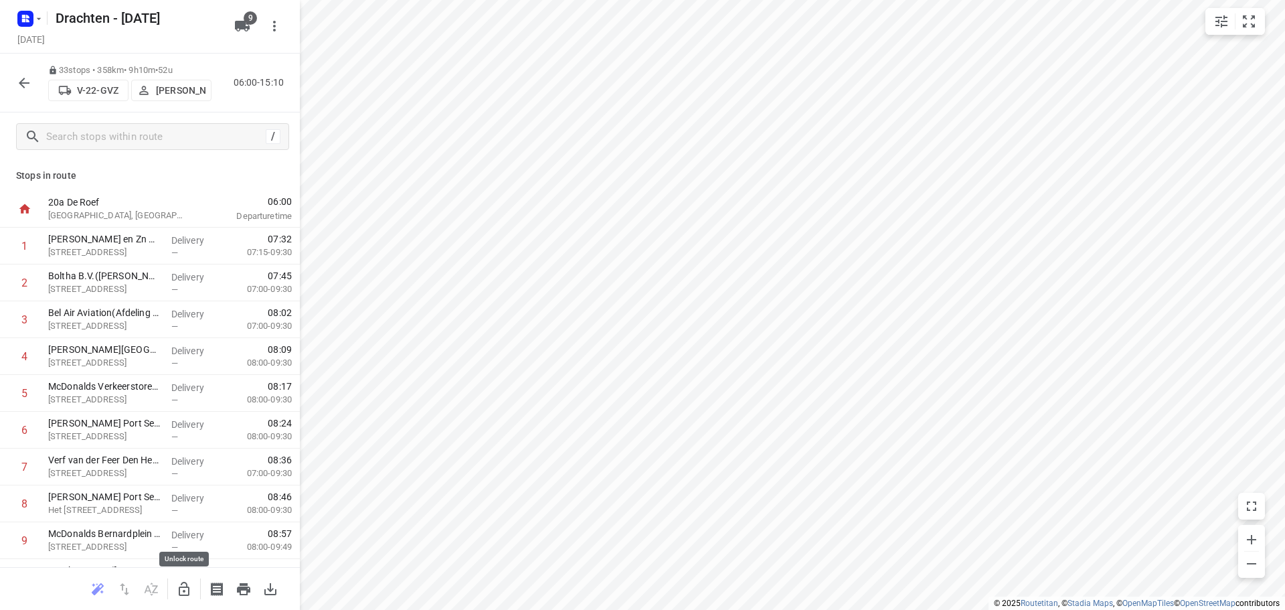
click at [188, 585] on icon "button" at bounding box center [184, 589] width 16 height 16
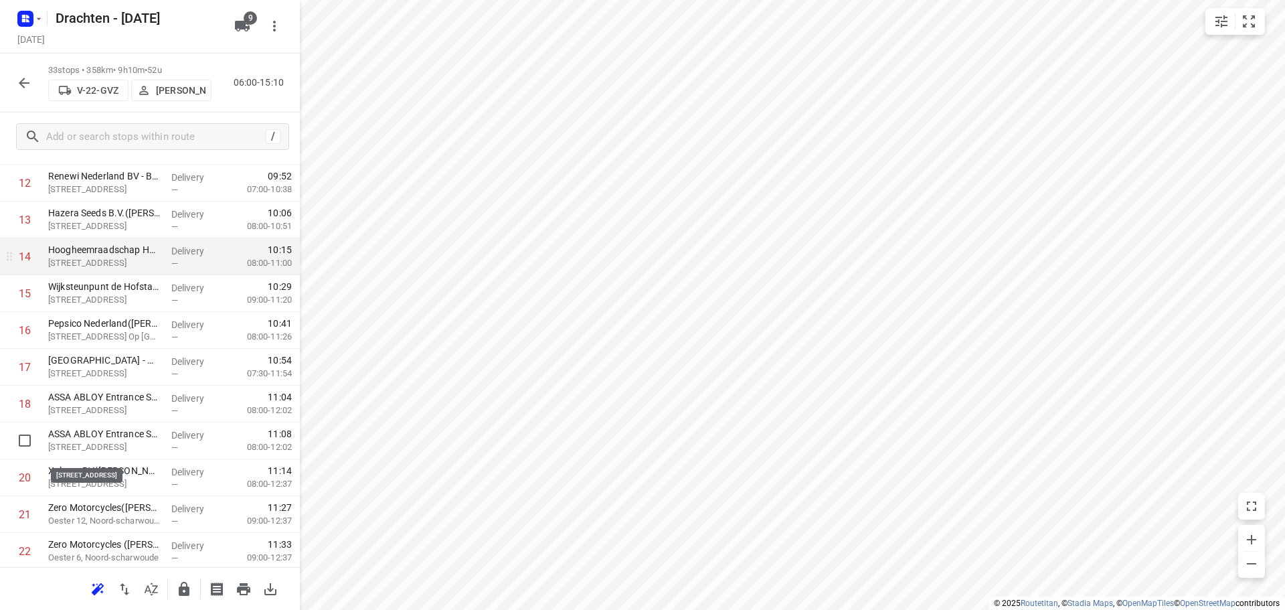
scroll to position [468, 0]
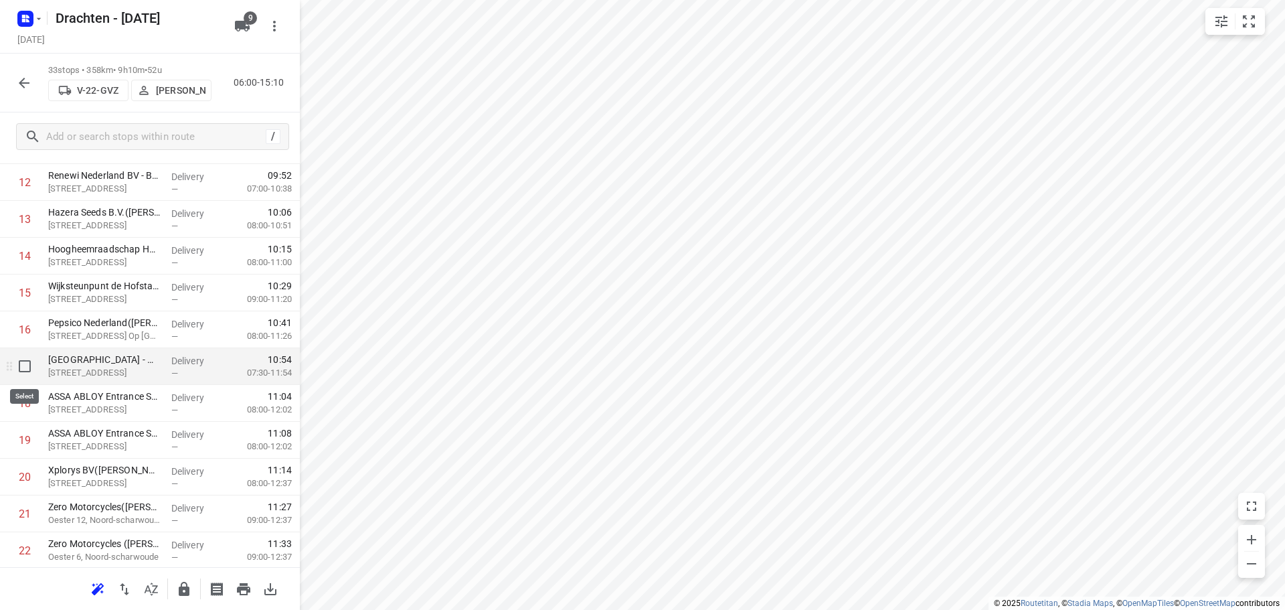
click at [28, 374] on input "checkbox" at bounding box center [24, 366] width 27 height 27
checkbox input "true"
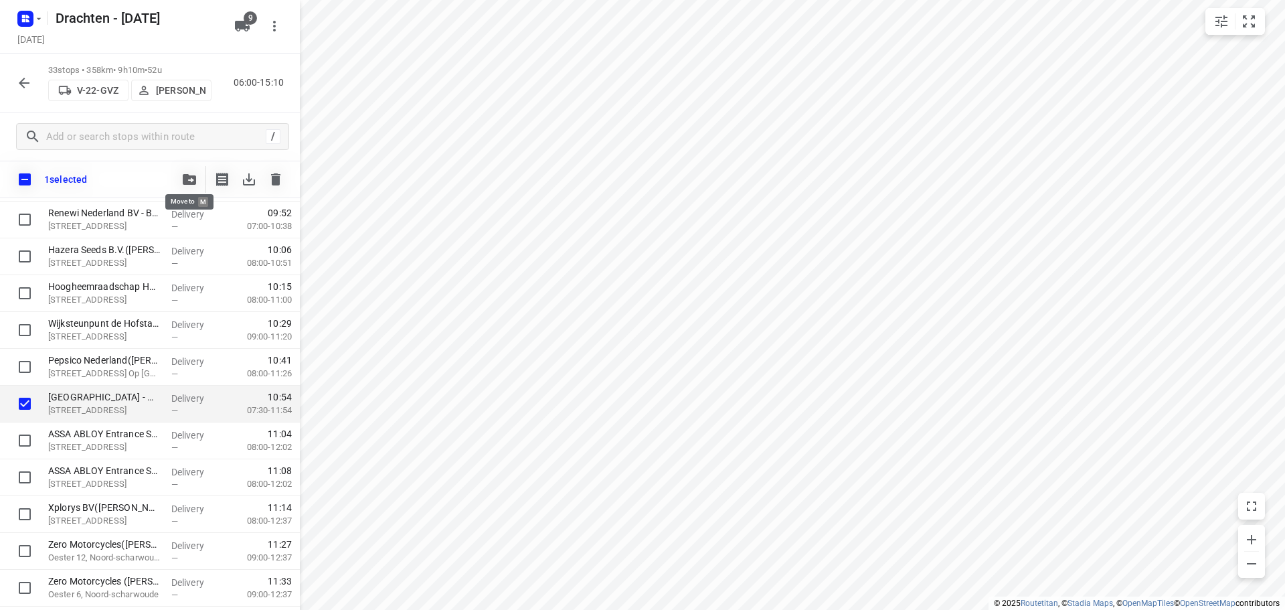
click at [186, 179] on icon "button" at bounding box center [189, 179] width 13 height 11
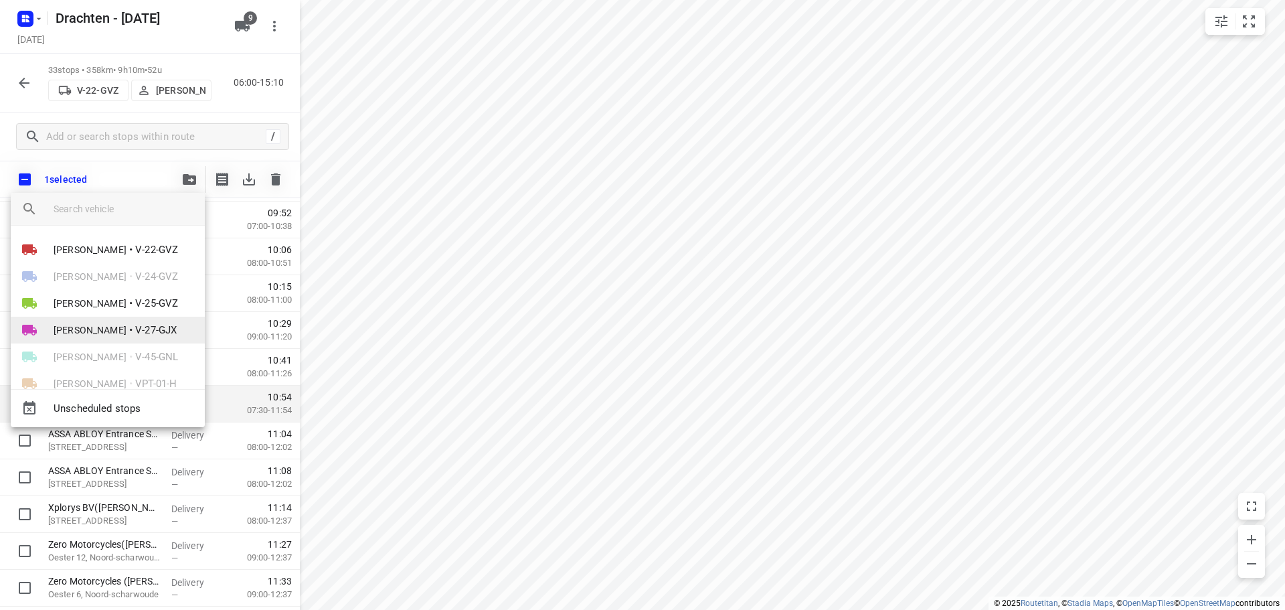
click at [118, 319] on li "[PERSON_NAME] • V-27-GJX" at bounding box center [108, 330] width 194 height 27
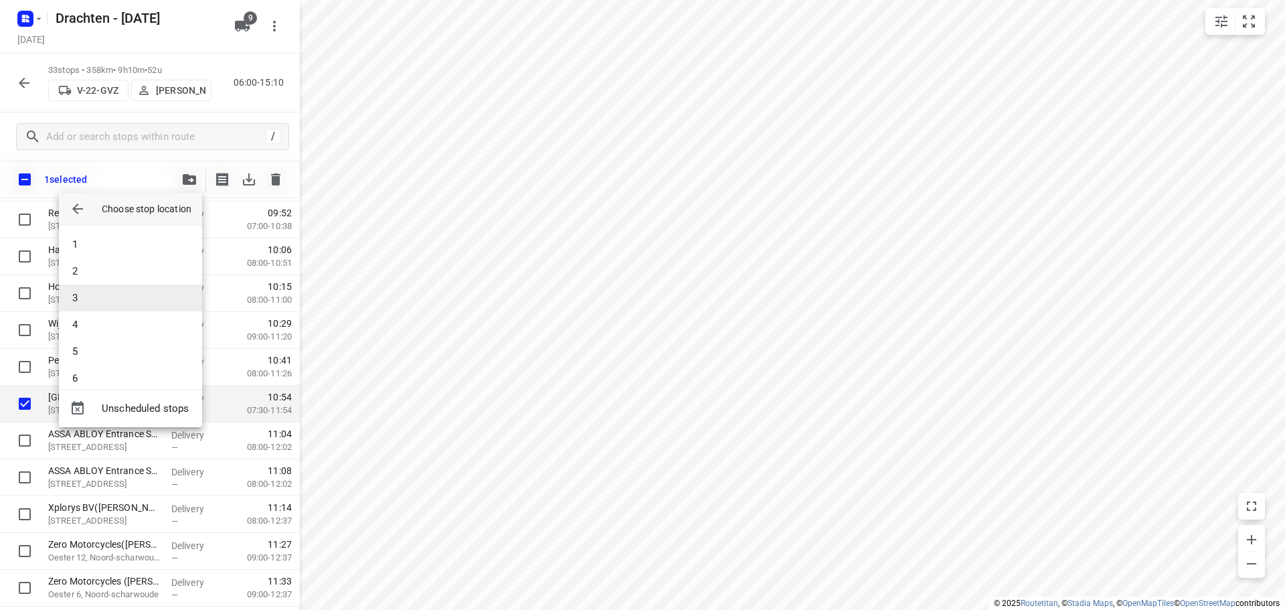
click at [114, 299] on li "3" at bounding box center [130, 297] width 143 height 27
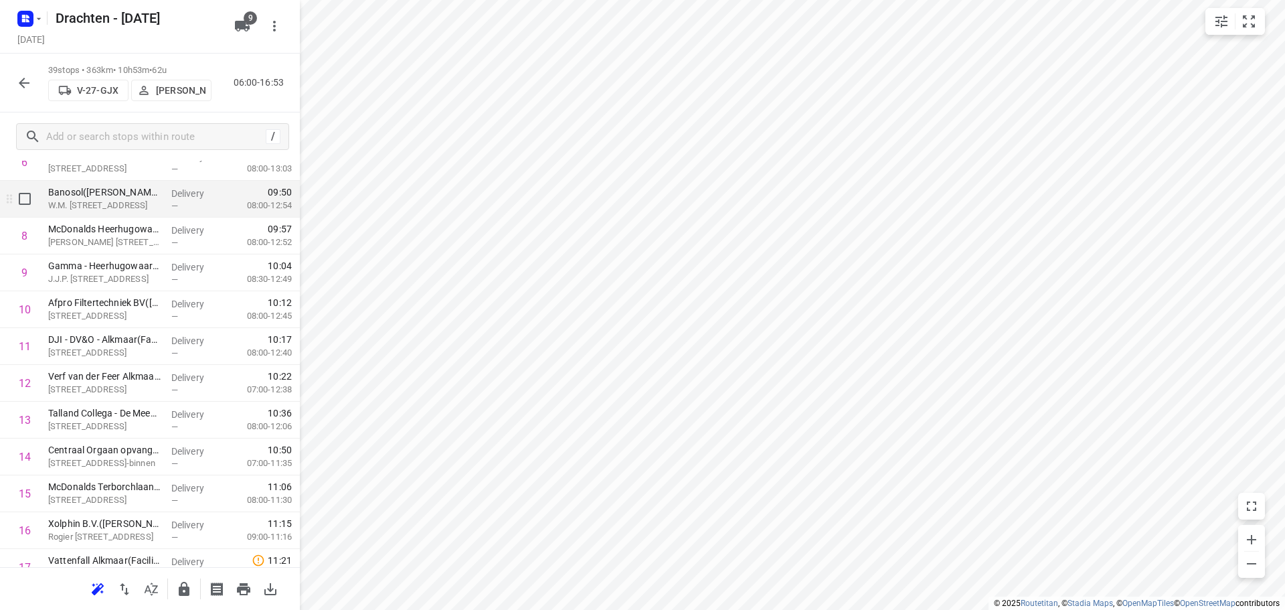
scroll to position [0, 0]
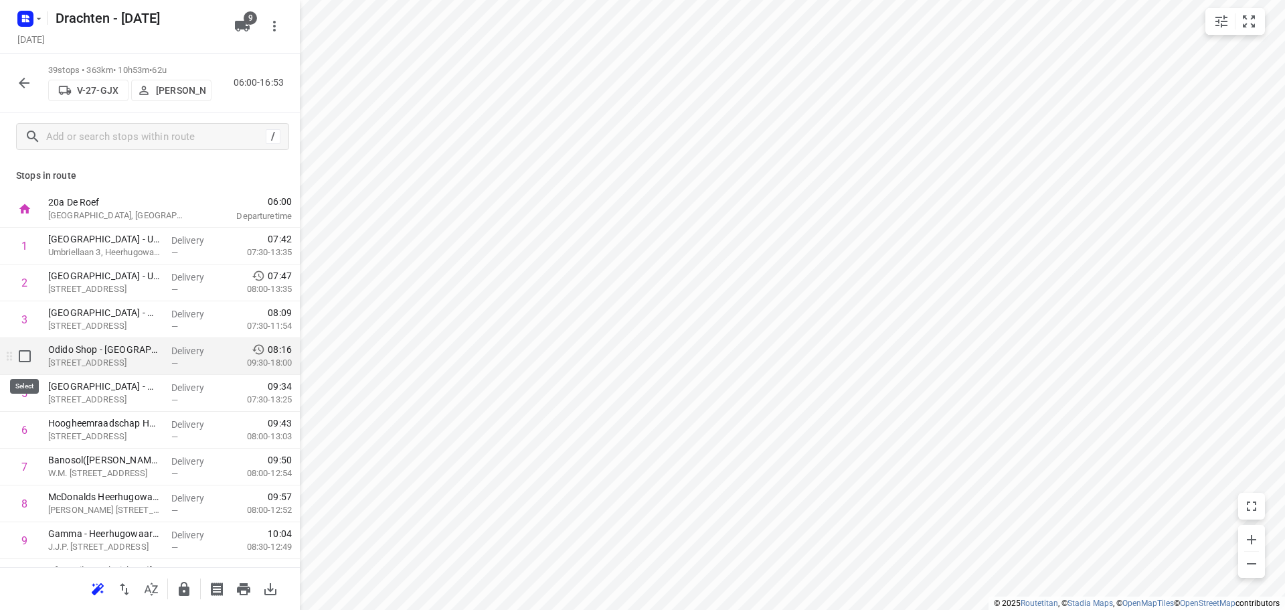
click at [30, 356] on input "checkbox" at bounding box center [24, 356] width 27 height 27
checkbox input "true"
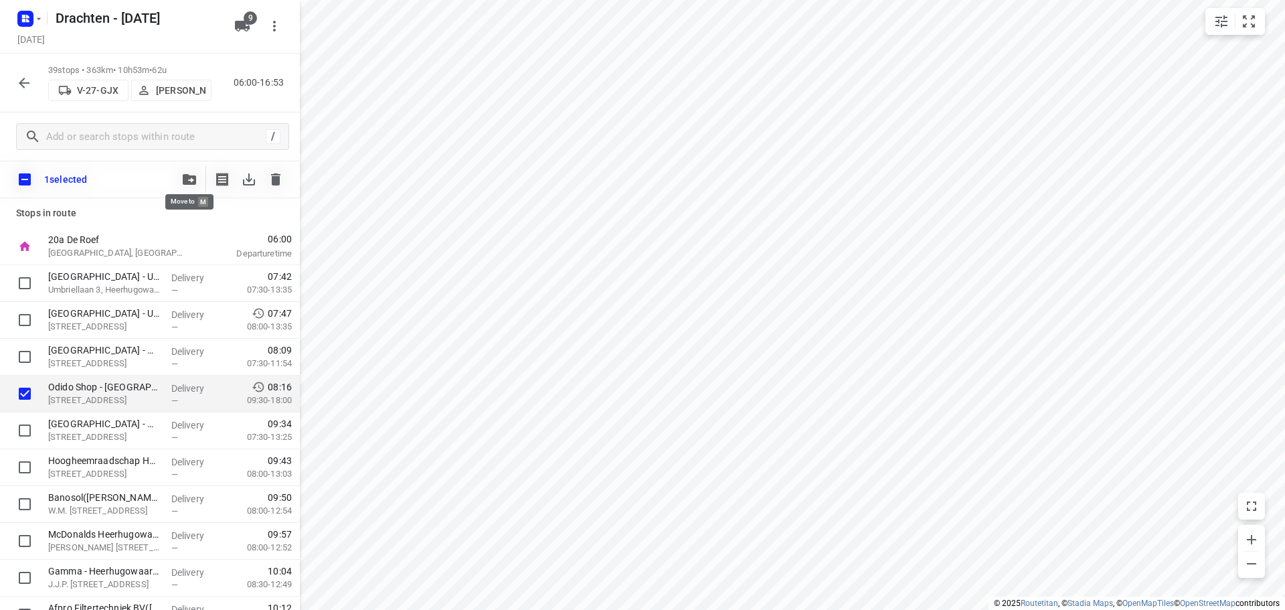
click at [193, 177] on icon "button" at bounding box center [189, 179] width 13 height 11
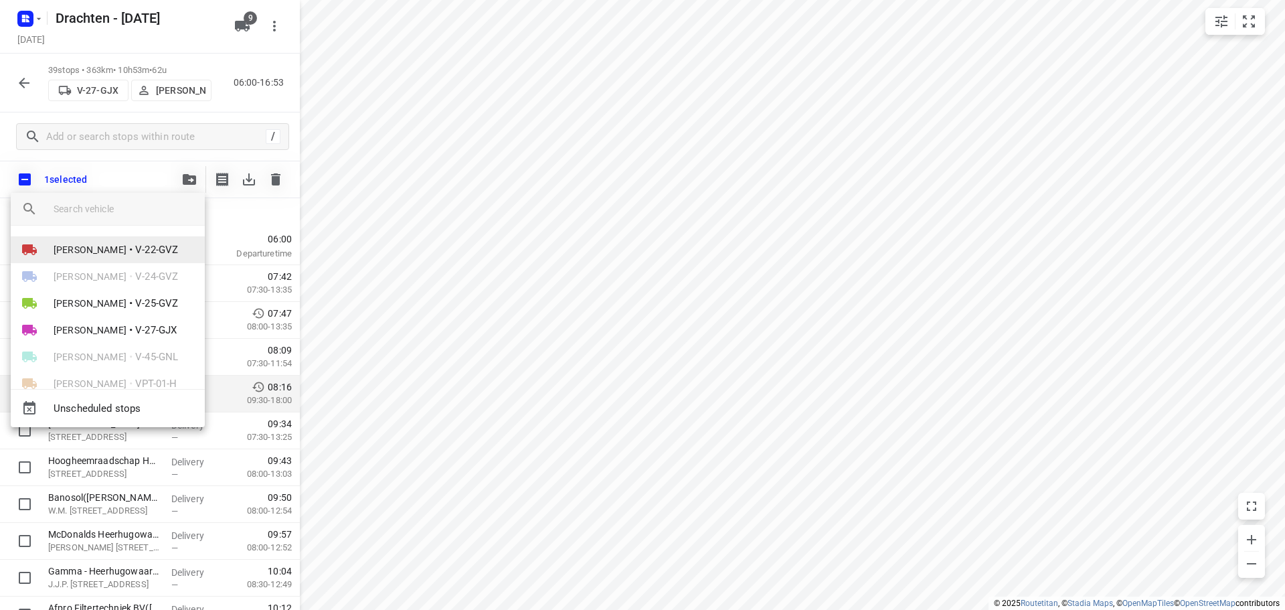
click at [152, 248] on li "[PERSON_NAME]-22-GVZ" at bounding box center [108, 249] width 194 height 27
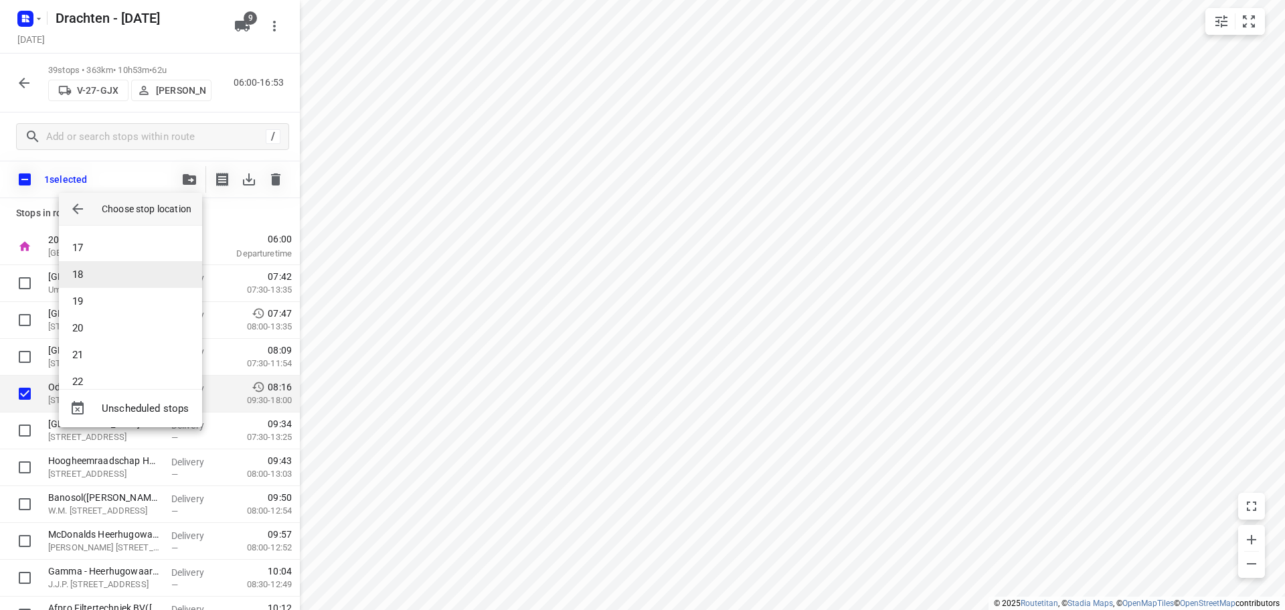
scroll to position [402, 0]
click at [94, 266] on li "17" at bounding box center [130, 271] width 143 height 27
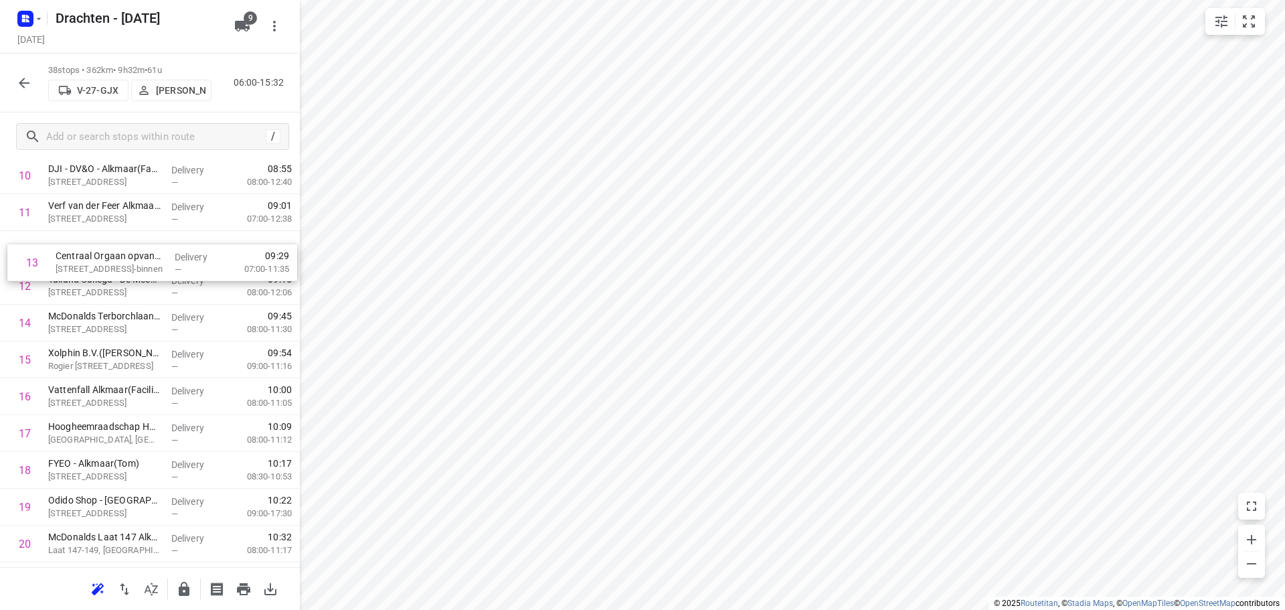
scroll to position [394, 0]
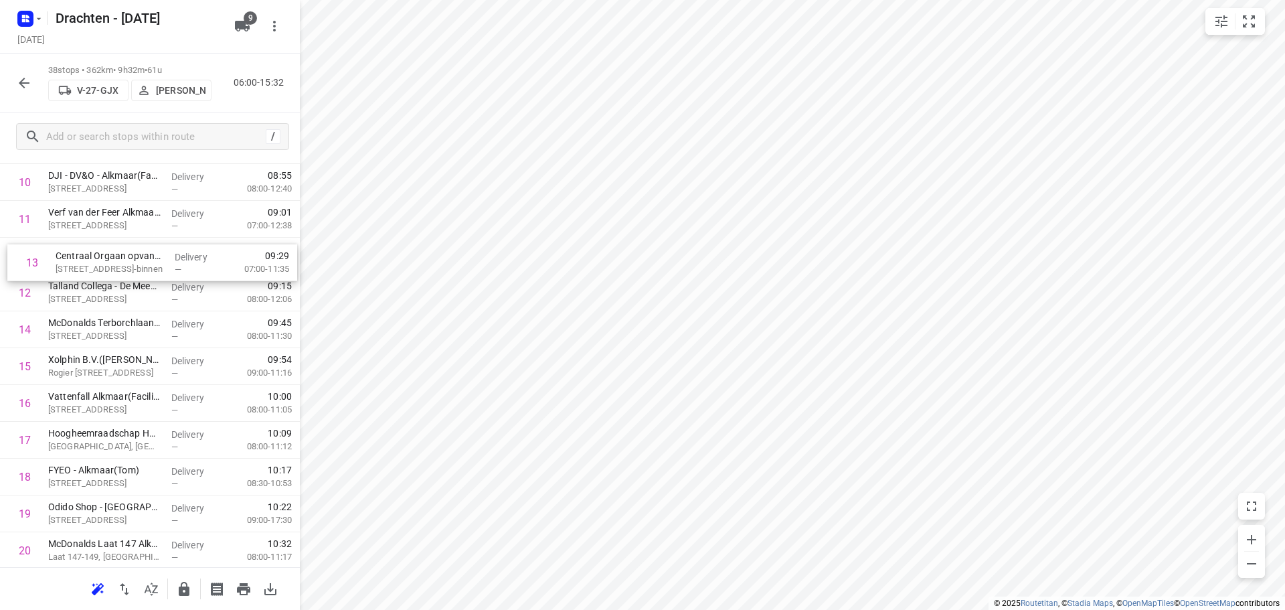
drag, startPoint x: 132, startPoint y: 298, endPoint x: 137, endPoint y: 266, distance: 32.6
click at [137, 266] on div "1 [GEOGRAPHIC_DATA] - Umbriellaan 3(Chiel Bood) Umbriellaan 3, [GEOGRAPHIC_DATA…" at bounding box center [150, 532] width 300 height 1399
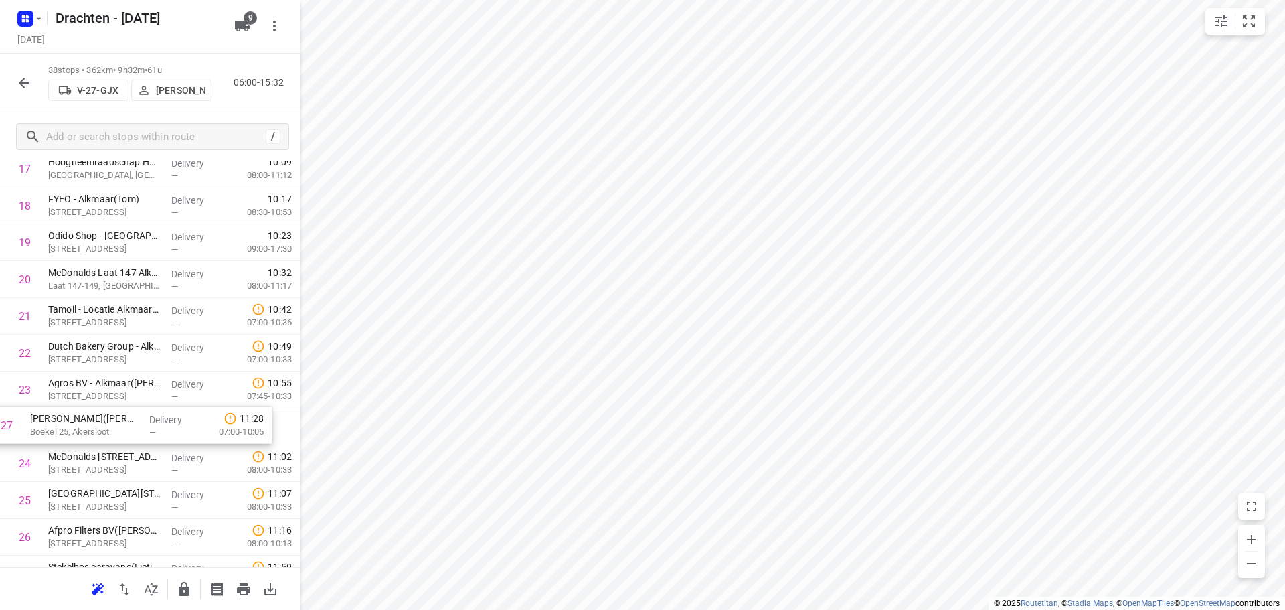
scroll to position [667, 0]
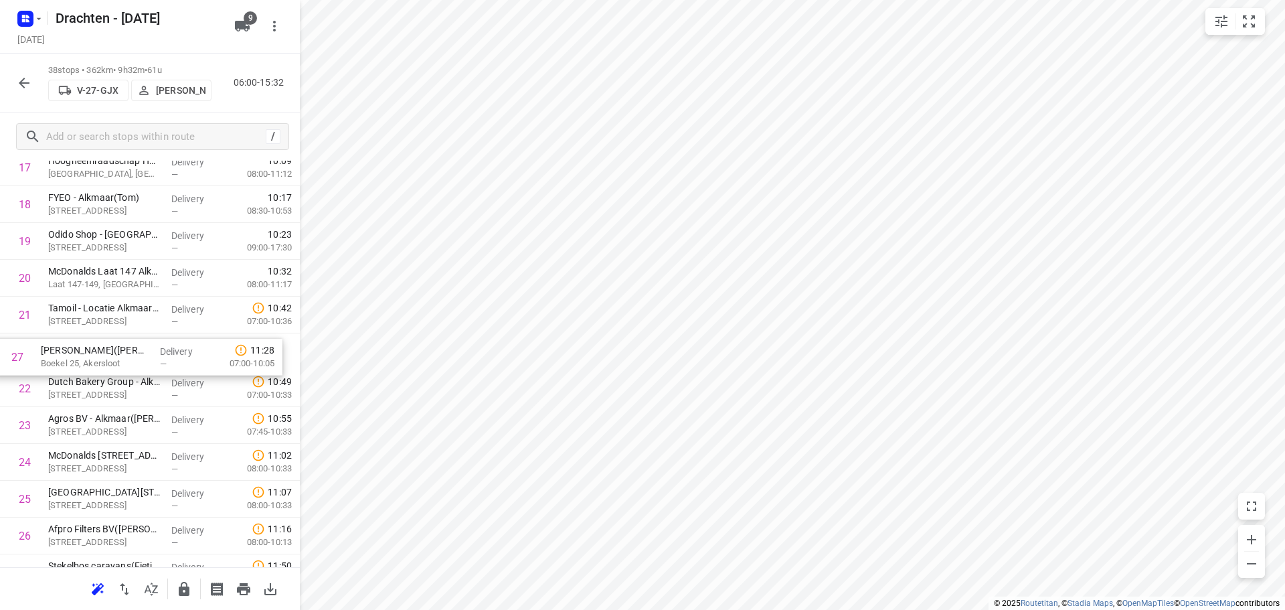
drag, startPoint x: 130, startPoint y: 539, endPoint x: 120, endPoint y: 348, distance: 191.7
click at [120, 348] on div "1 [GEOGRAPHIC_DATA] - Umbriellaan 3(Chiel Bood) Umbriellaan 3, [GEOGRAPHIC_DATA…" at bounding box center [150, 259] width 300 height 1399
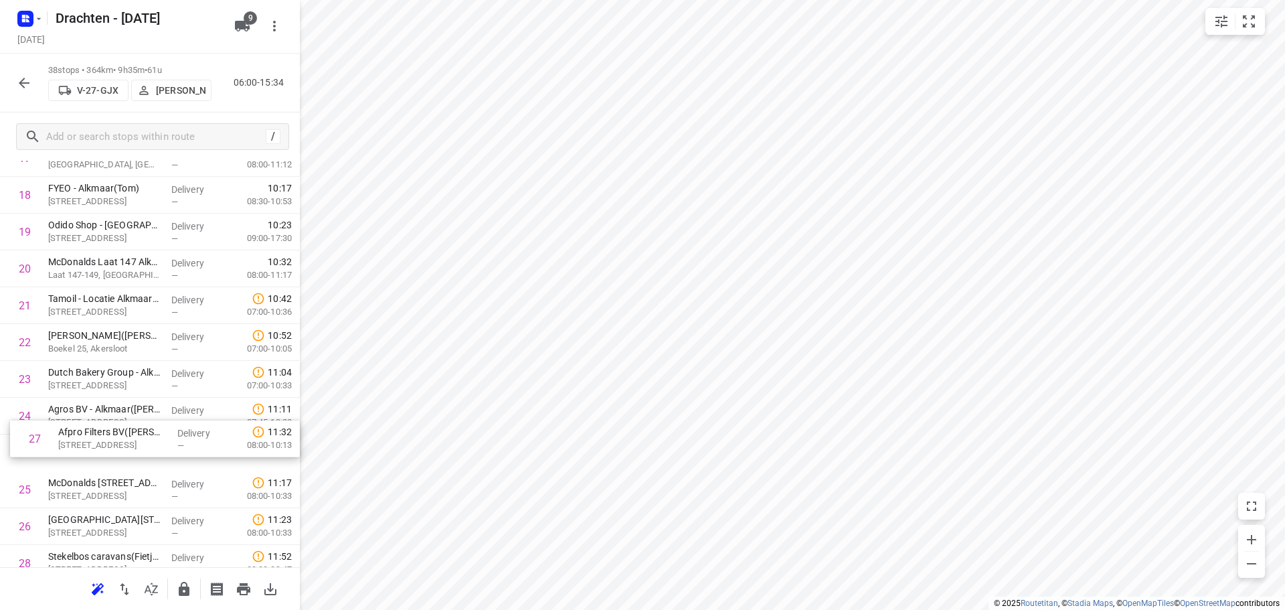
scroll to position [677, 0]
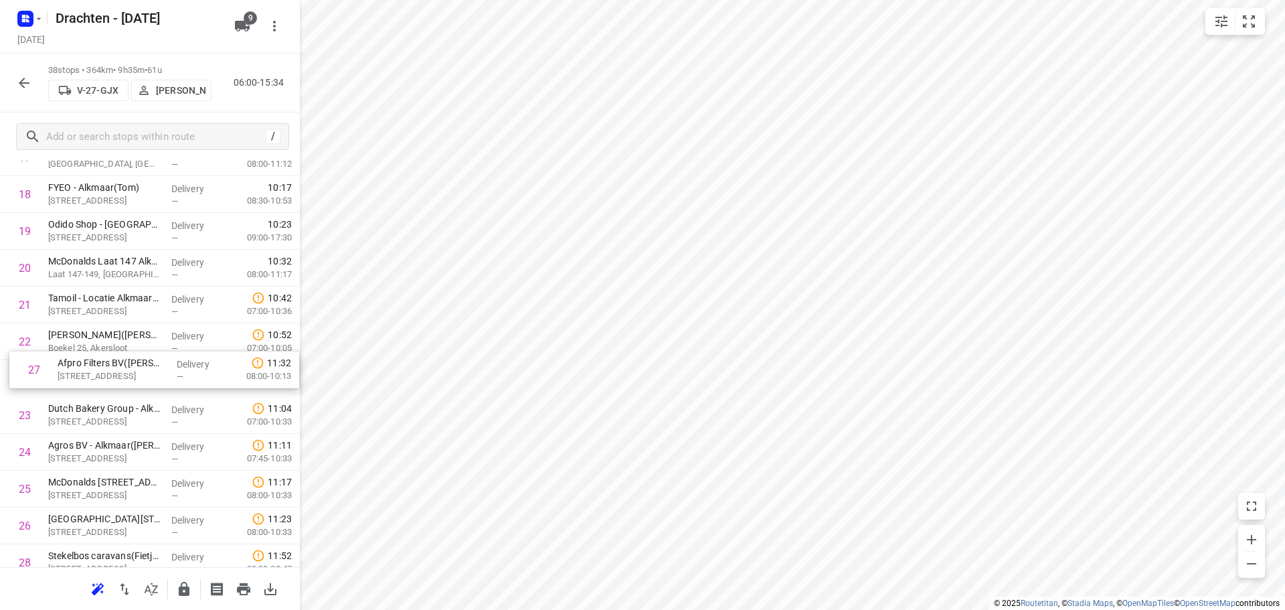
drag, startPoint x: 112, startPoint y: 535, endPoint x: 120, endPoint y: 373, distance: 162.2
click at [120, 373] on div "1 [GEOGRAPHIC_DATA] - Umbriellaan 3(Chiel Bood) Umbriellaan 3, [GEOGRAPHIC_DATA…" at bounding box center [150, 249] width 300 height 1399
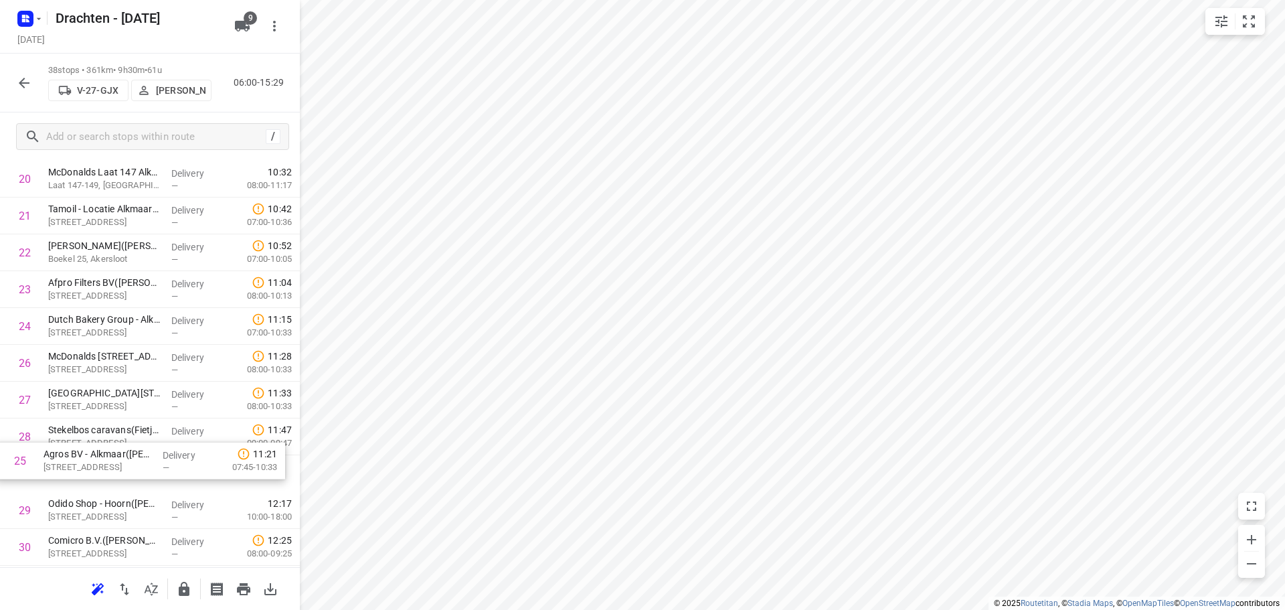
scroll to position [771, 0]
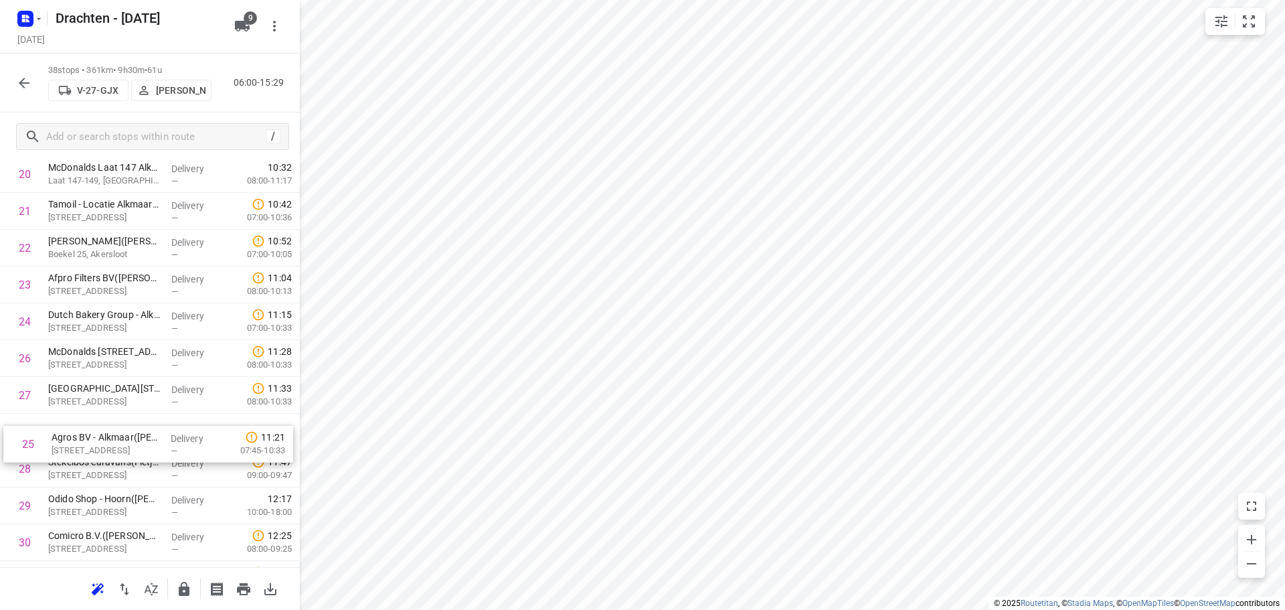
drag, startPoint x: 140, startPoint y: 444, endPoint x: 143, endPoint y: 430, distance: 13.8
click at [143, 430] on div "1 [GEOGRAPHIC_DATA] - Umbriellaan 3(Chiel Bood) Umbriellaan 3, [GEOGRAPHIC_DATA…" at bounding box center [150, 156] width 300 height 1399
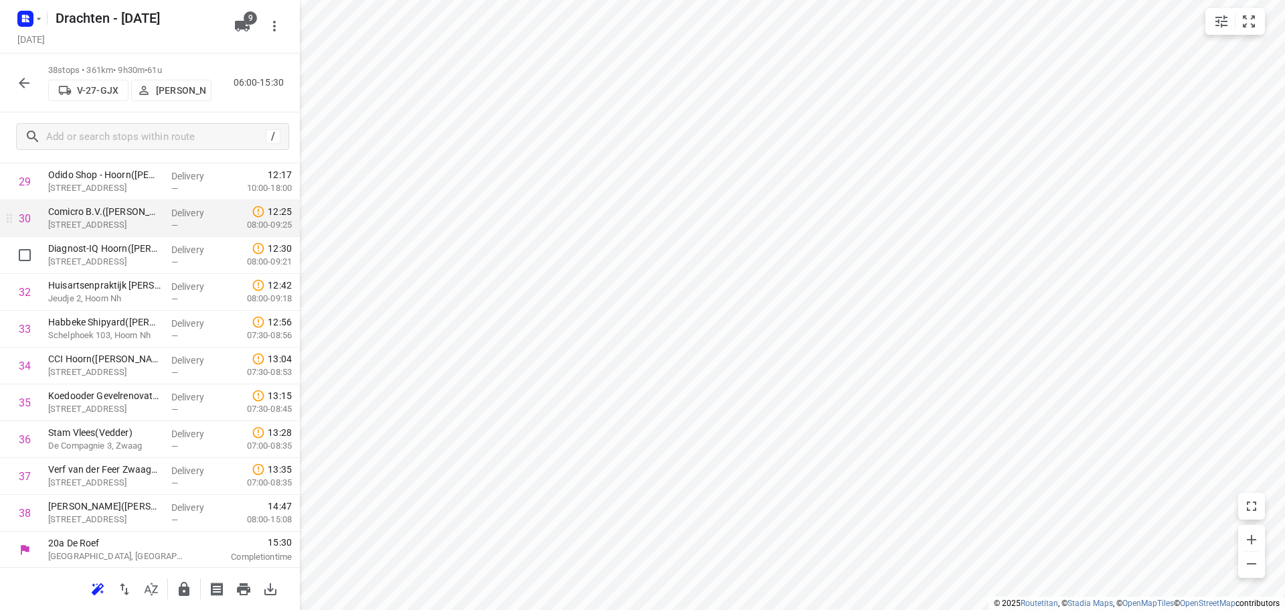
scroll to position [1096, 0]
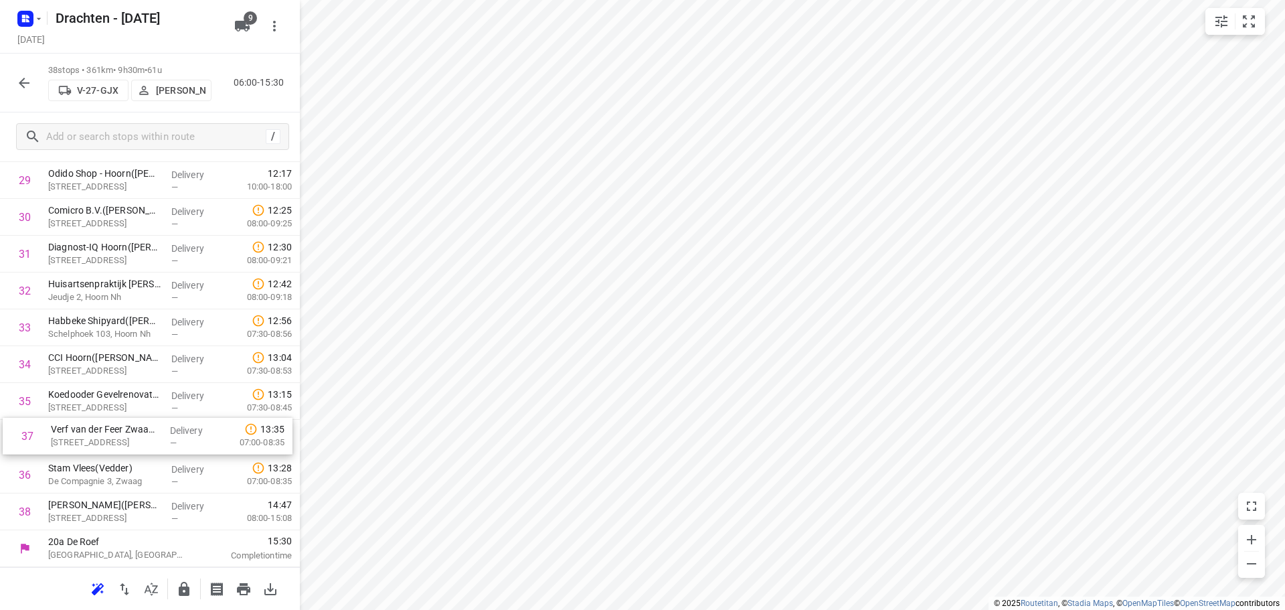
drag, startPoint x: 96, startPoint y: 472, endPoint x: 99, endPoint y: 429, distance: 43.6
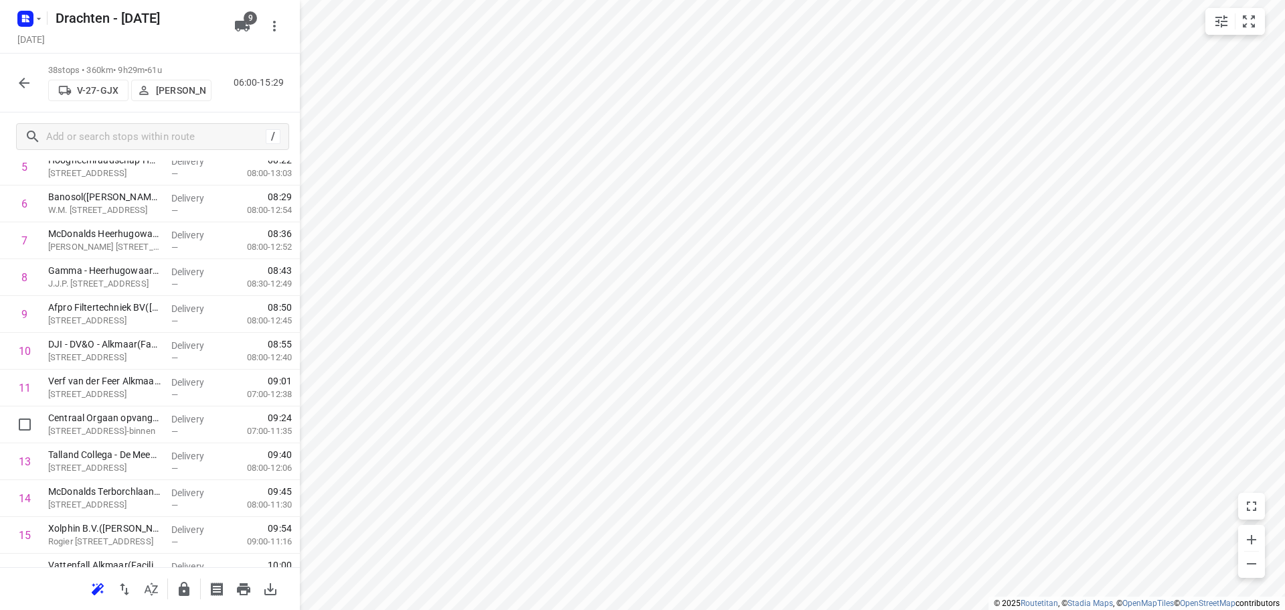
scroll to position [0, 0]
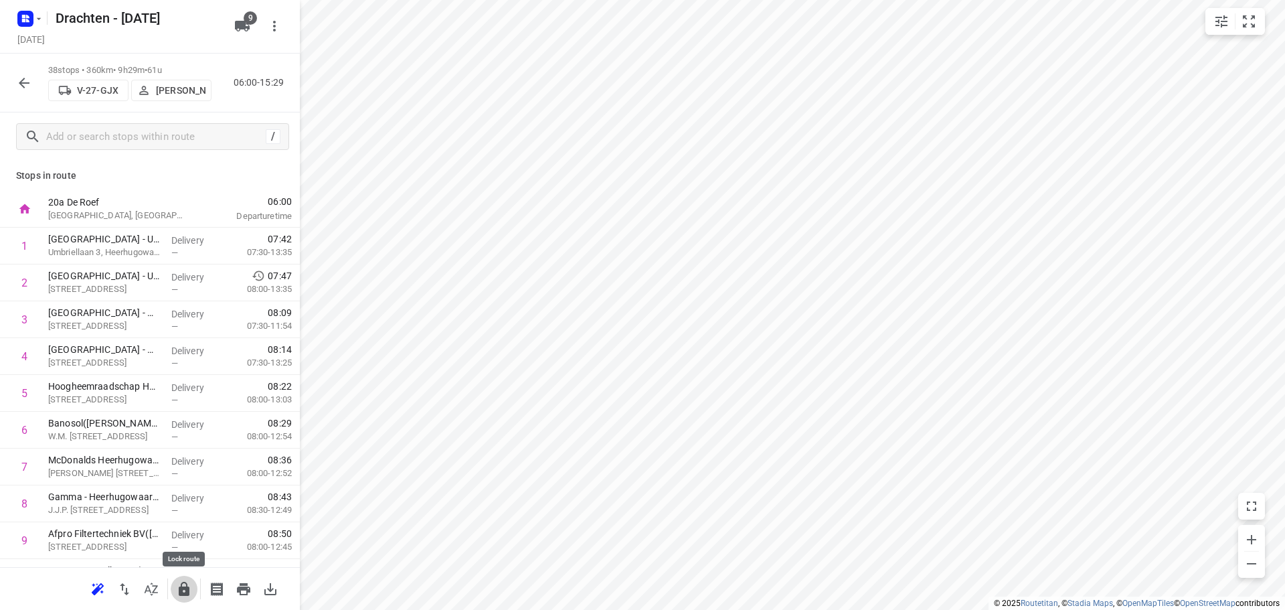
click at [184, 590] on icon "button" at bounding box center [184, 589] width 16 height 16
click at [27, 84] on icon "button" at bounding box center [24, 83] width 16 height 16
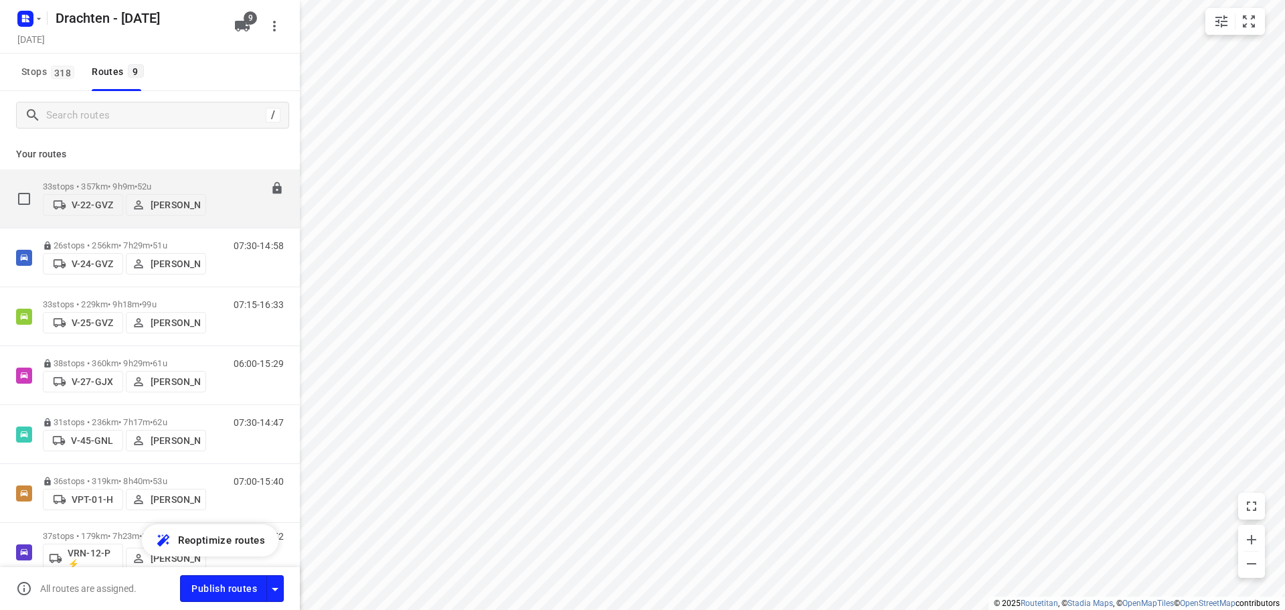
click at [125, 181] on p "33 stops • 357km • 9h9m • 52u" at bounding box center [124, 186] width 163 height 10
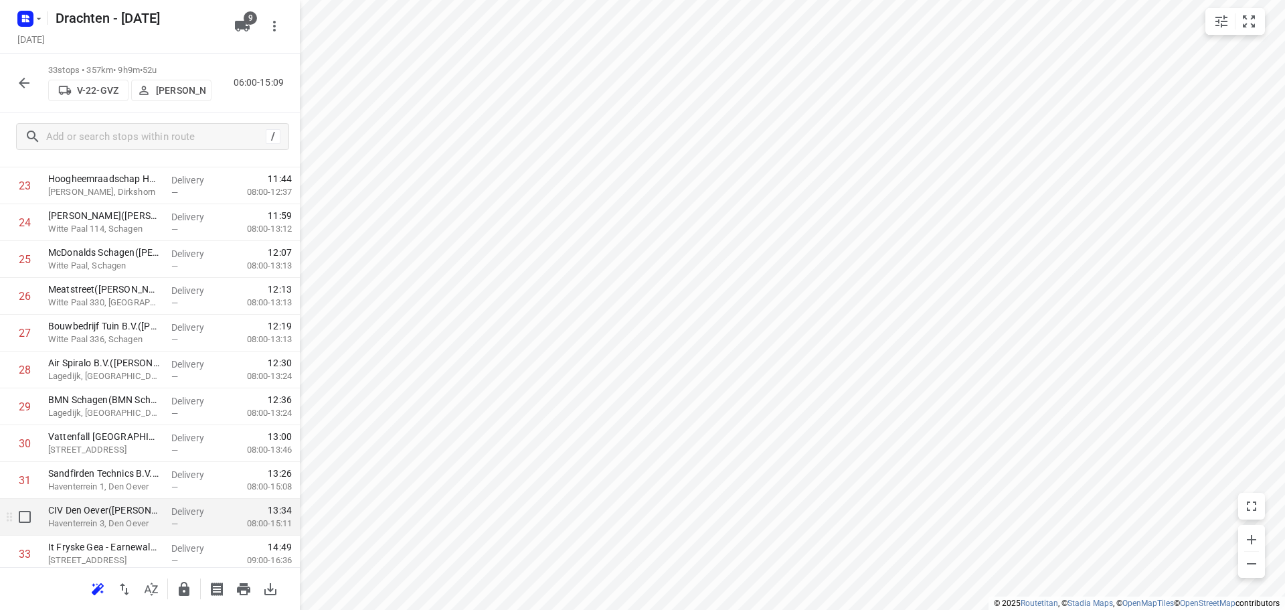
scroll to position [912, 0]
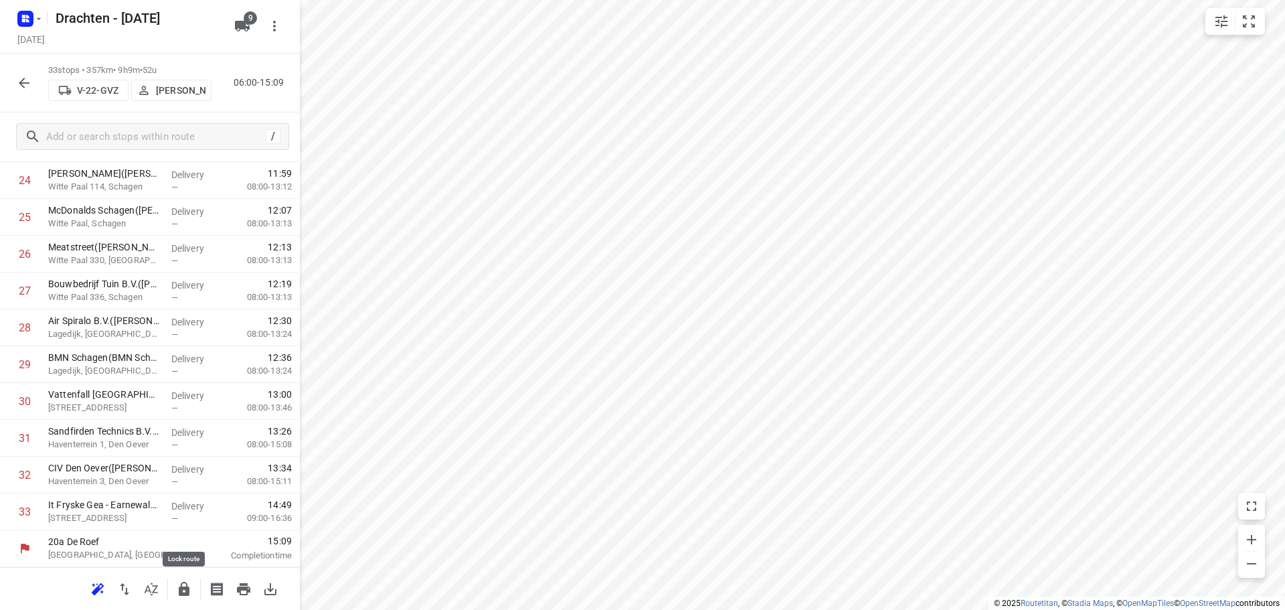
click at [187, 587] on icon "button" at bounding box center [184, 589] width 11 height 14
click at [29, 86] on icon "button" at bounding box center [24, 83] width 16 height 16
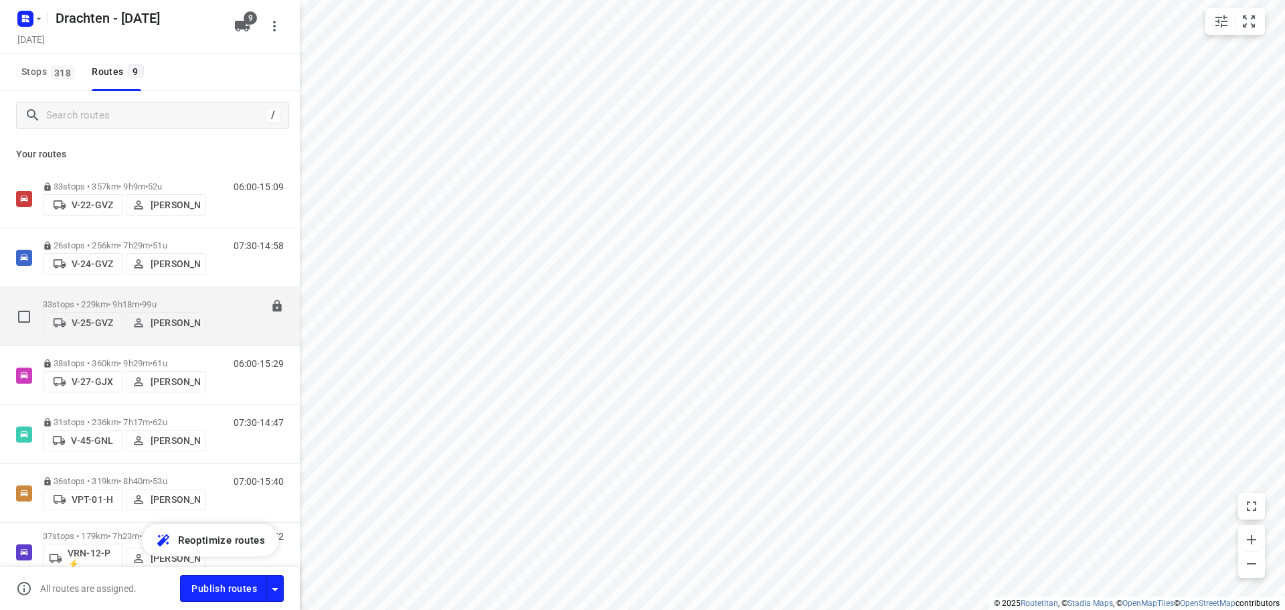
click at [139, 299] on p "33 stops • 229km • 9h18m • 99u" at bounding box center [124, 304] width 163 height 10
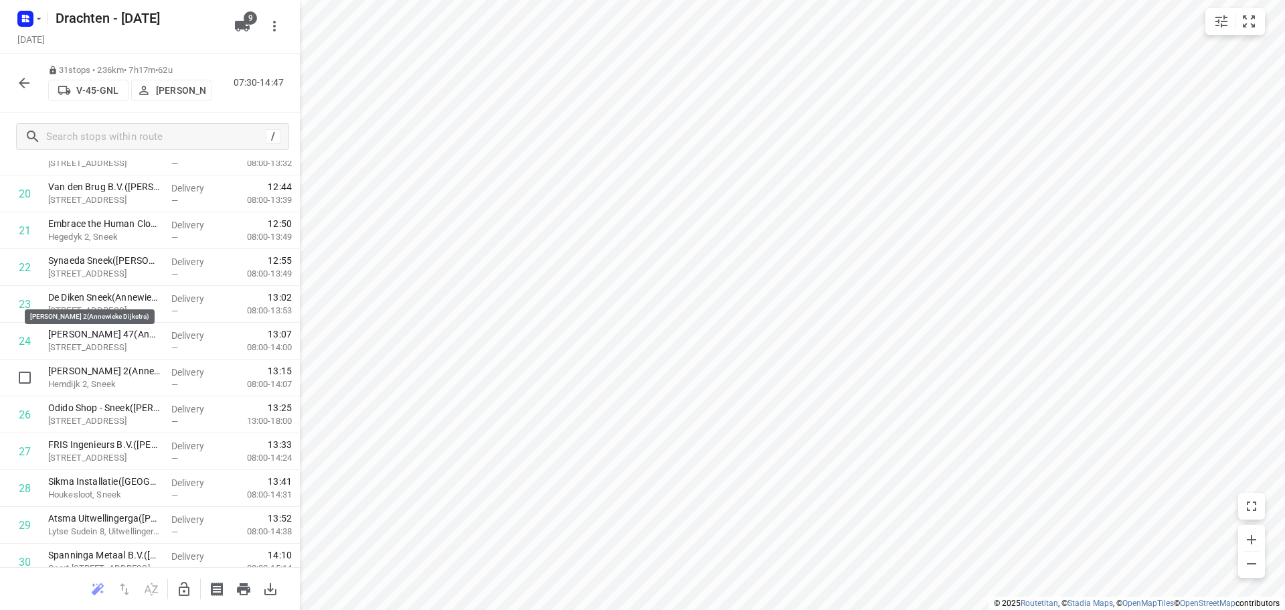
scroll to position [839, 0]
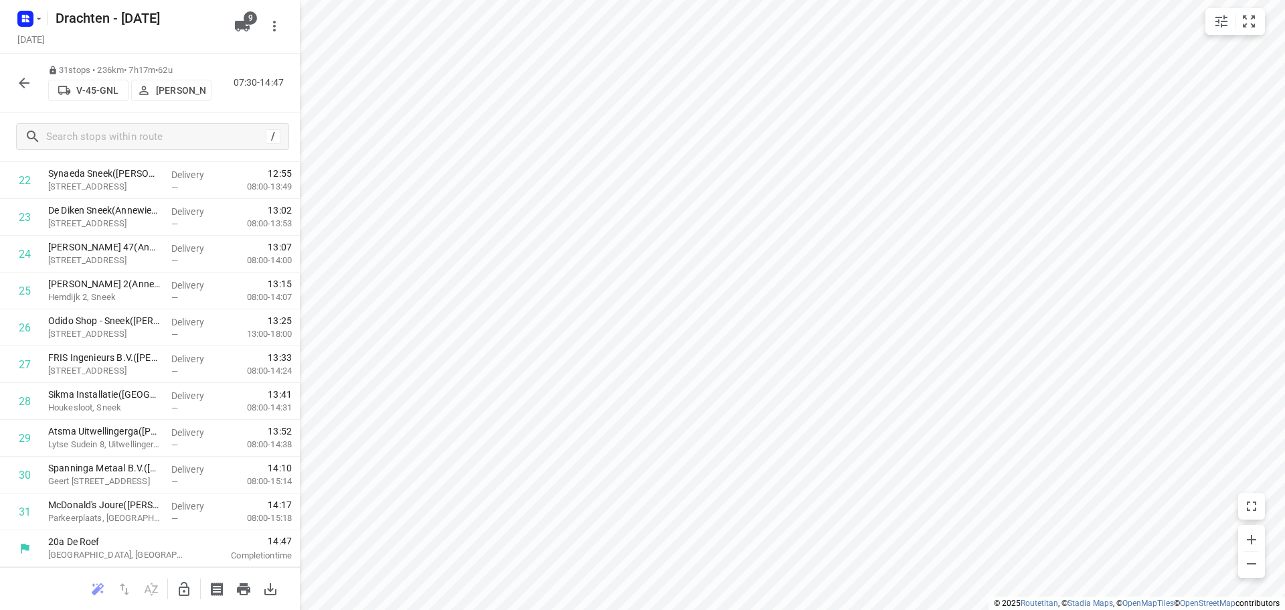
click at [21, 94] on button "button" at bounding box center [24, 83] width 27 height 27
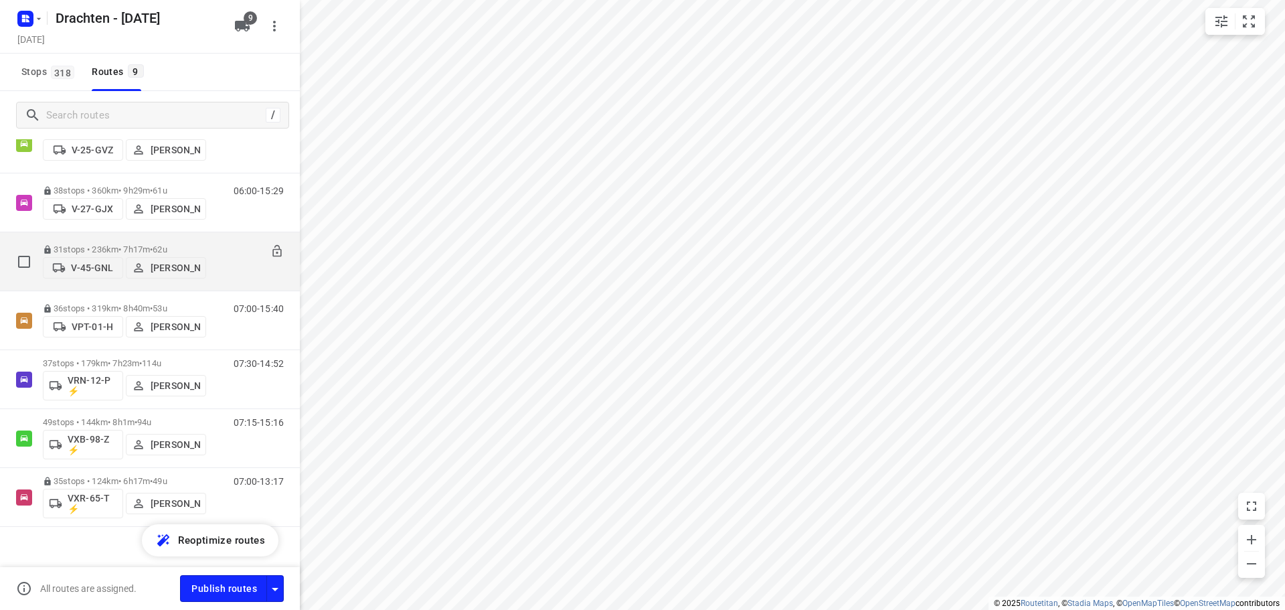
scroll to position [186, 0]
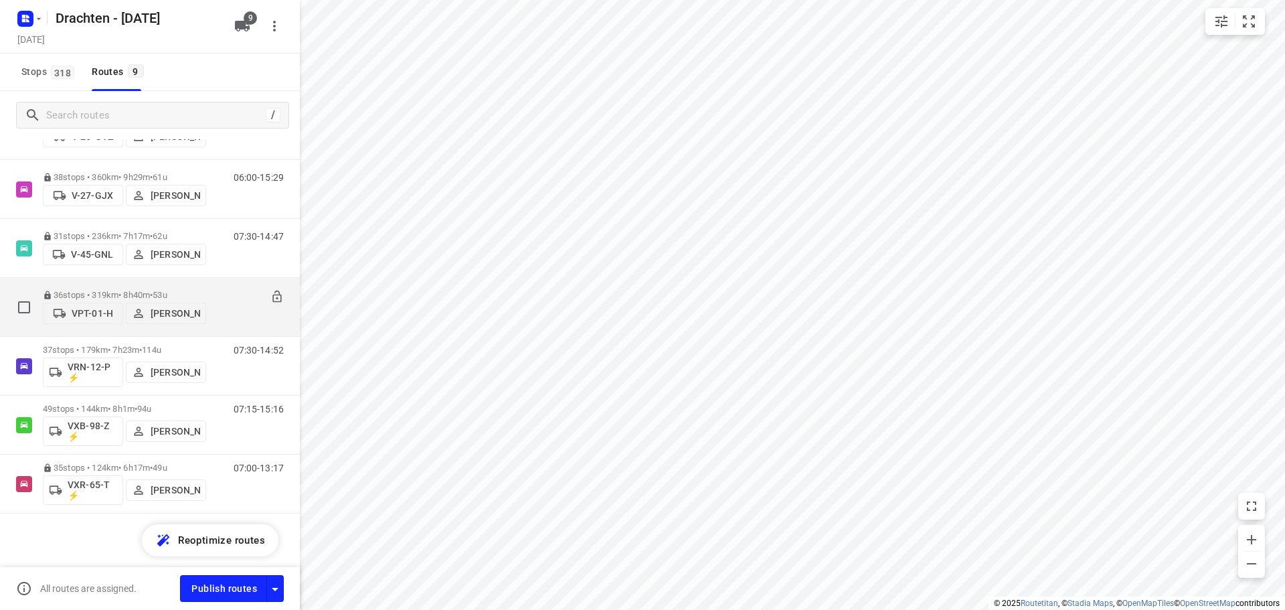
click at [165, 292] on span "53u" at bounding box center [160, 295] width 14 height 10
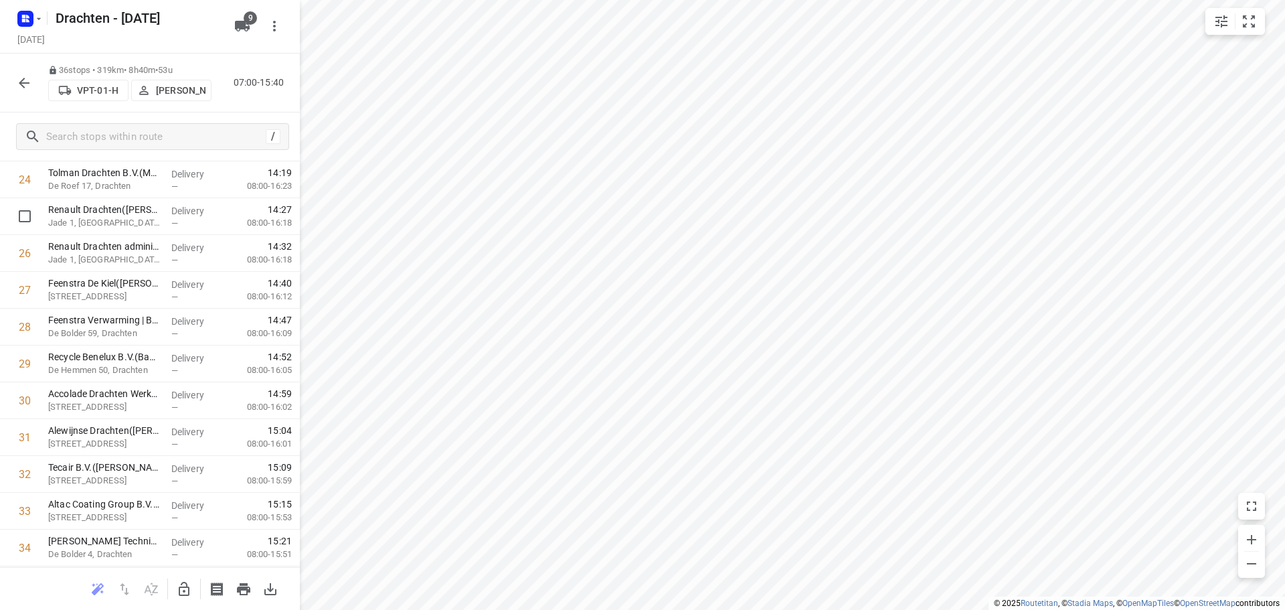
scroll to position [889, 0]
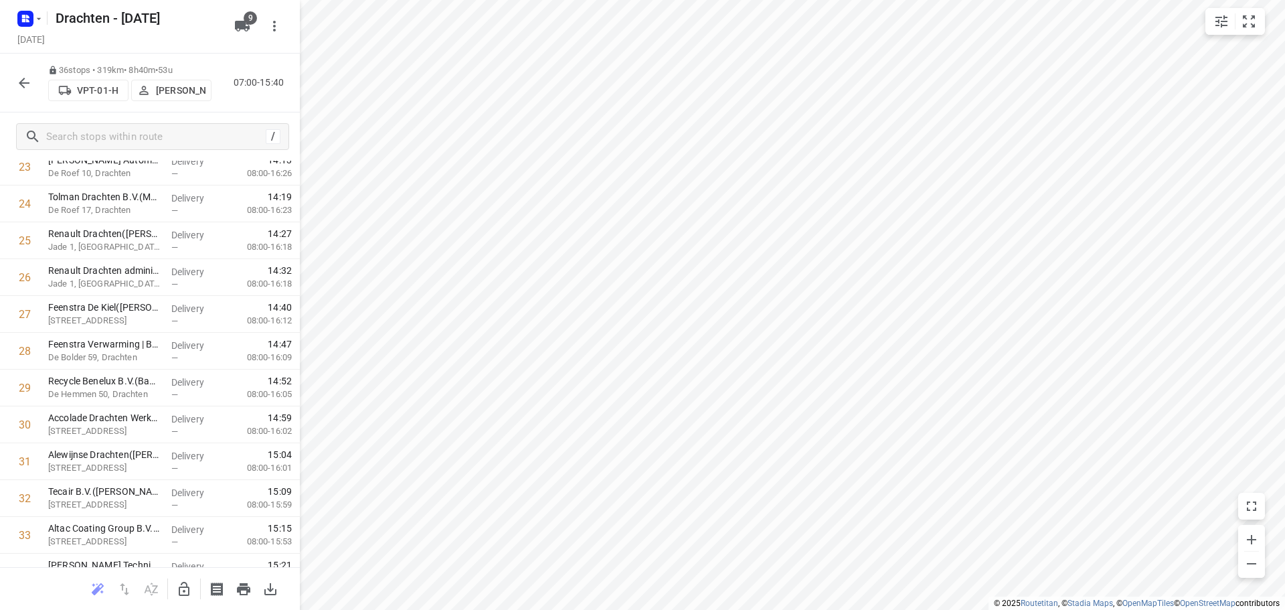
click at [184, 590] on icon "button" at bounding box center [184, 589] width 11 height 14
click at [177, 592] on icon "button" at bounding box center [184, 589] width 16 height 16
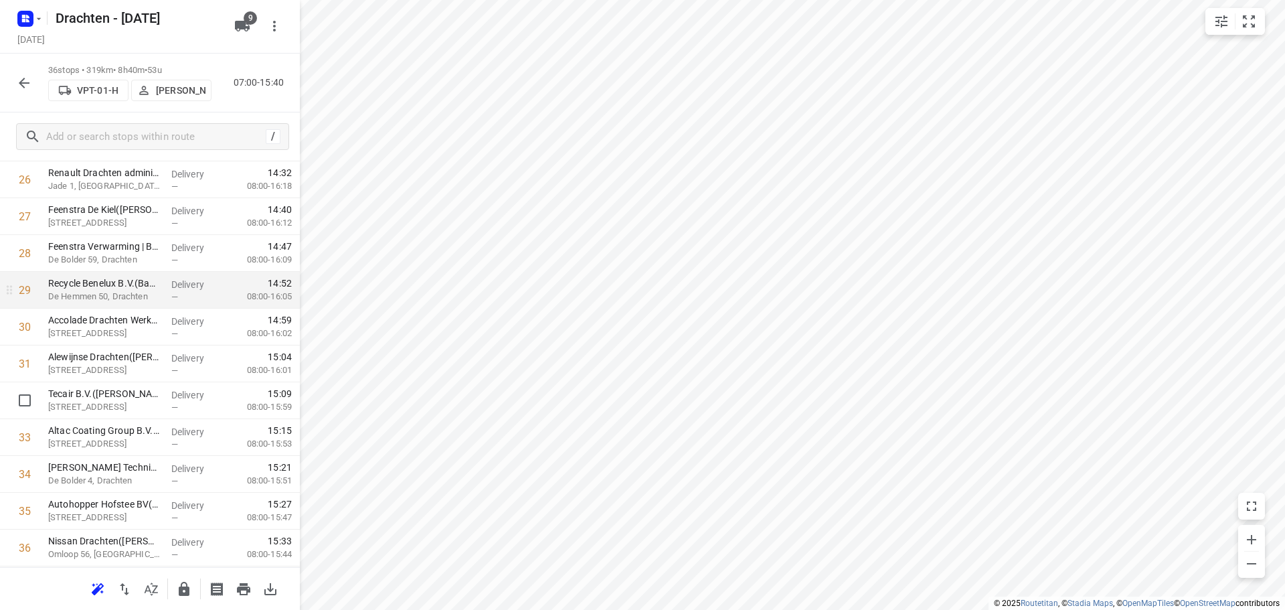
scroll to position [1023, 0]
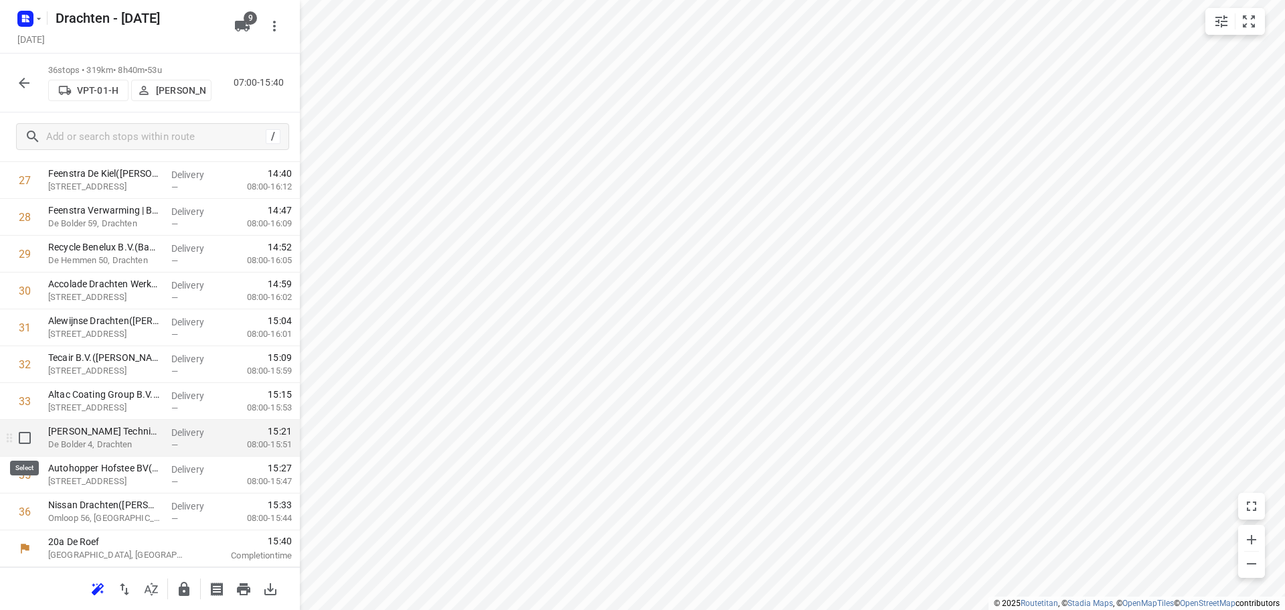
click at [29, 442] on input "checkbox" at bounding box center [24, 437] width 27 height 27
checkbox input "true"
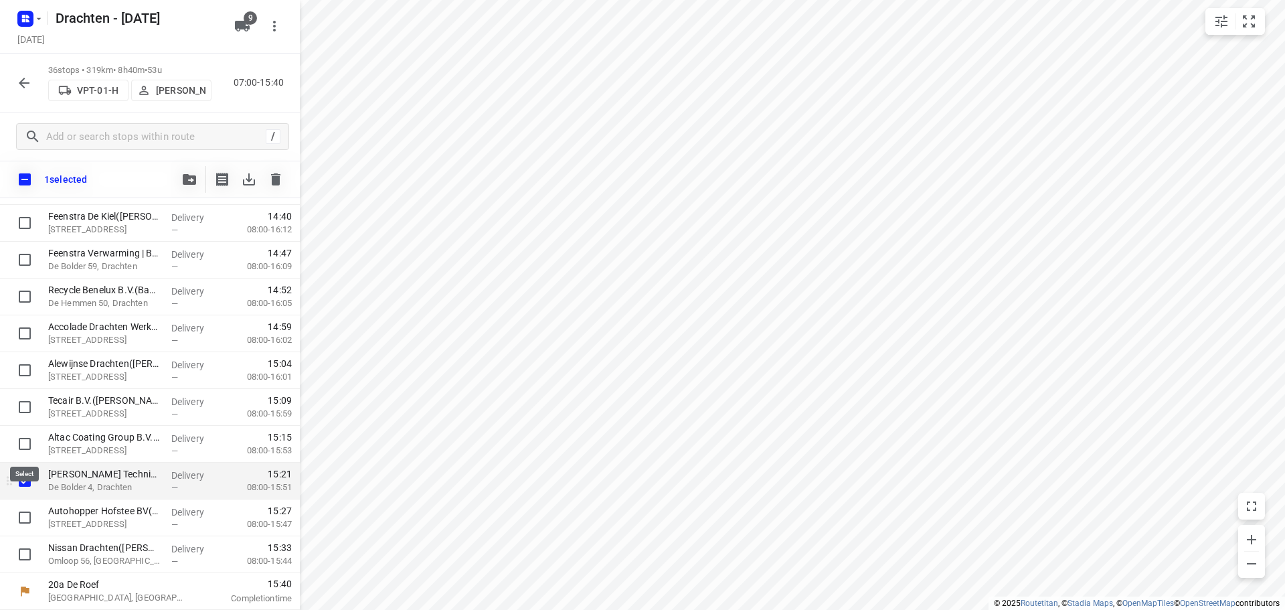
scroll to position [1017, 0]
click at [29, 442] on input "checkbox" at bounding box center [24, 443] width 27 height 27
checkbox input "true"
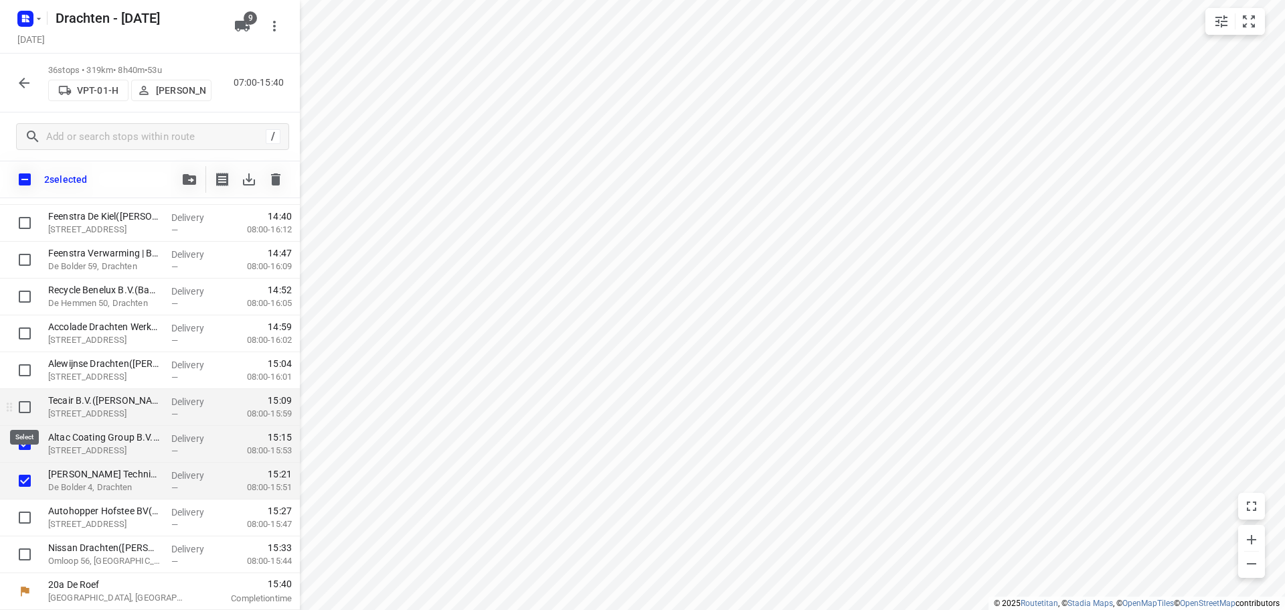
click at [25, 401] on input "checkbox" at bounding box center [24, 407] width 27 height 27
checkbox input "true"
click at [23, 375] on input "checkbox" at bounding box center [24, 370] width 27 height 27
checkbox input "true"
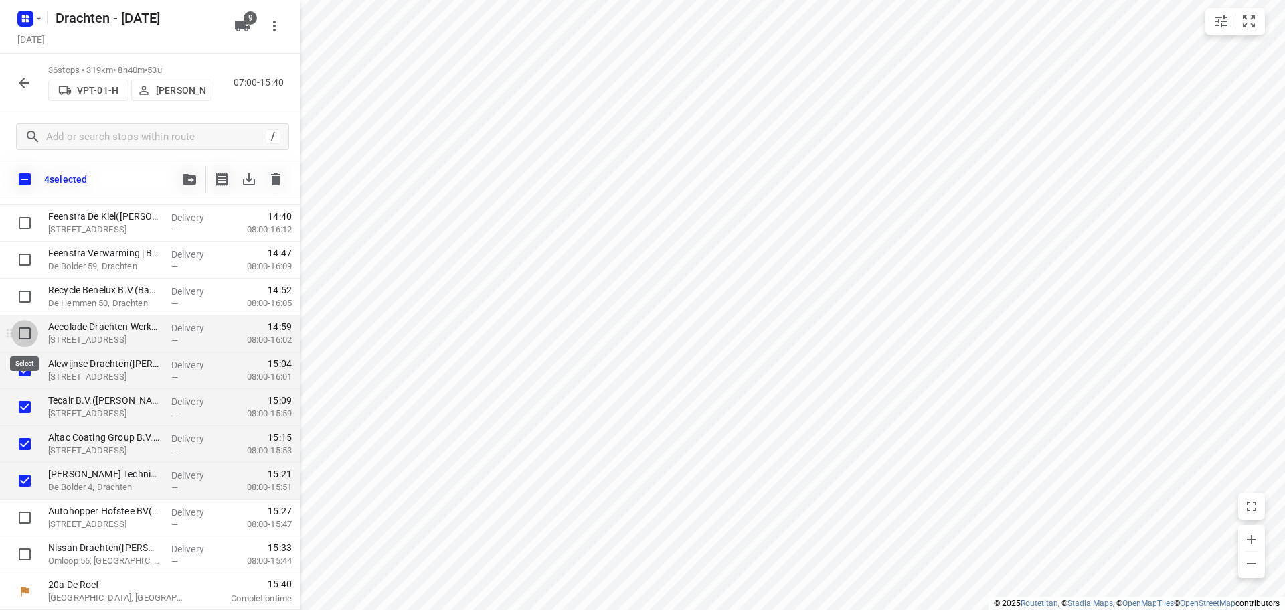
click at [29, 327] on input "checkbox" at bounding box center [24, 333] width 27 height 27
checkbox input "true"
click at [30, 297] on input "checkbox" at bounding box center [24, 296] width 27 height 27
checkbox input "true"
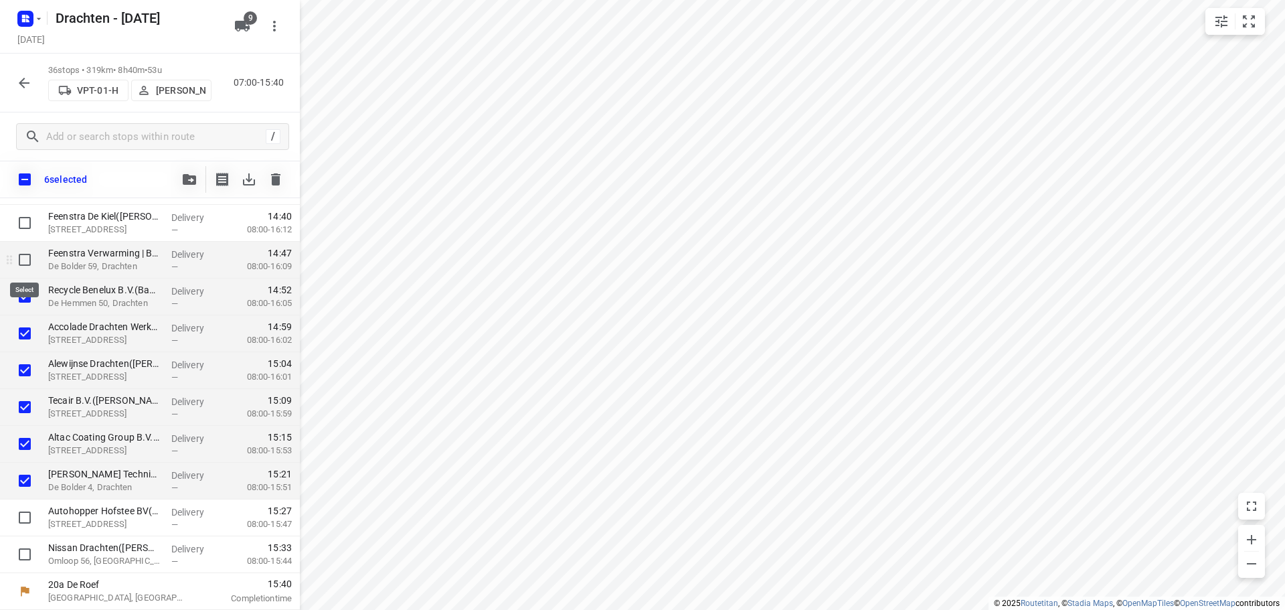
click at [27, 258] on input "checkbox" at bounding box center [24, 259] width 27 height 27
checkbox input "true"
click at [26, 224] on input "checkbox" at bounding box center [24, 222] width 27 height 27
checkbox input "true"
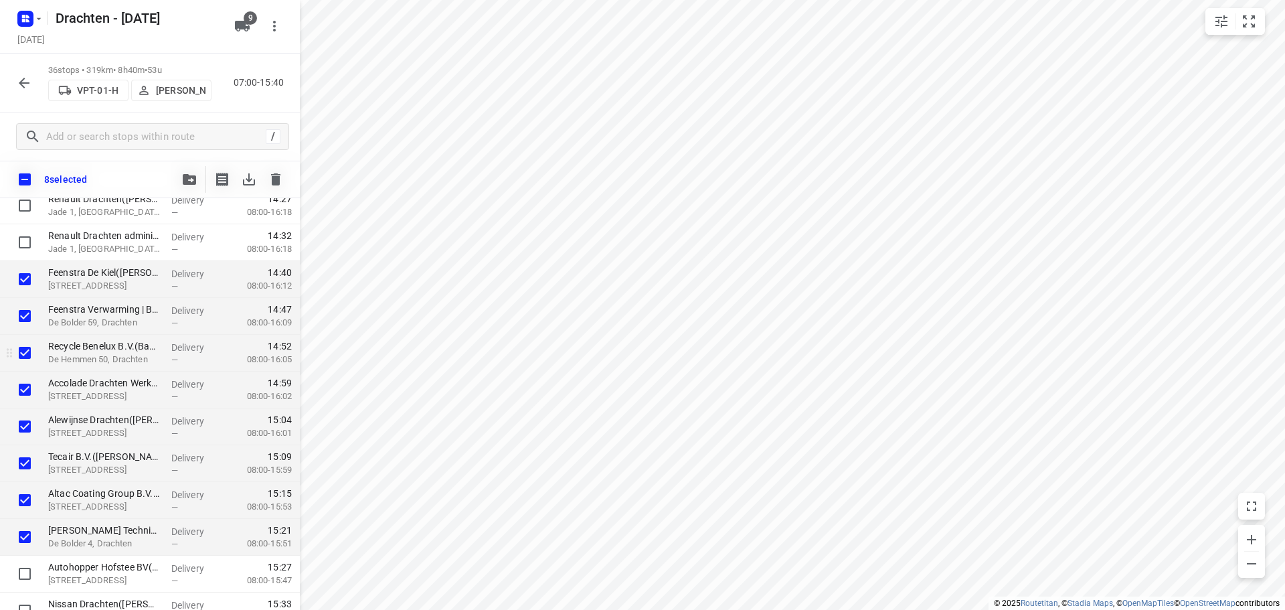
scroll to position [950, 0]
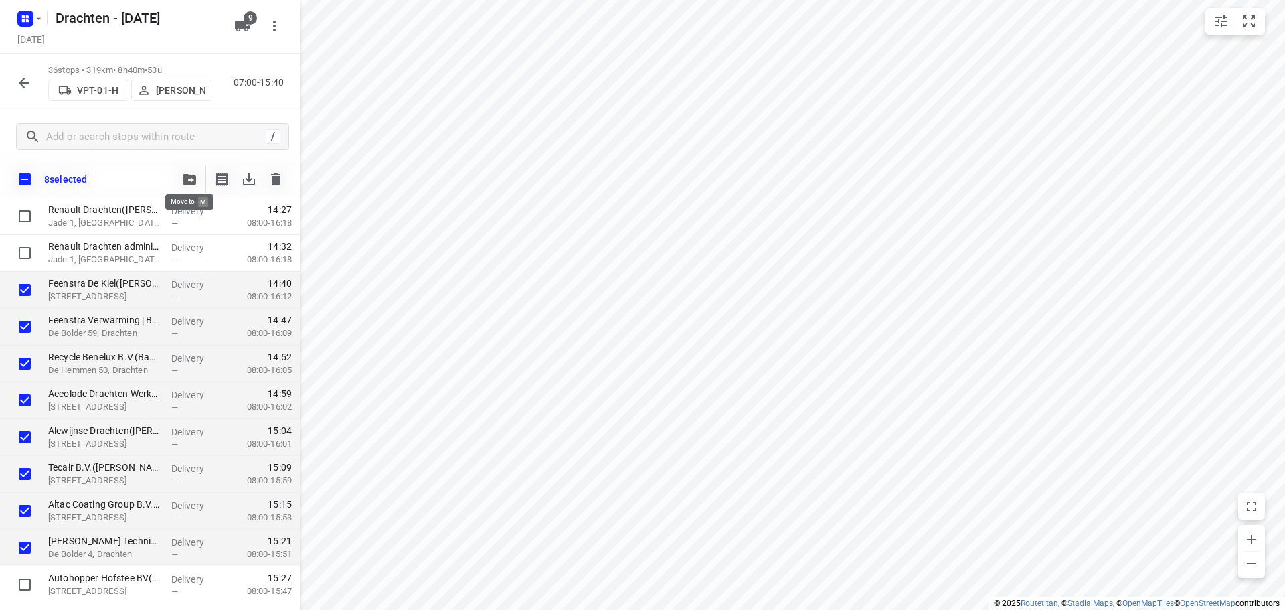
click at [181, 179] on span "button" at bounding box center [189, 179] width 16 height 11
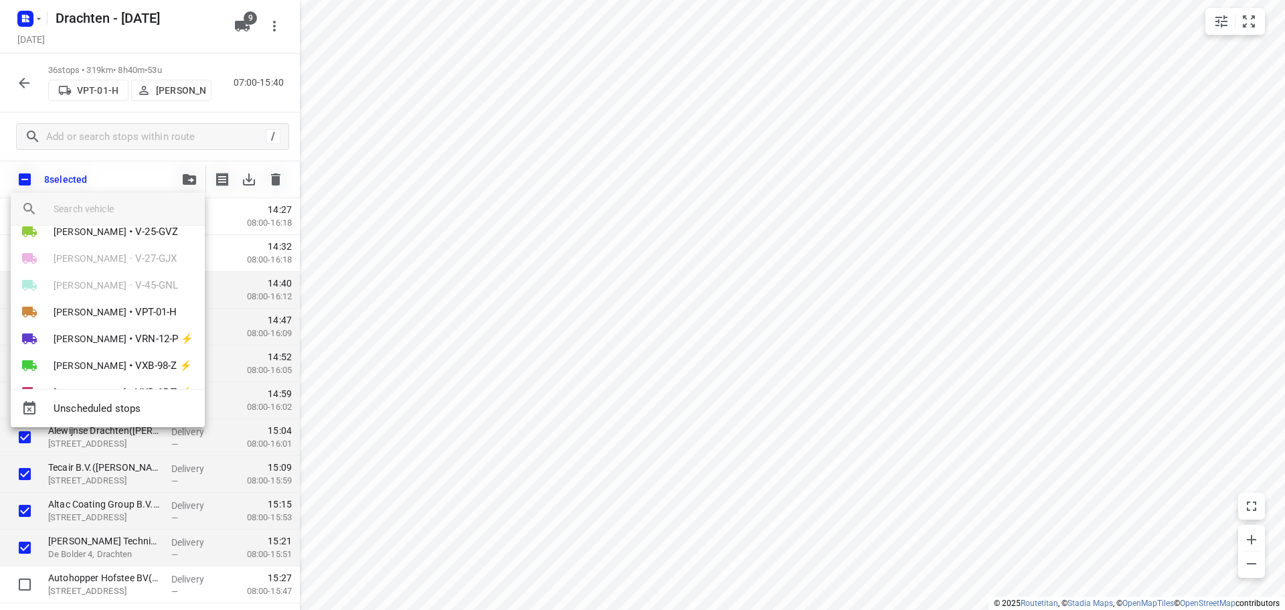
scroll to position [104, 0]
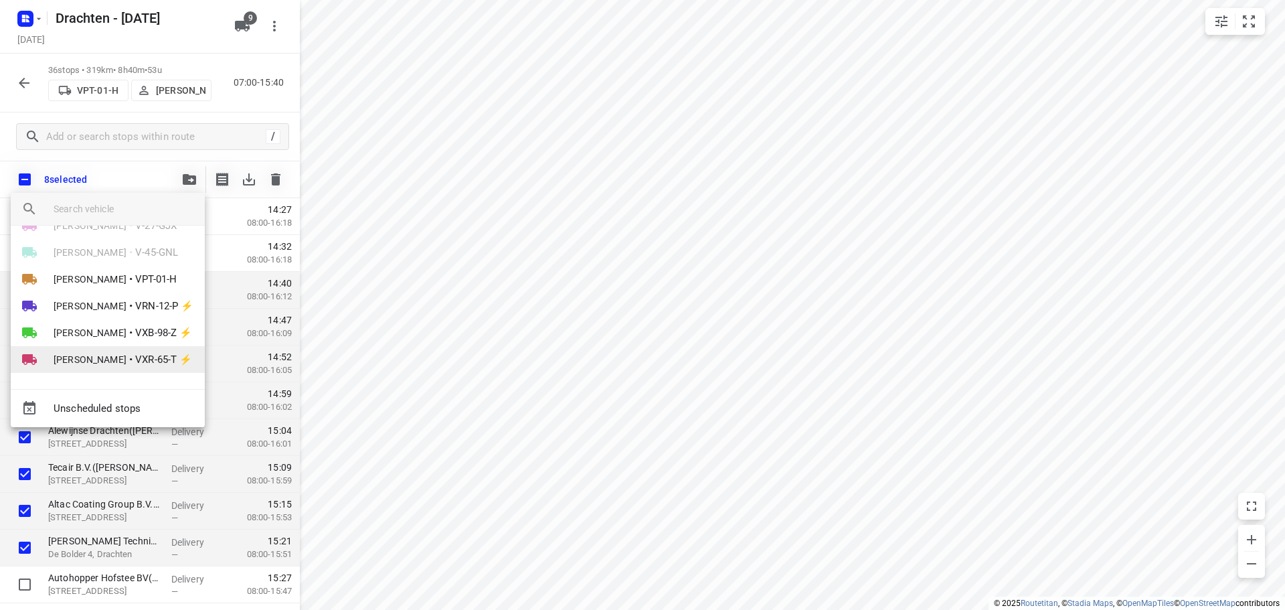
click at [129, 359] on span "•" at bounding box center [130, 359] width 3 height 16
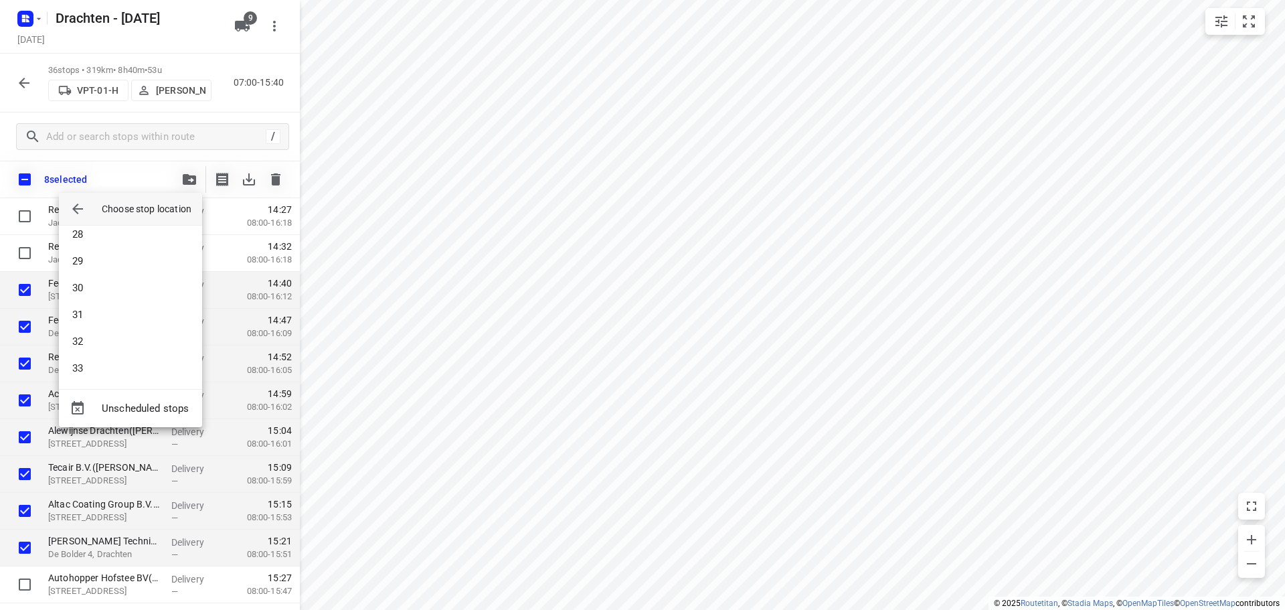
scroll to position [790, 0]
click at [112, 364] on li "35" at bounding box center [130, 364] width 143 height 27
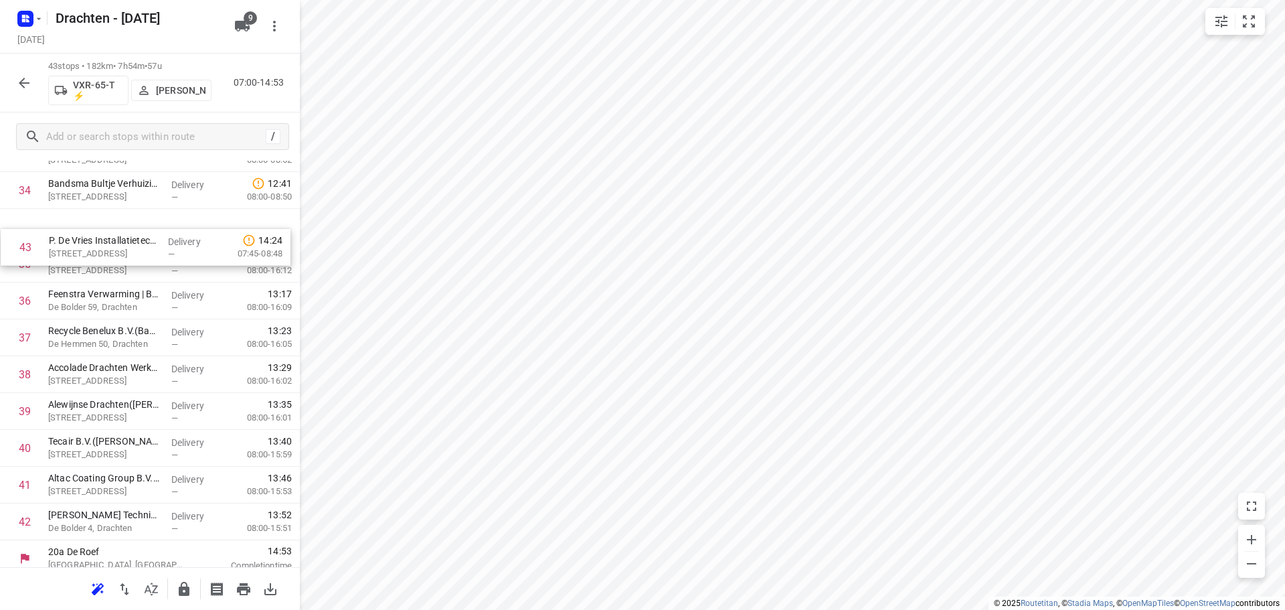
scroll to position [1263, 0]
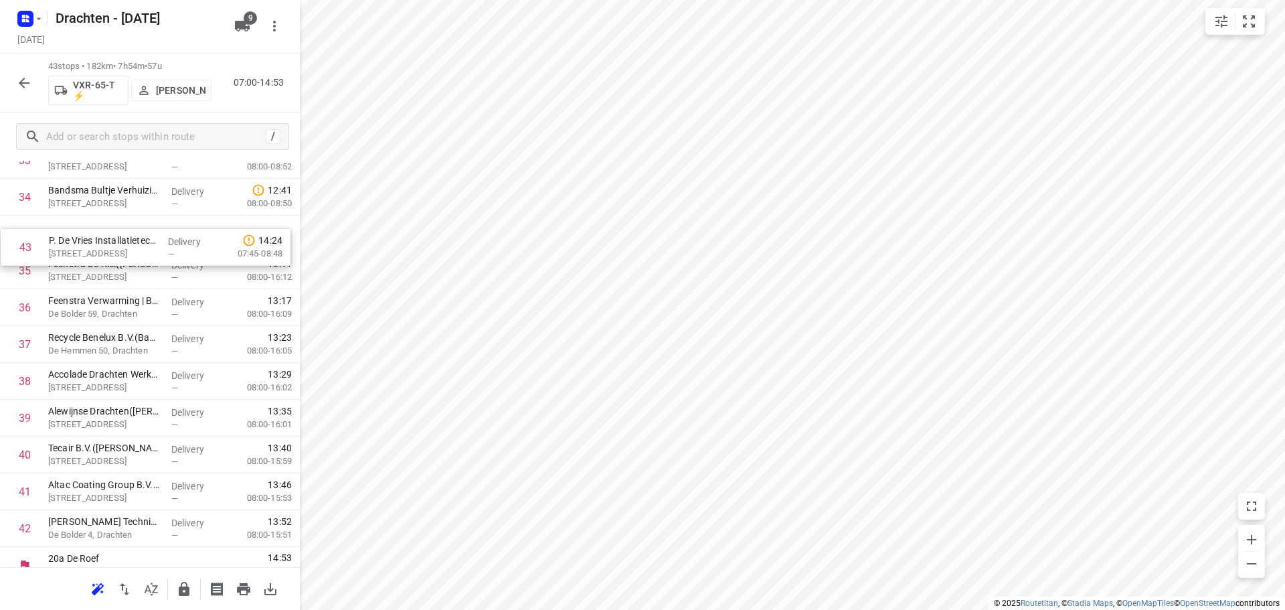
drag, startPoint x: 160, startPoint y: 521, endPoint x: 161, endPoint y: 248, distance: 273.1
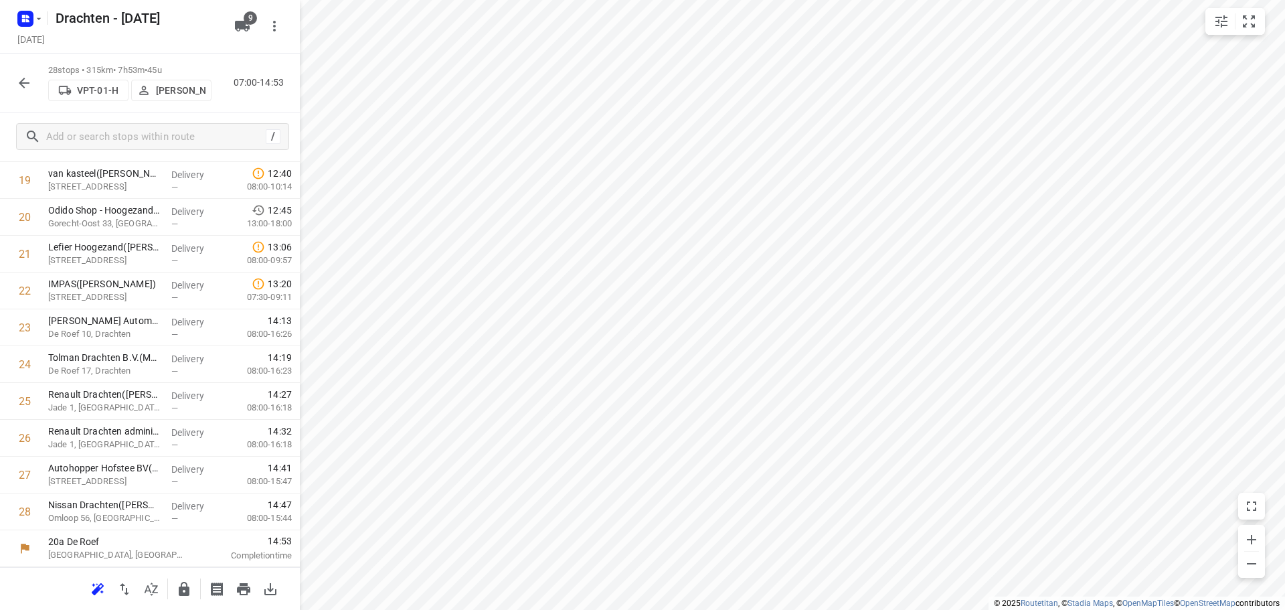
scroll to position [728, 0]
